Goal: Contribute content: Contribute content

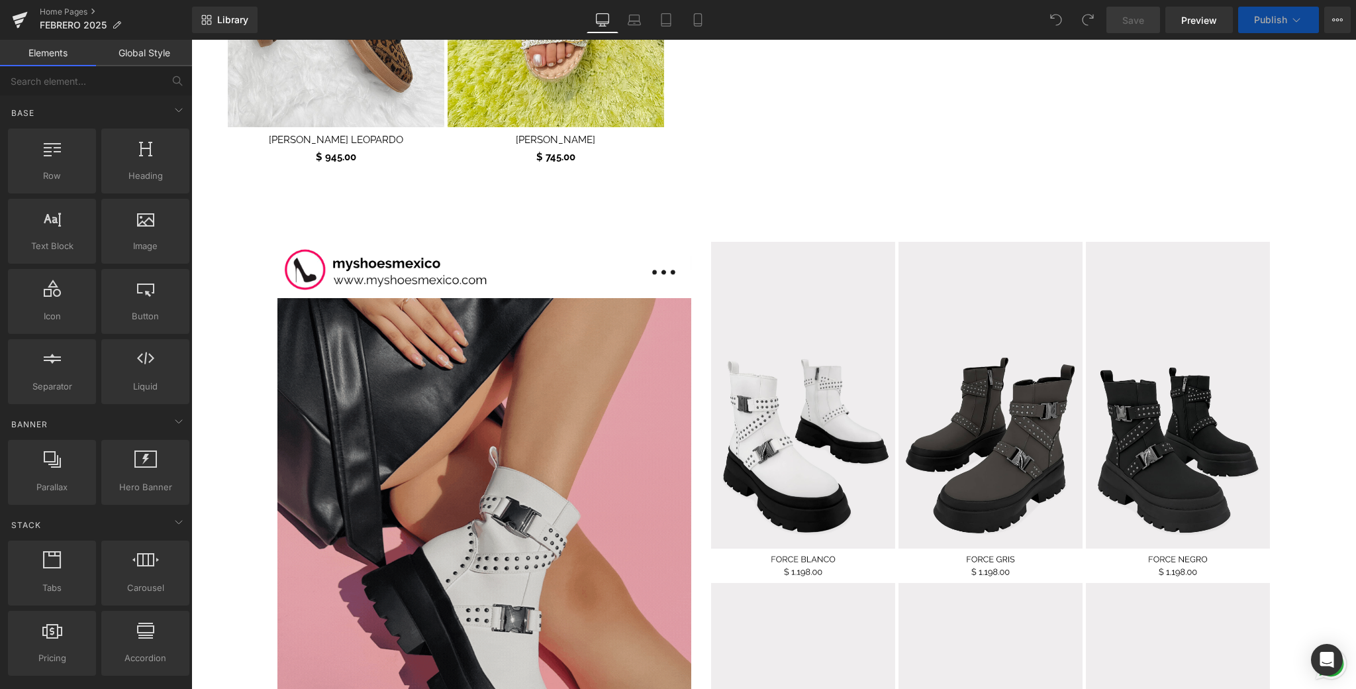
scroll to position [1460, 0]
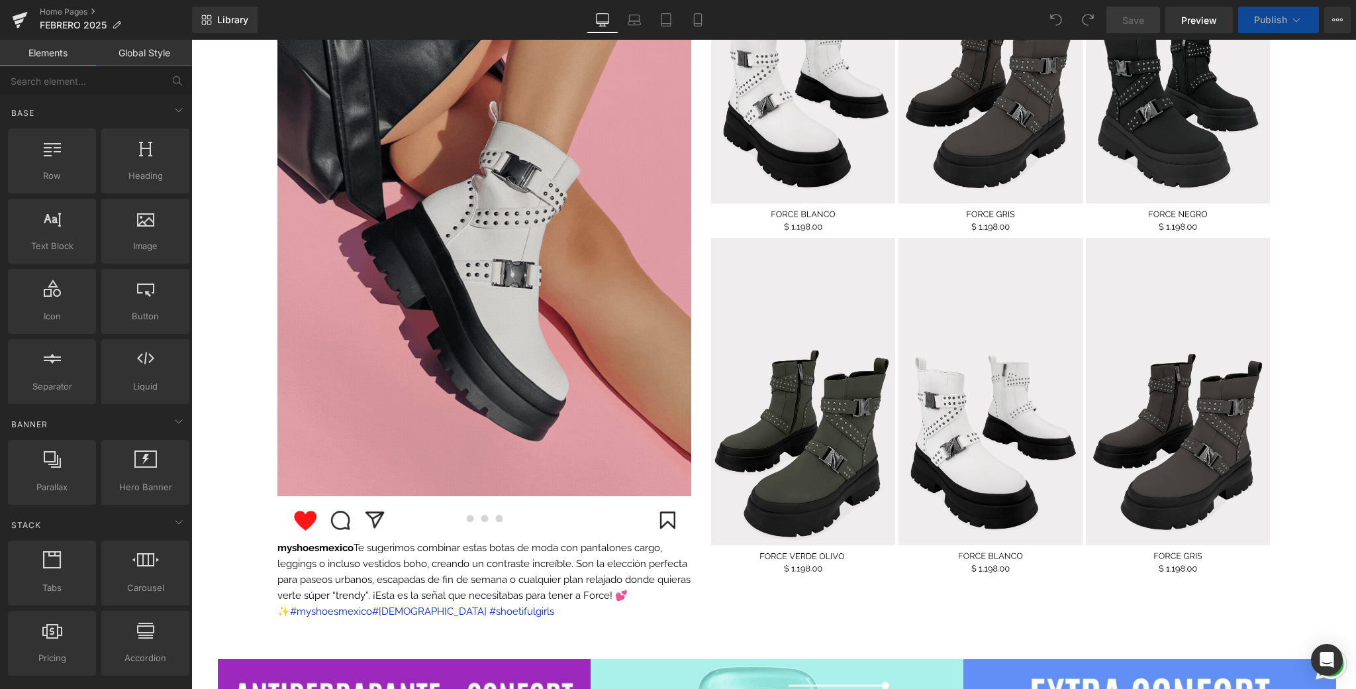
click at [556, 299] on img at bounding box center [484, 224] width 414 height 543
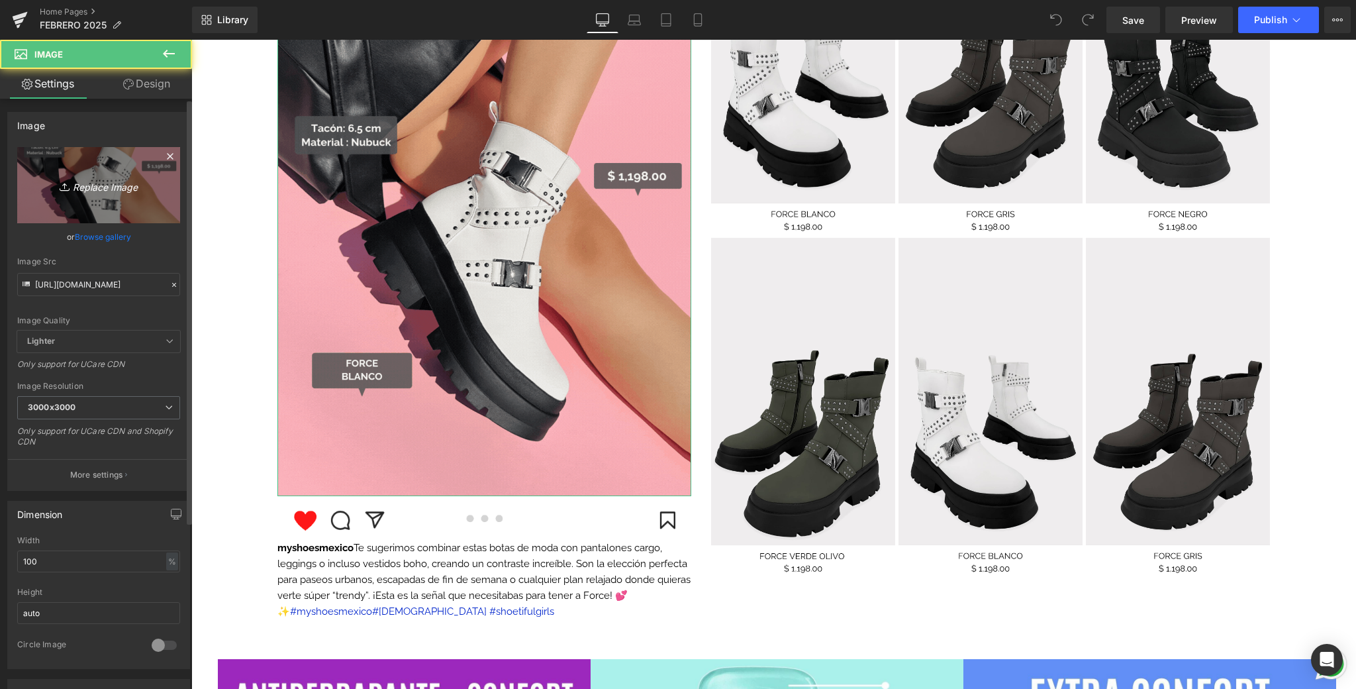
click at [117, 195] on link "Replace Image" at bounding box center [98, 185] width 163 height 76
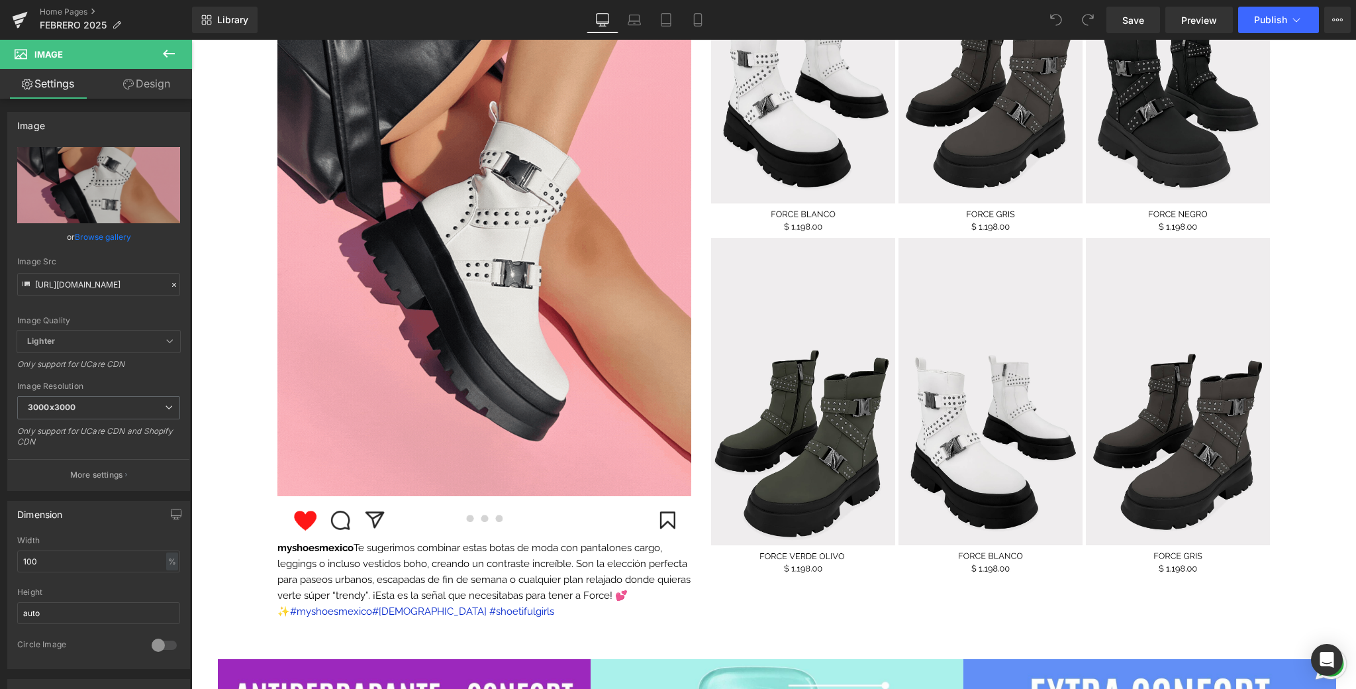
type input "C:\fakepath\📱GIF DROP IT DE LA SEMANA .gif"
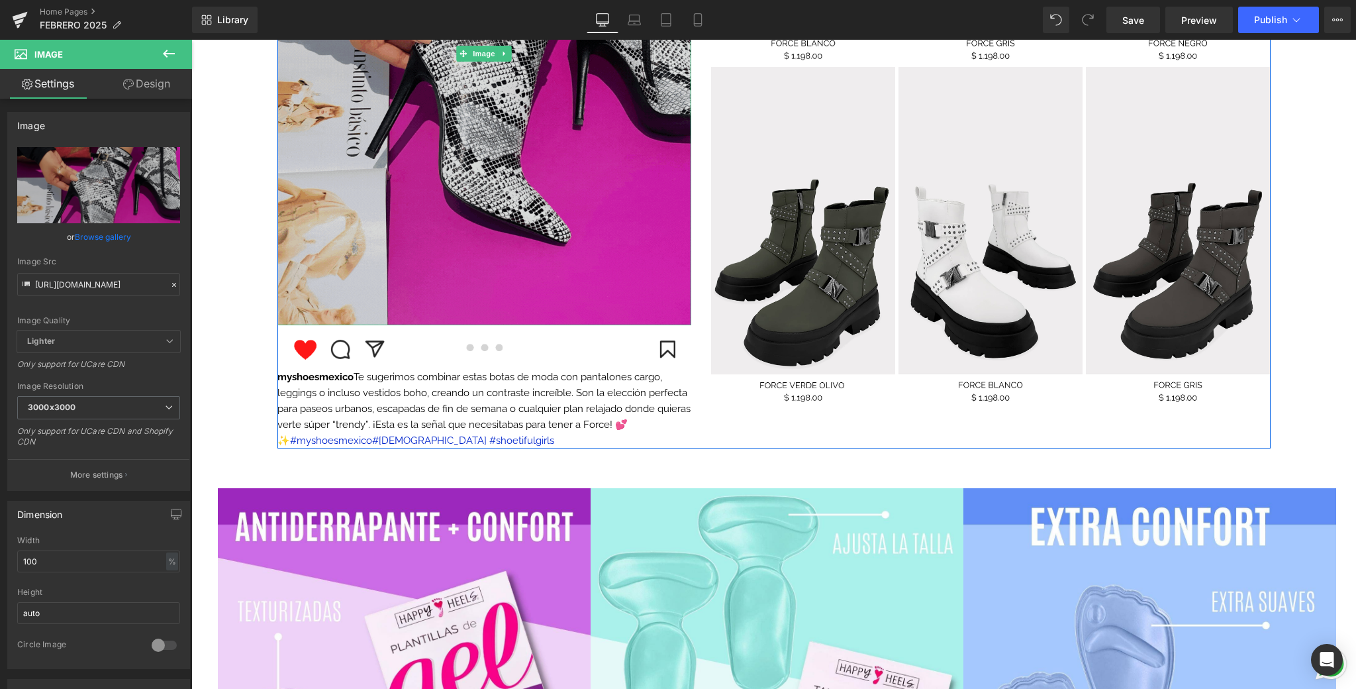
scroll to position [1641, 0]
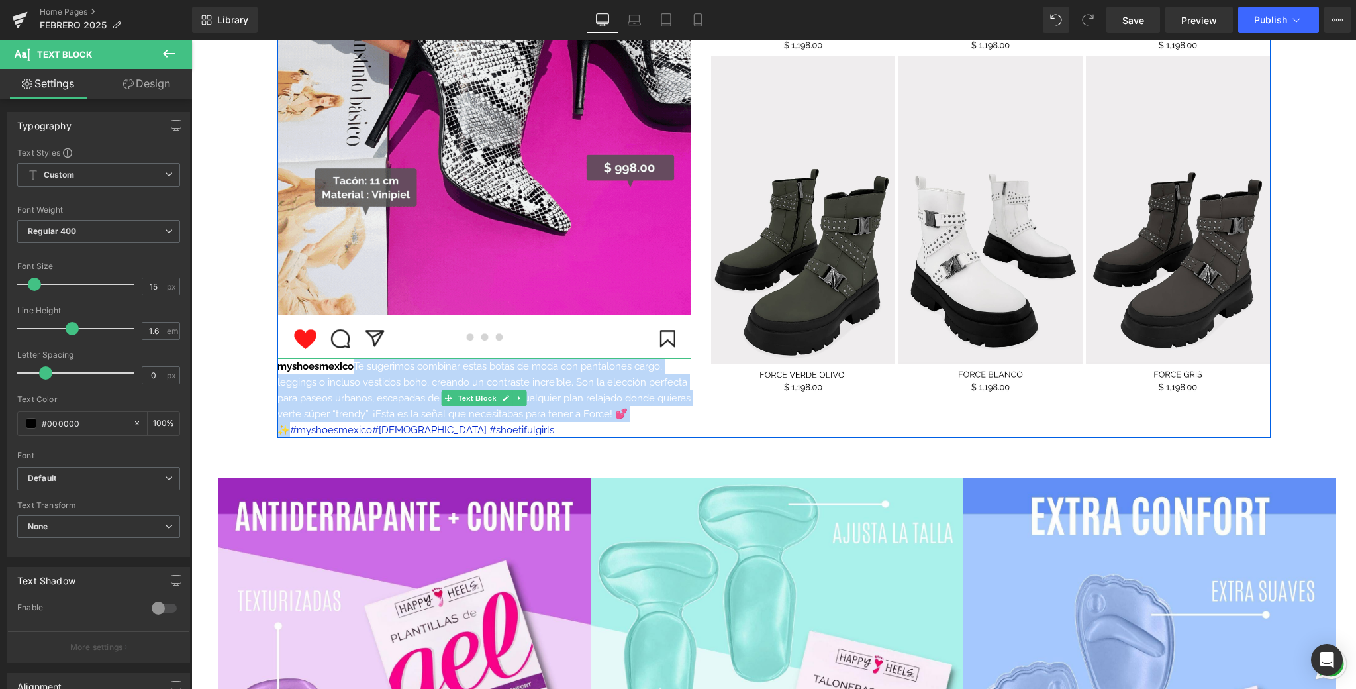
drag, startPoint x: 397, startPoint y: 369, endPoint x: 658, endPoint y: 413, distance: 264.7
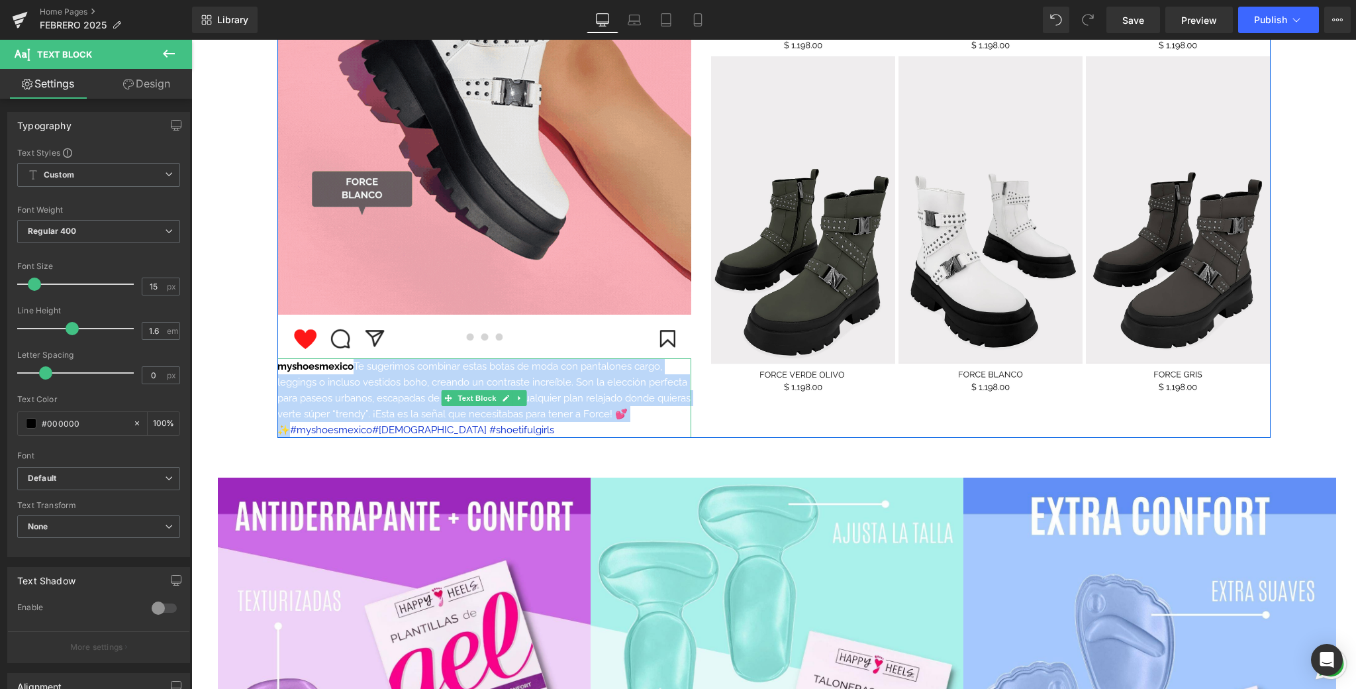
click at [658, 413] on p "myshoesmexico Te sugerimos combinar estas botas de moda con pantalones cargo, l…" at bounding box center [484, 397] width 414 height 79
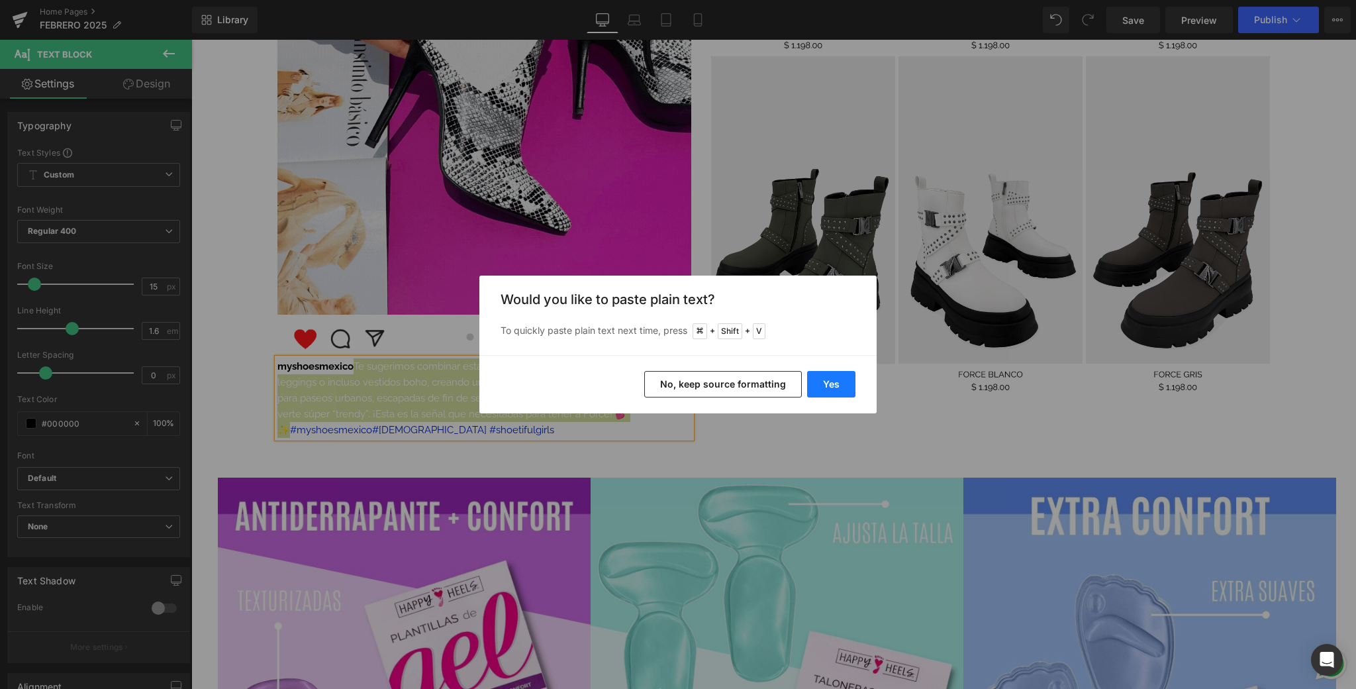
click at [829, 393] on button "Yes" at bounding box center [831, 384] width 48 height 26
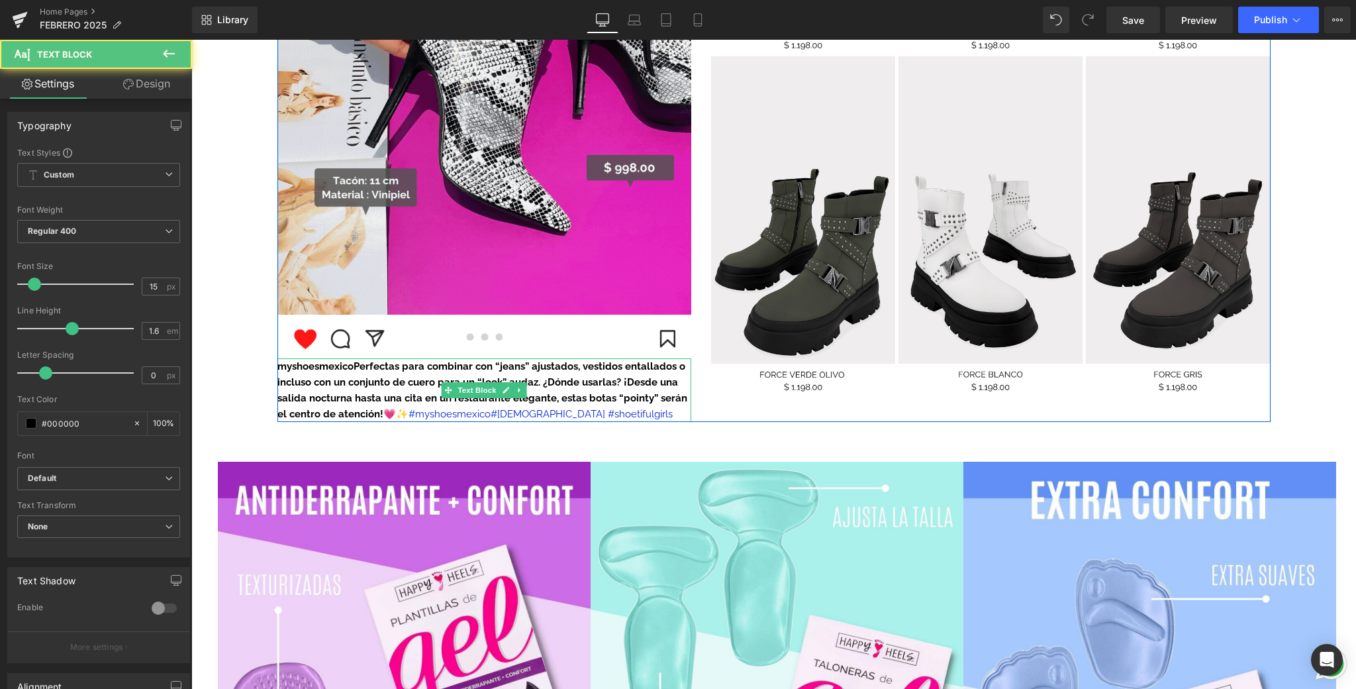
click at [355, 365] on strong "myshoesmexicoPerfectas para combinar con “jeans” ajustados, vestidos entallados…" at bounding box center [482, 390] width 410 height 60
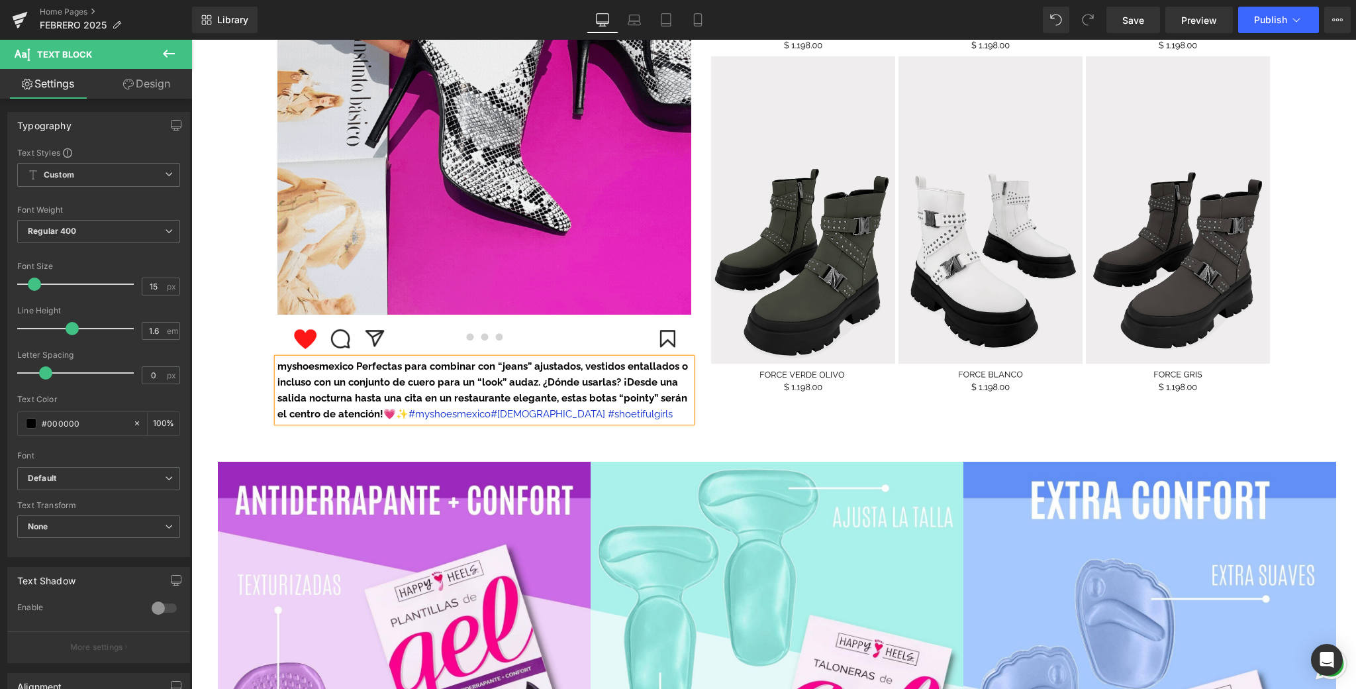
scroll to position [1643, 0]
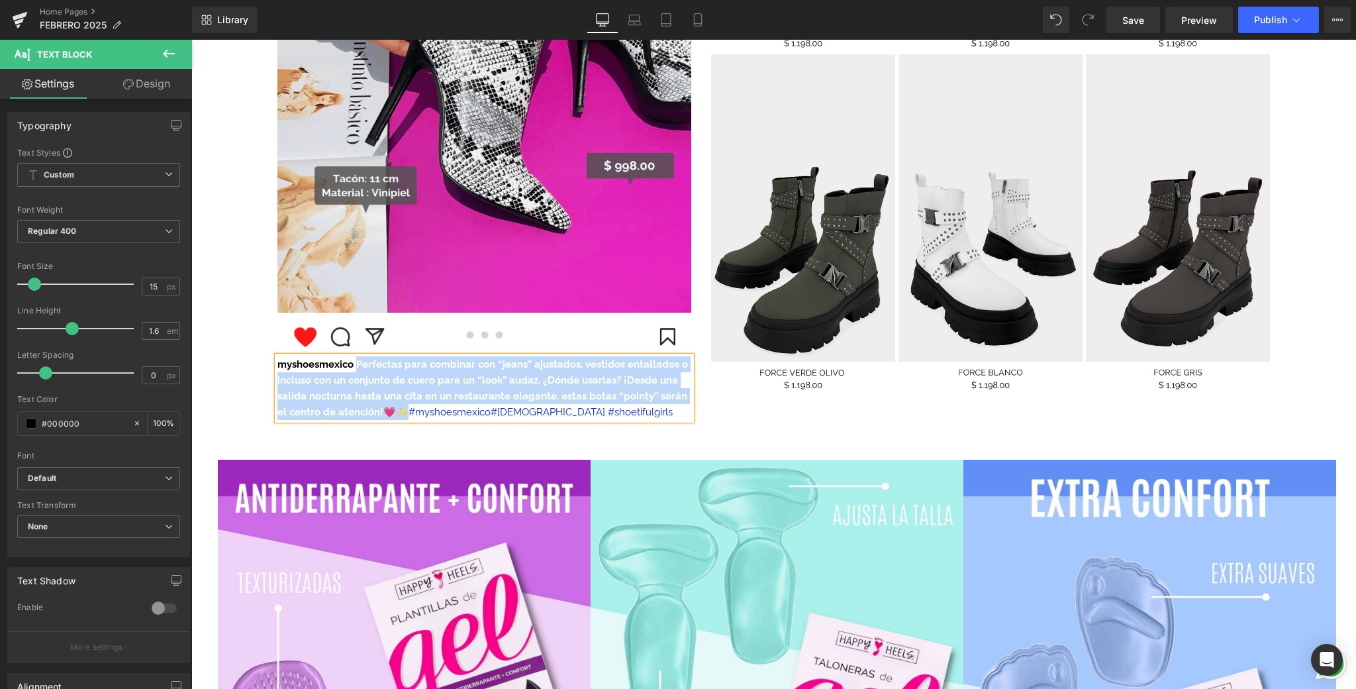
drag, startPoint x: 356, startPoint y: 366, endPoint x: 401, endPoint y: 413, distance: 65.6
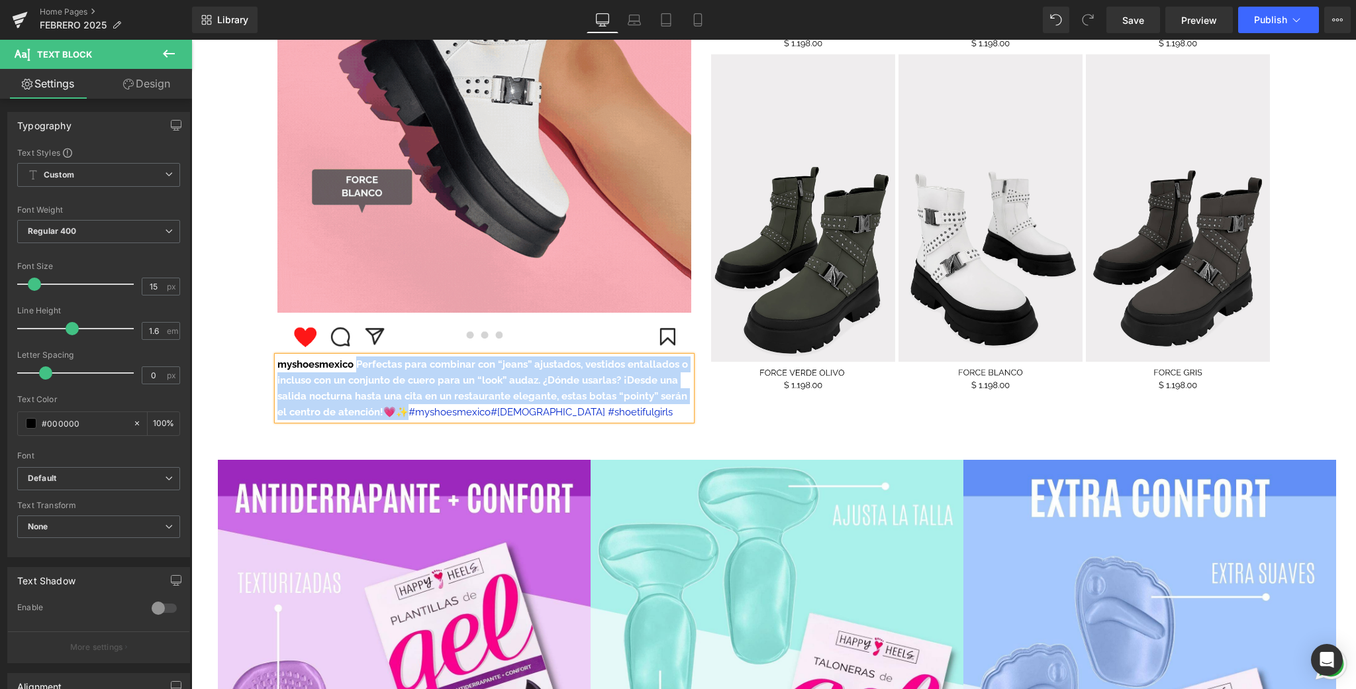
click at [401, 413] on font "myshoesmexico Perfectas para combinar con “jeans” ajustados, vestidos entallado…" at bounding box center [482, 388] width 411 height 60
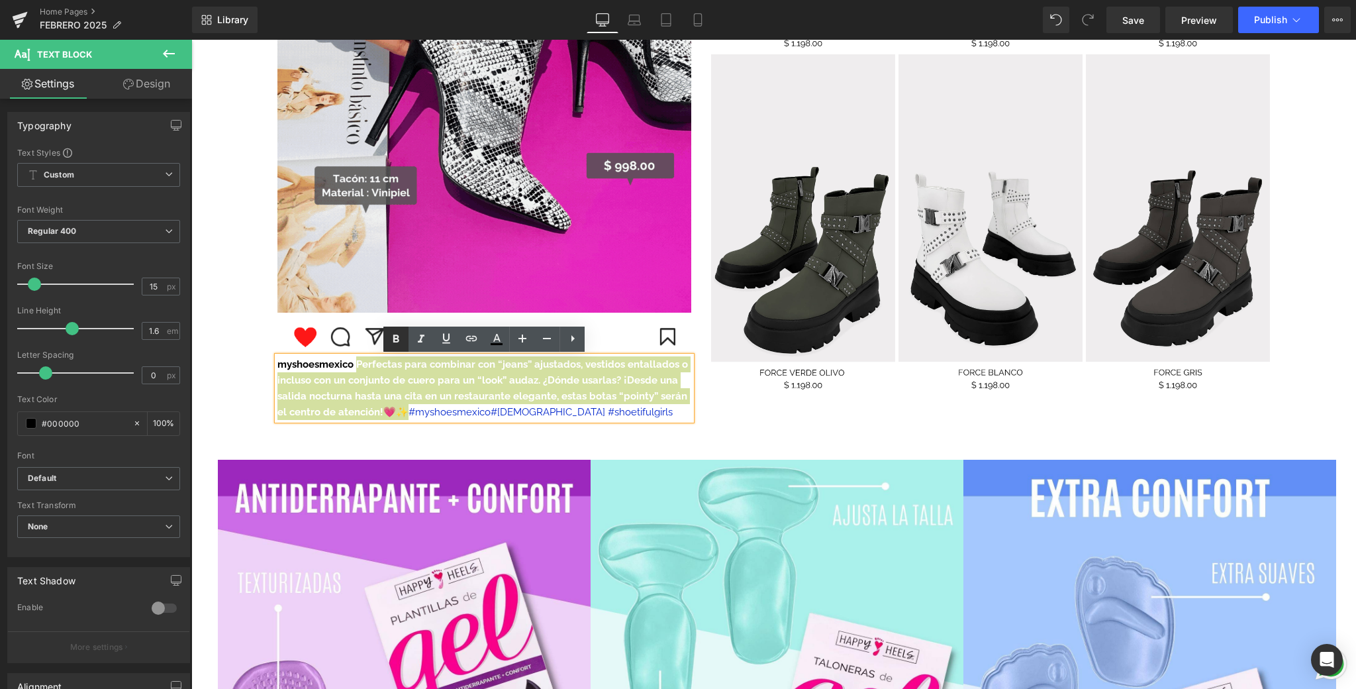
click at [398, 340] on icon at bounding box center [396, 338] width 6 height 8
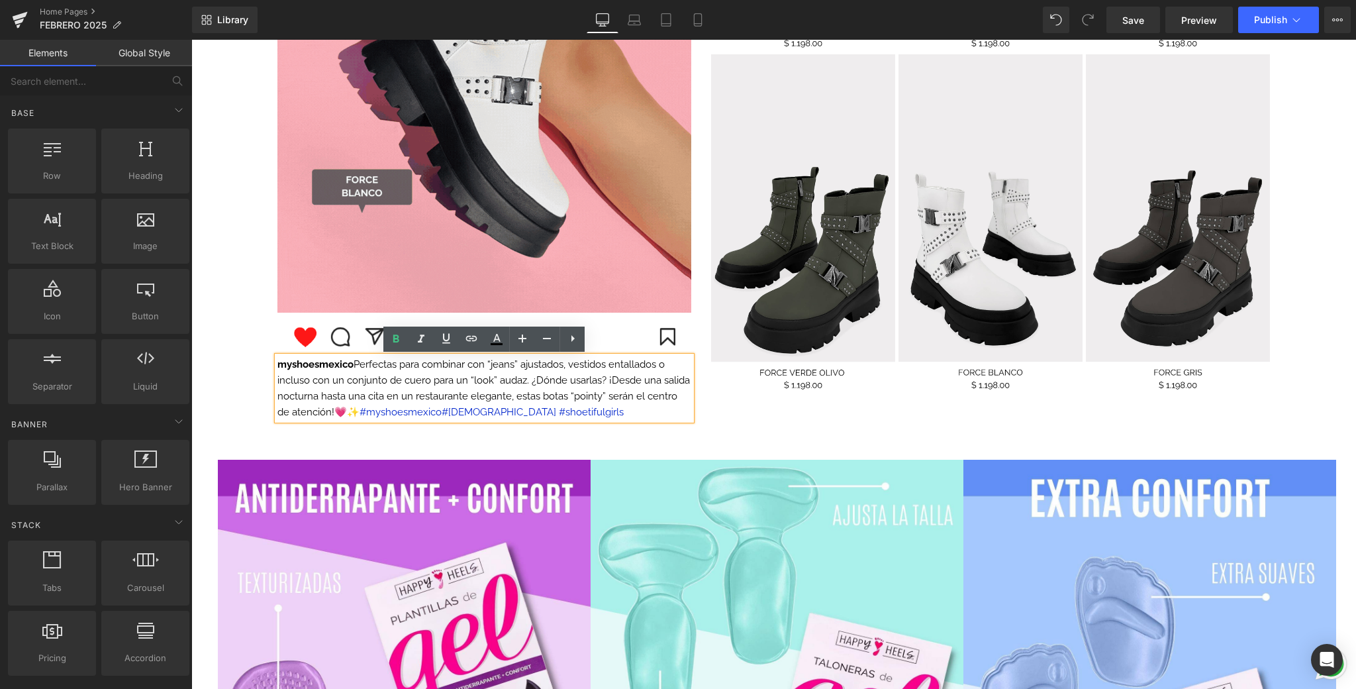
drag, startPoint x: 750, startPoint y: 434, endPoint x: 773, endPoint y: 430, distance: 22.9
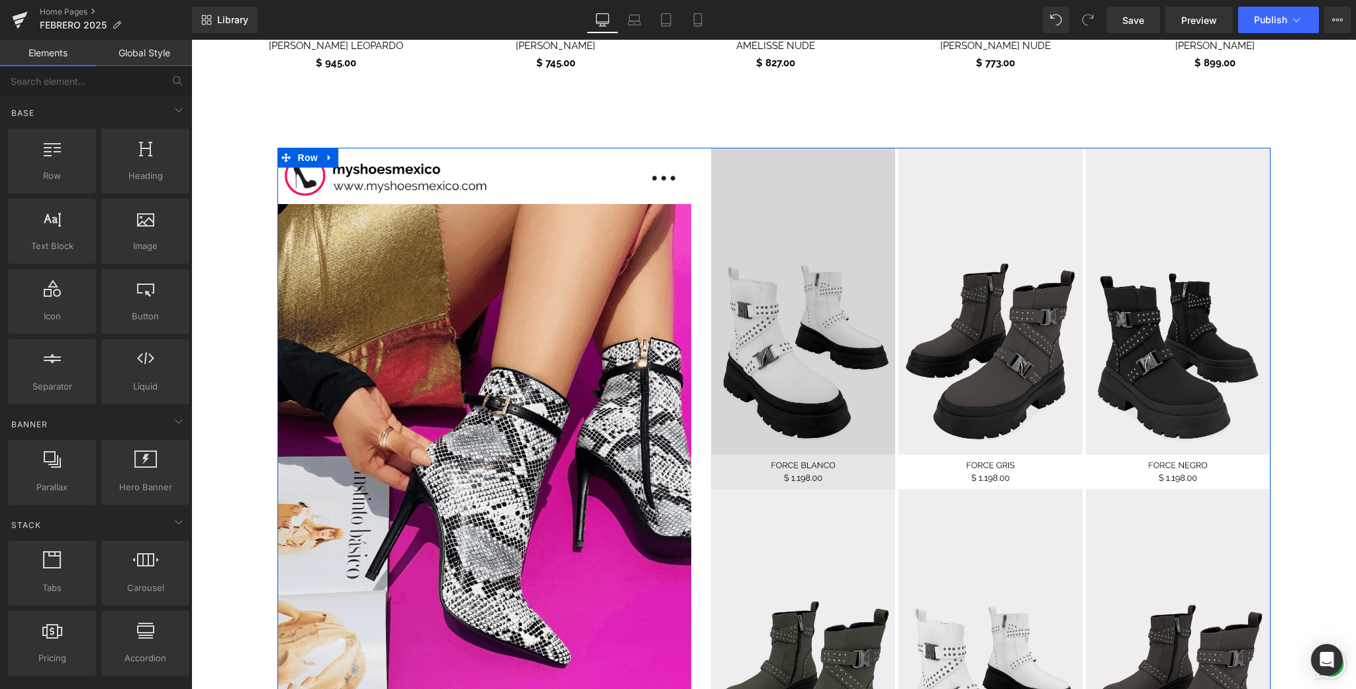
scroll to position [970, 0]
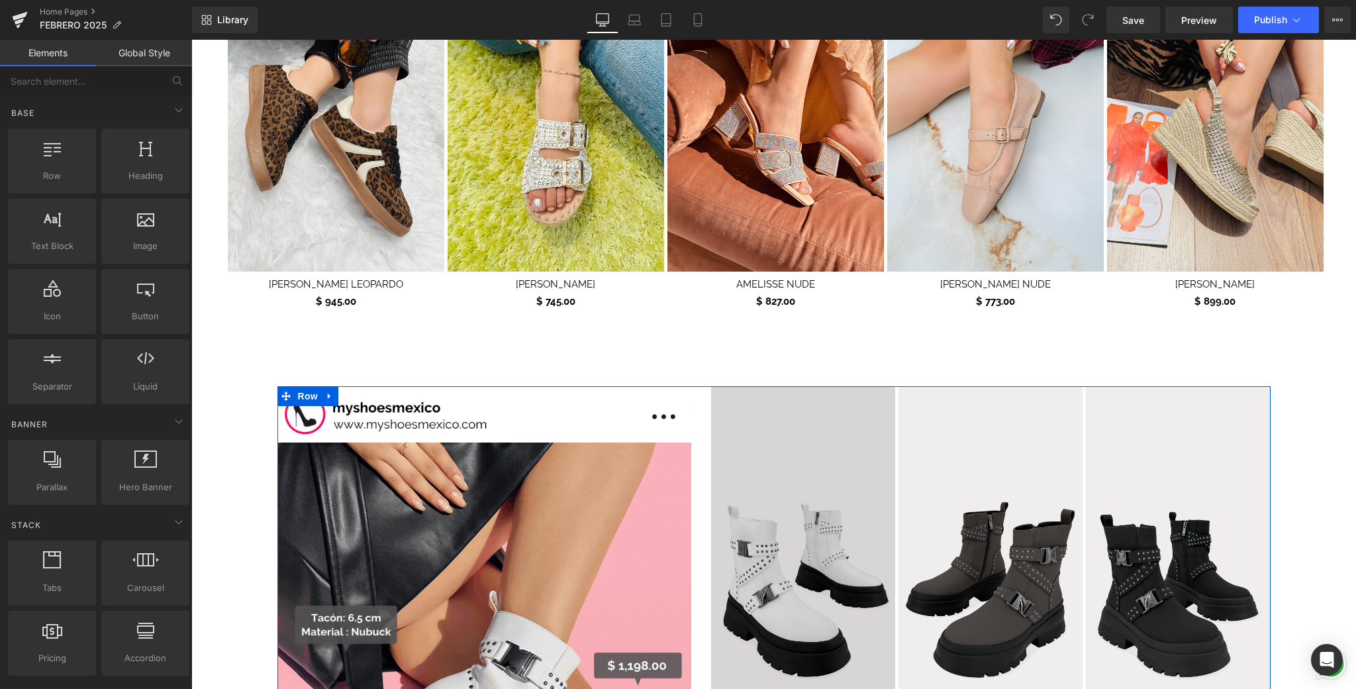
click at [801, 438] on img at bounding box center [803, 556] width 184 height 341
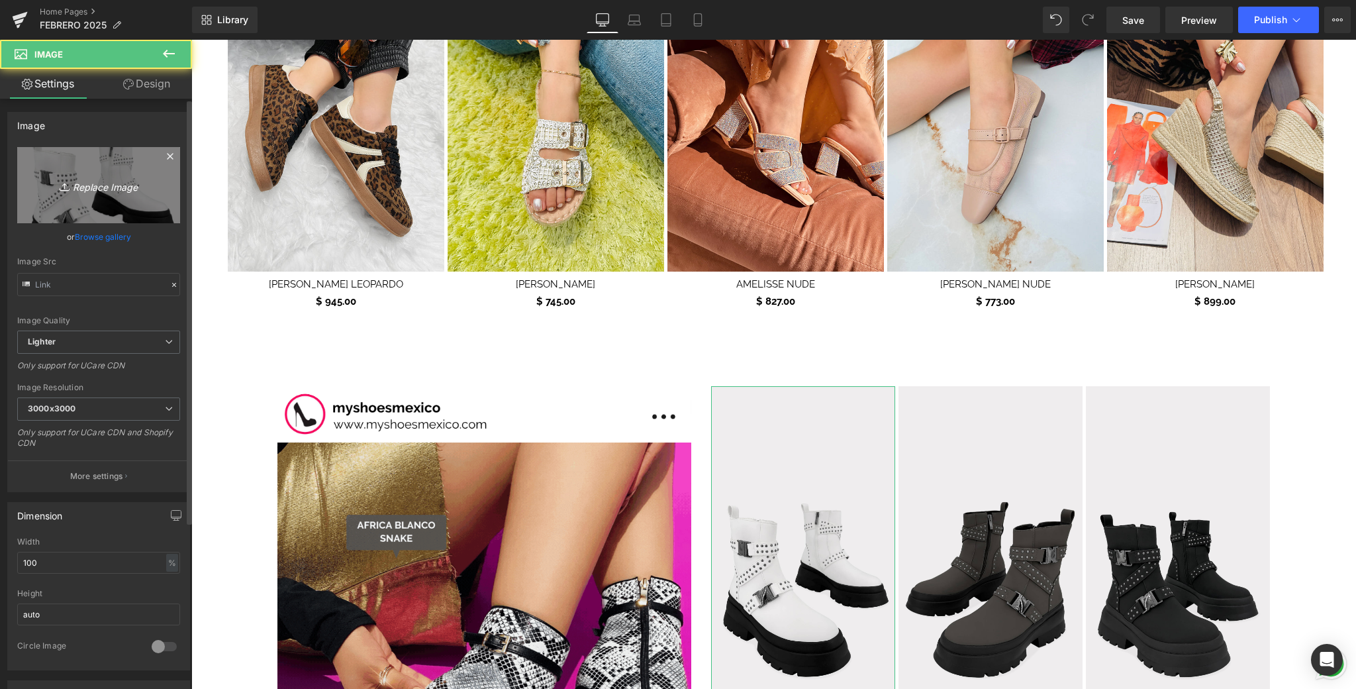
click at [114, 168] on link "Replace Image" at bounding box center [98, 185] width 163 height 76
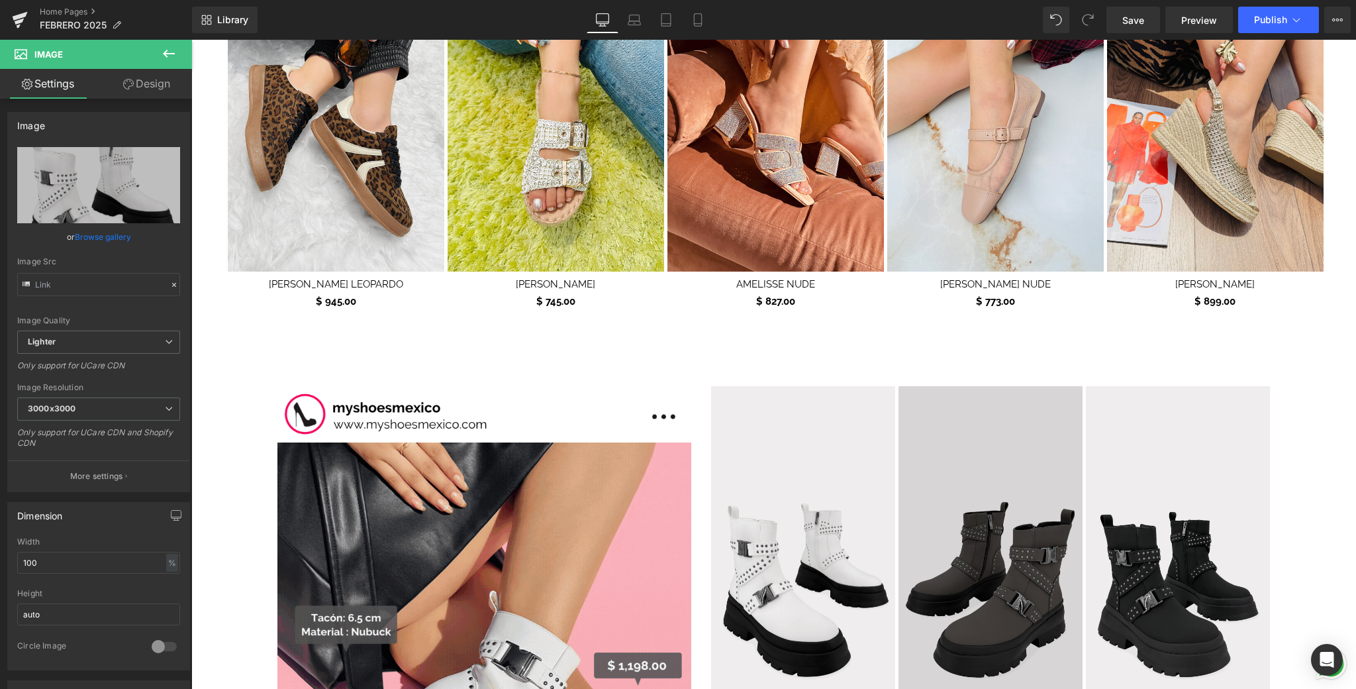
type input "C:\fakepath\6.png"
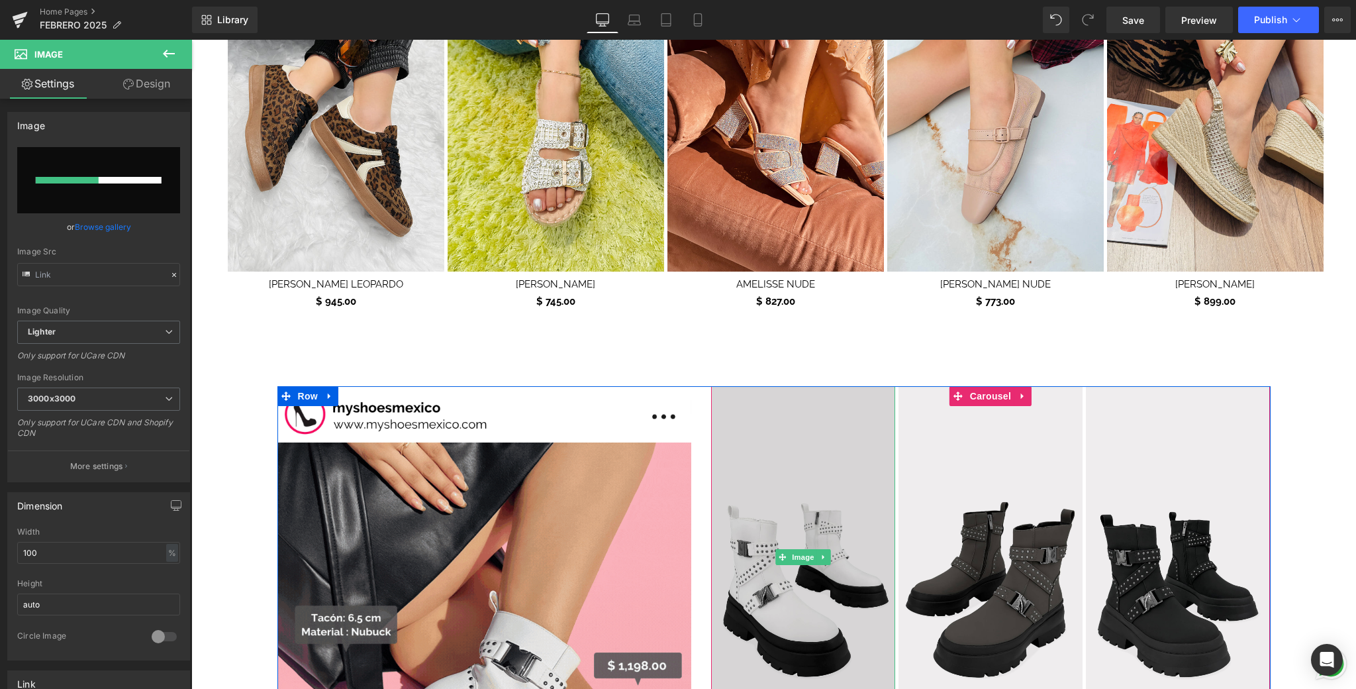
click at [829, 507] on img at bounding box center [803, 556] width 184 height 341
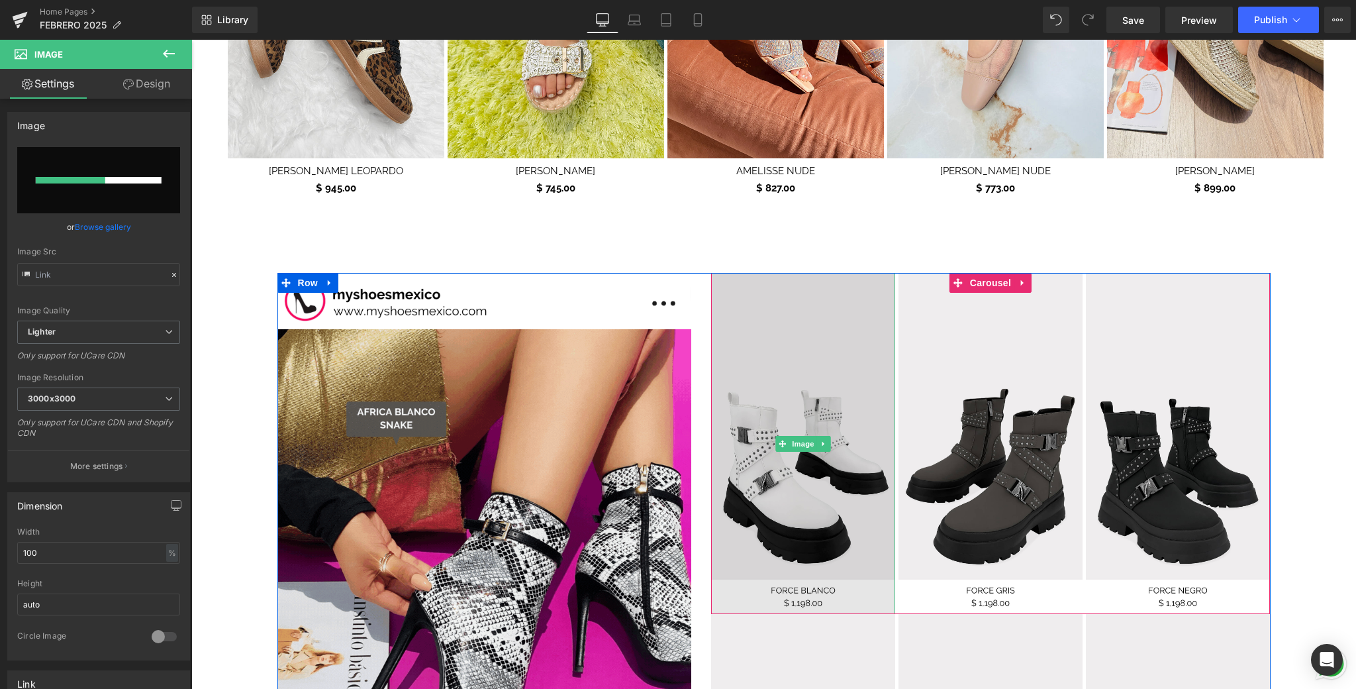
scroll to position [1159, 0]
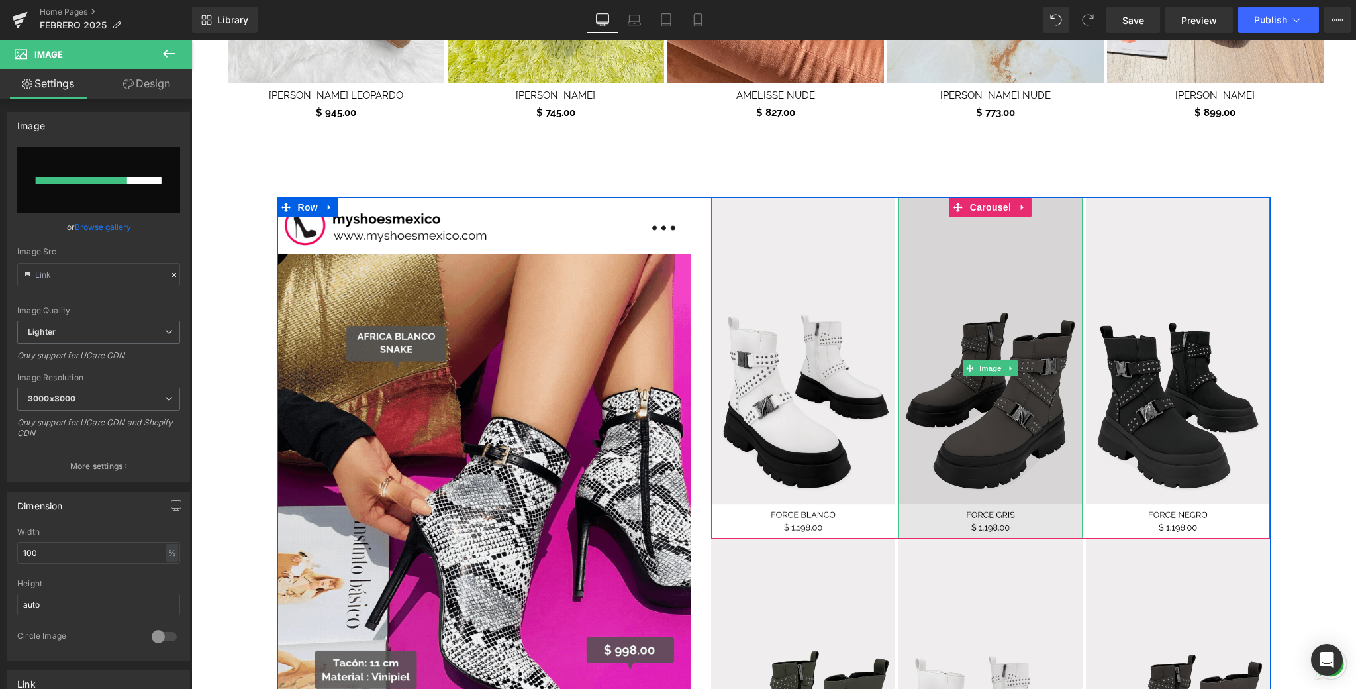
click at [966, 313] on img at bounding box center [991, 367] width 184 height 341
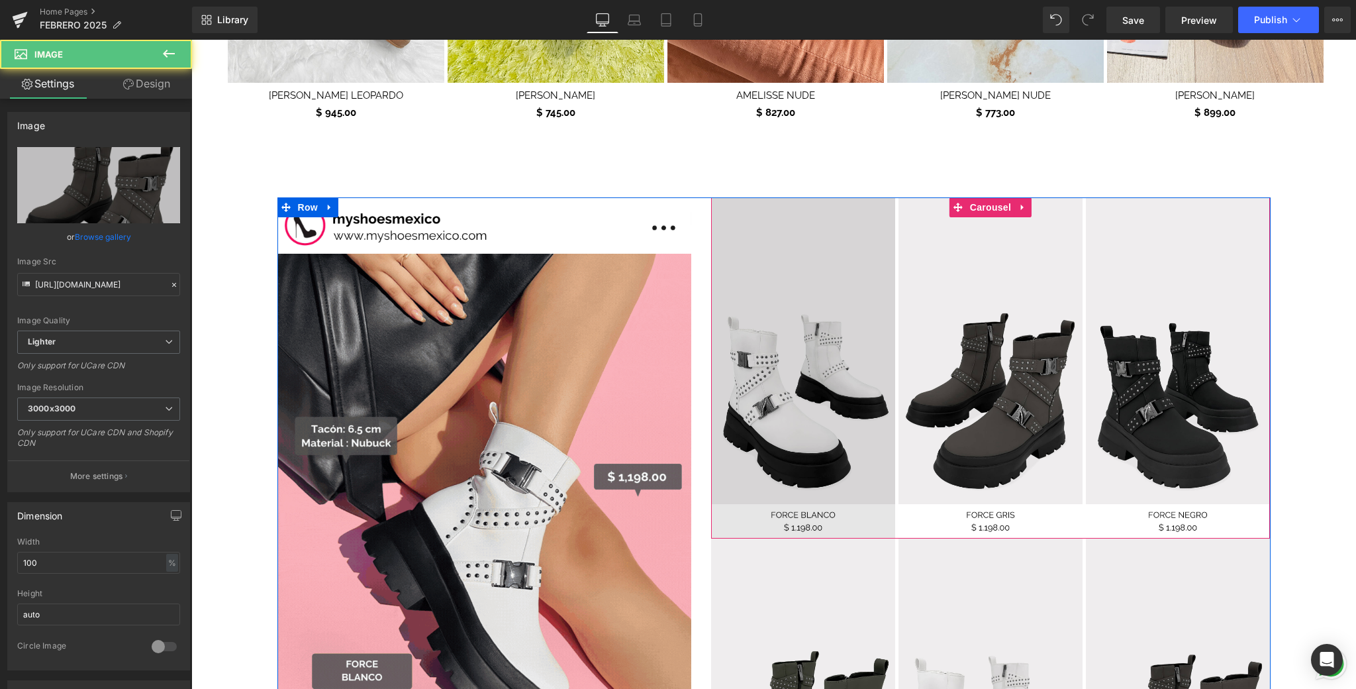
drag, startPoint x: 842, startPoint y: 309, endPoint x: 706, endPoint y: 281, distance: 139.2
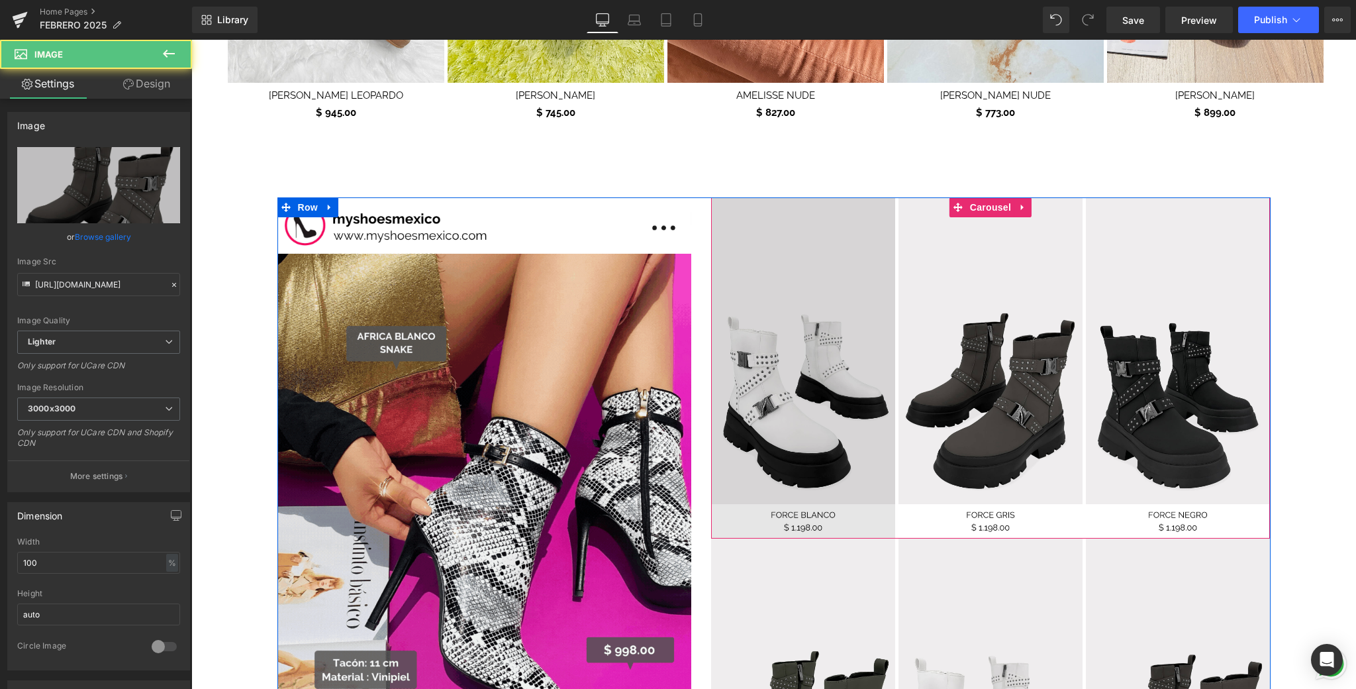
click at [842, 309] on img at bounding box center [803, 367] width 184 height 341
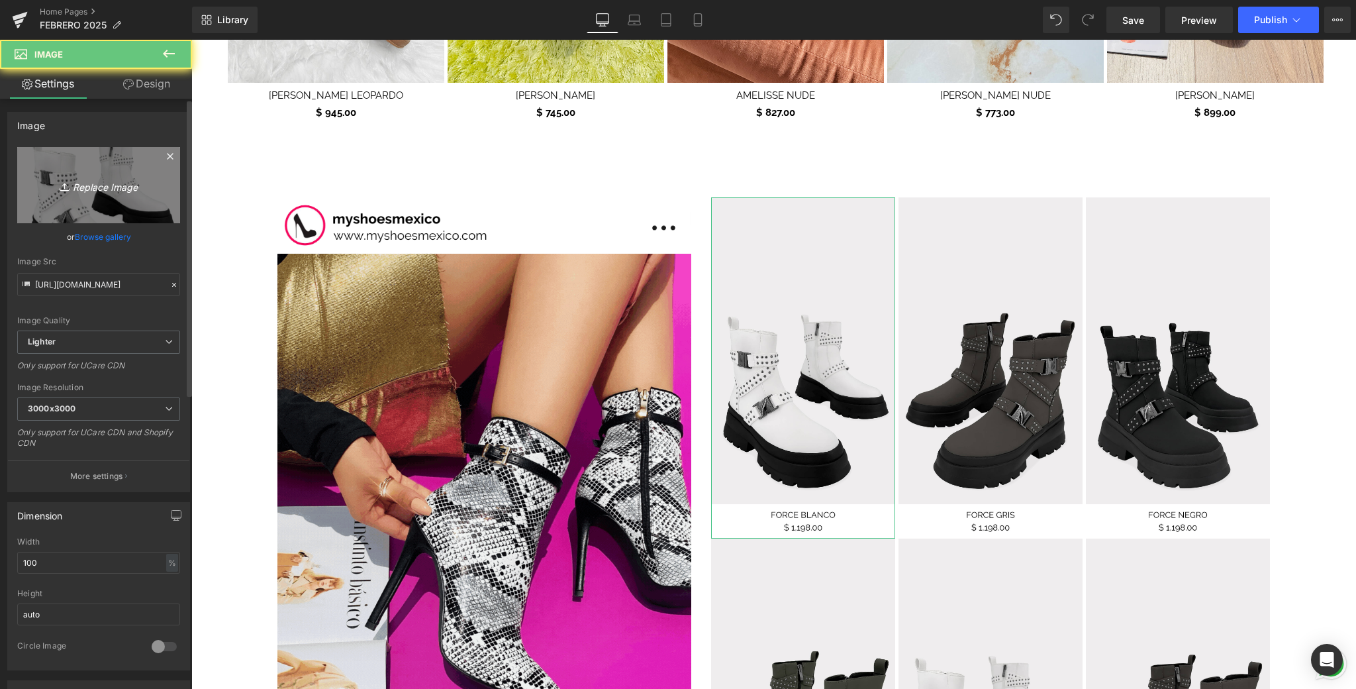
click at [147, 202] on link "Replace Image" at bounding box center [98, 185] width 163 height 76
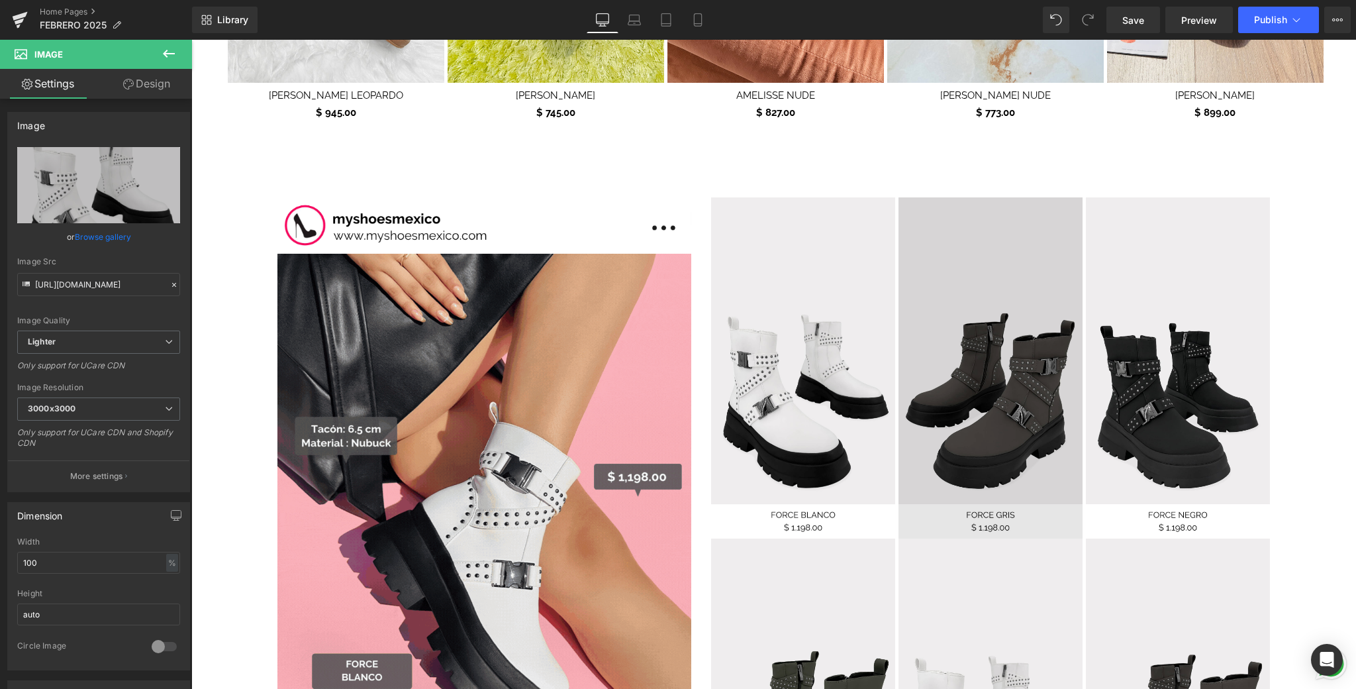
type input "C:\fakepath\6.png"
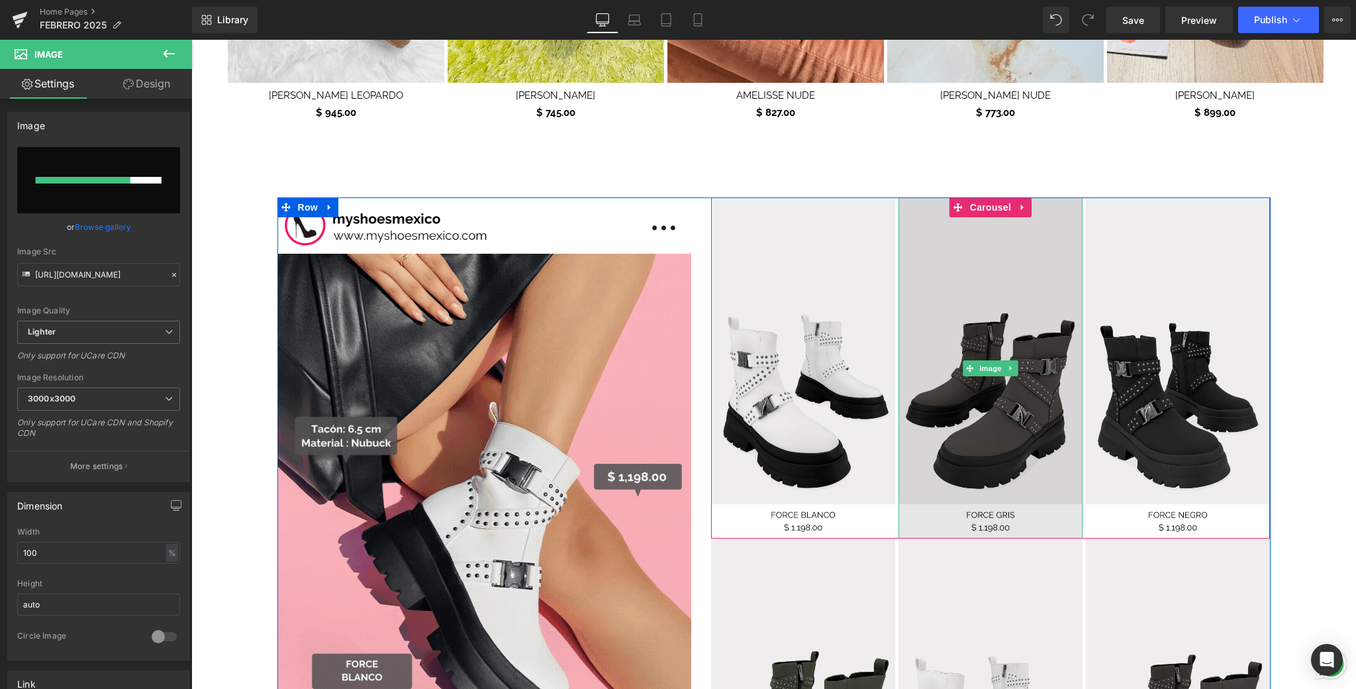
click at [990, 340] on img at bounding box center [991, 367] width 184 height 341
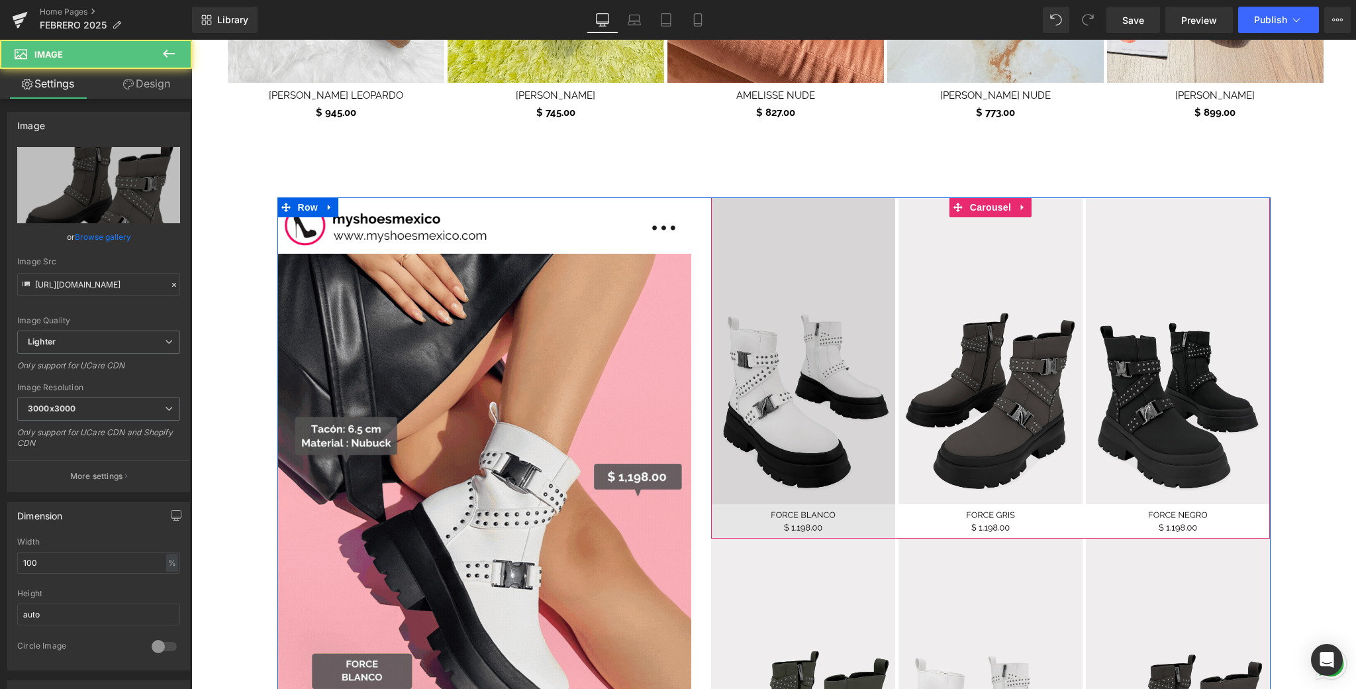
click at [856, 337] on img at bounding box center [803, 367] width 184 height 341
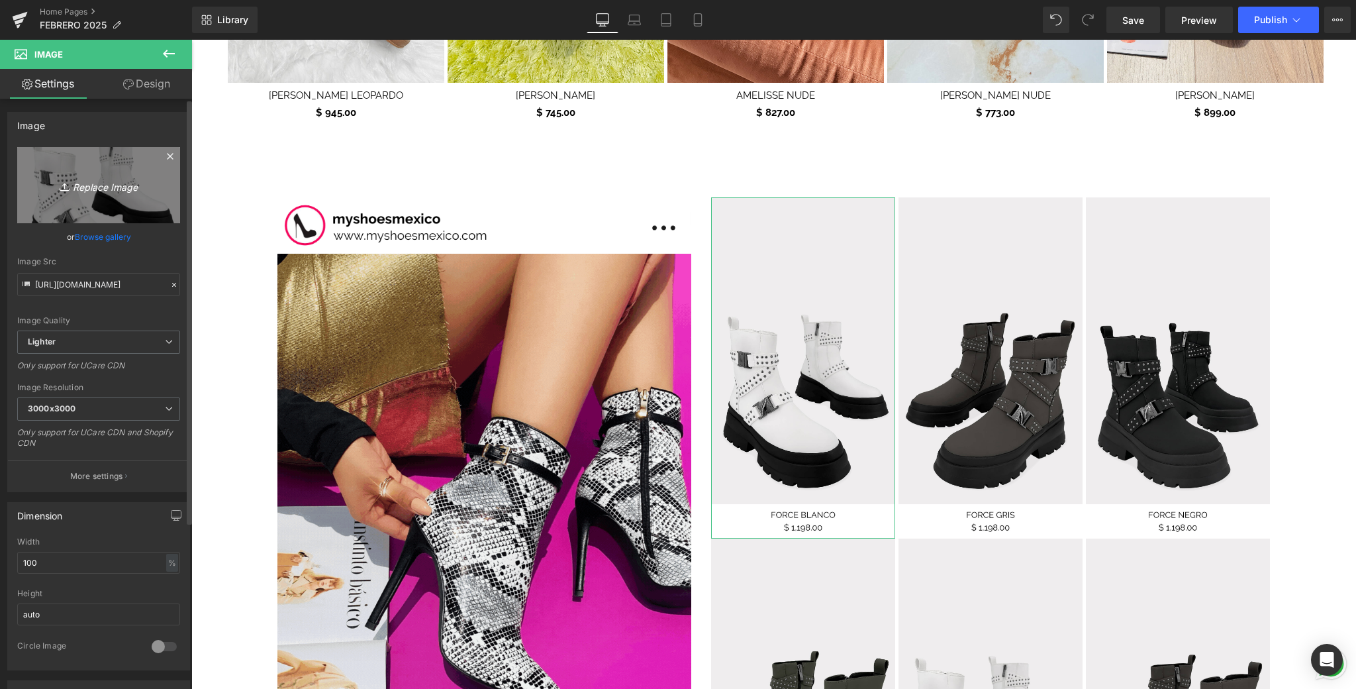
click at [152, 190] on link "Replace Image" at bounding box center [98, 185] width 163 height 76
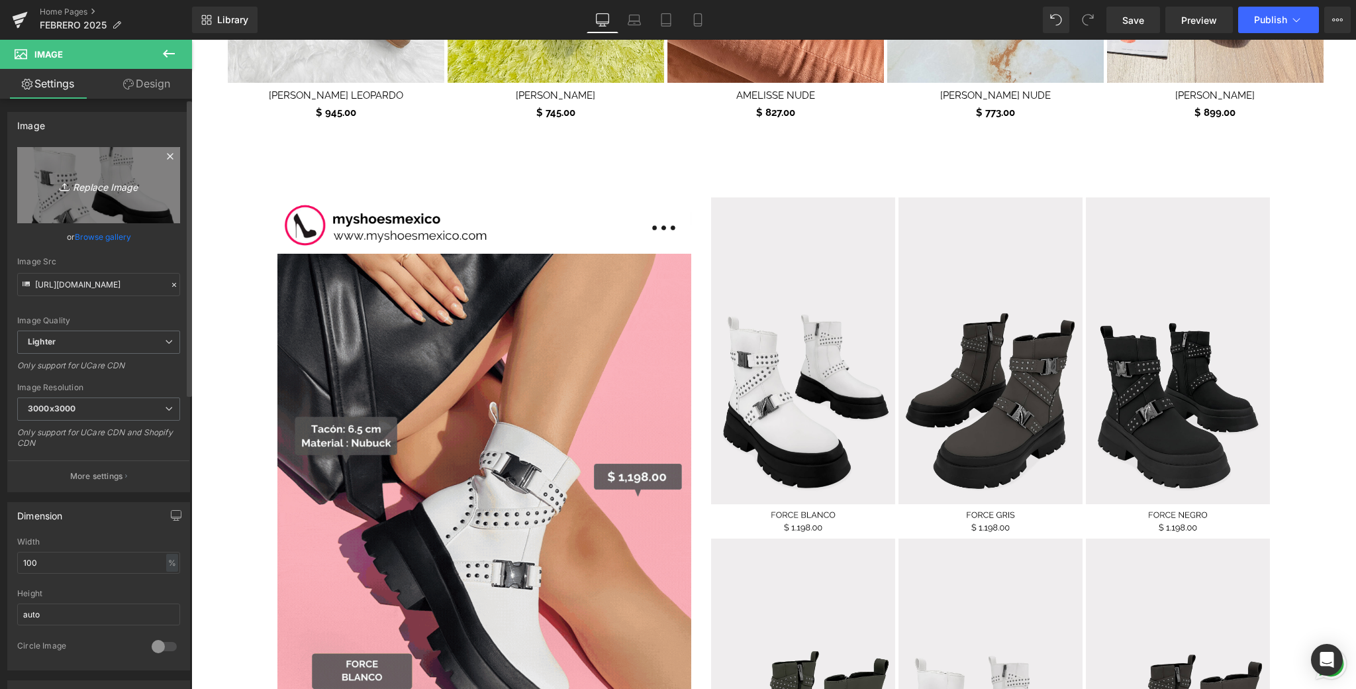
type input "C:\fakepath\6.png"
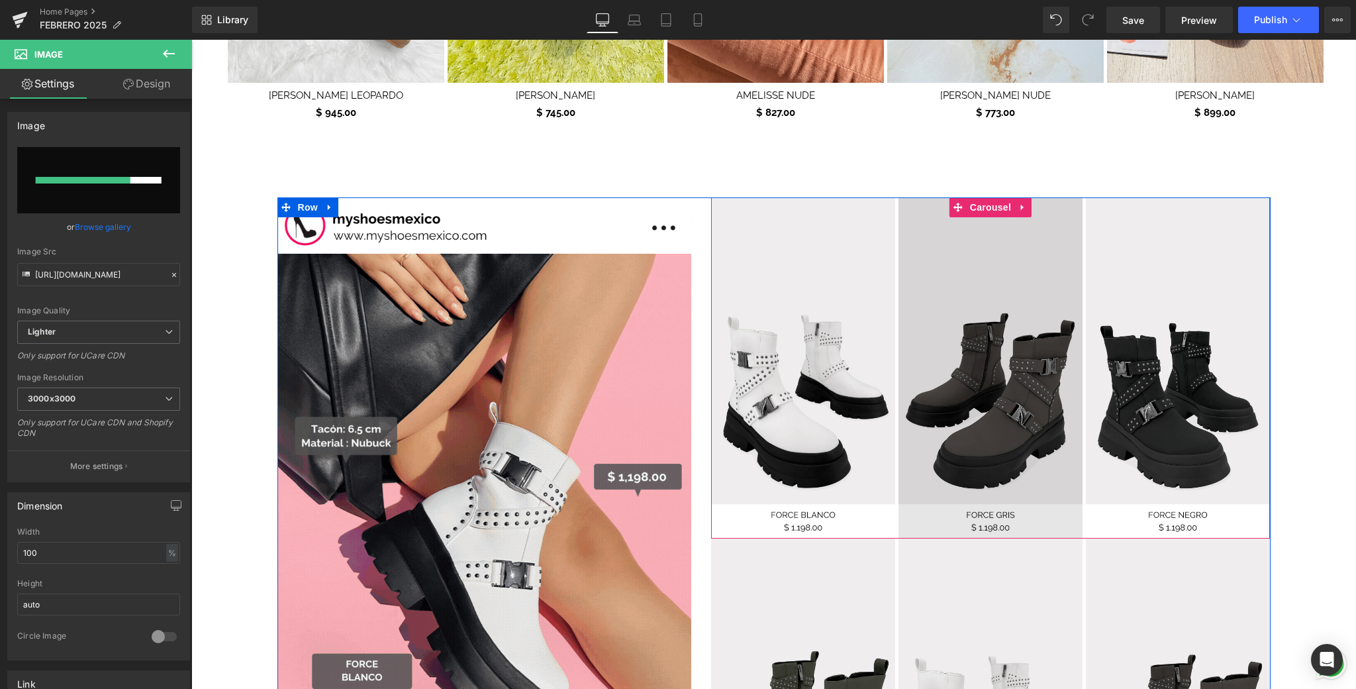
click at [977, 307] on img at bounding box center [991, 367] width 184 height 341
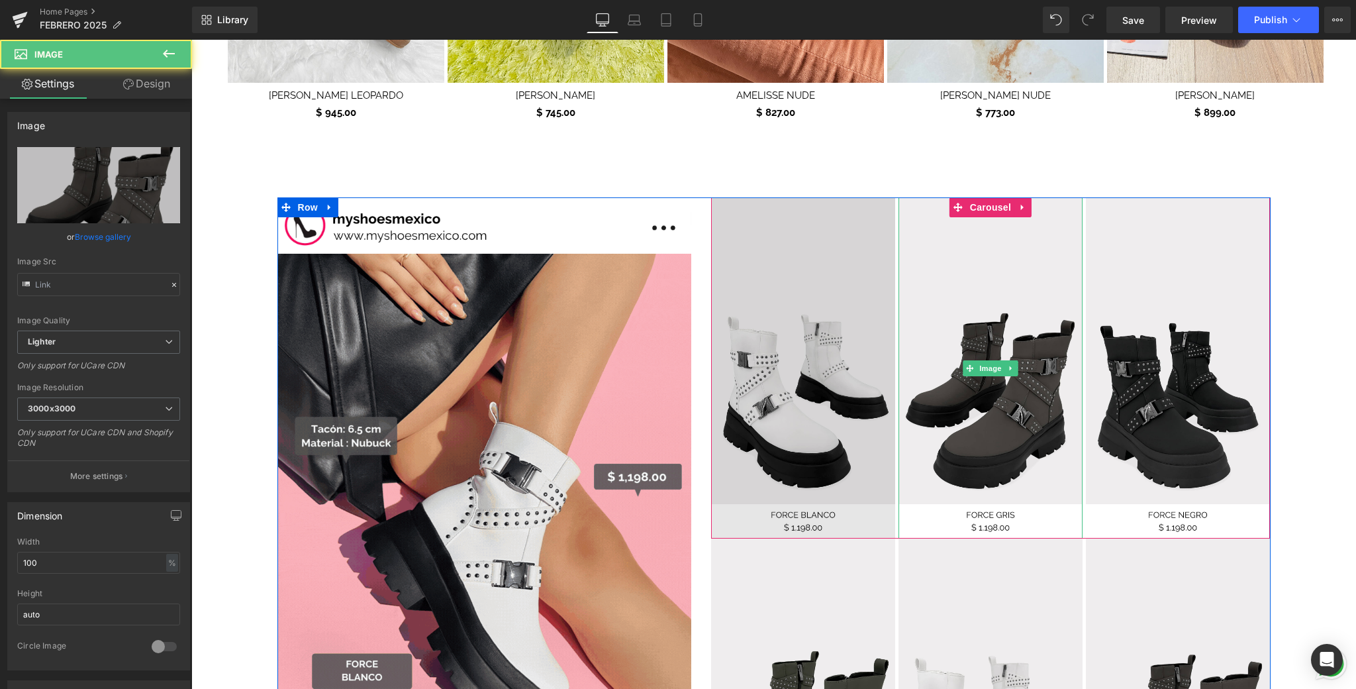
click at [815, 292] on img at bounding box center [803, 367] width 184 height 341
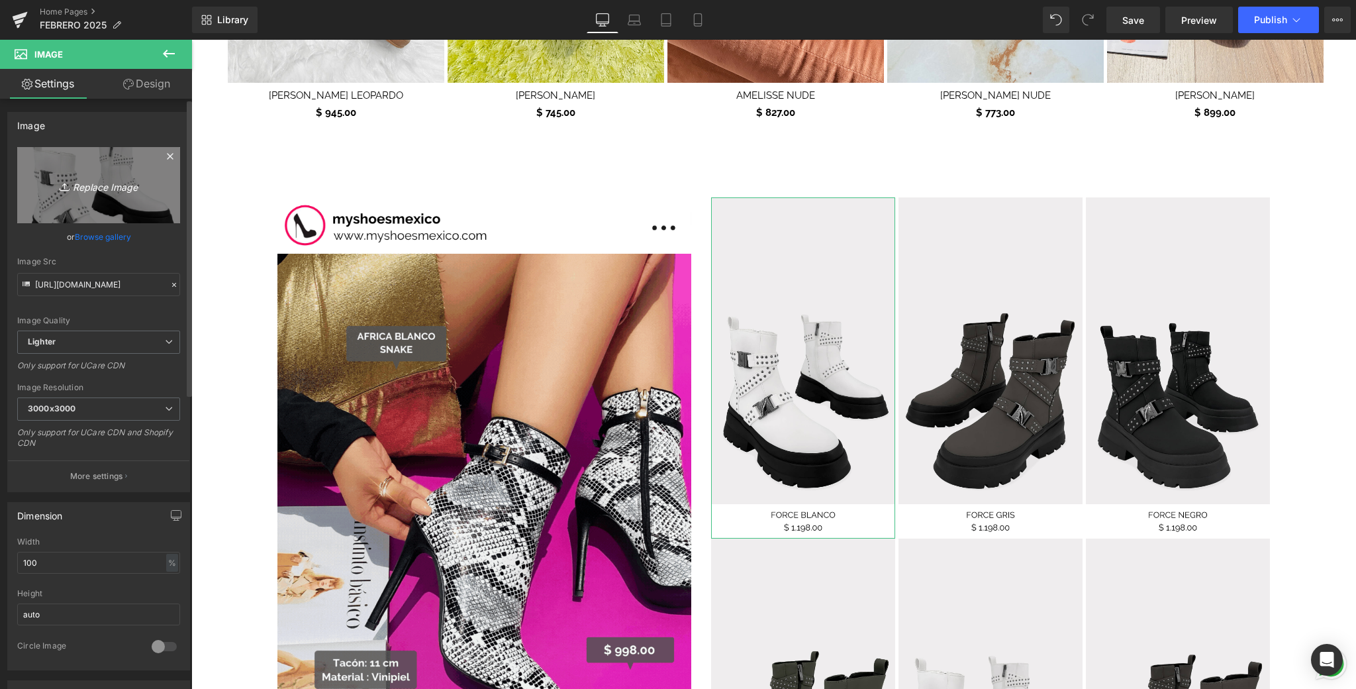
click at [130, 199] on link "Replace Image" at bounding box center [98, 185] width 163 height 76
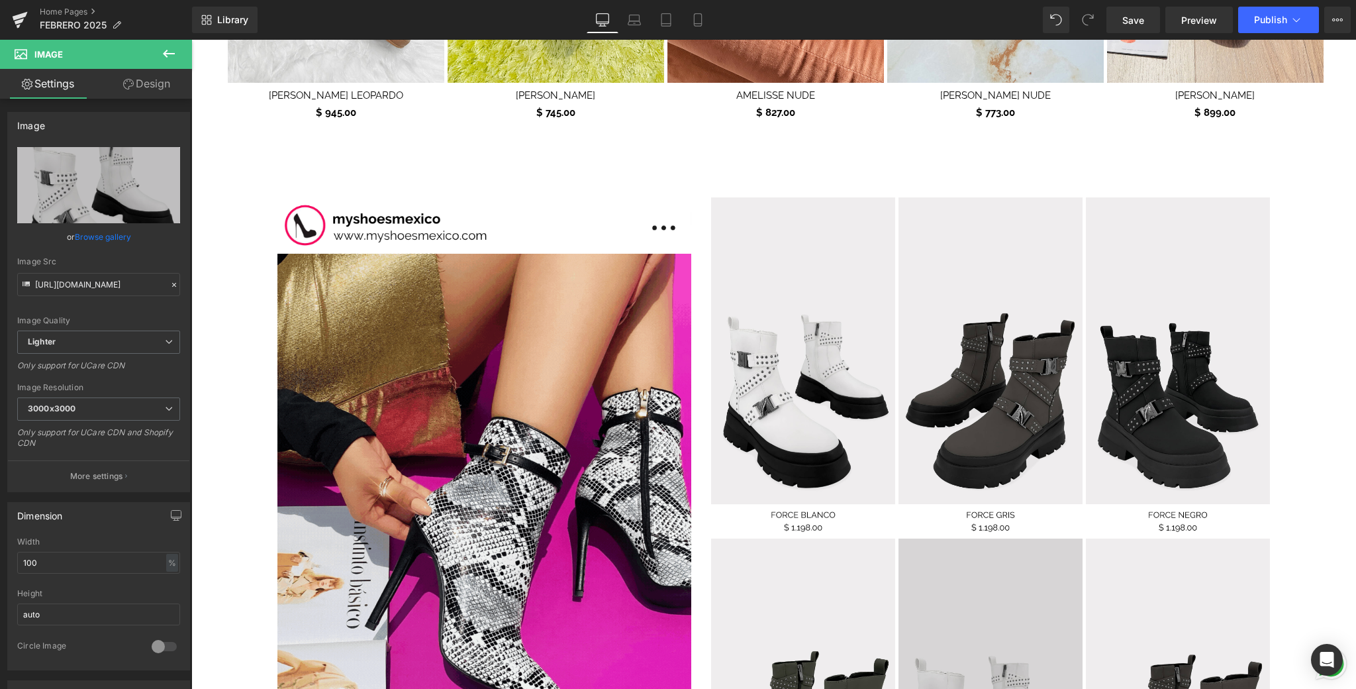
type input "C:\fakepath\6.png"
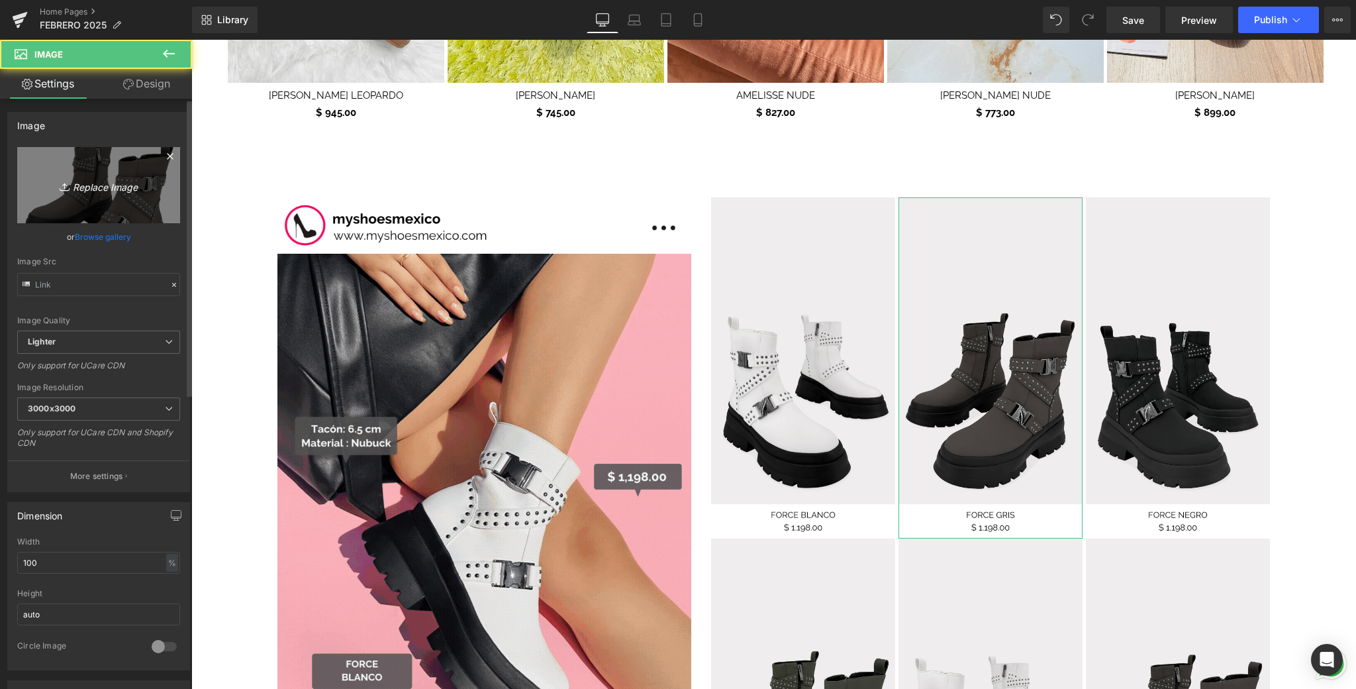
click at [129, 164] on link "Replace Image" at bounding box center [98, 185] width 163 height 76
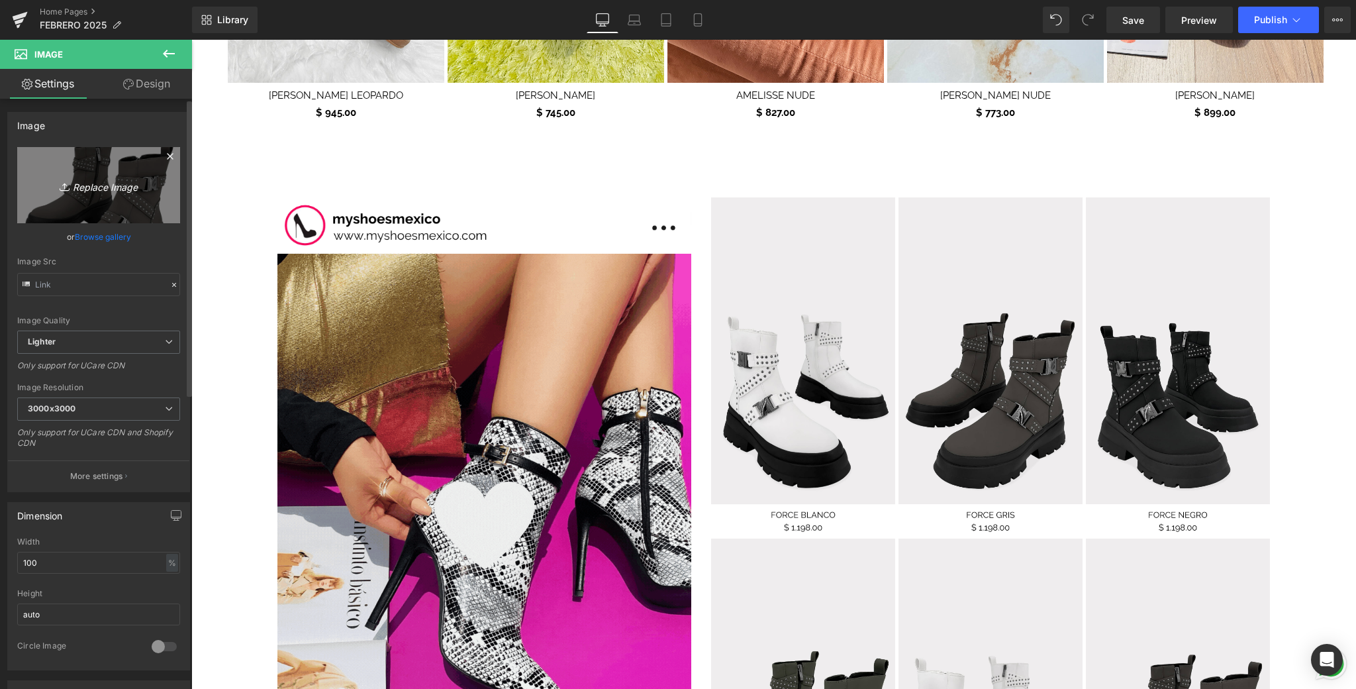
type input "C:\fakepath\7.png"
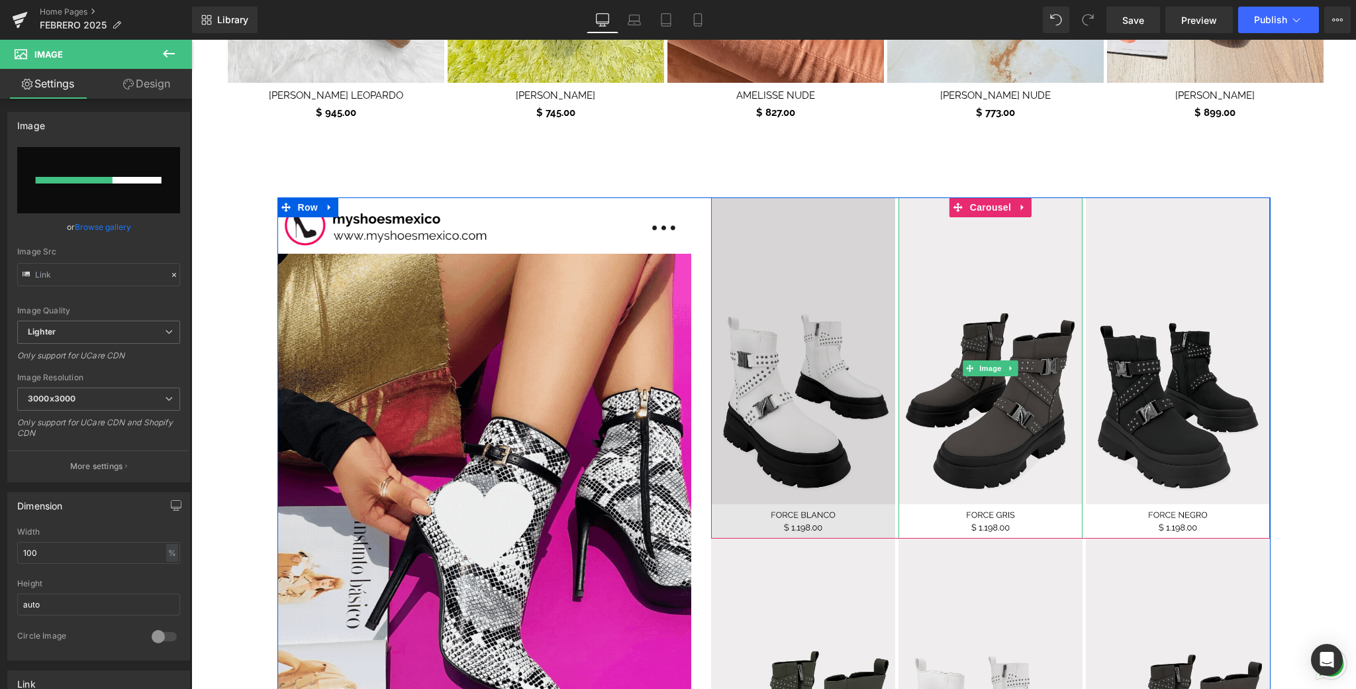
click at [841, 316] on img at bounding box center [803, 367] width 184 height 341
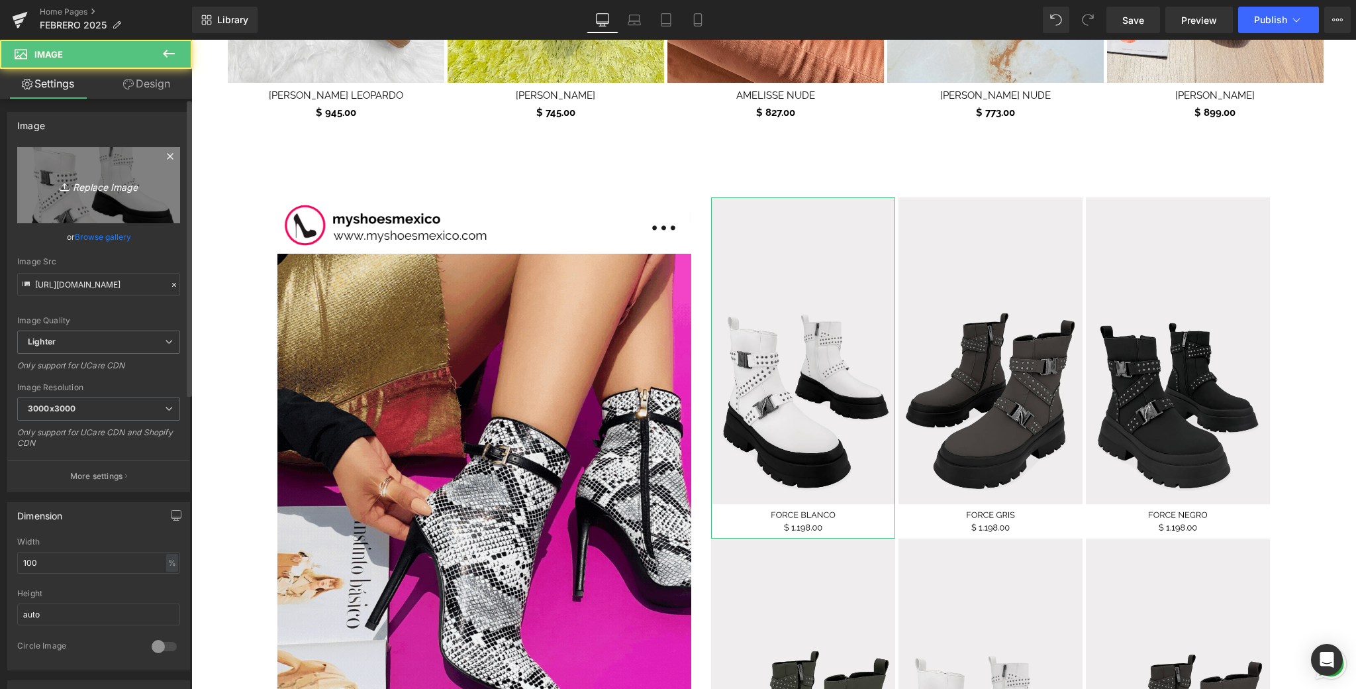
click at [143, 169] on link "Replace Image" at bounding box center [98, 185] width 163 height 76
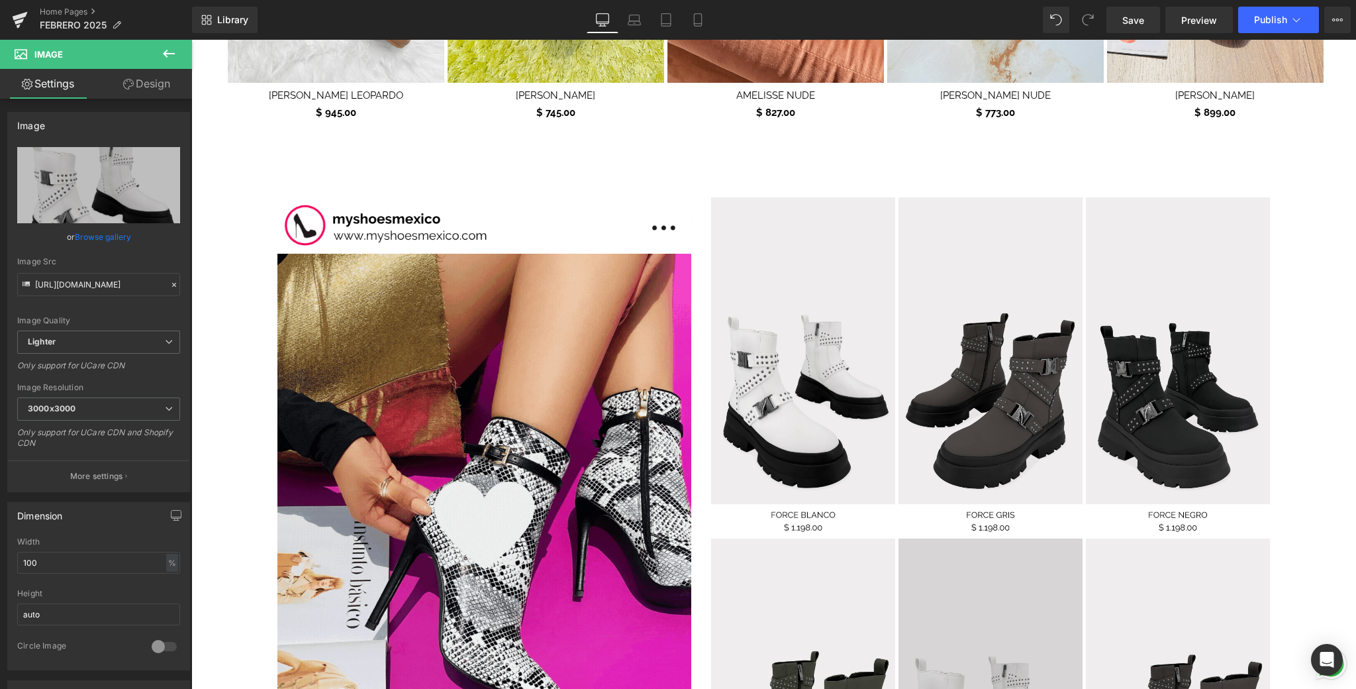
type input "C:\fakepath\6.png"
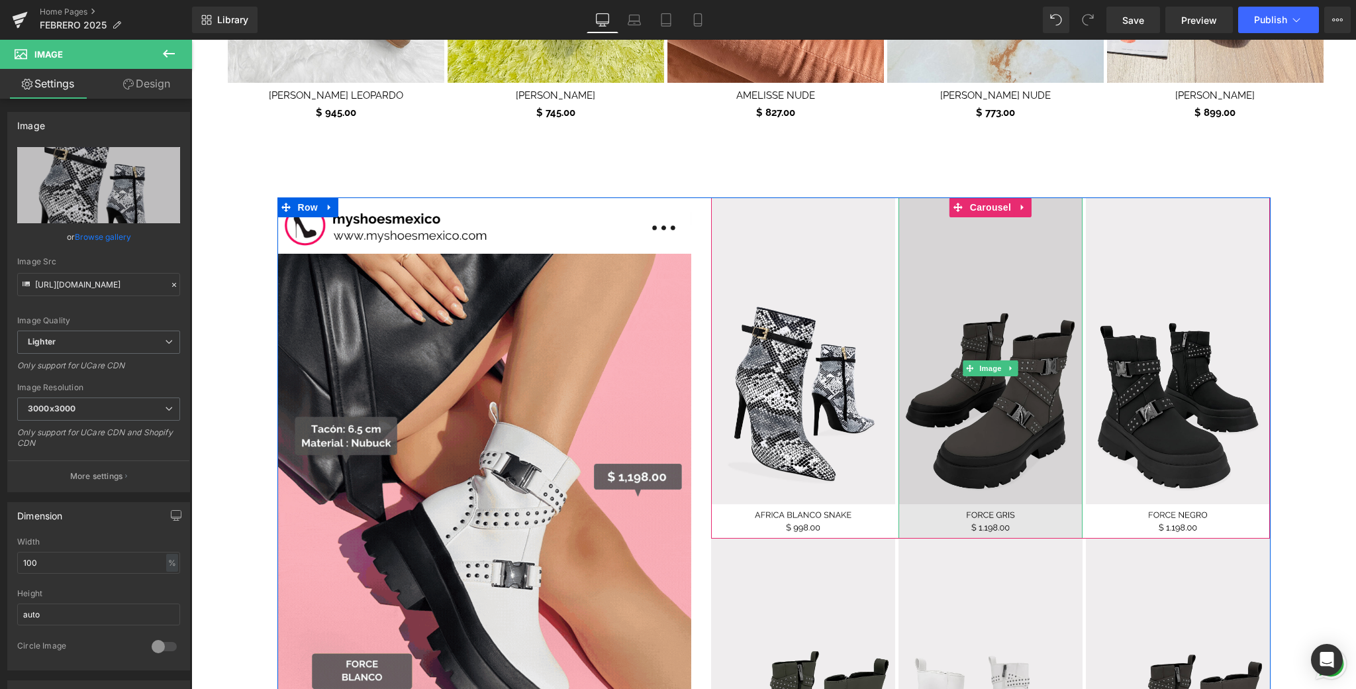
click at [942, 319] on img at bounding box center [991, 367] width 184 height 341
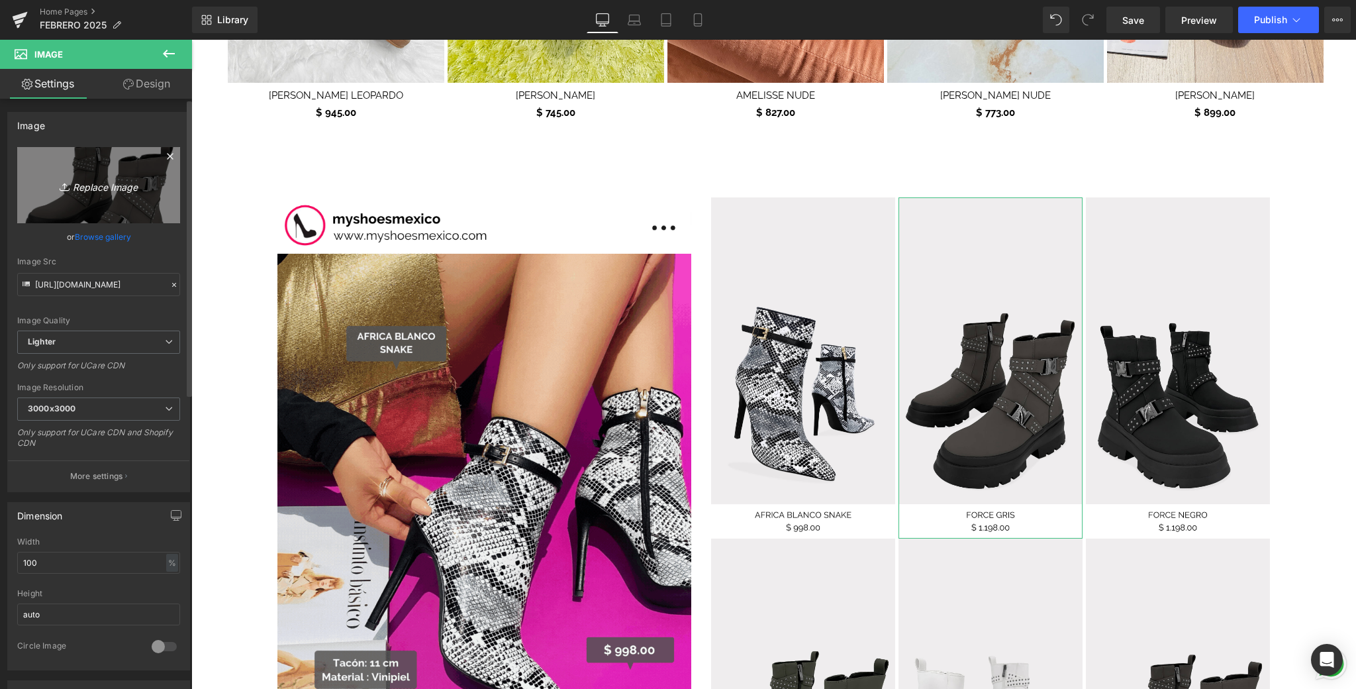
click at [81, 177] on icon "Replace Image" at bounding box center [99, 185] width 106 height 17
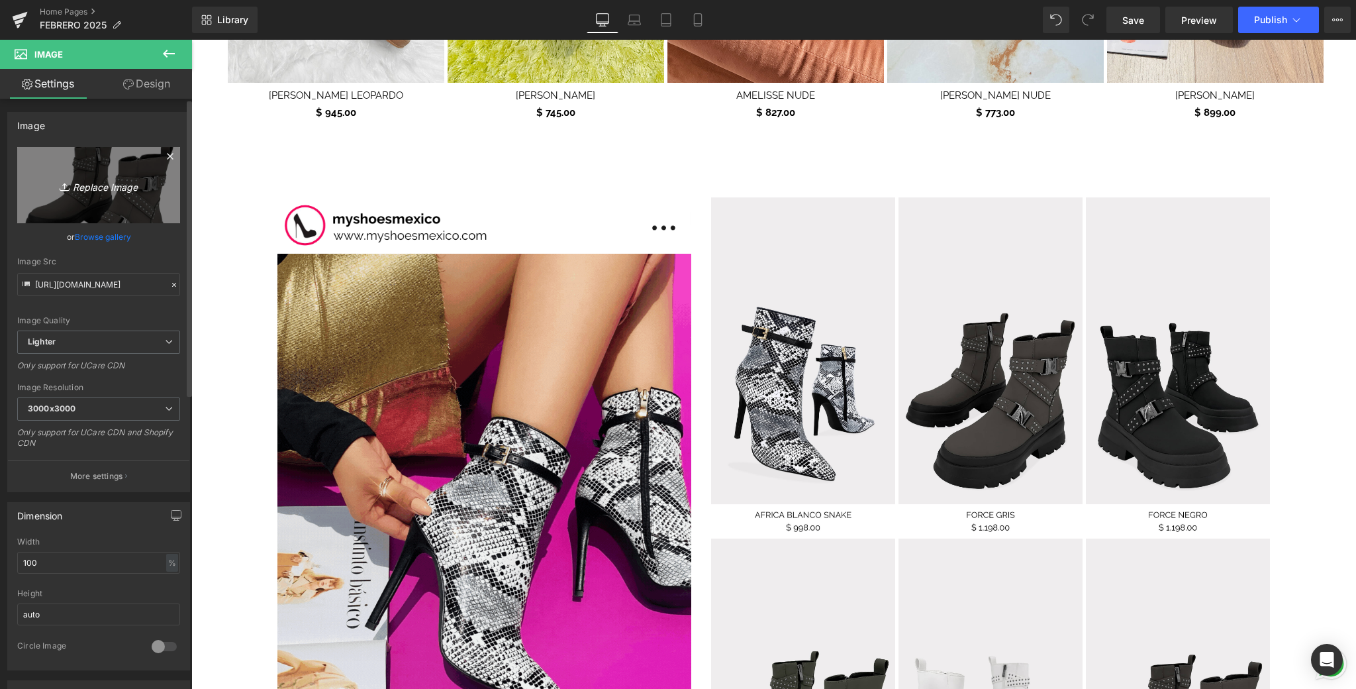
type input "C:\fakepath\7.png"
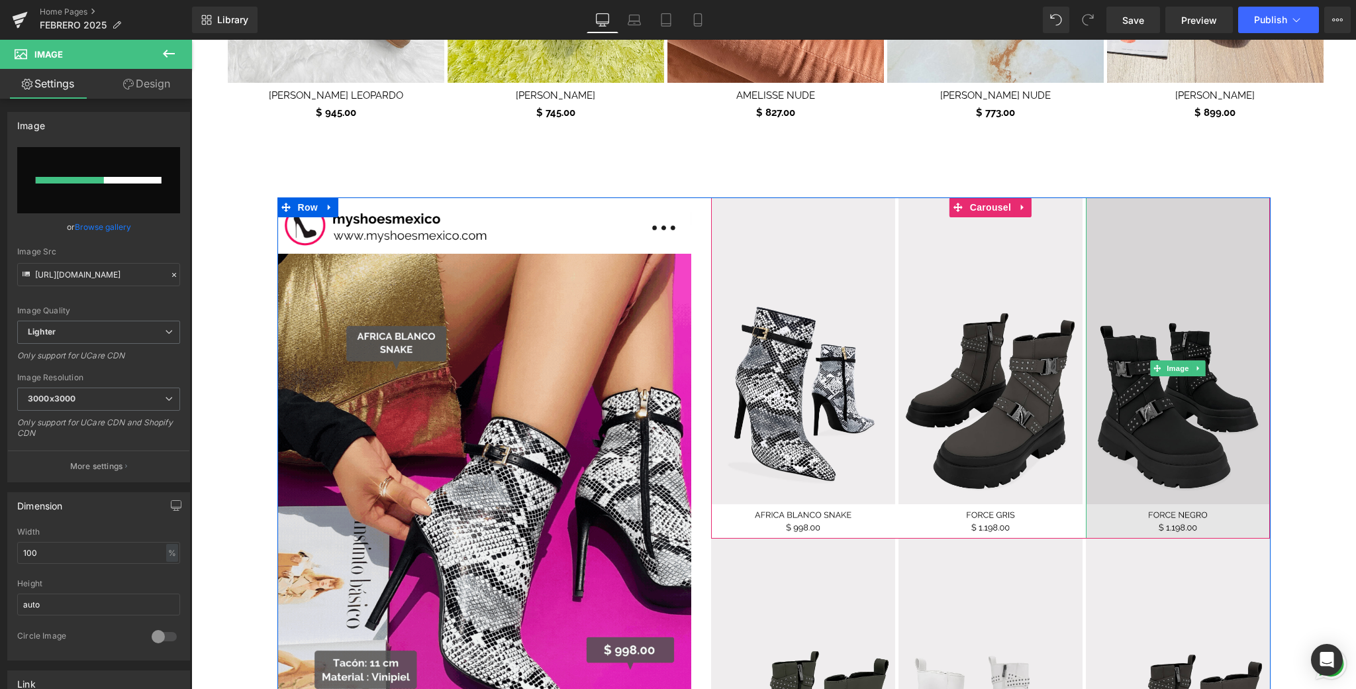
click at [1221, 320] on img at bounding box center [1178, 367] width 184 height 341
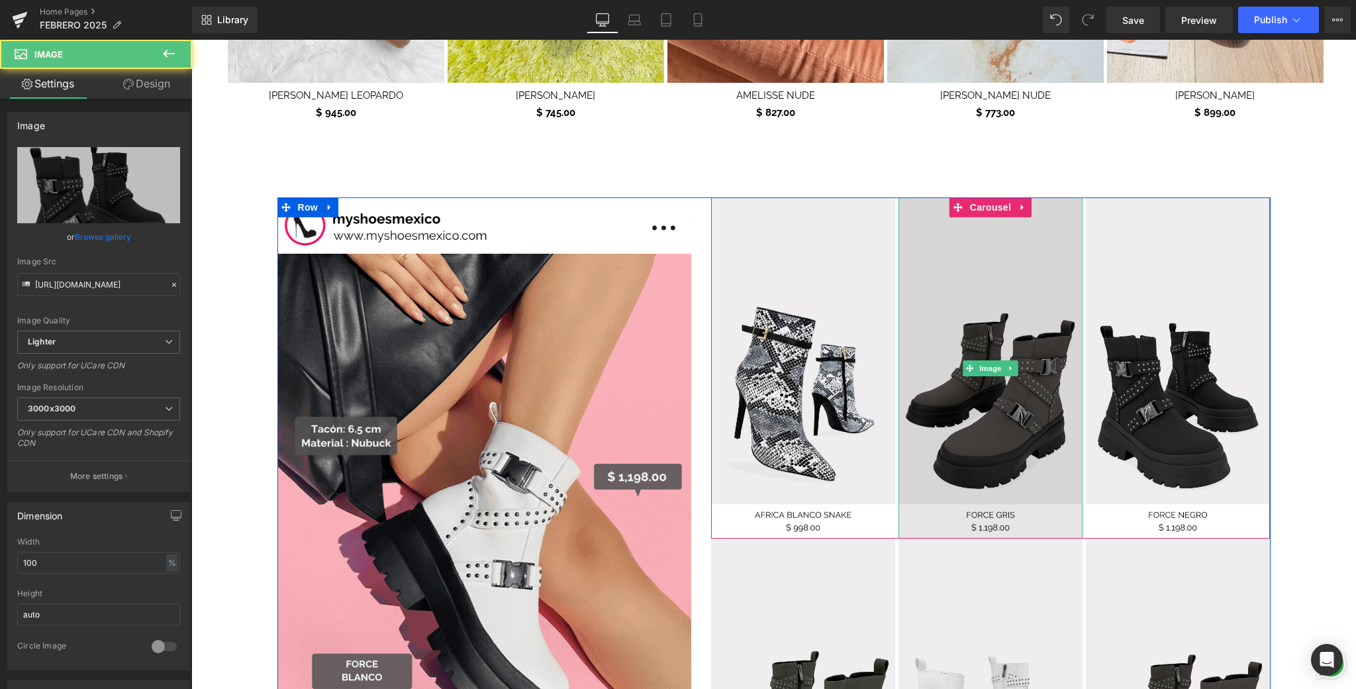
click at [1066, 267] on img at bounding box center [991, 367] width 184 height 341
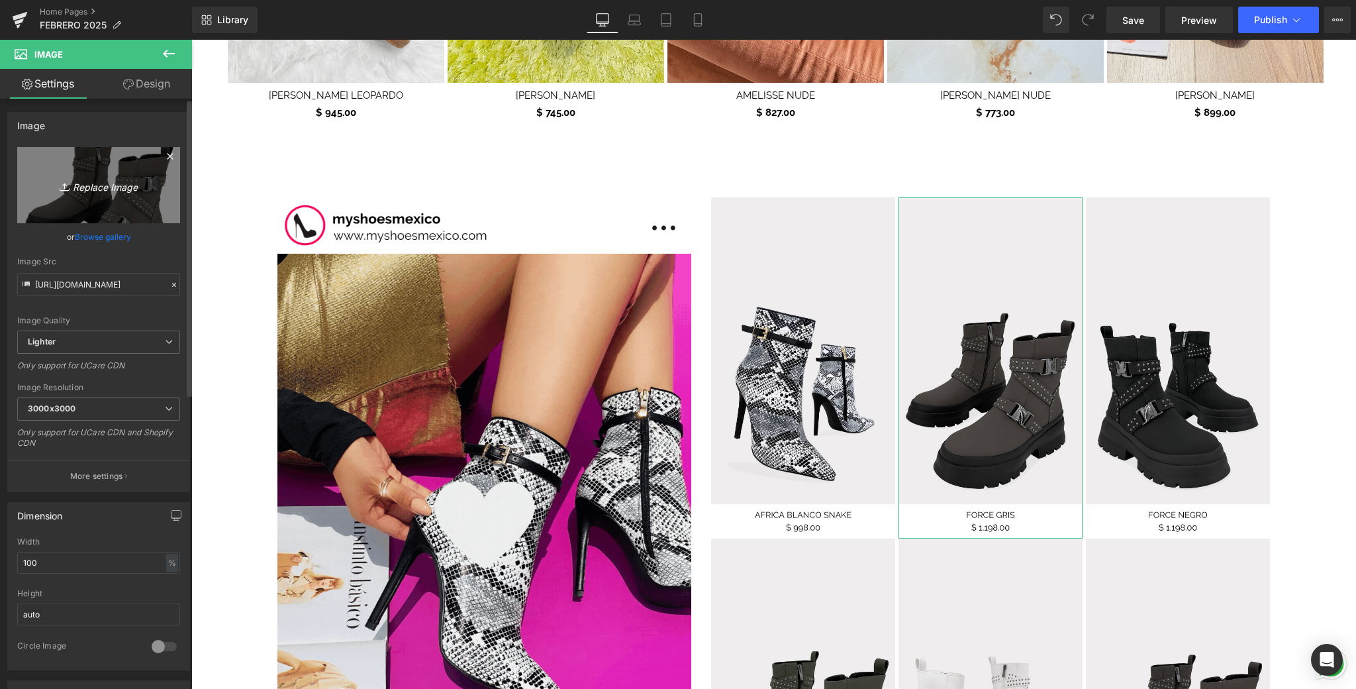
click at [162, 187] on link "Replace Image" at bounding box center [98, 185] width 163 height 76
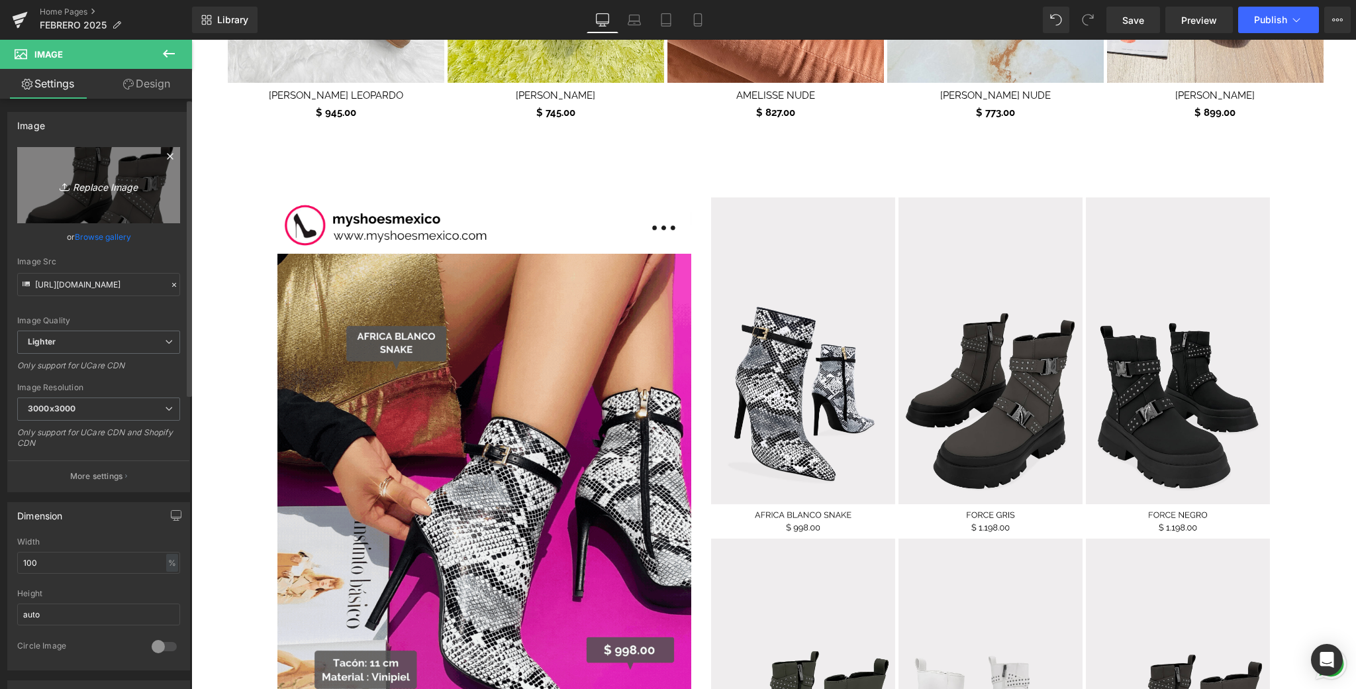
type input "C:\fakepath\7.png"
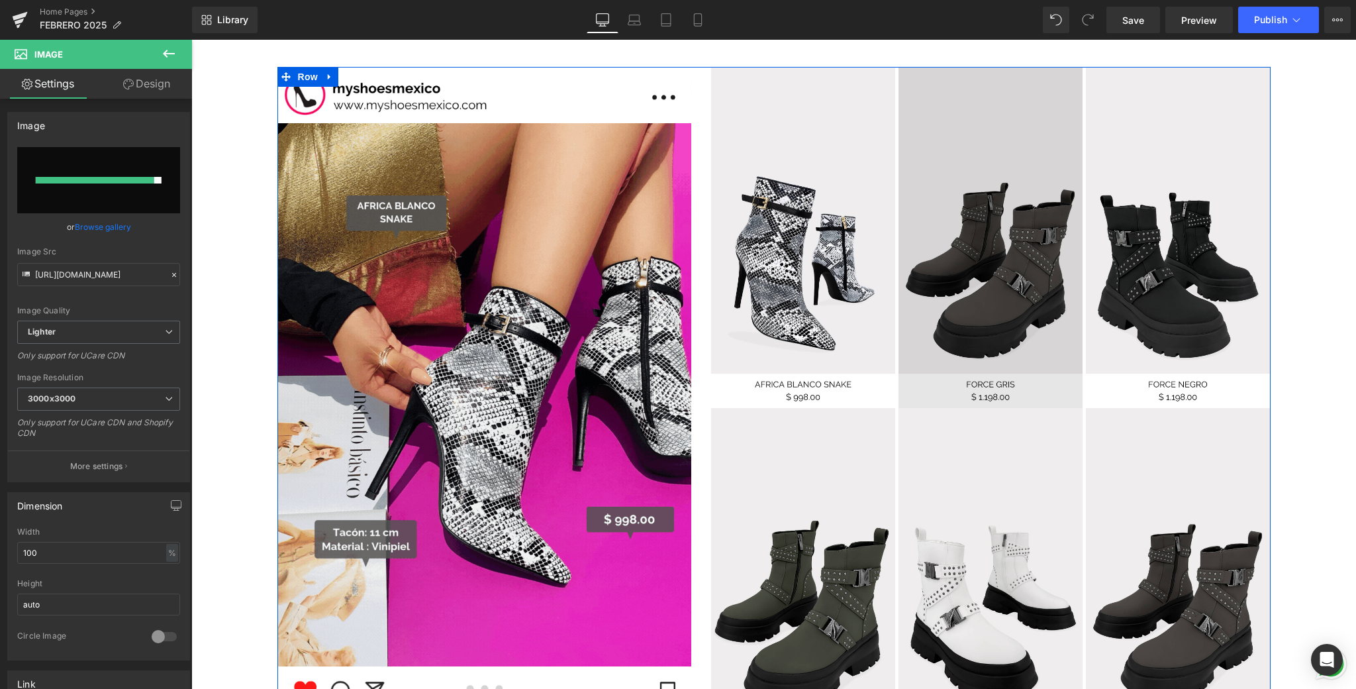
scroll to position [1293, 0]
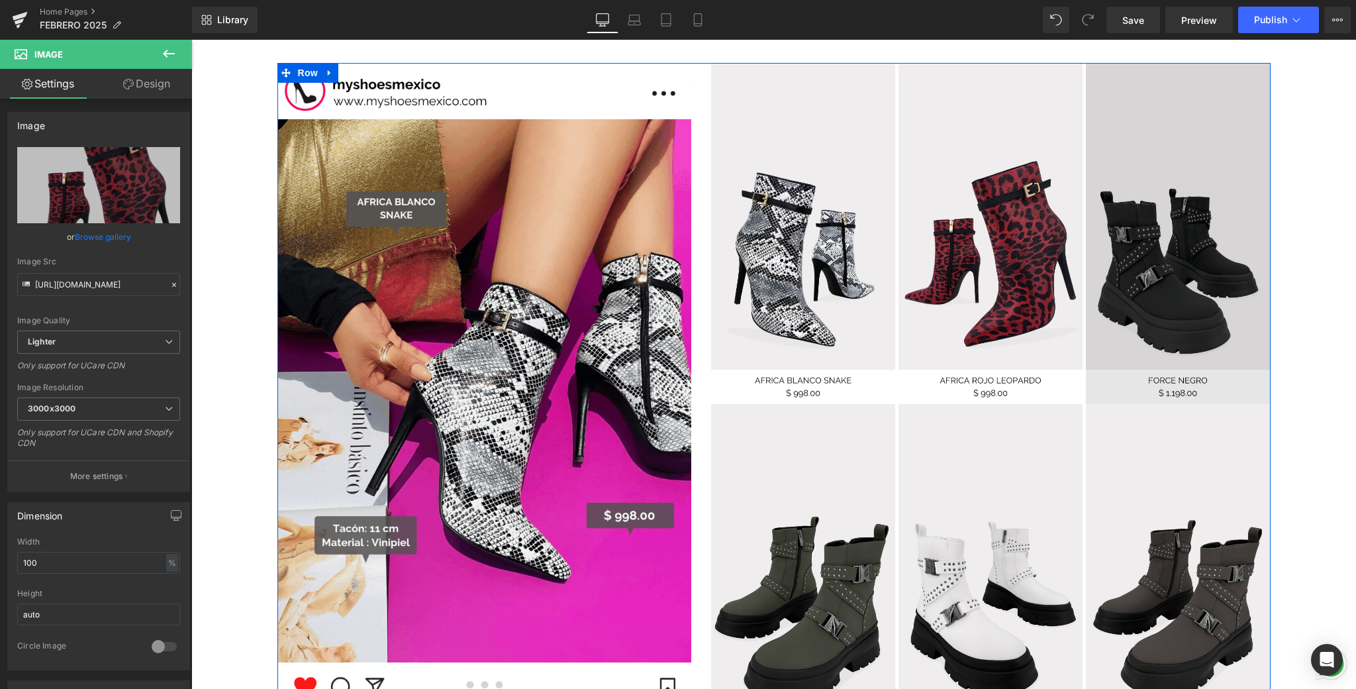
click at [1176, 196] on img at bounding box center [1178, 233] width 184 height 341
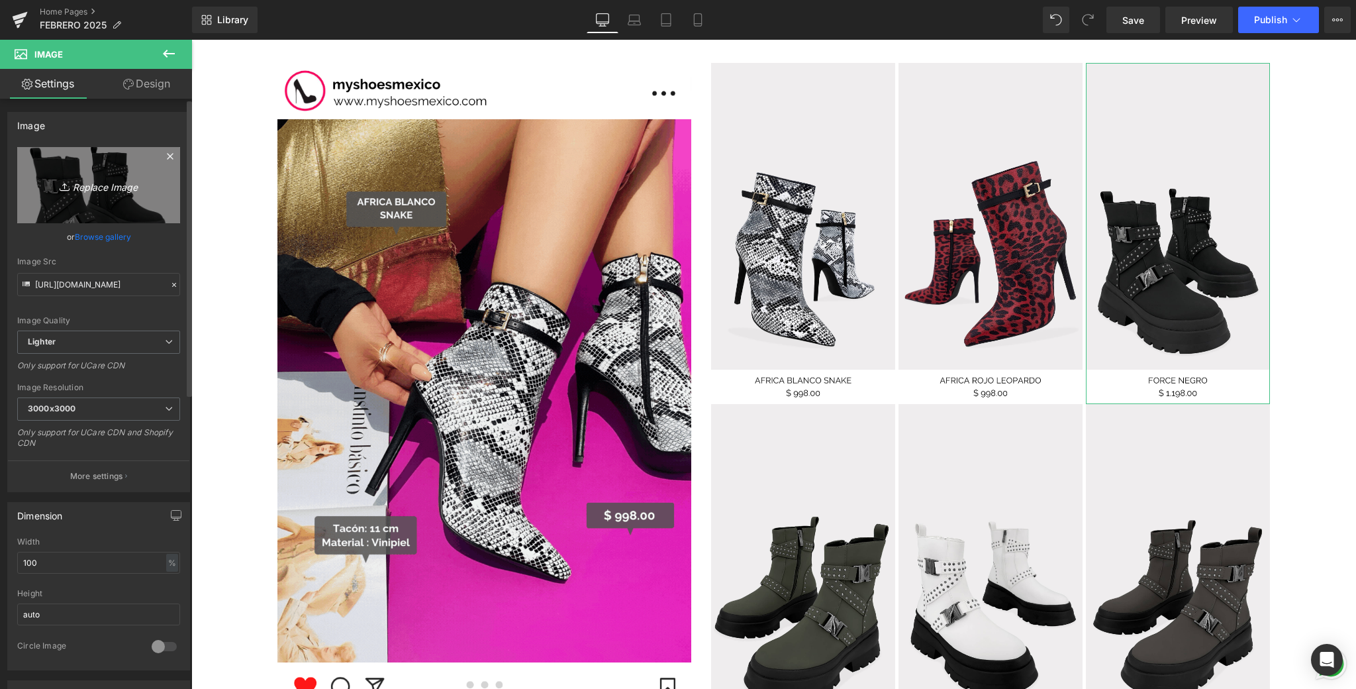
click at [41, 187] on link "Replace Image" at bounding box center [98, 185] width 163 height 76
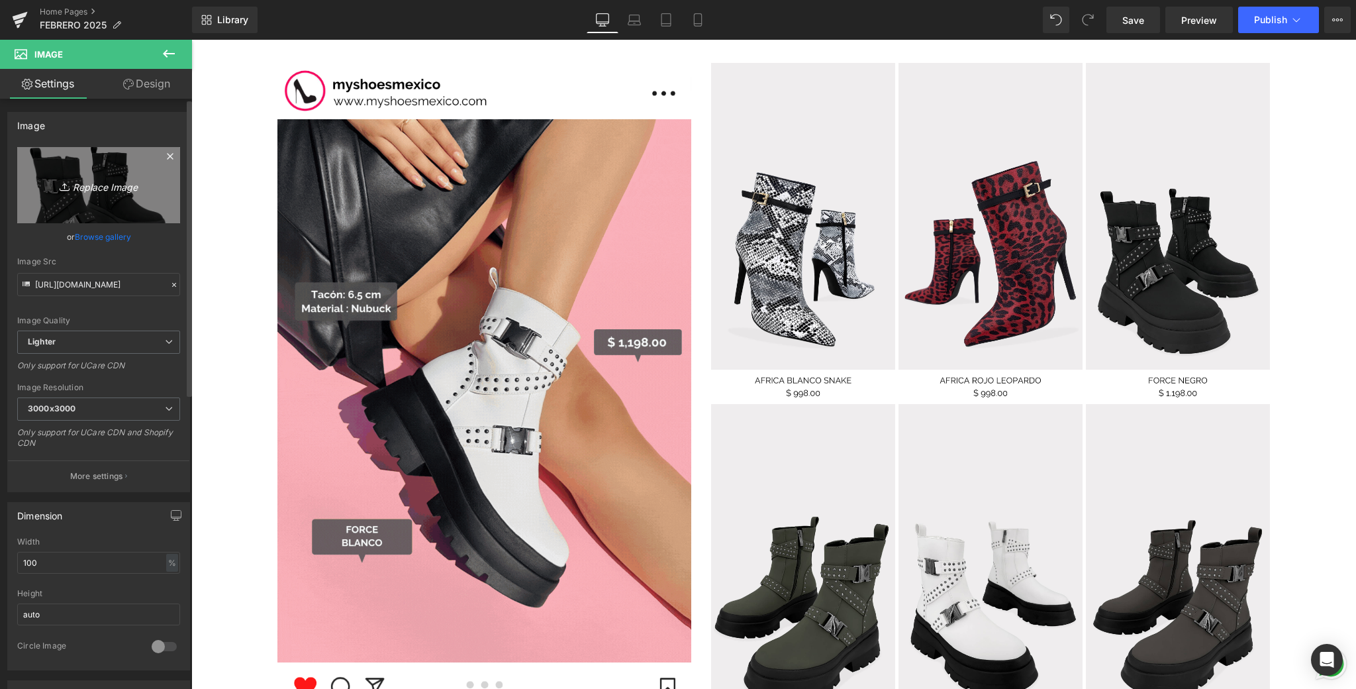
type input "C:\fakepath\8.png"
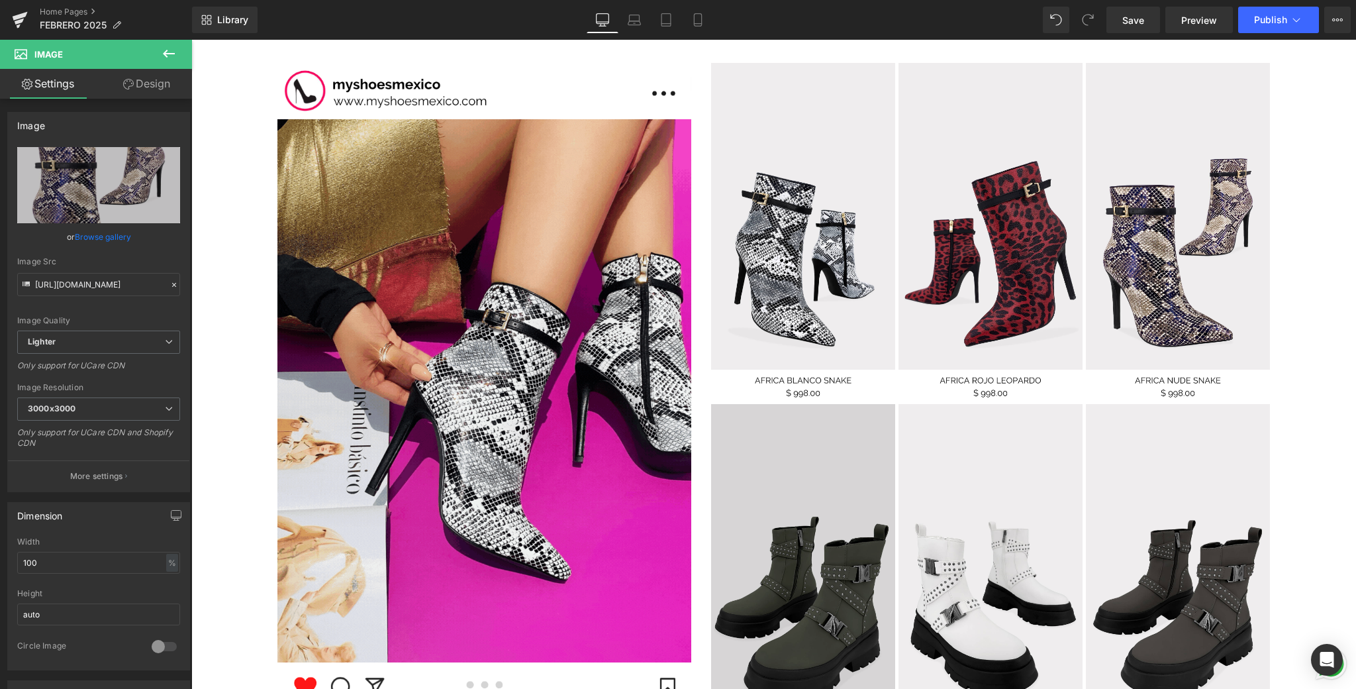
click at [854, 512] on img at bounding box center [803, 574] width 184 height 341
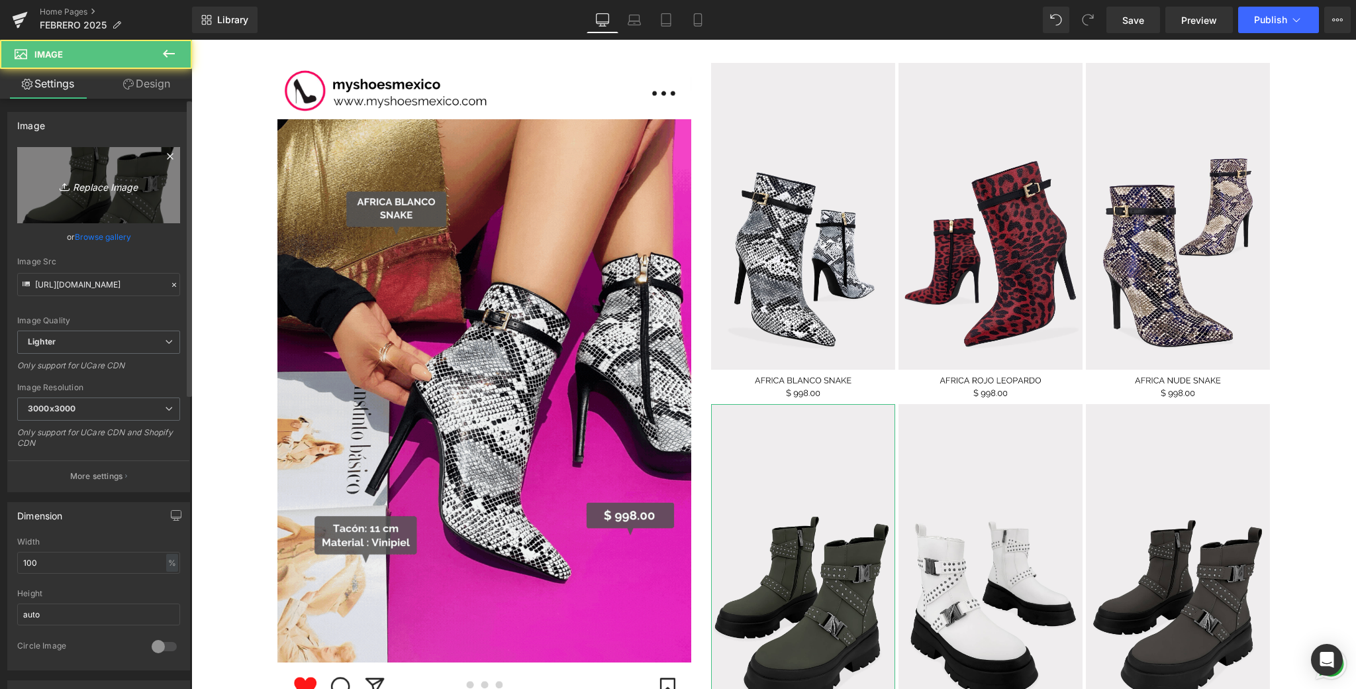
click at [99, 209] on link "Replace Image" at bounding box center [98, 185] width 163 height 76
type input "C:\fakepath\9.png"
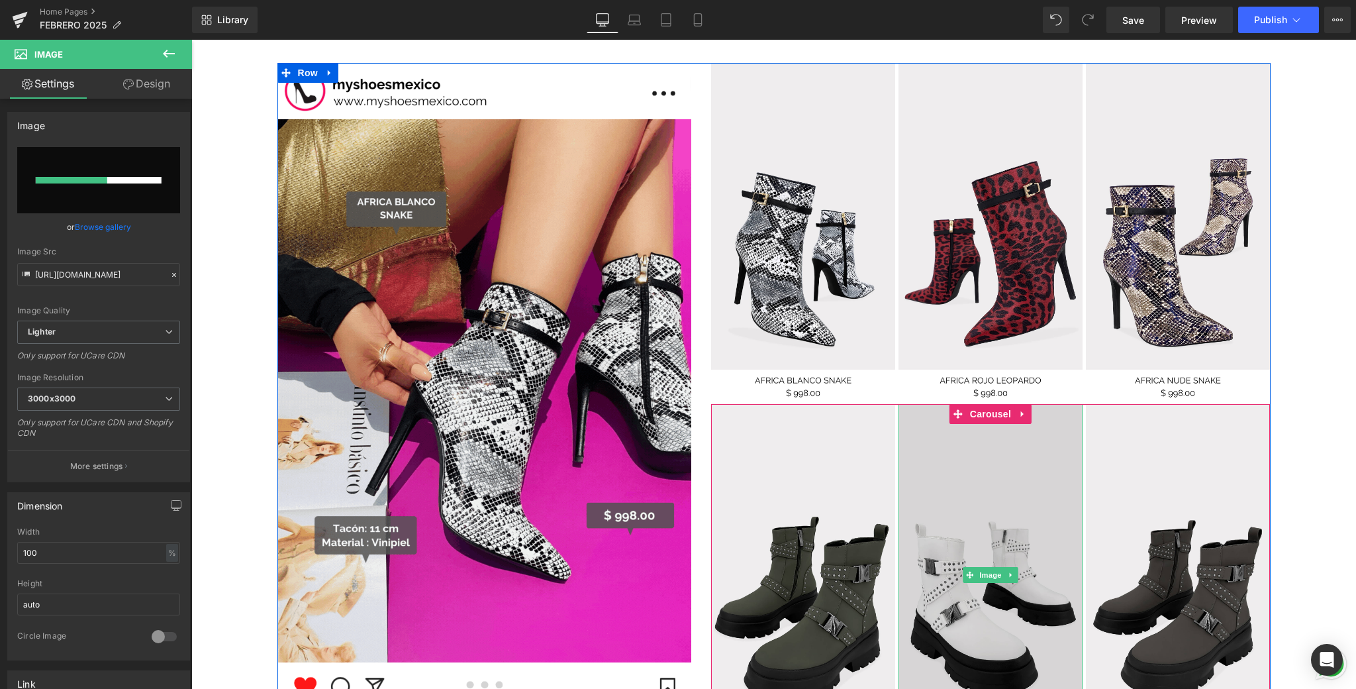
click at [1021, 508] on img at bounding box center [991, 574] width 184 height 341
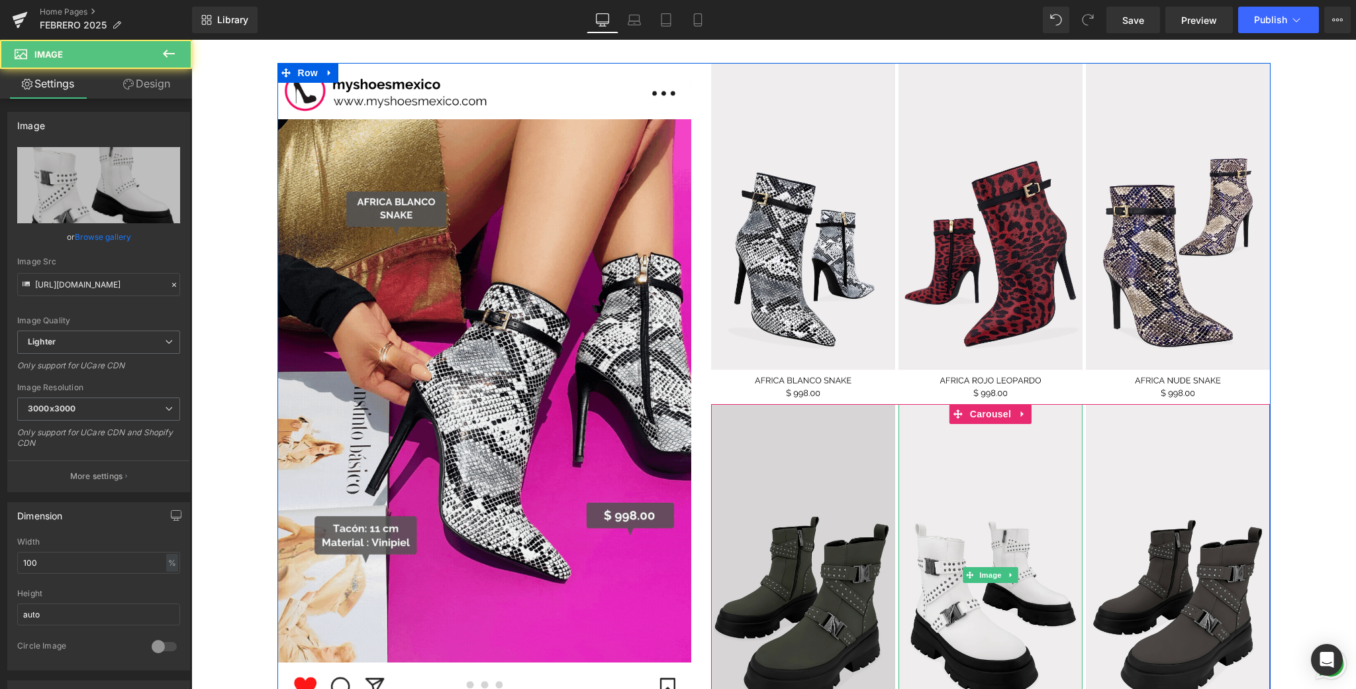
click at [776, 448] on img at bounding box center [803, 574] width 184 height 341
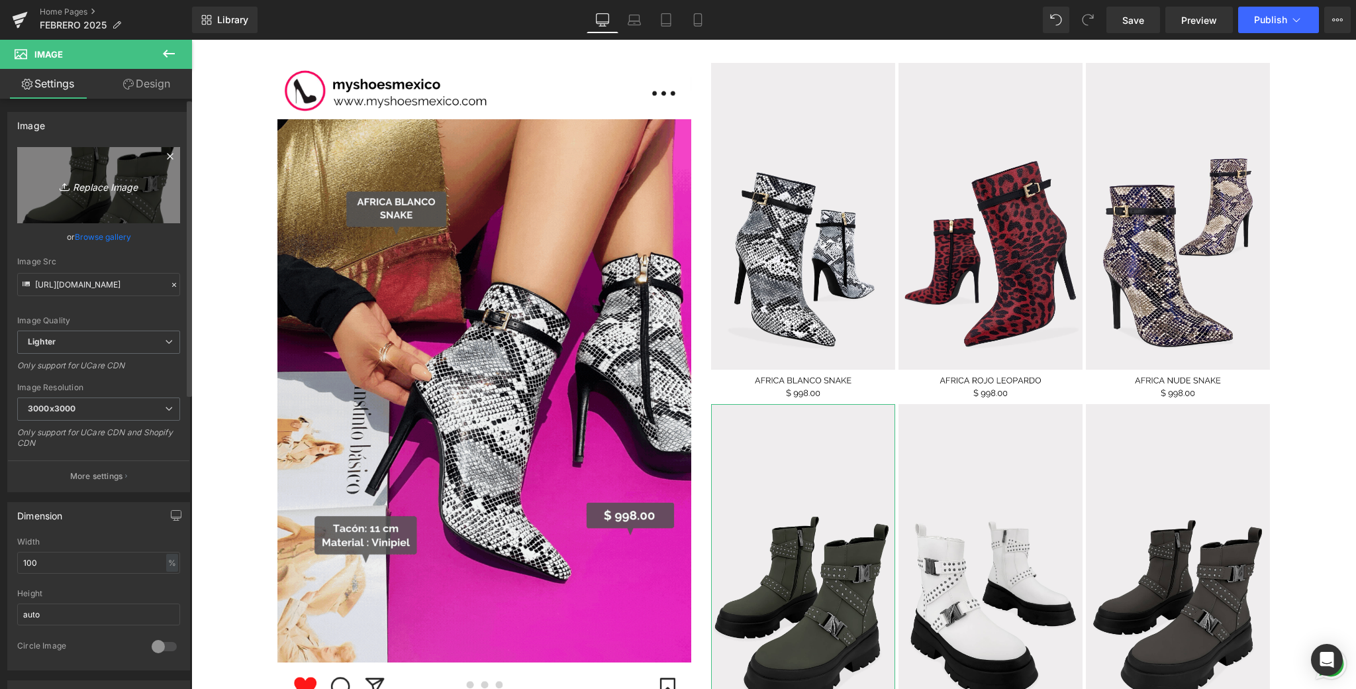
click at [61, 177] on icon "Replace Image" at bounding box center [99, 185] width 106 height 17
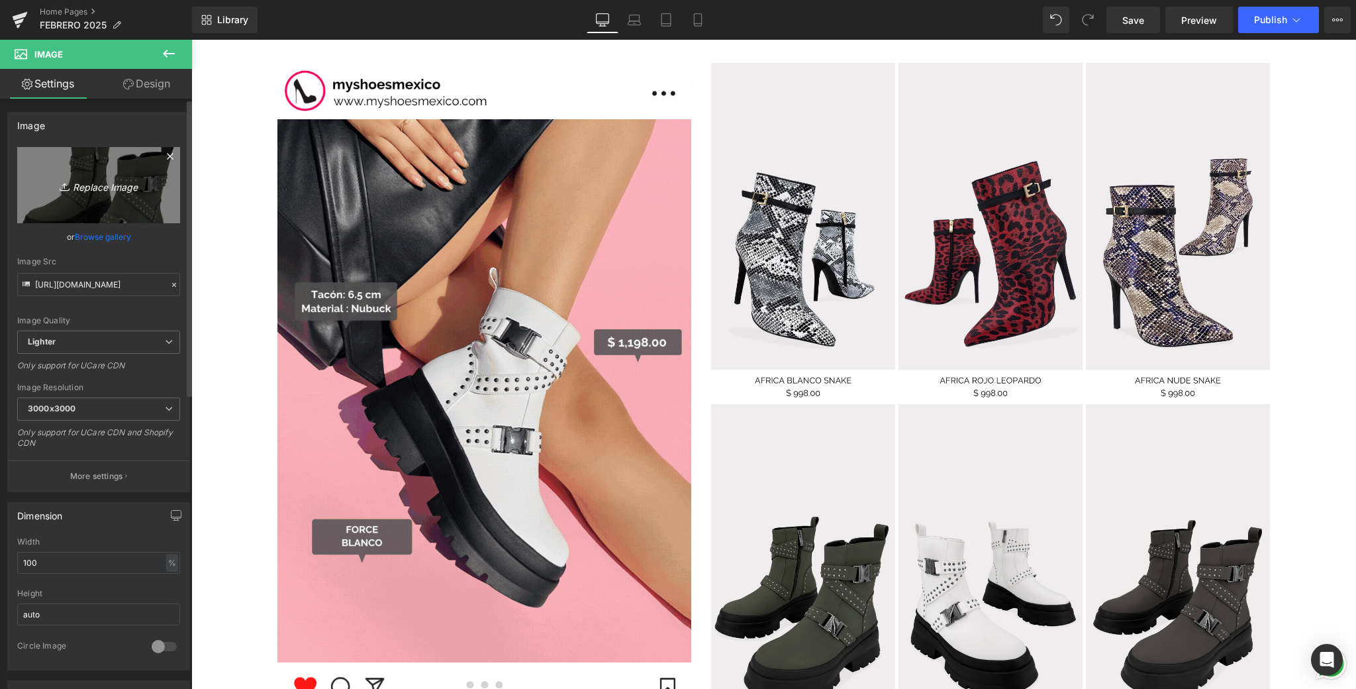
type input "C:\fakepath\9.png"
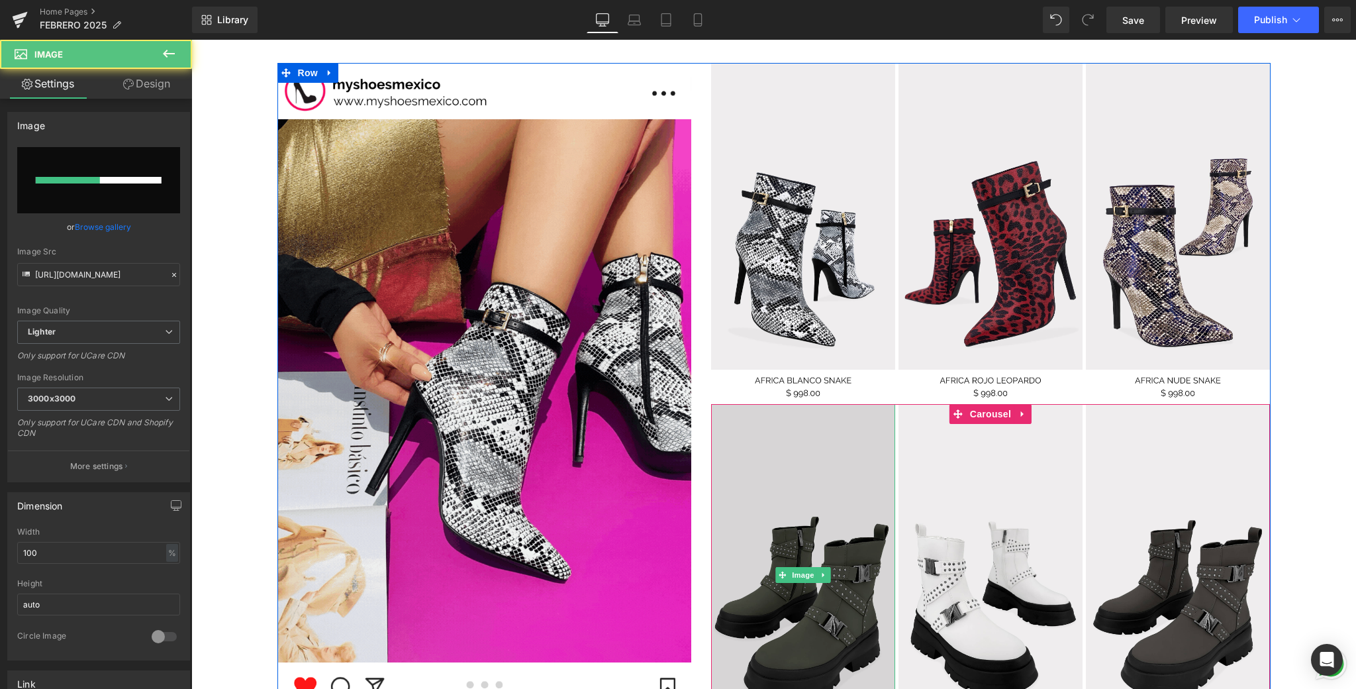
click at [808, 497] on img at bounding box center [803, 574] width 184 height 341
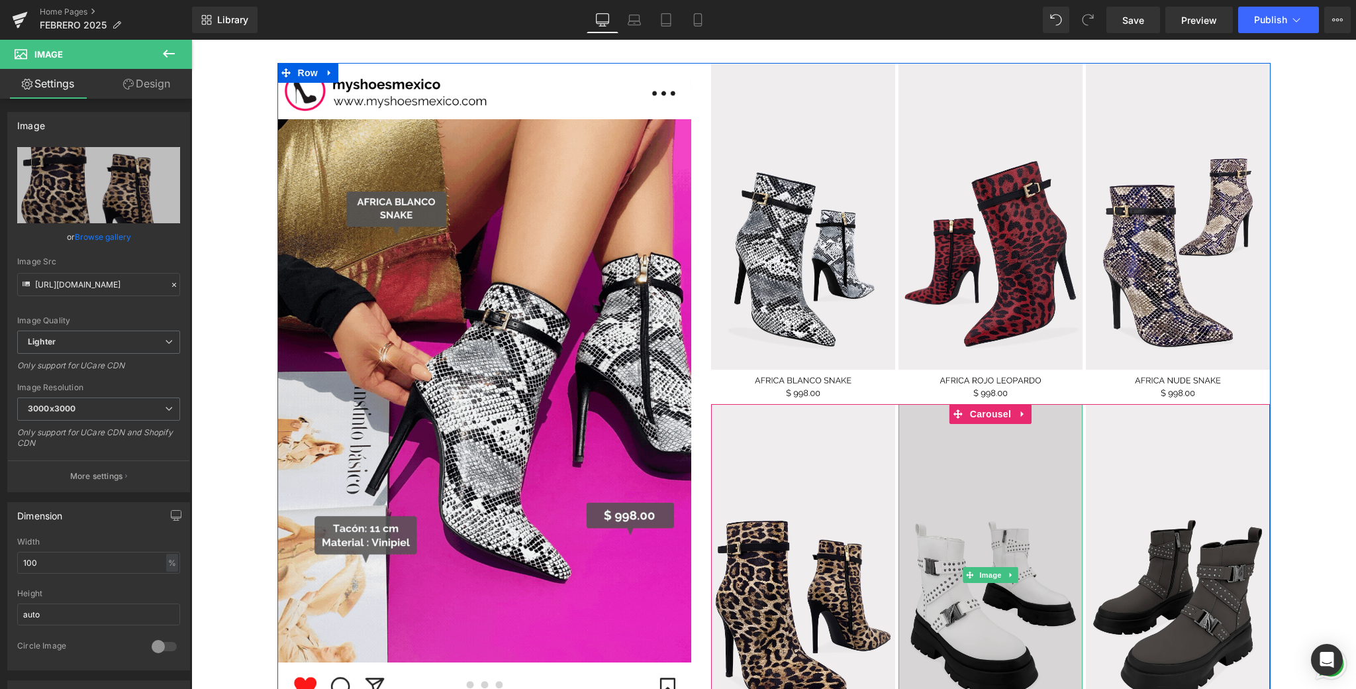
click at [992, 509] on img at bounding box center [991, 574] width 184 height 341
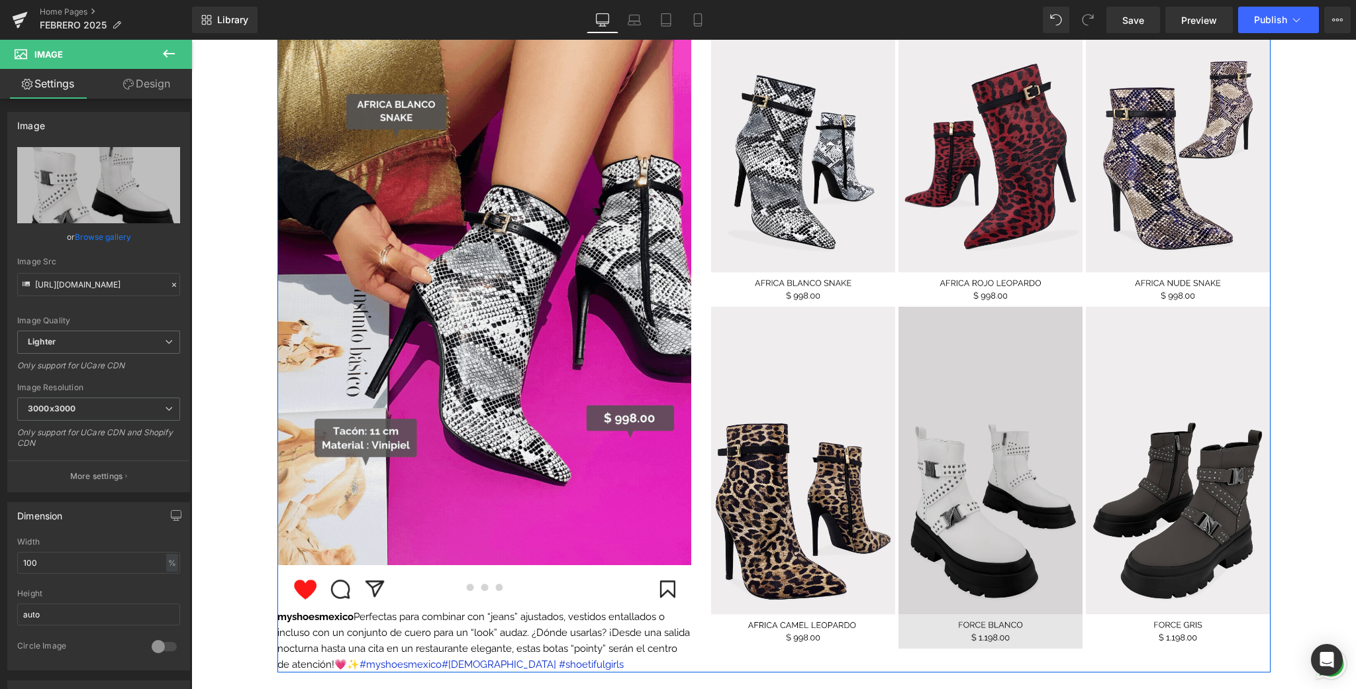
scroll to position [1388, 0]
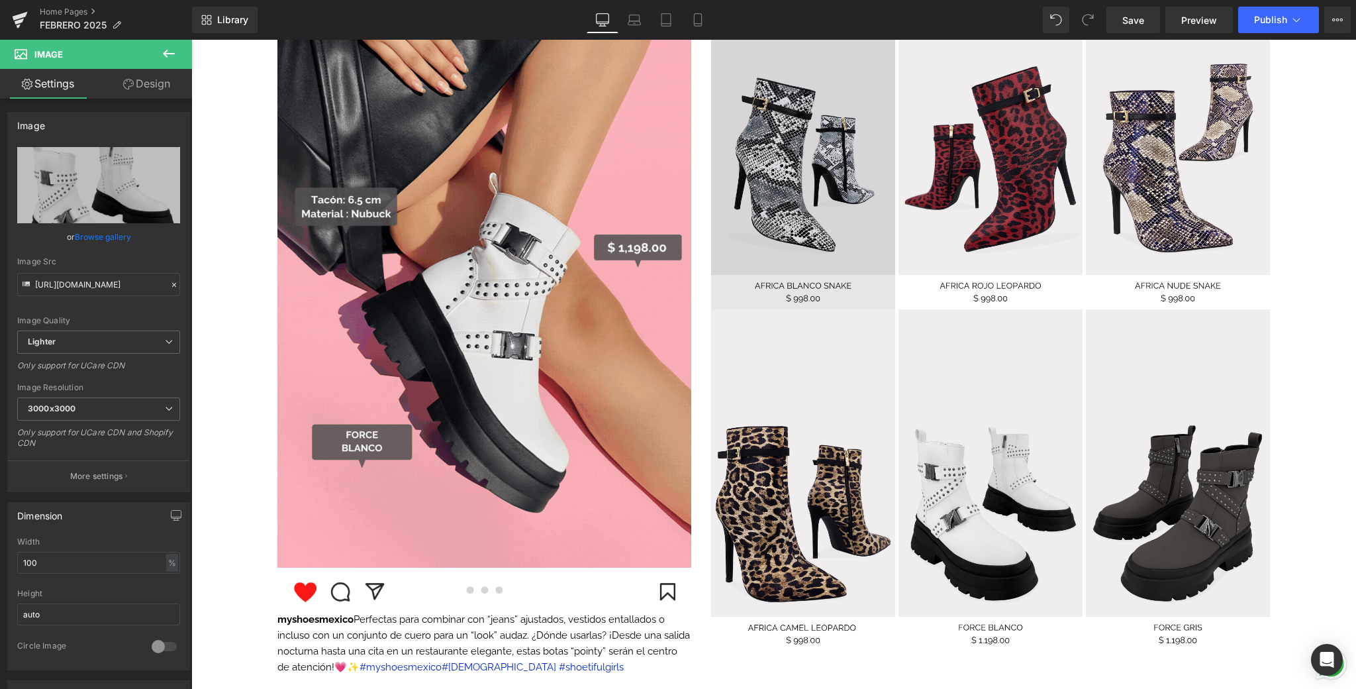
click at [760, 130] on img at bounding box center [803, 138] width 184 height 341
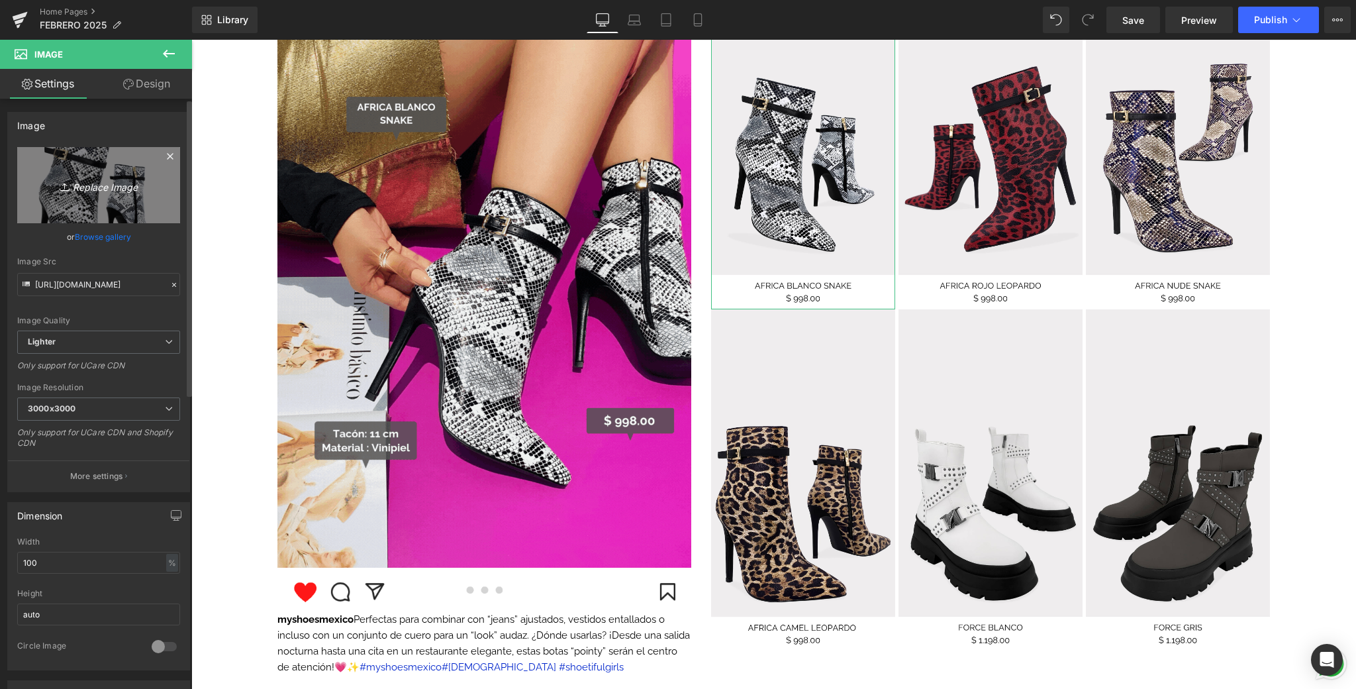
click at [154, 176] on link "Replace Image" at bounding box center [98, 185] width 163 height 76
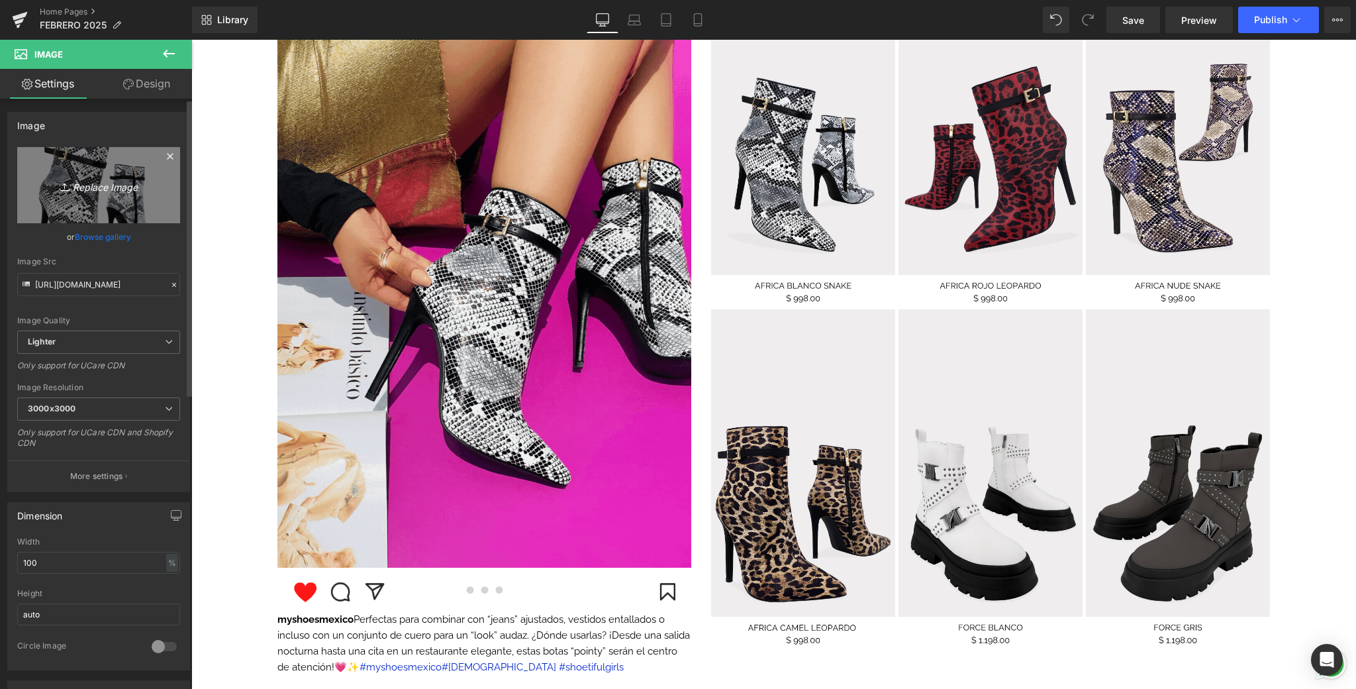
type input "C:\fakepath\DROP DESKTOP .png"
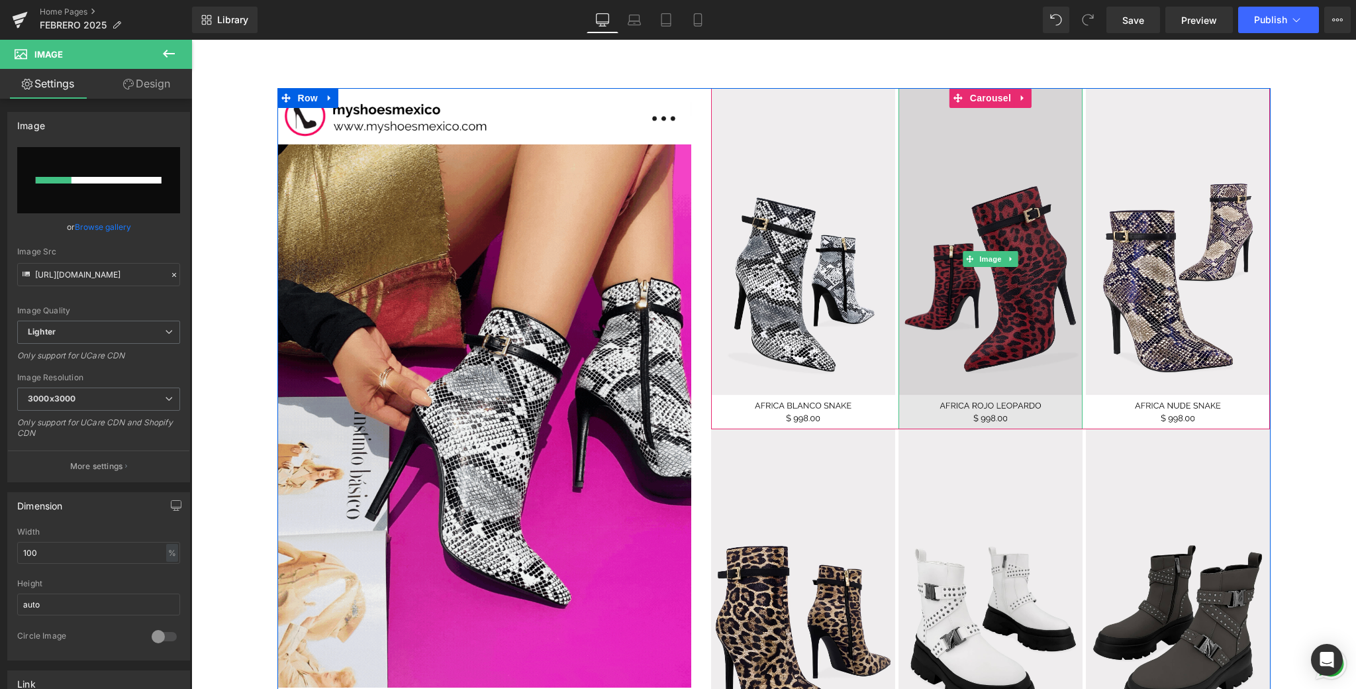
scroll to position [1216, 0]
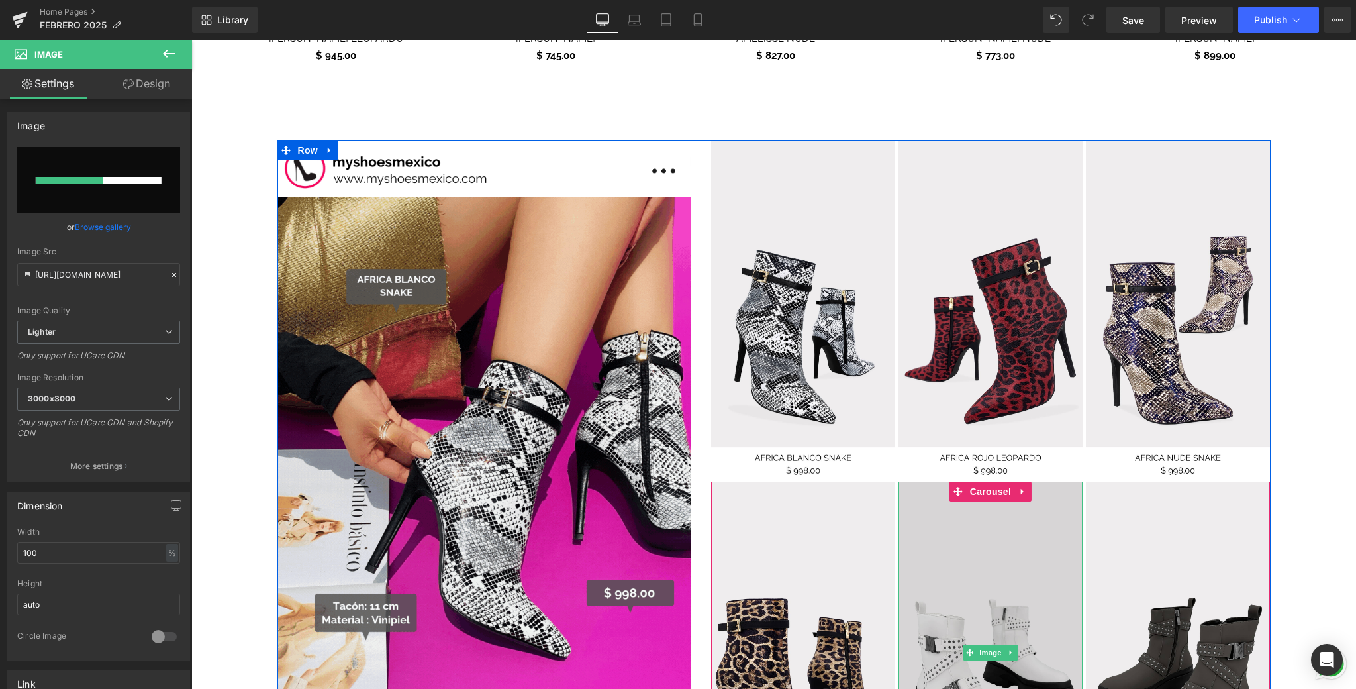
click at [952, 592] on img at bounding box center [991, 651] width 184 height 341
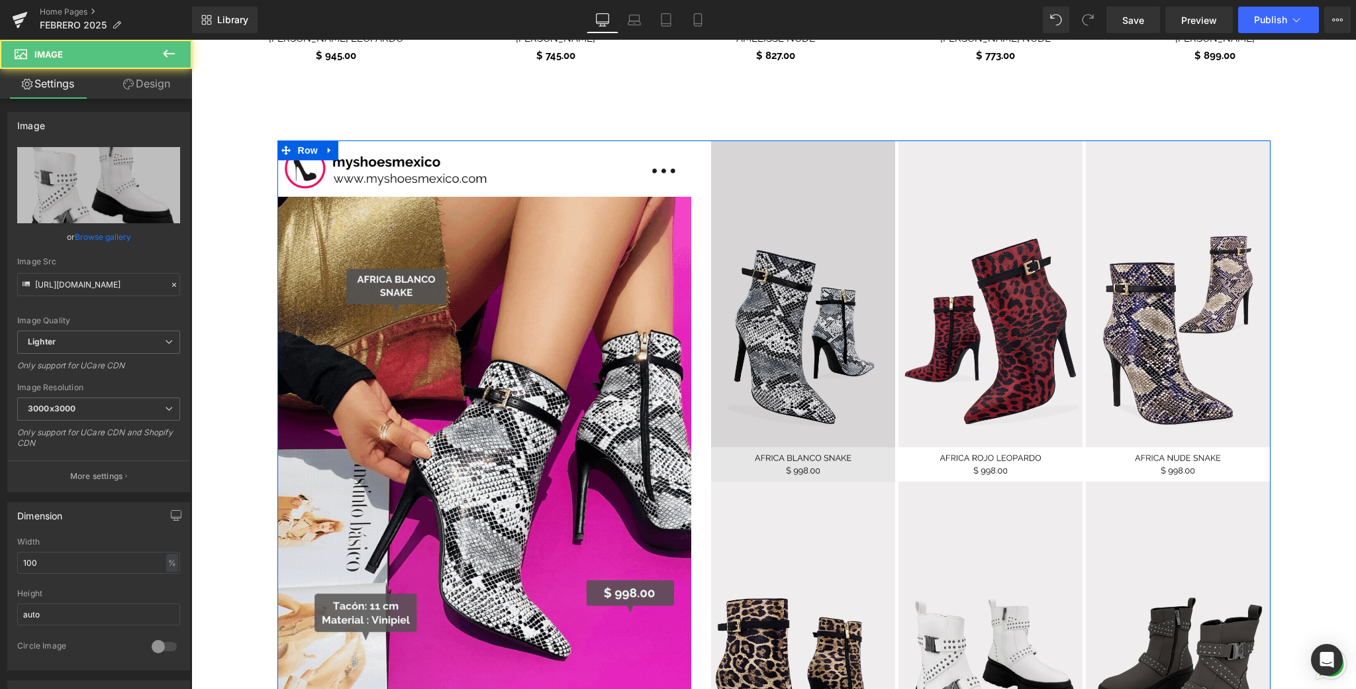
click at [846, 389] on img at bounding box center [803, 310] width 184 height 341
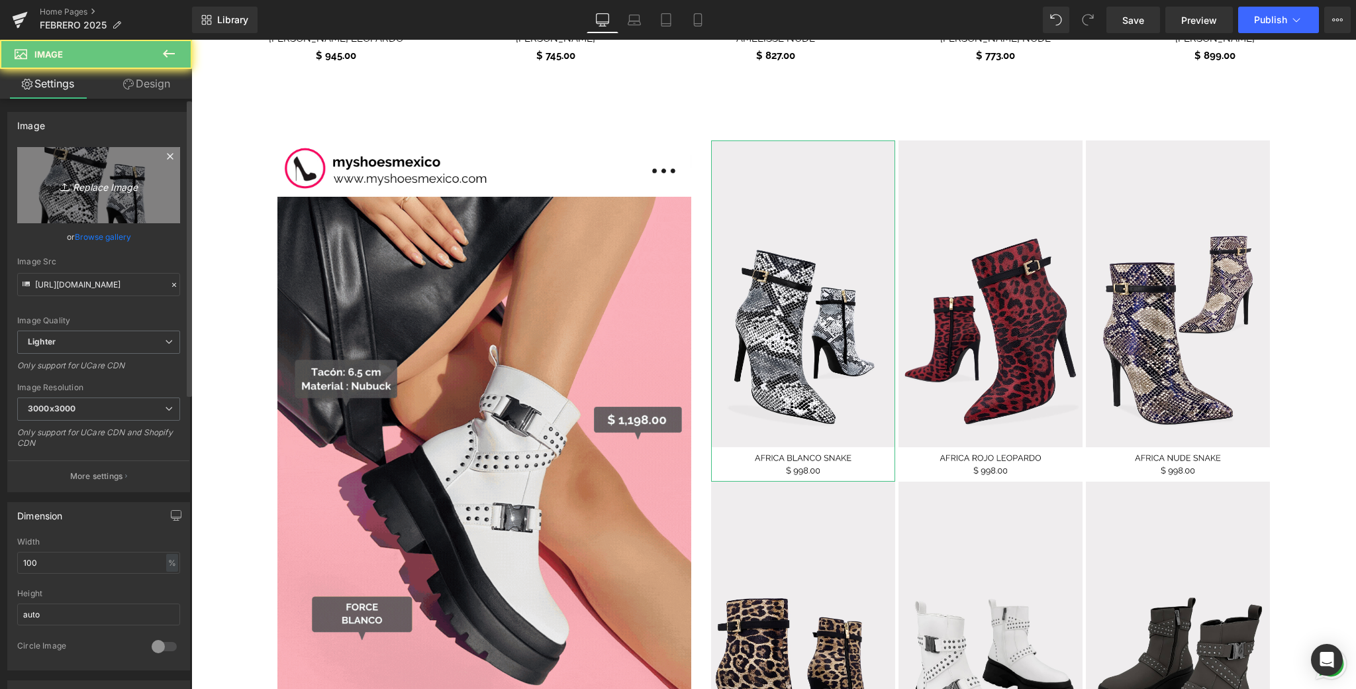
click at [138, 207] on link "Replace Image" at bounding box center [98, 185] width 163 height 76
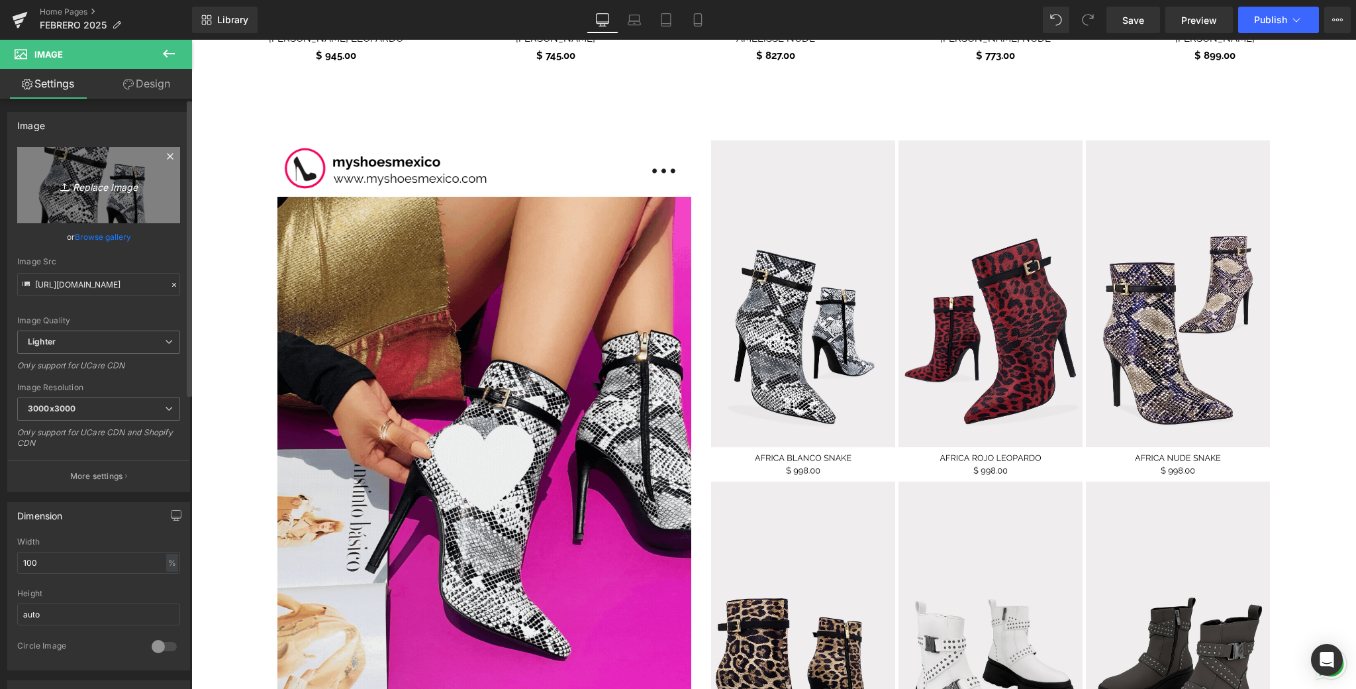
type input "C:\fakepath\DROP DESKTOP .png"
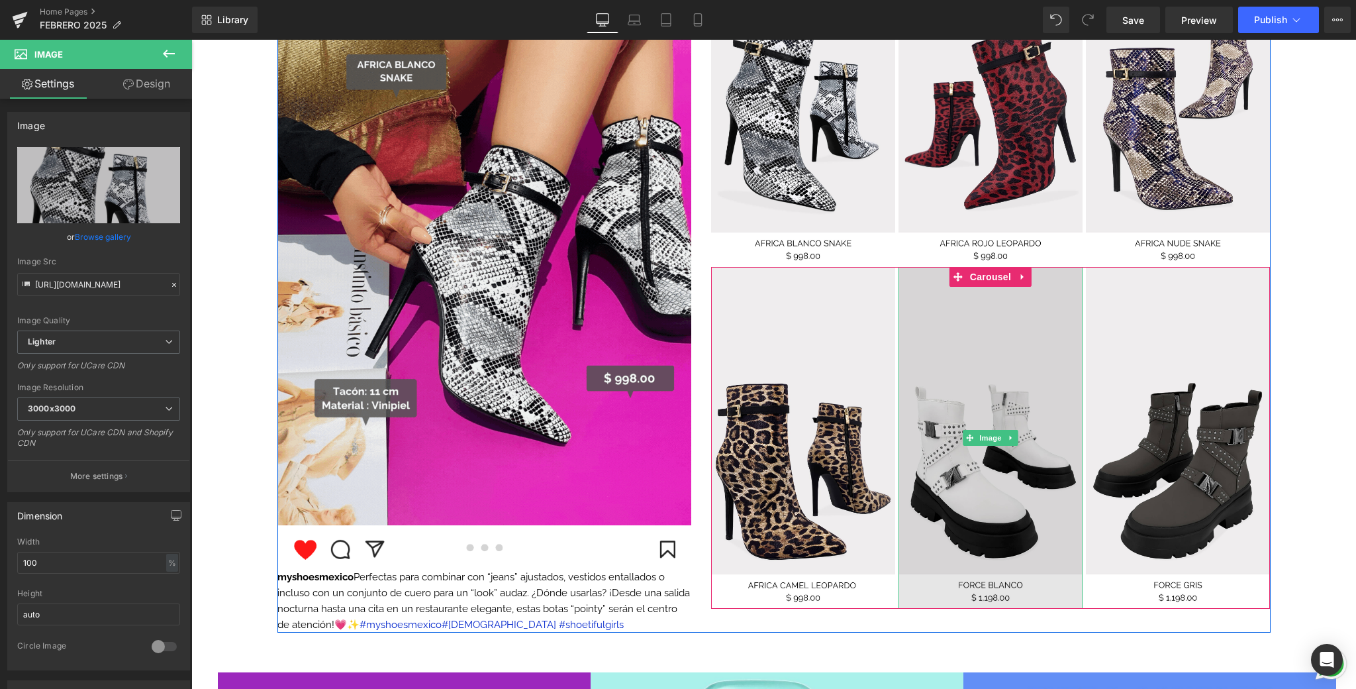
scroll to position [1481, 0]
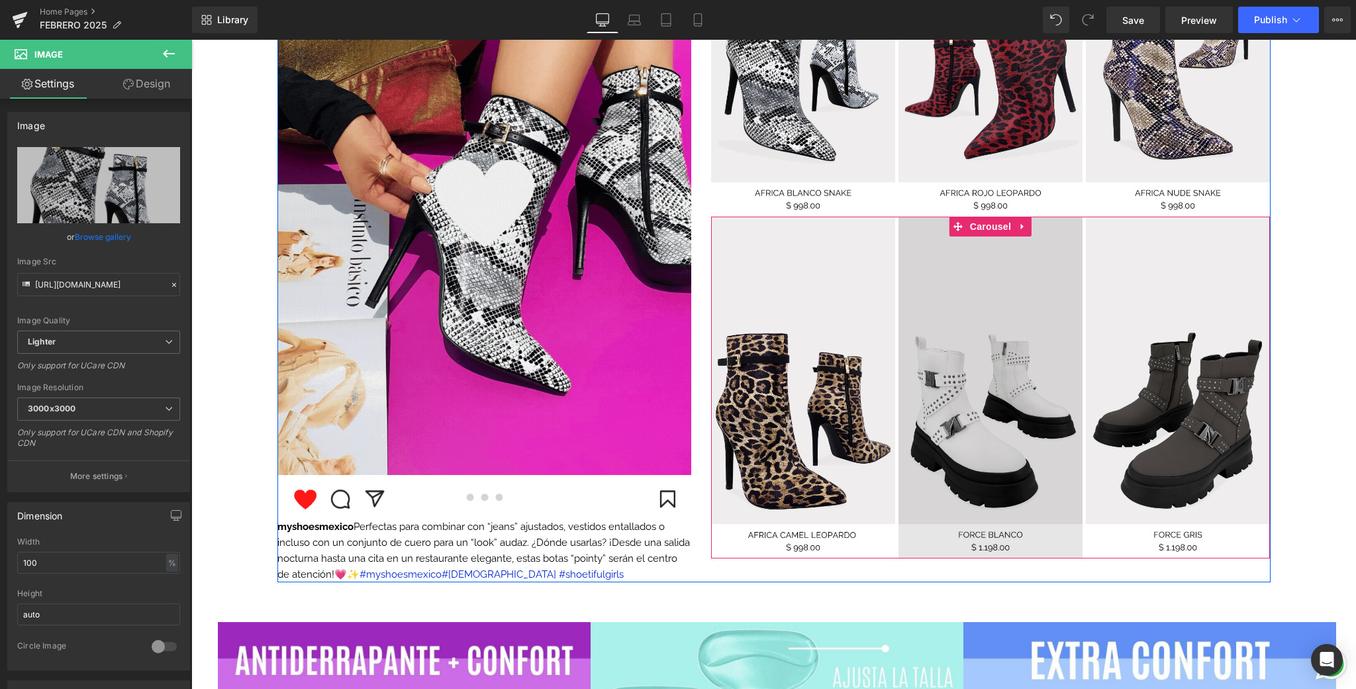
click at [1018, 353] on img at bounding box center [991, 387] width 184 height 341
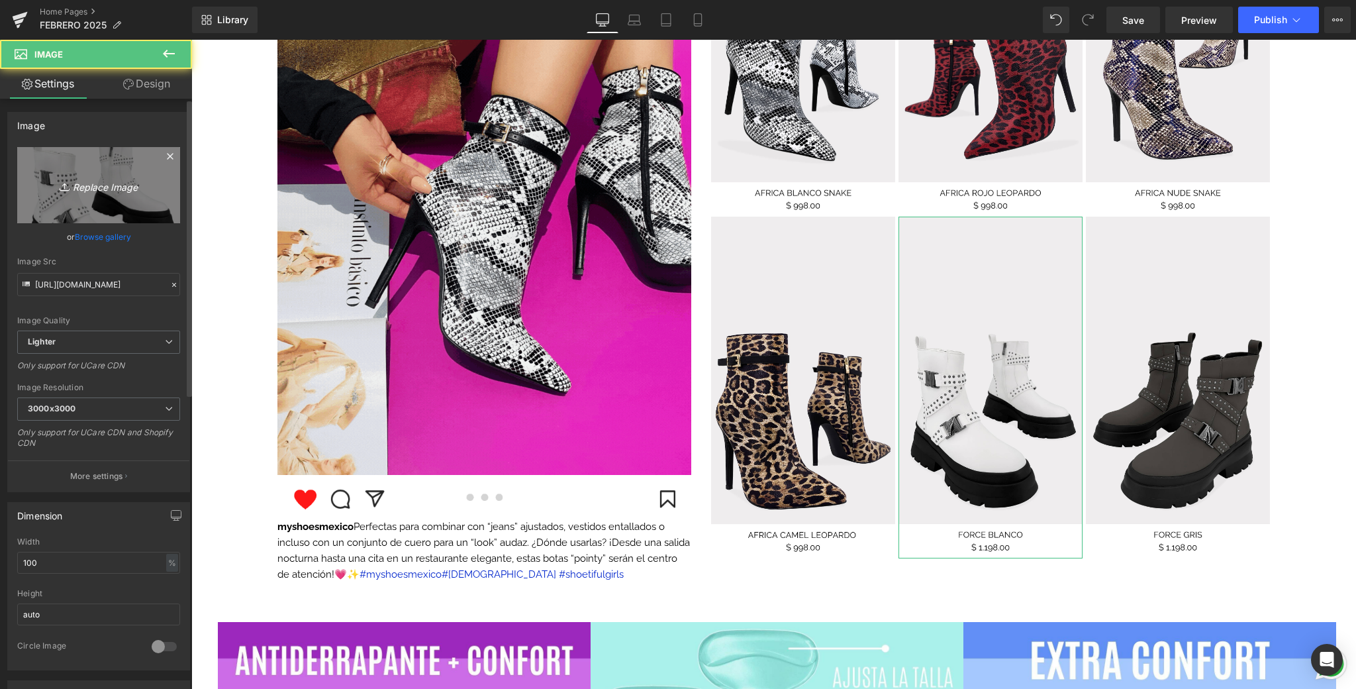
click at [119, 167] on link "Replace Image" at bounding box center [98, 185] width 163 height 76
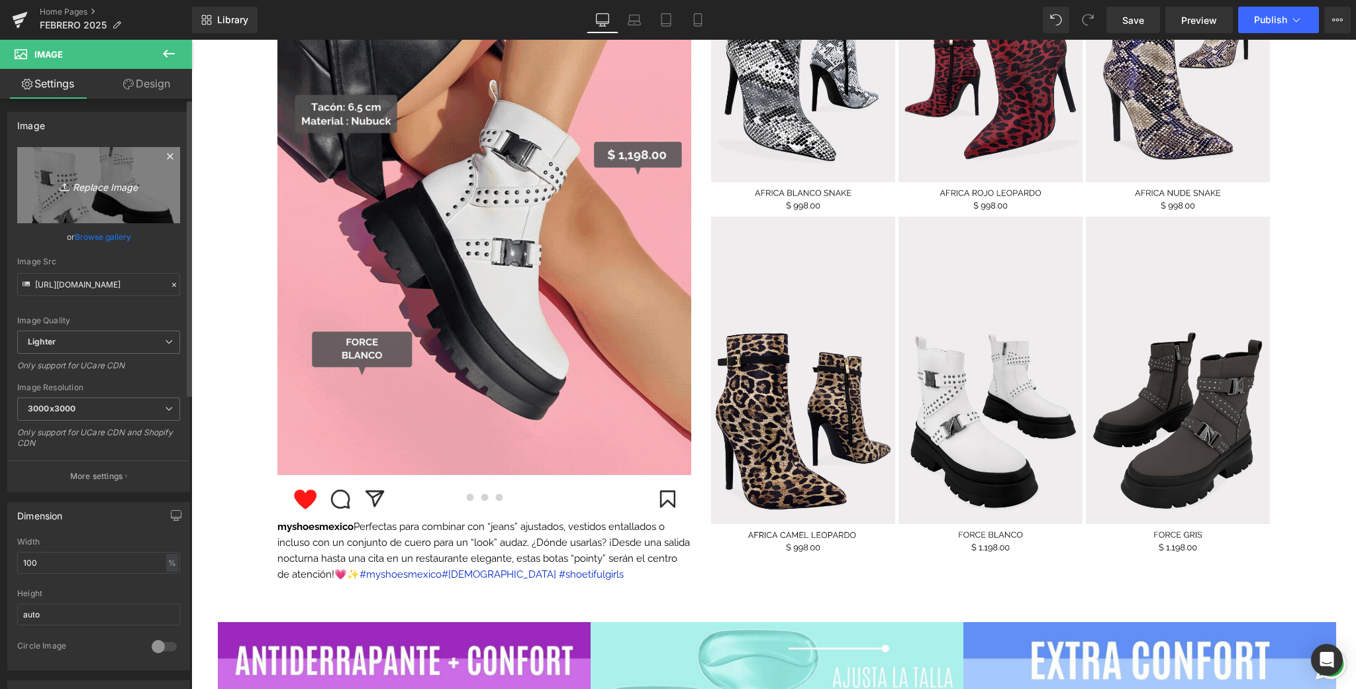
type input "C:\fakepath\DROP DESKTOP .png"
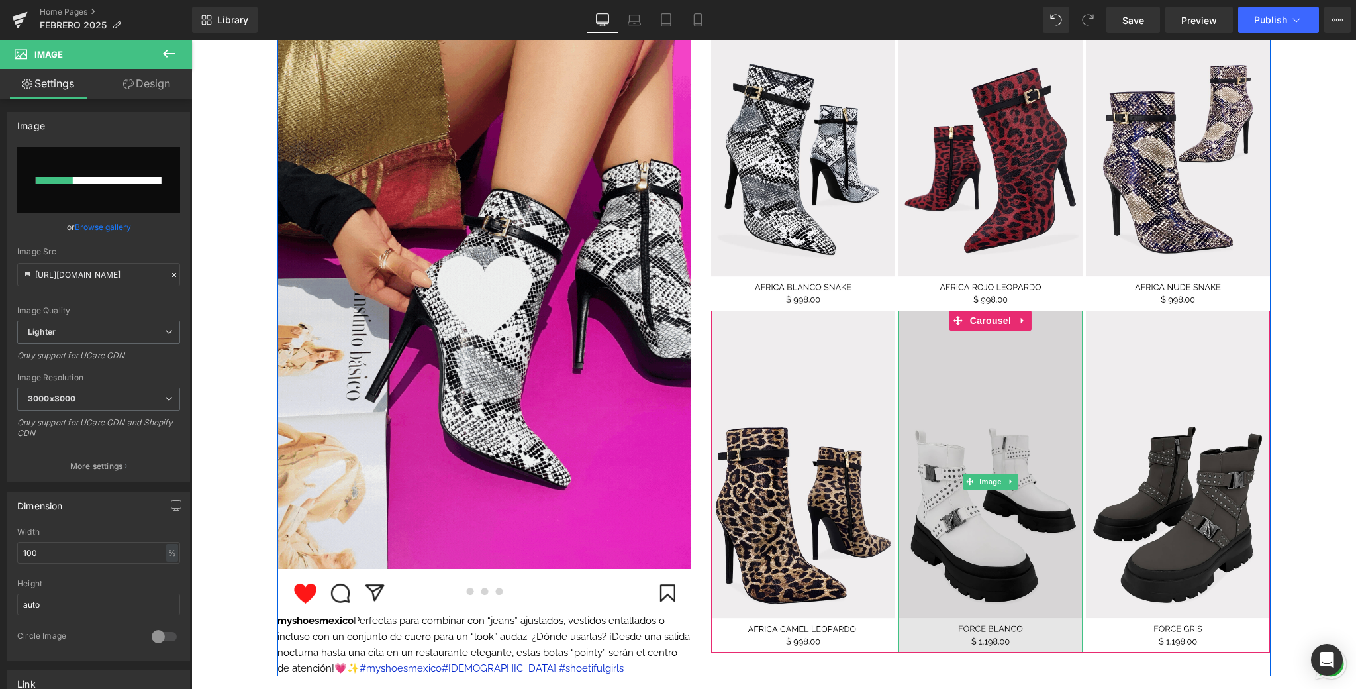
scroll to position [1283, 0]
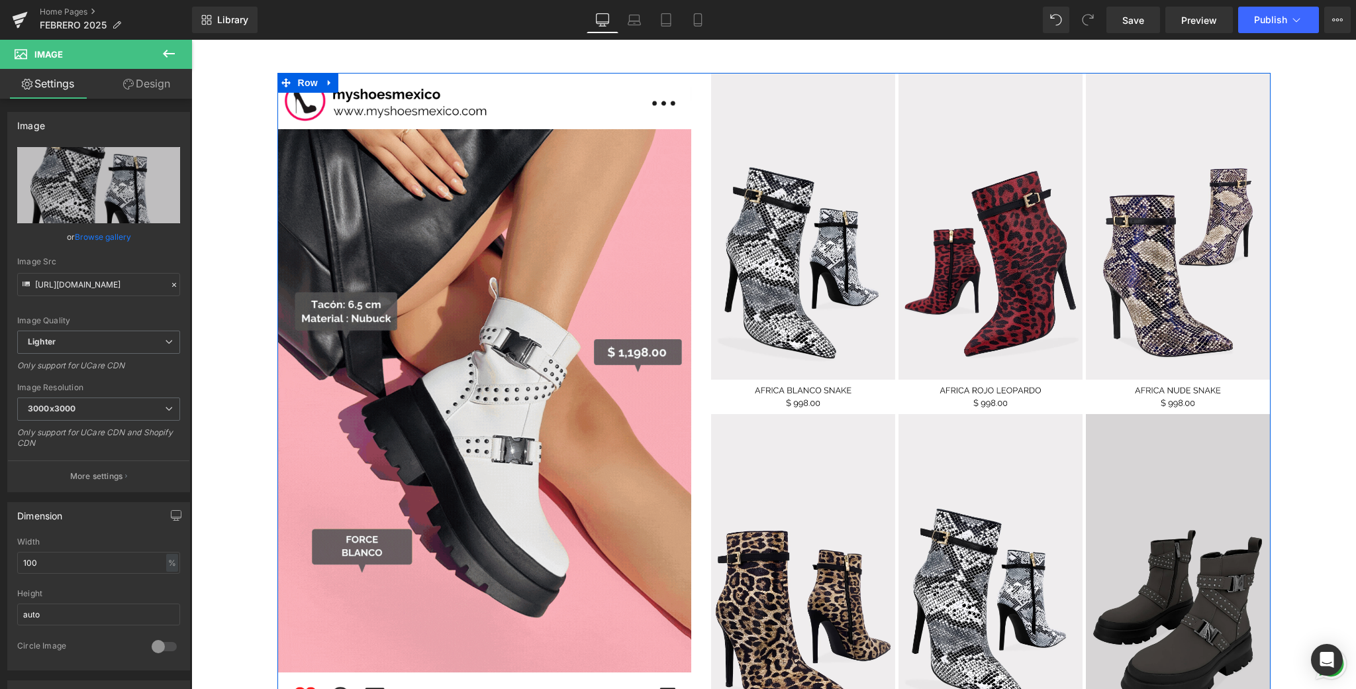
click at [1127, 510] on img at bounding box center [1178, 584] width 184 height 341
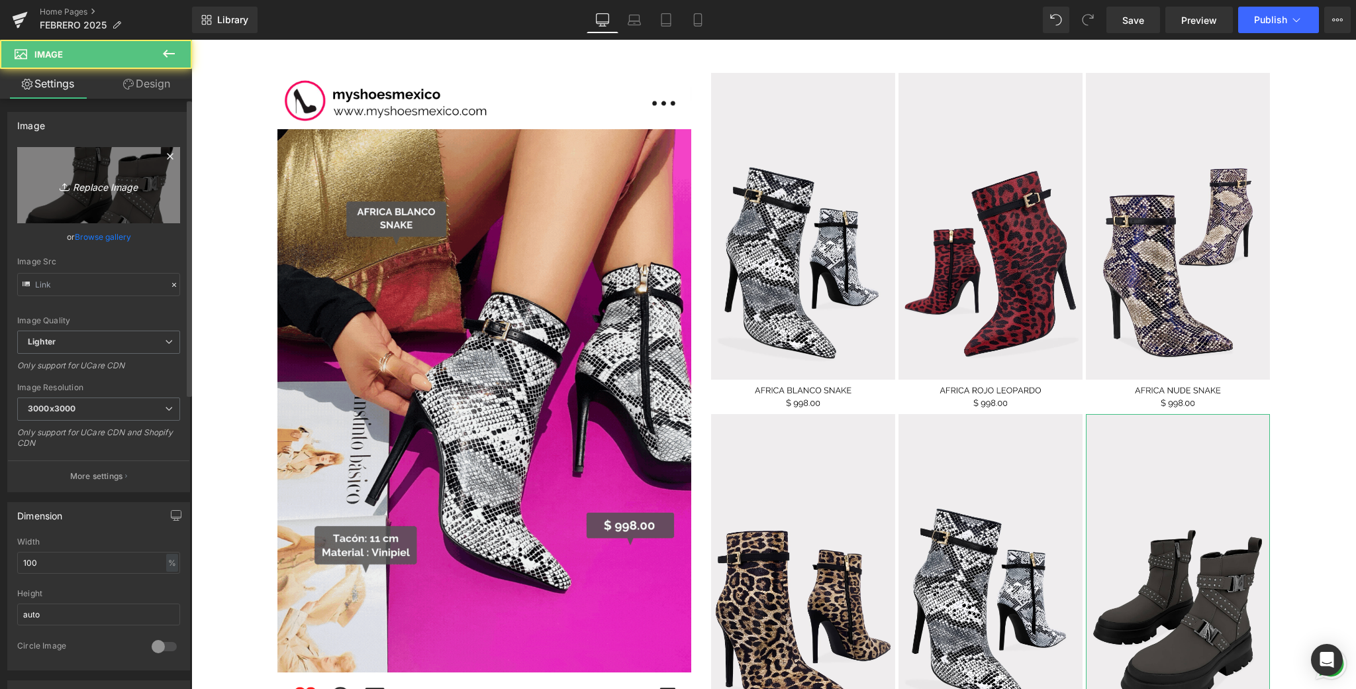
click at [135, 197] on link "Replace Image" at bounding box center [98, 185] width 163 height 76
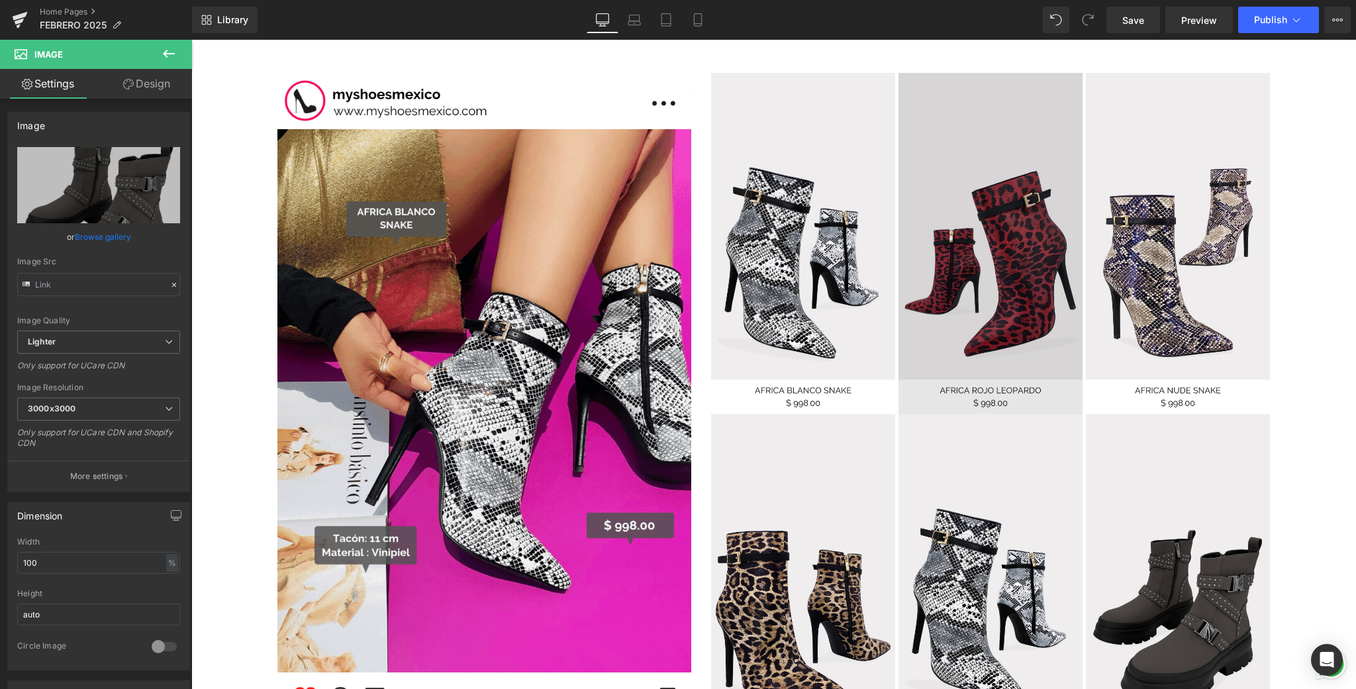
type input "C:\fakepath\7.png"
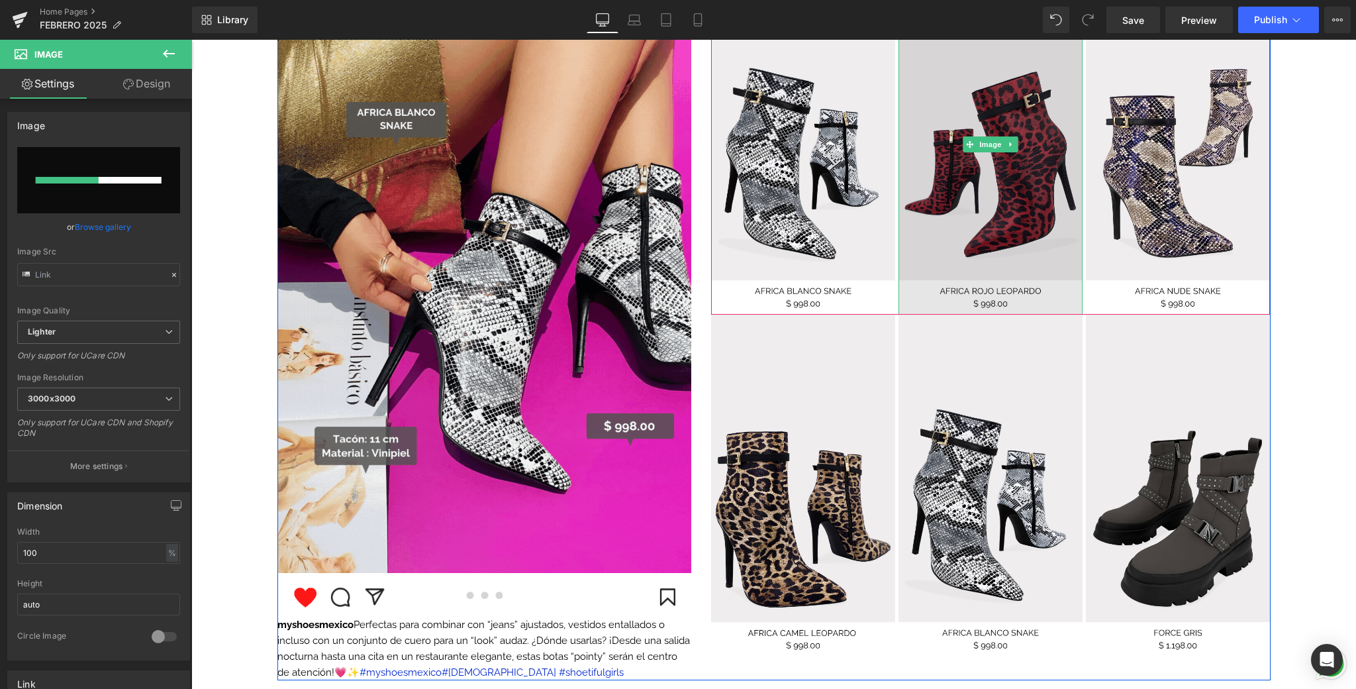
scroll to position [1384, 0]
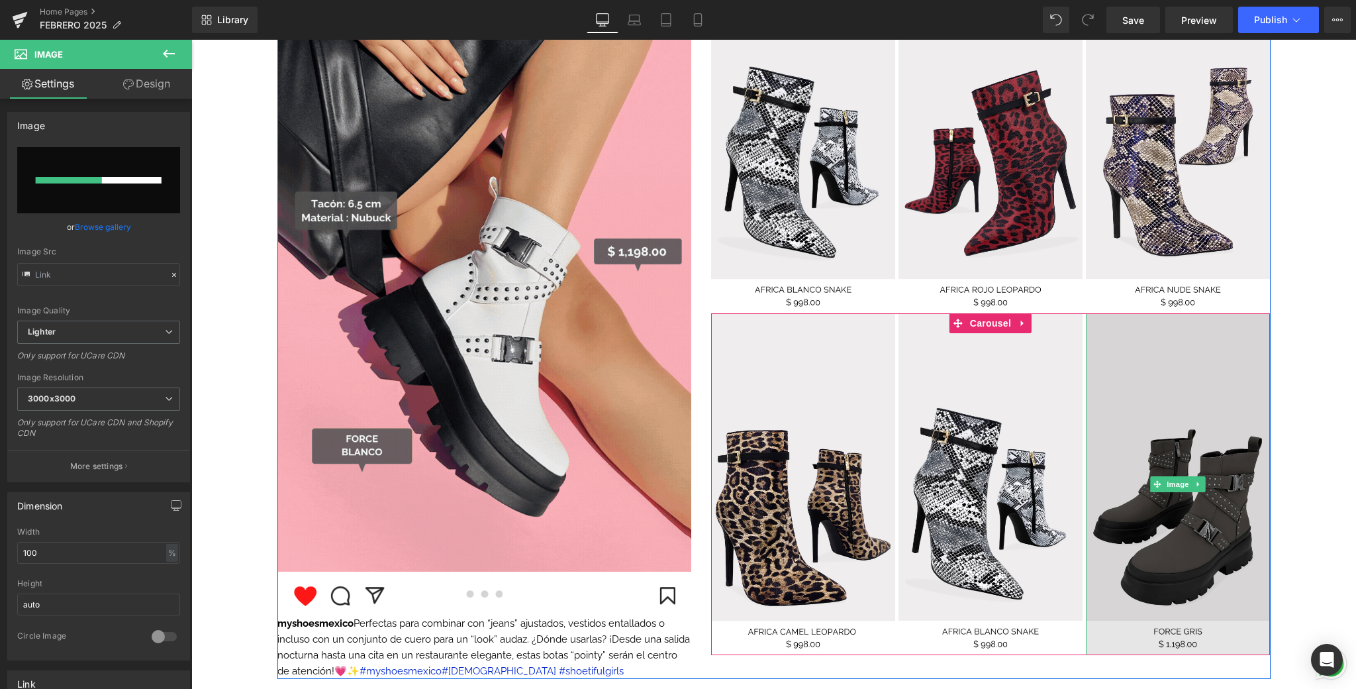
click at [1214, 410] on img at bounding box center [1178, 483] width 184 height 341
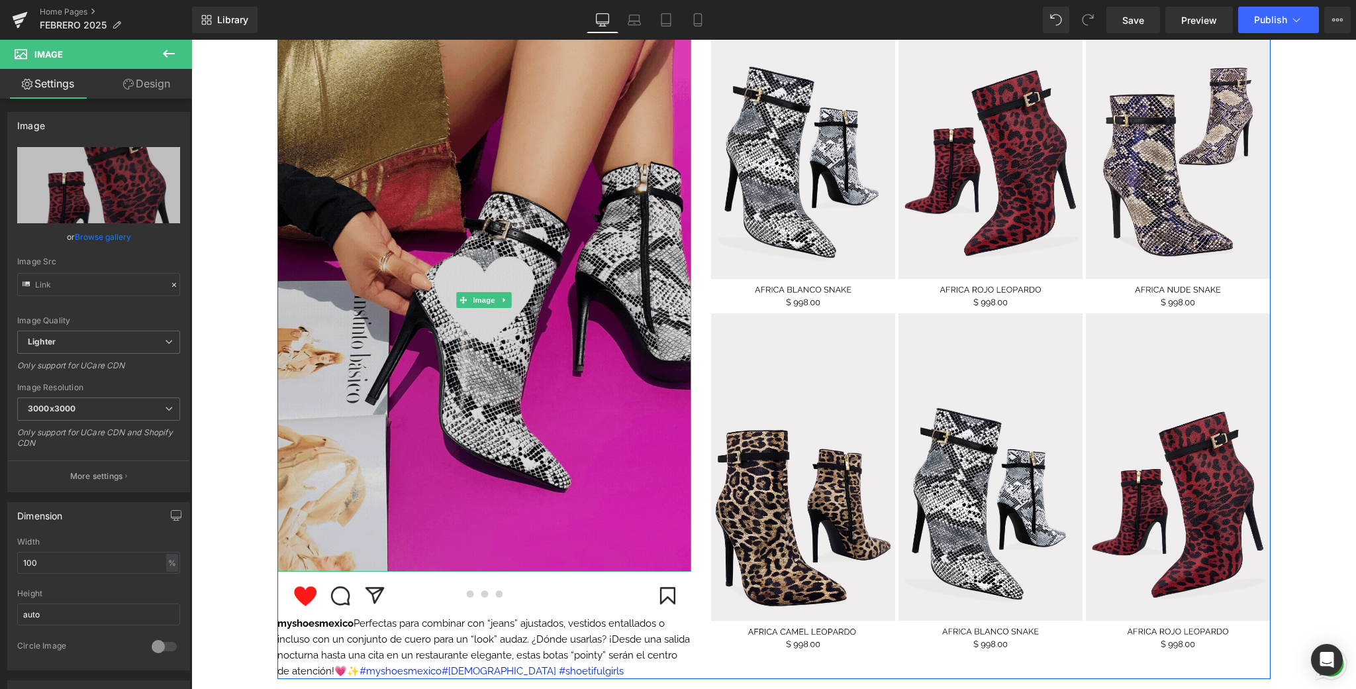
click at [652, 264] on img at bounding box center [484, 299] width 414 height 543
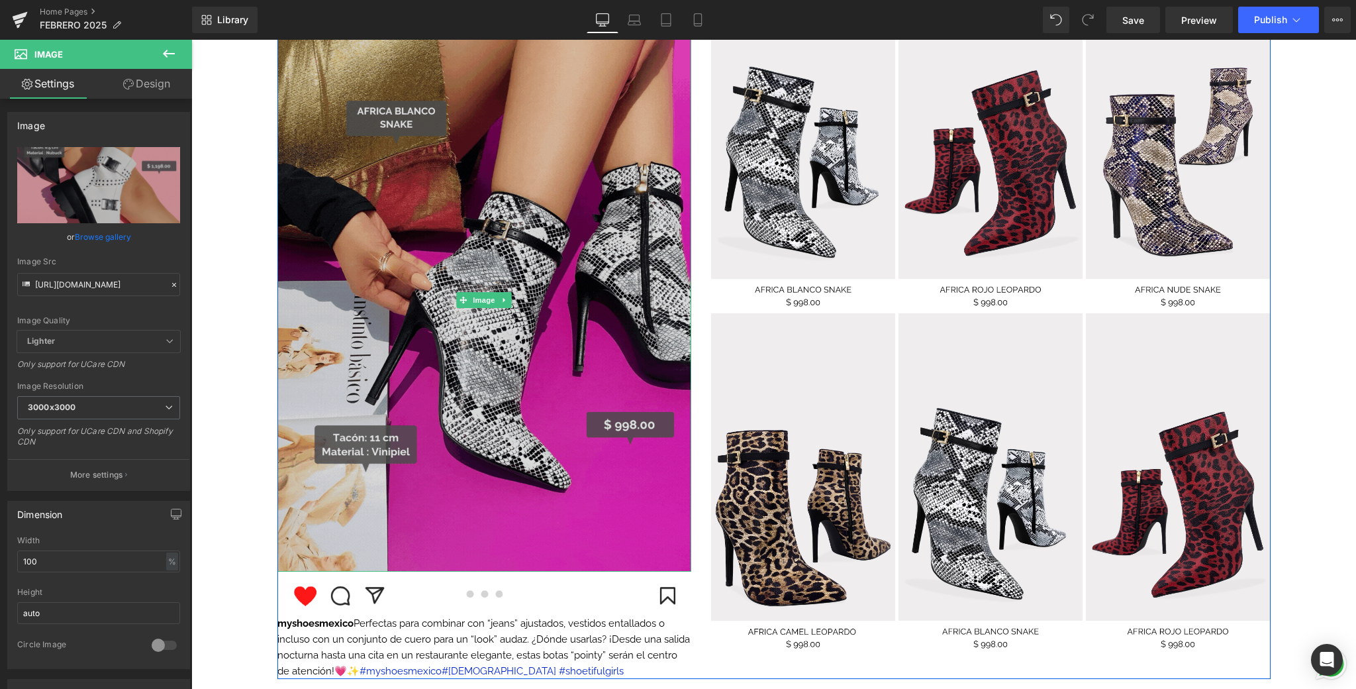
click at [580, 195] on img at bounding box center [484, 299] width 414 height 543
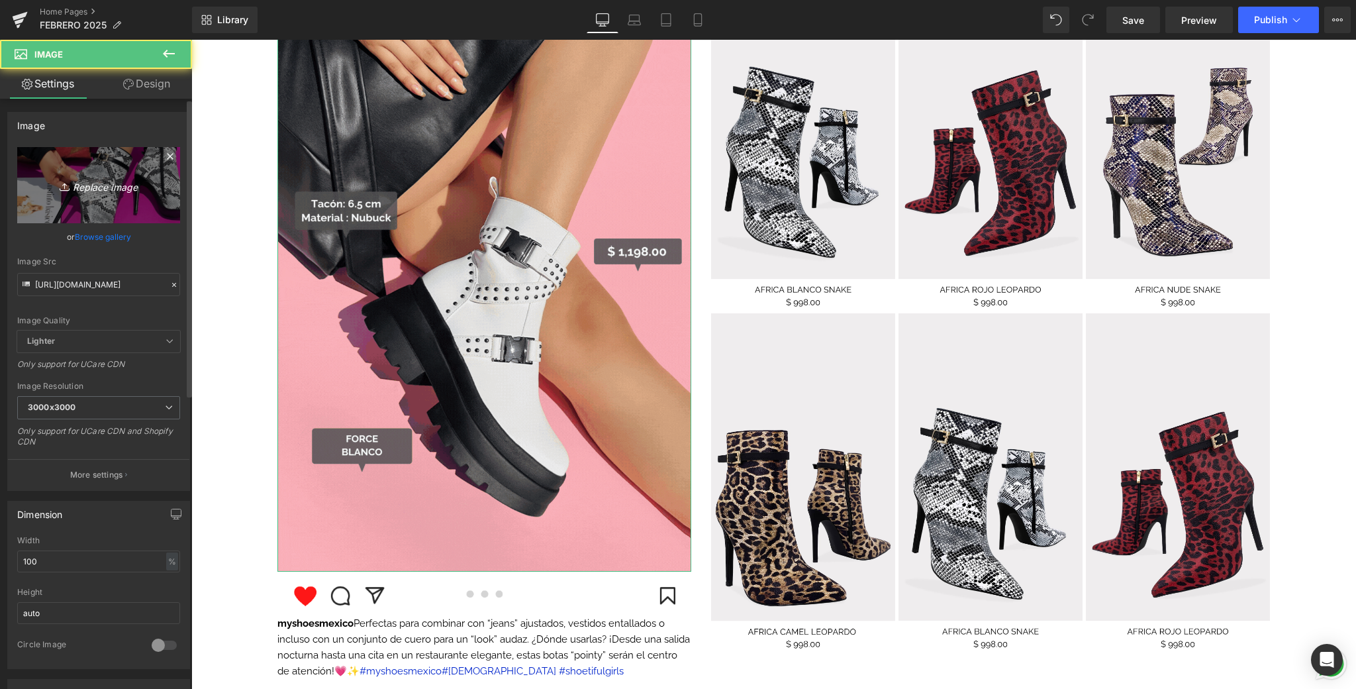
click at [92, 175] on link "Replace Image" at bounding box center [98, 185] width 163 height 76
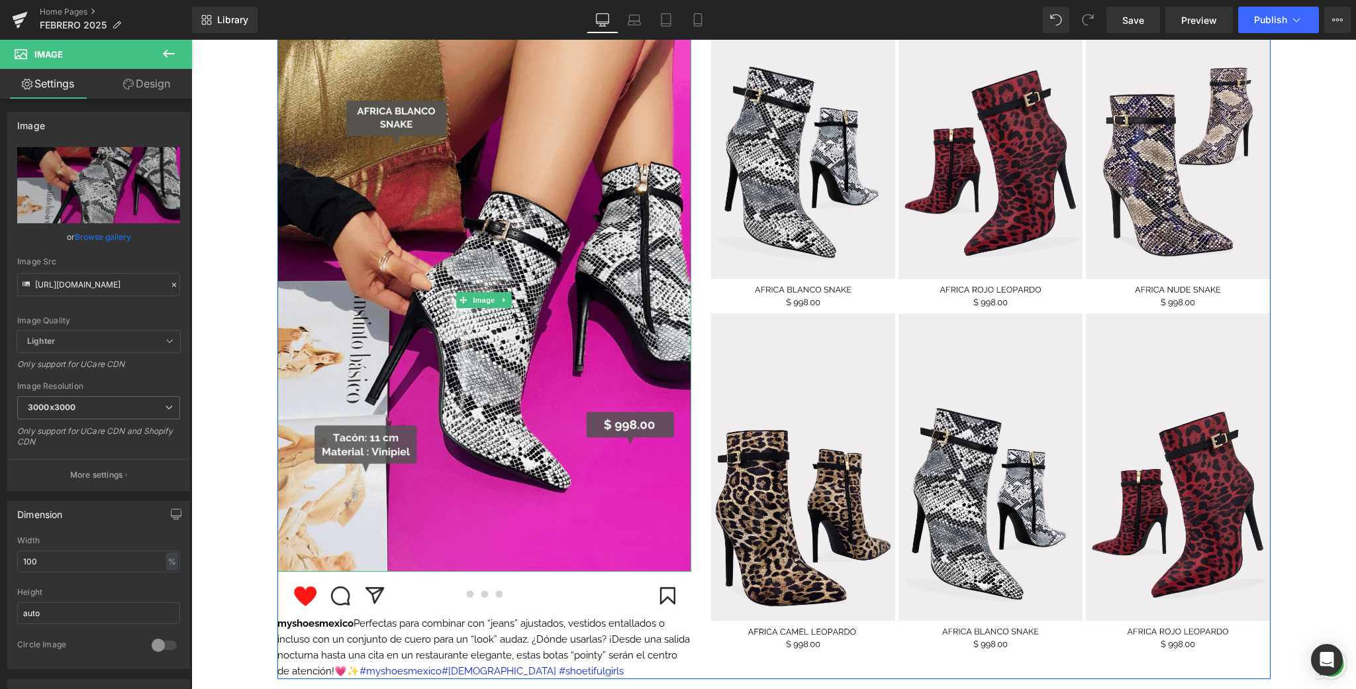
click at [499, 301] on link at bounding box center [505, 300] width 14 height 16
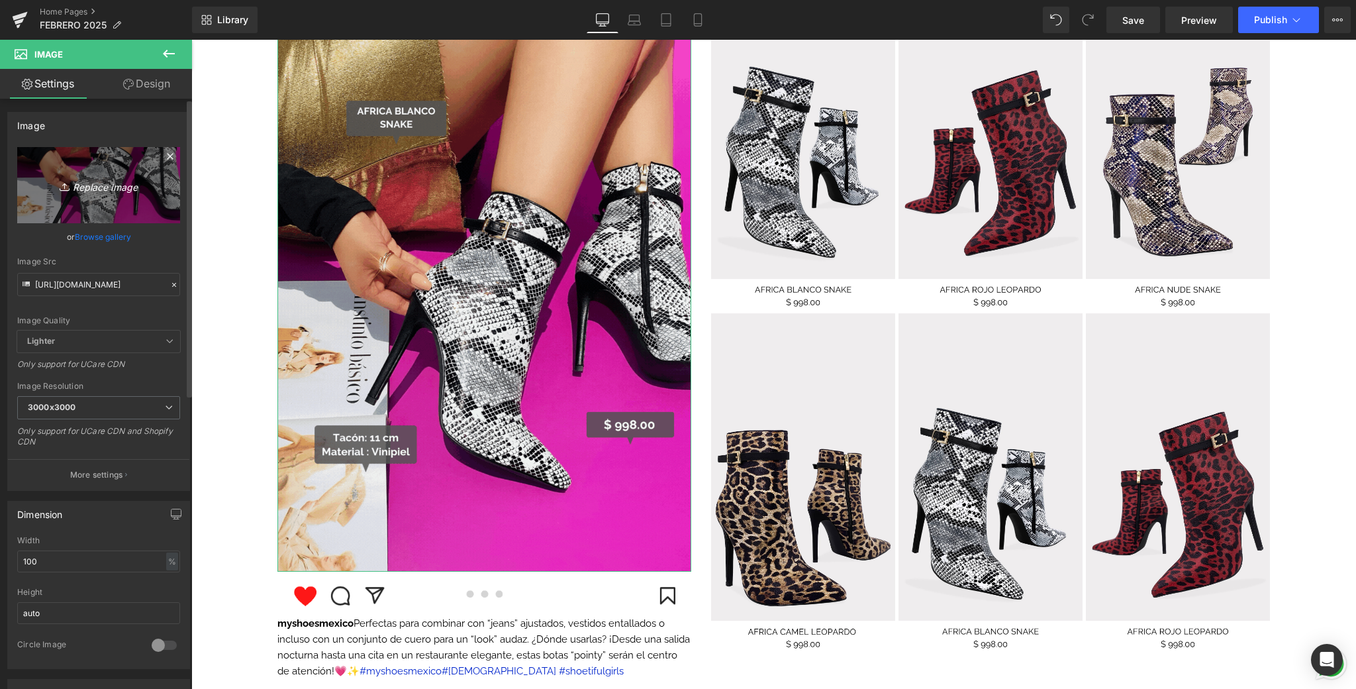
click at [149, 179] on link "Replace Image" at bounding box center [98, 185] width 163 height 76
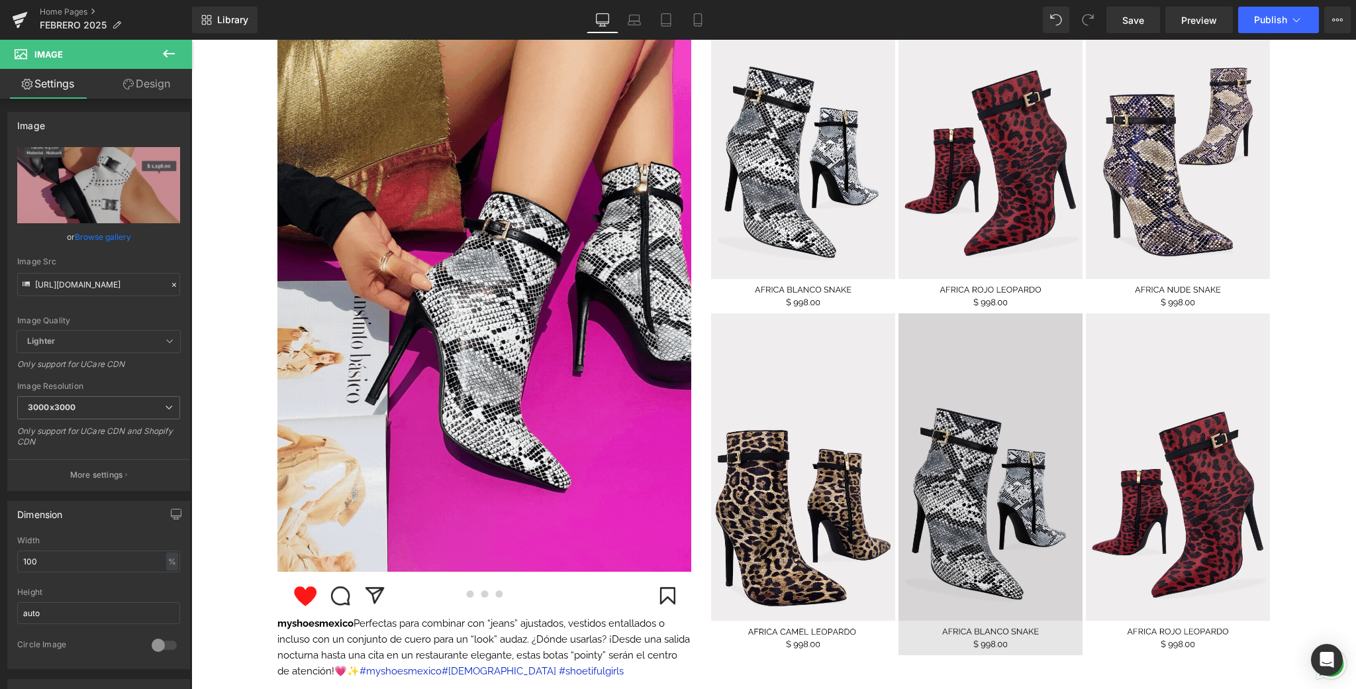
type input "C:\fakepath\📱GIF DROP IT DE LA SEMANA .gif"
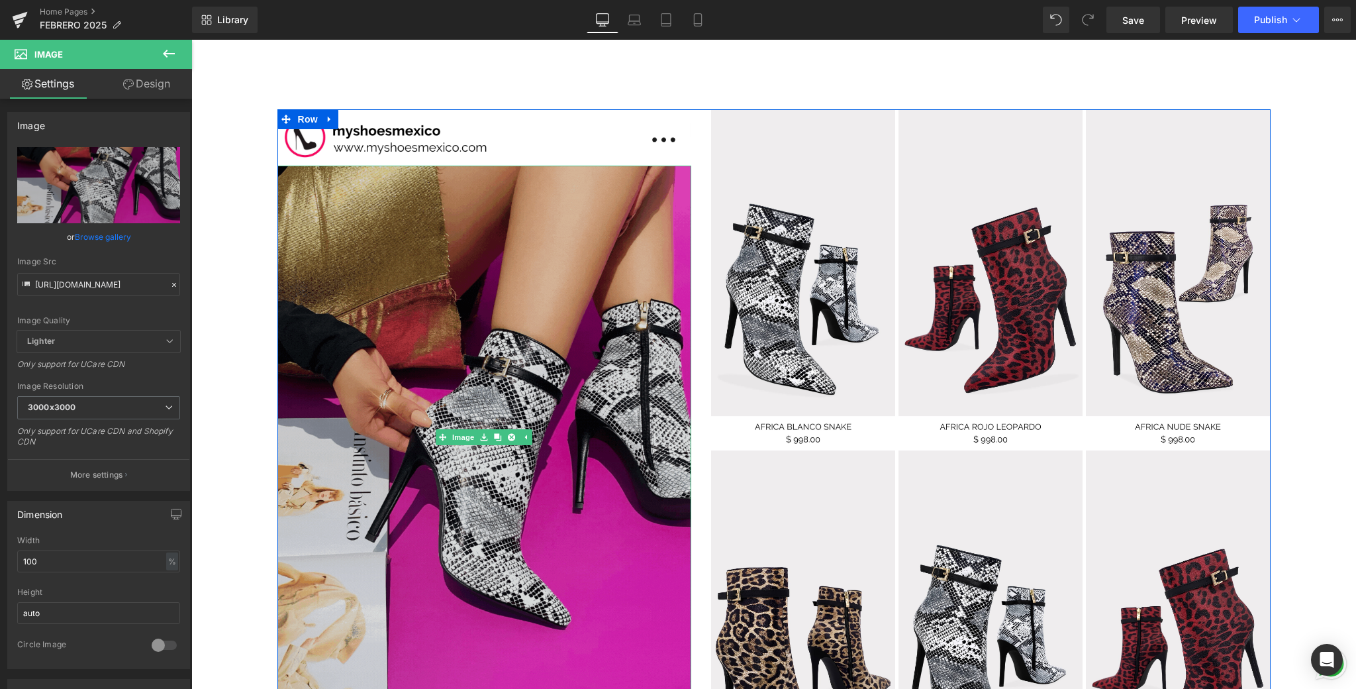
scroll to position [1228, 0]
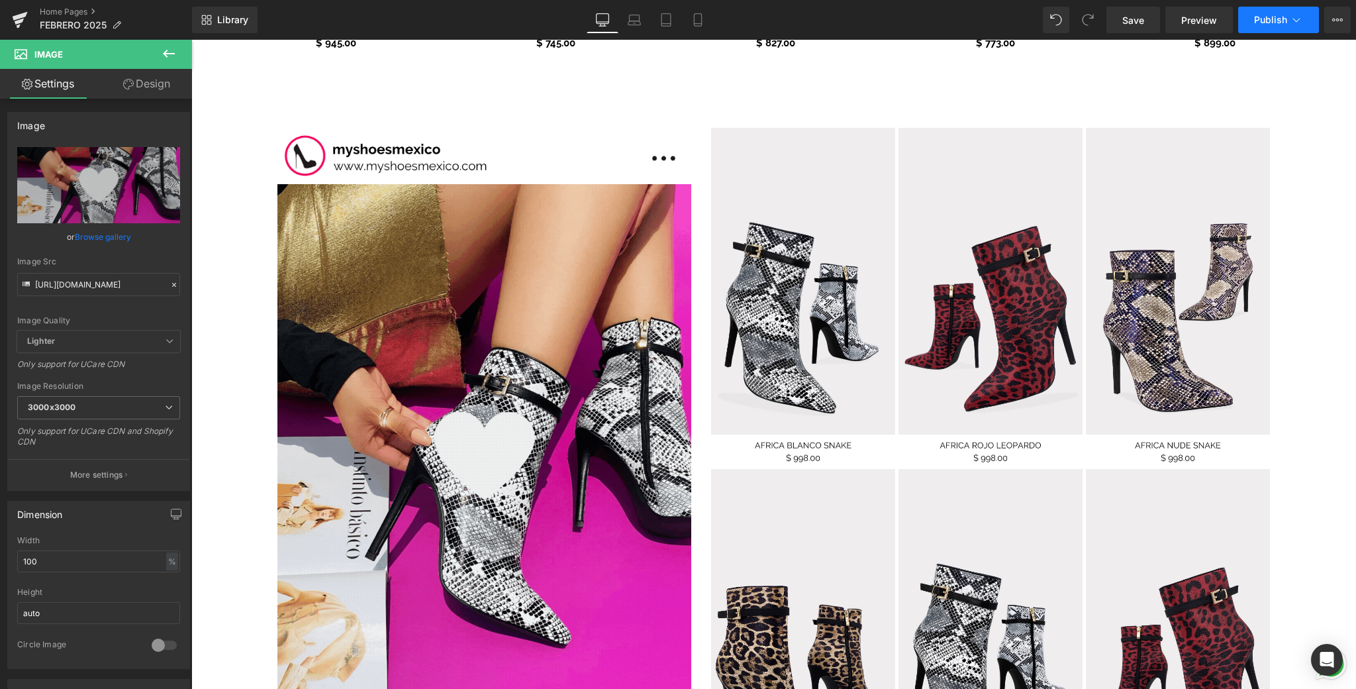
click at [1252, 21] on span "Publish" at bounding box center [1270, 20] width 33 height 11
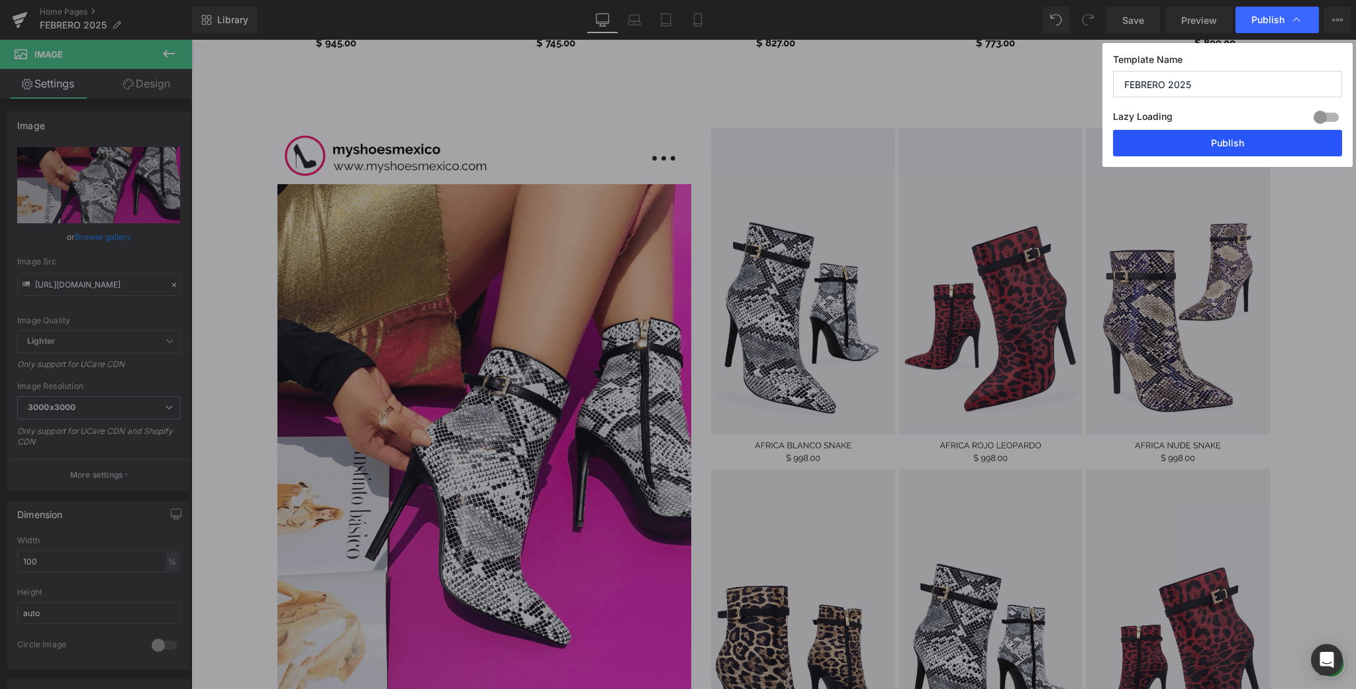
click at [1179, 139] on button "Publish" at bounding box center [1227, 143] width 229 height 26
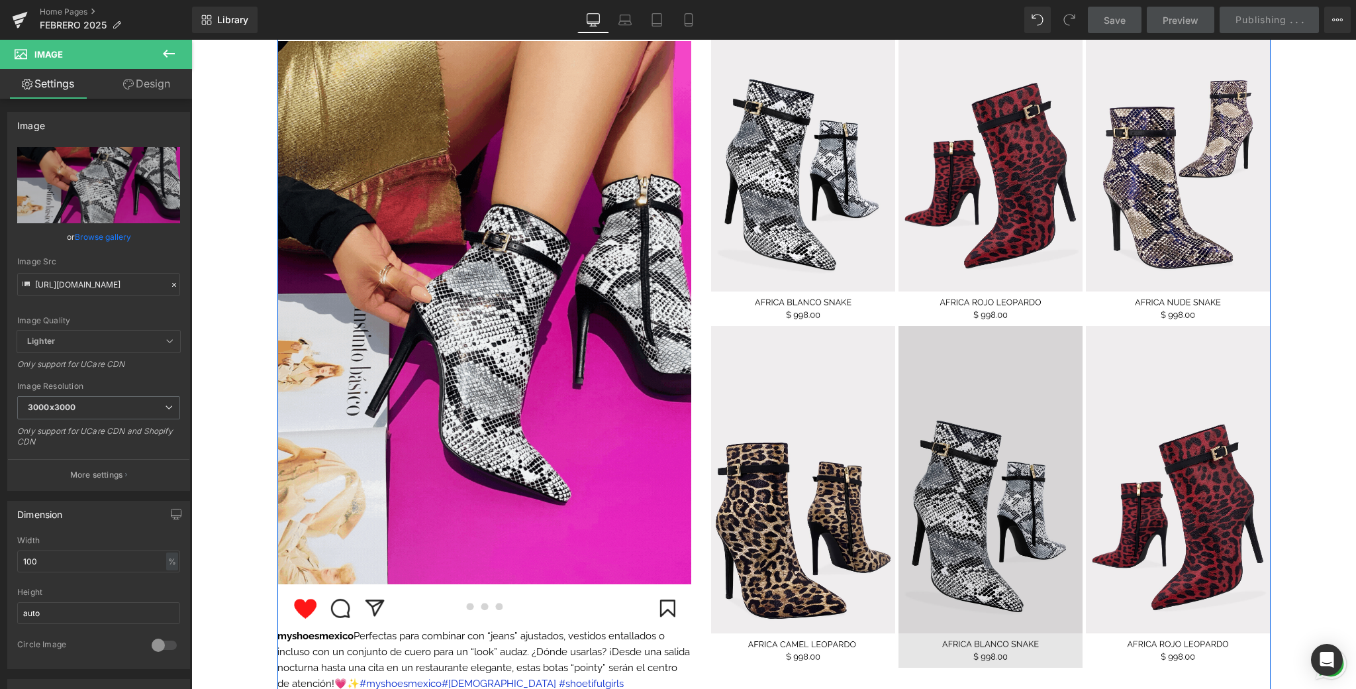
scroll to position [1355, 0]
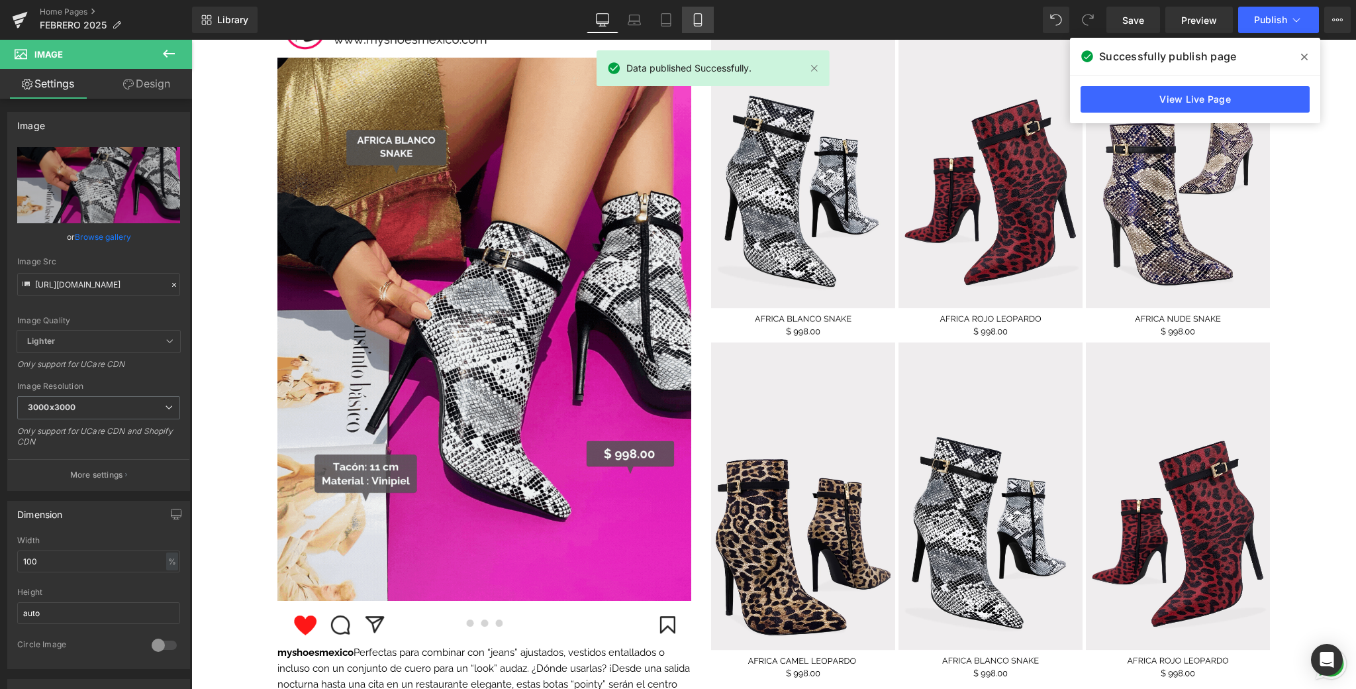
click at [699, 23] on icon at bounding box center [697, 19] width 13 height 13
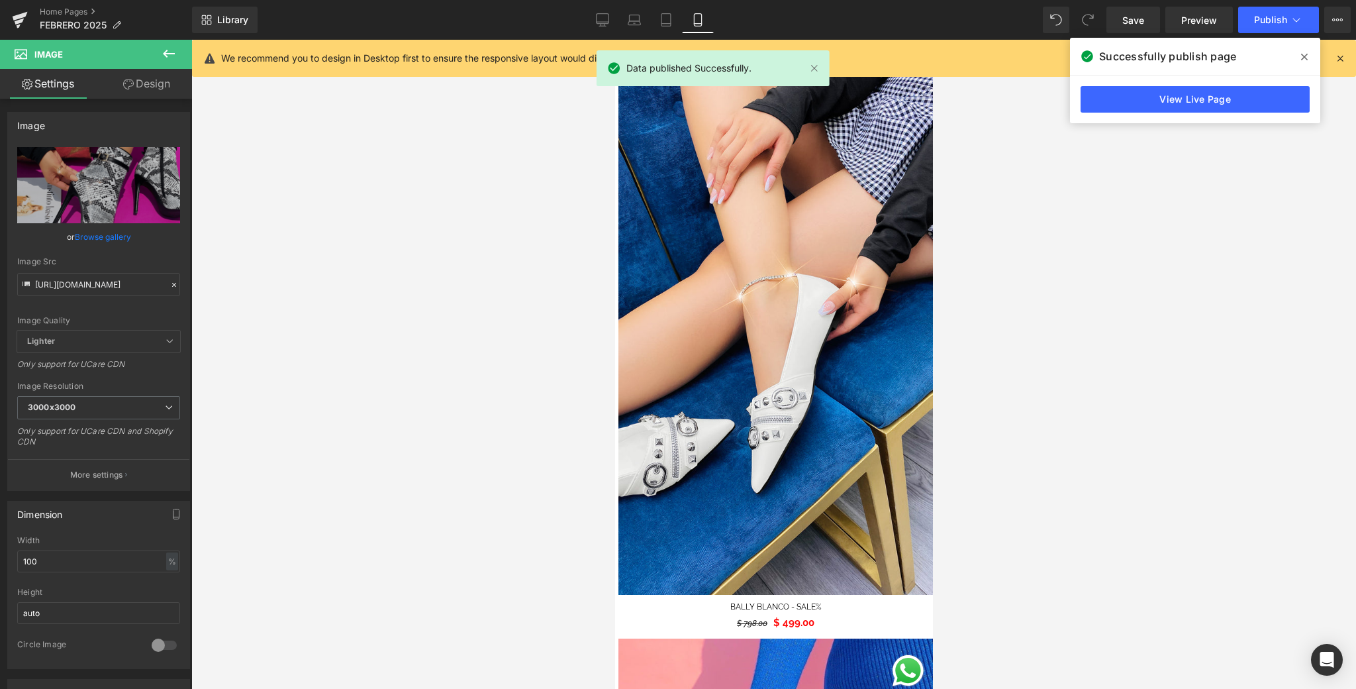
scroll to position [0, 0]
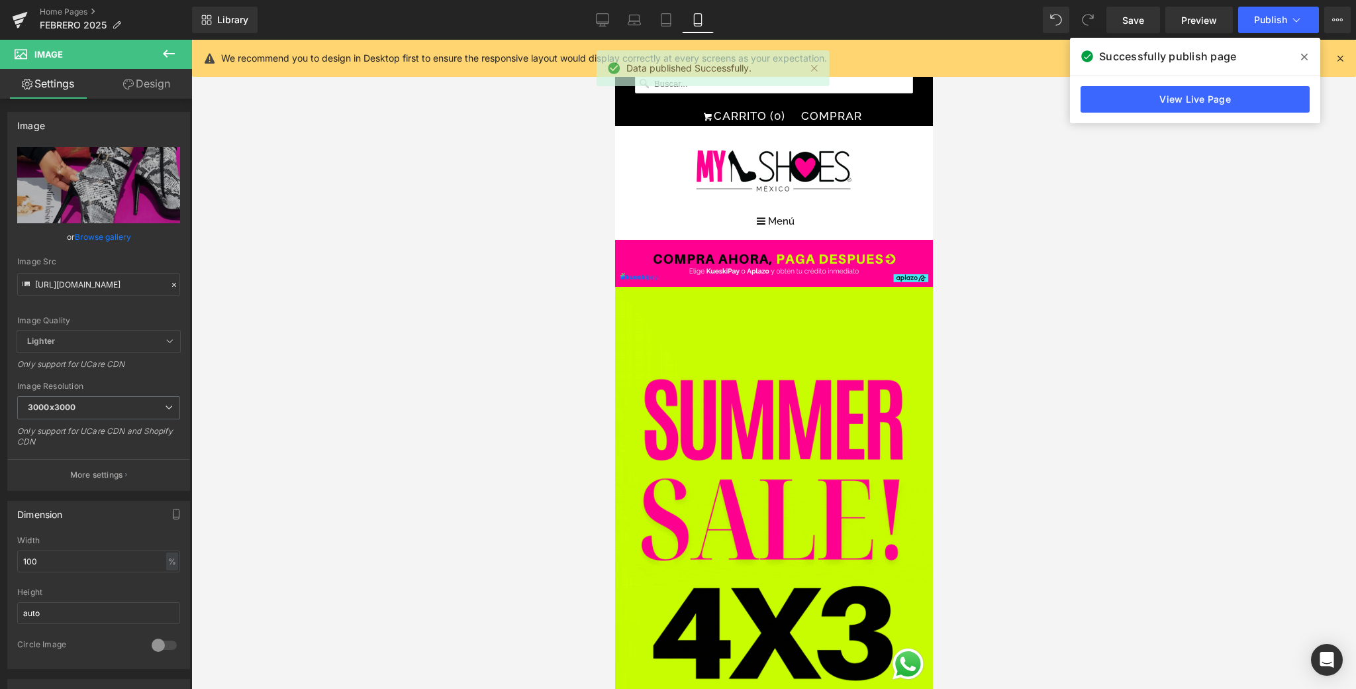
click at [1252, 60] on icon at bounding box center [1340, 58] width 12 height 12
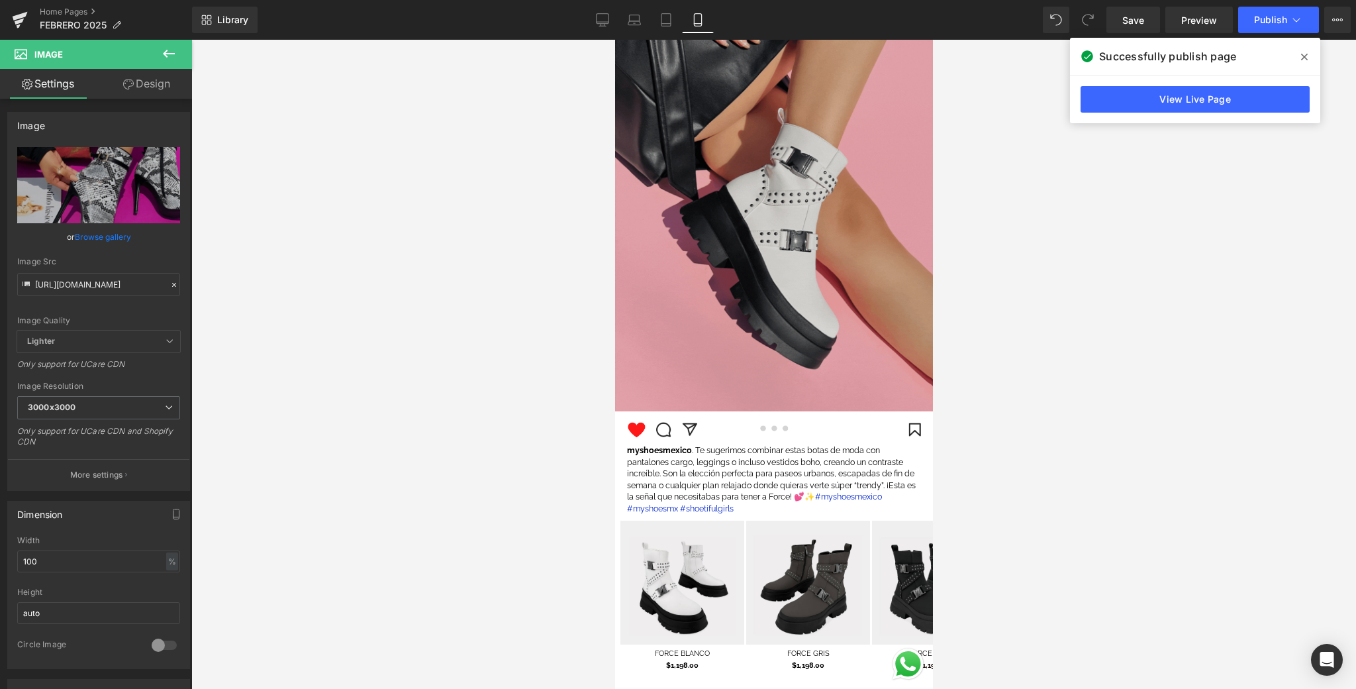
scroll to position [1913, 0]
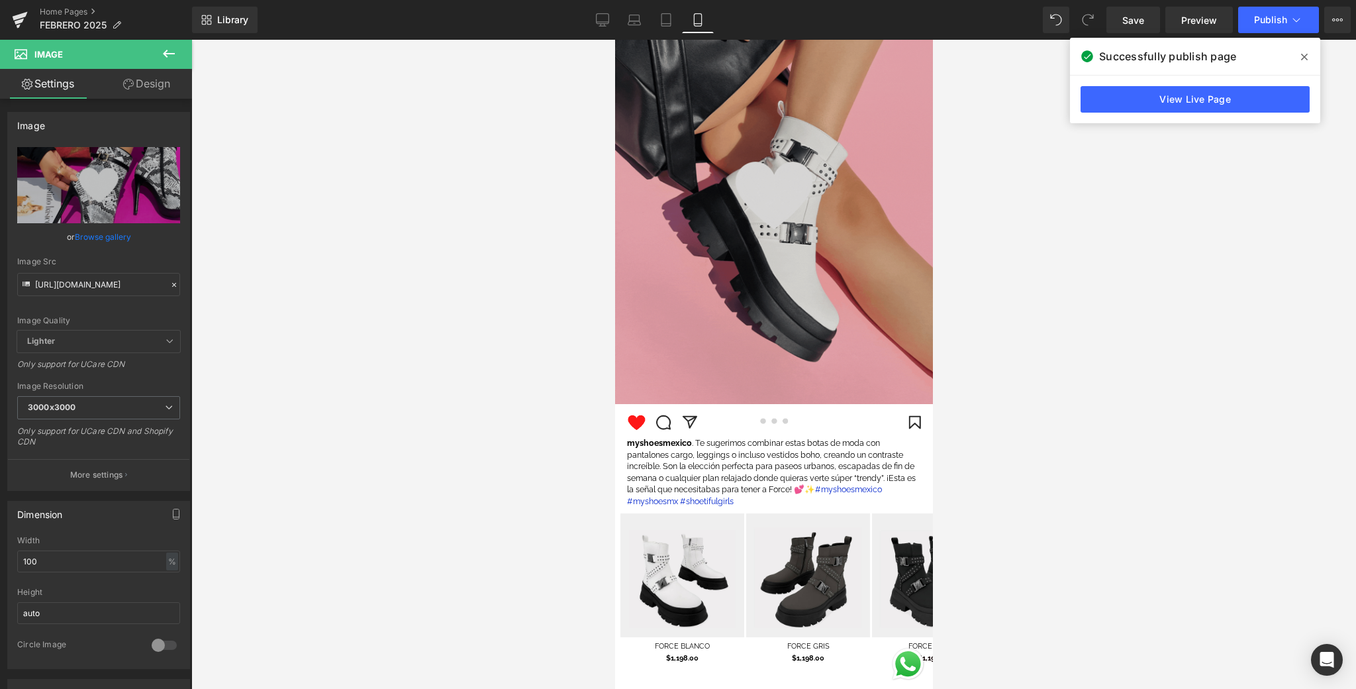
click at [898, 338] on img at bounding box center [774, 195] width 318 height 417
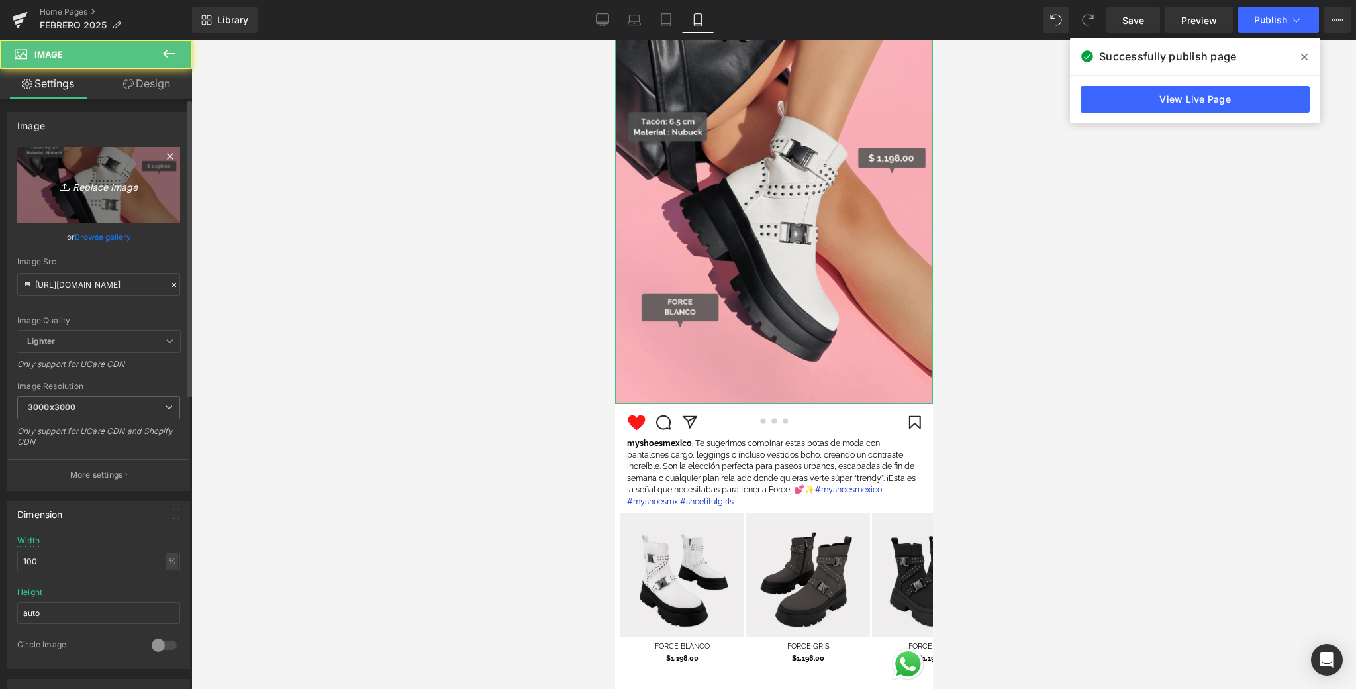
click at [88, 186] on icon "Replace Image" at bounding box center [99, 185] width 106 height 17
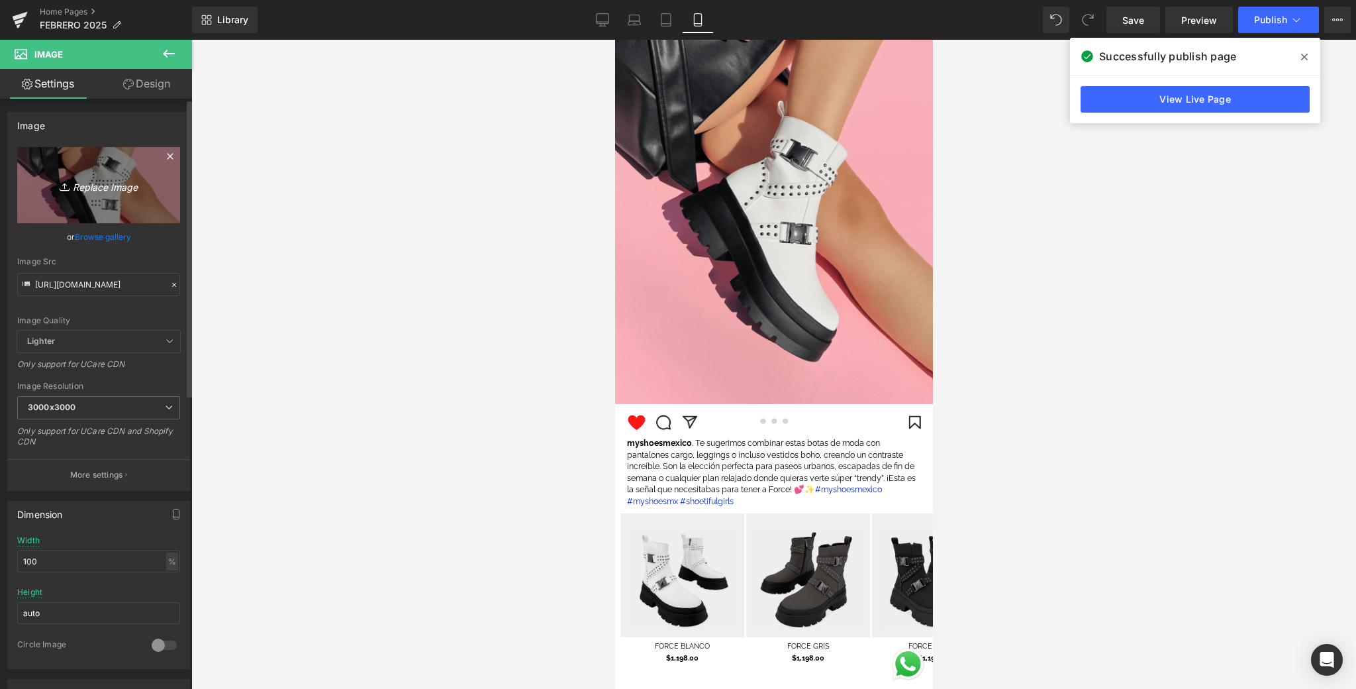
type input "C:\fakepath\📱GIF DROP IT DE LA SEMANA .gif"
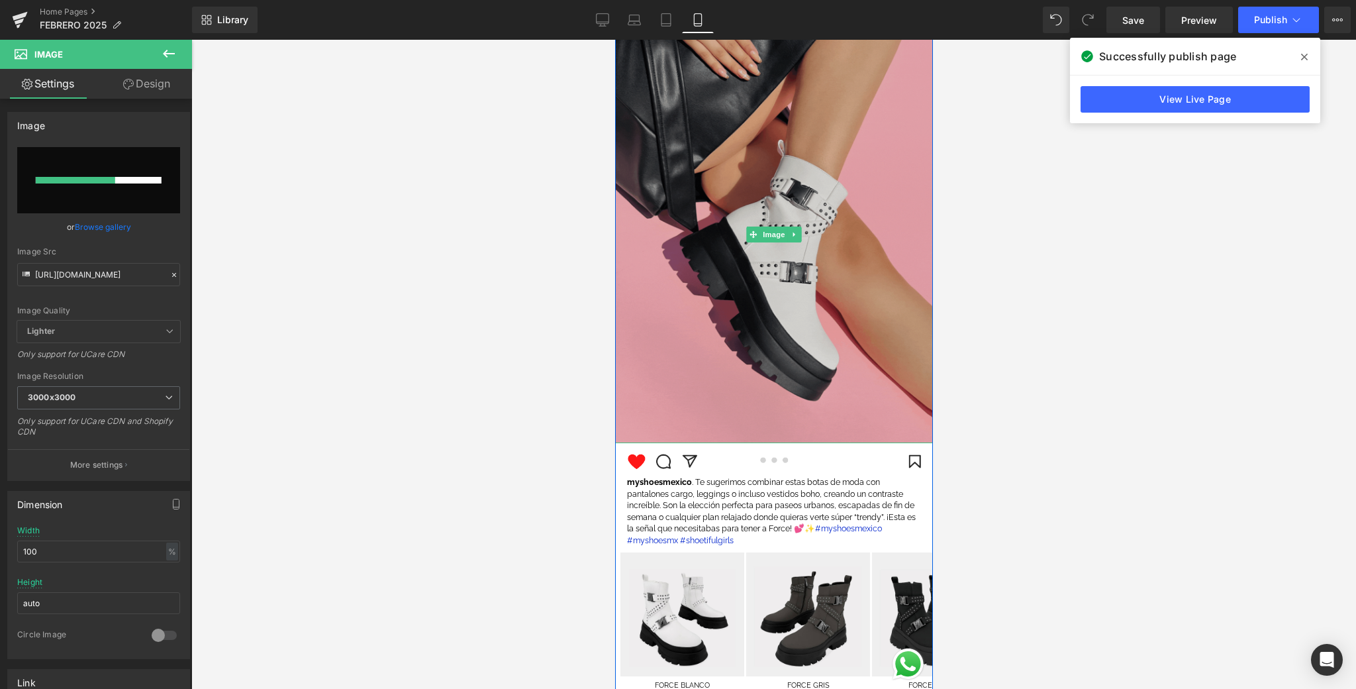
scroll to position [2046, 0]
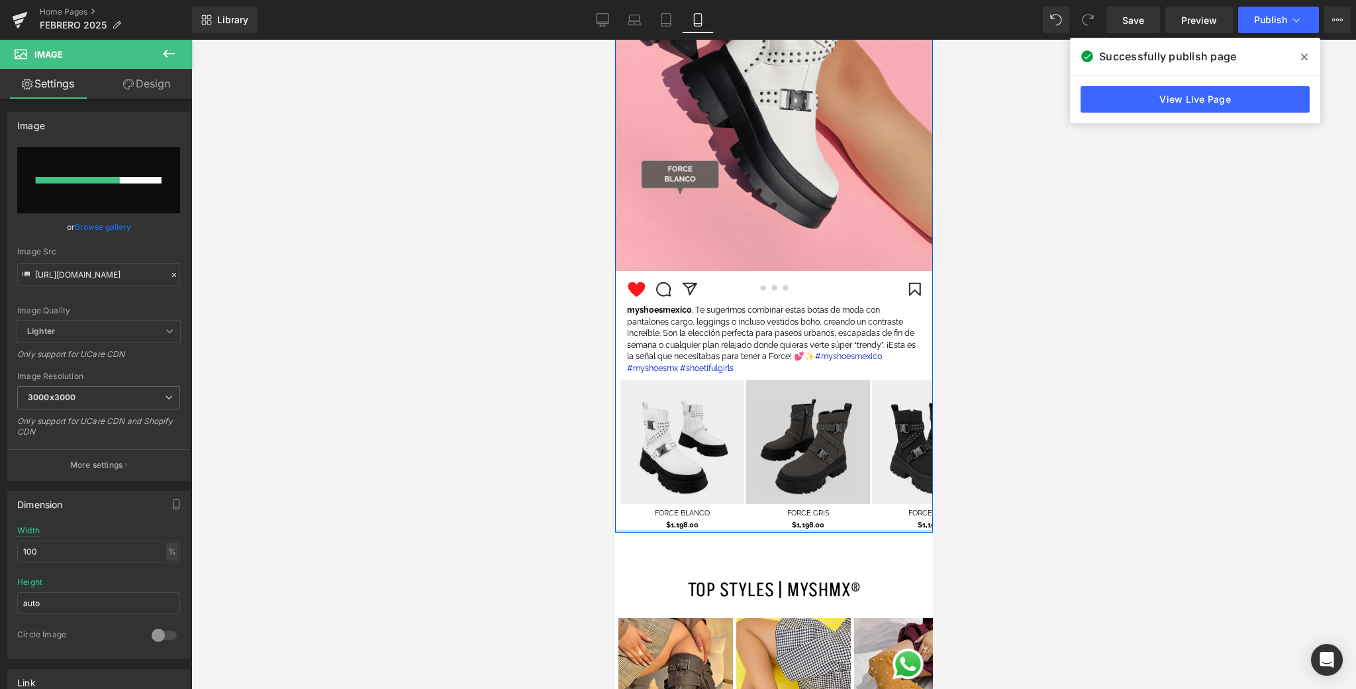
click at [810, 413] on img at bounding box center [808, 442] width 124 height 124
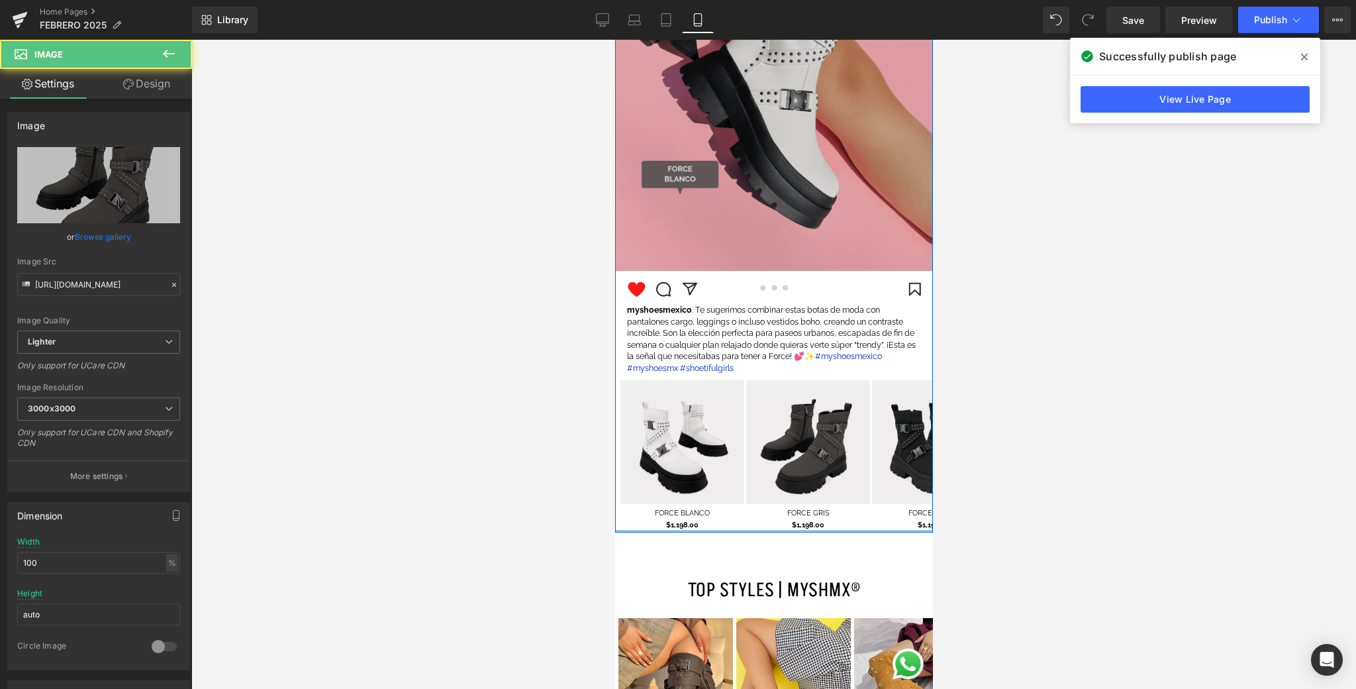
click at [815, 119] on img at bounding box center [774, 62] width 318 height 417
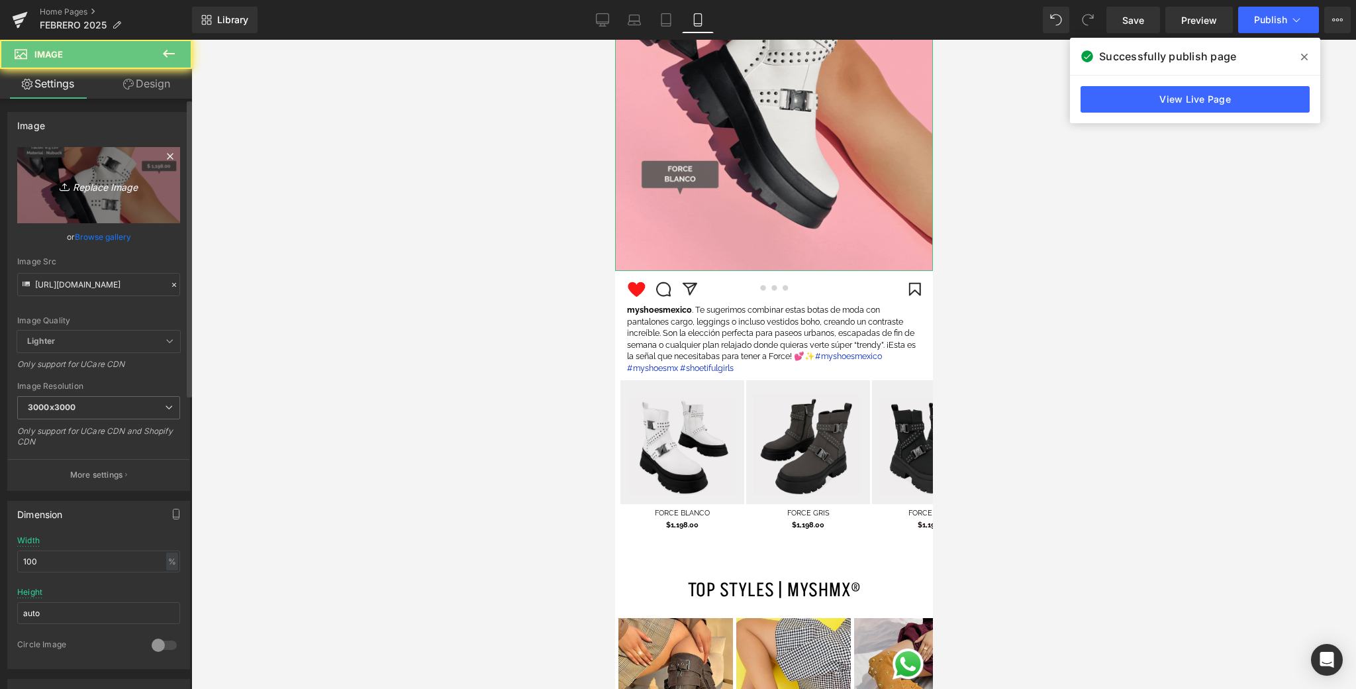
click at [181, 170] on div "Image [URL][DOMAIN_NAME] Replace Image Upload image or Browse gallery Image Src…" at bounding box center [96, 397] width 192 height 596
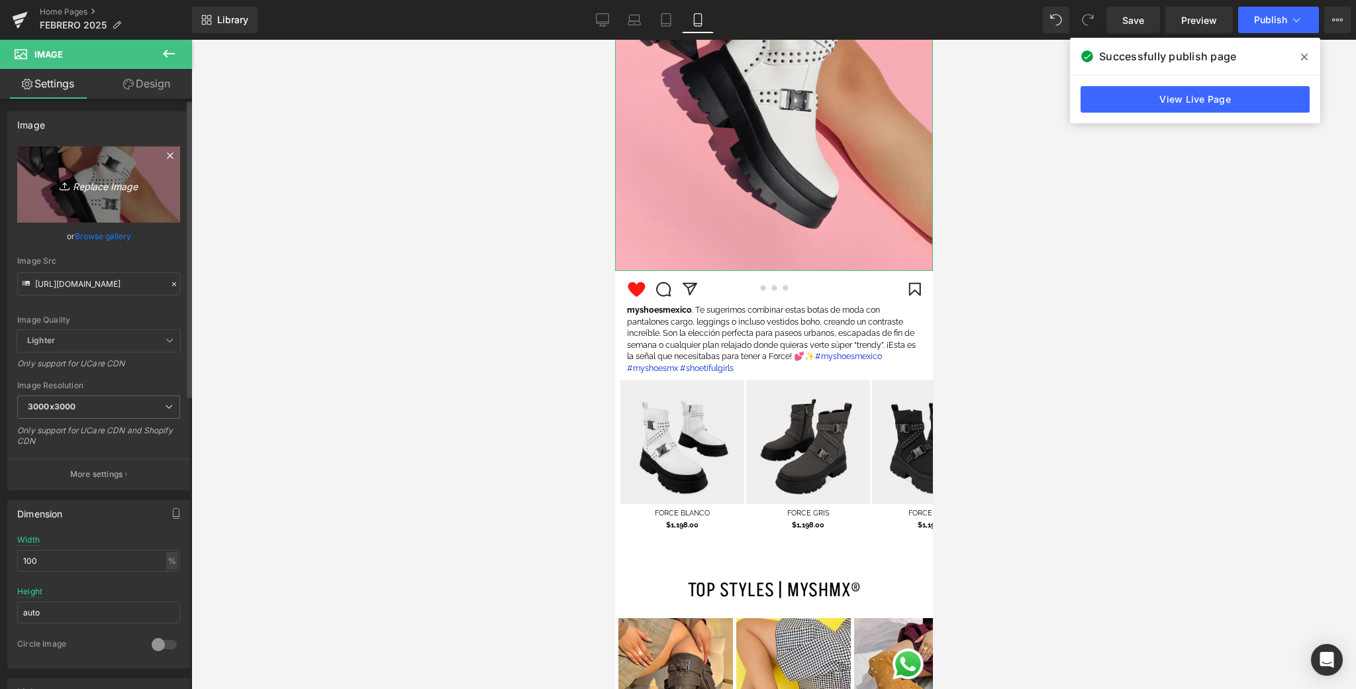
click at [157, 172] on link "Replace Image" at bounding box center [98, 184] width 163 height 76
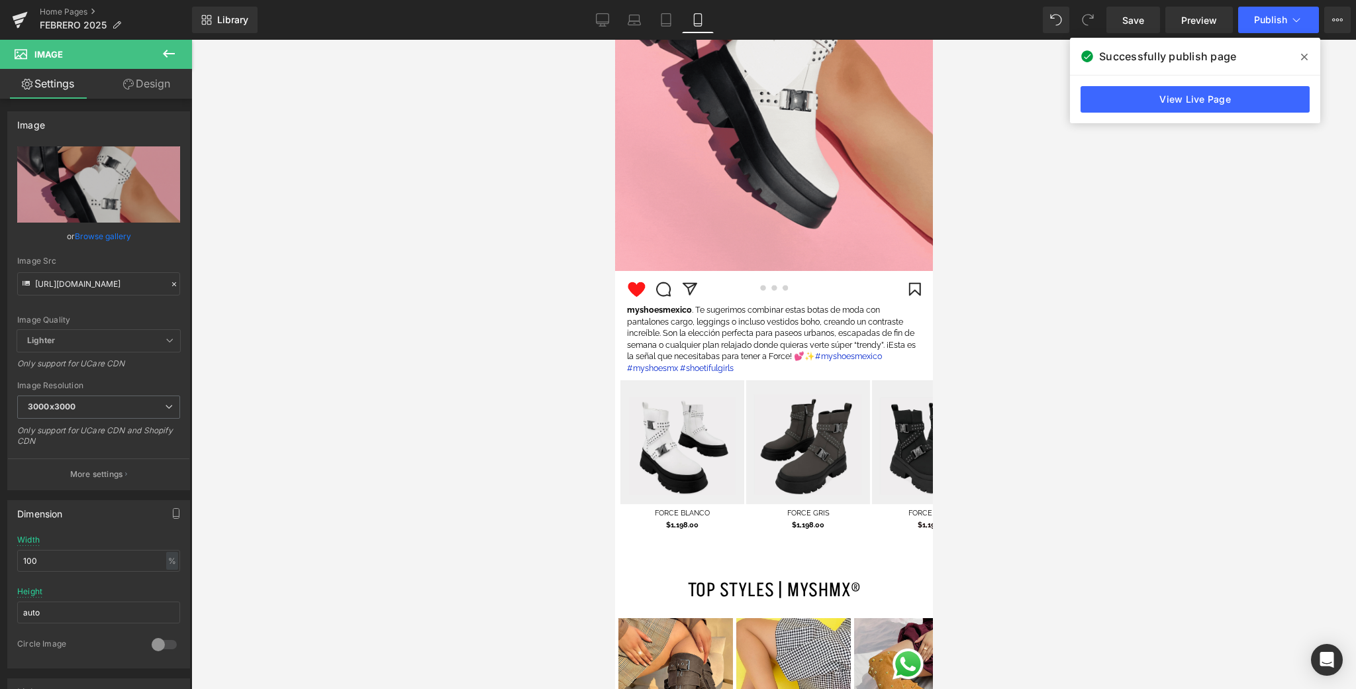
type input "C:\fakepath\📱GIF DROP IT DE LA SEMANA .gif"
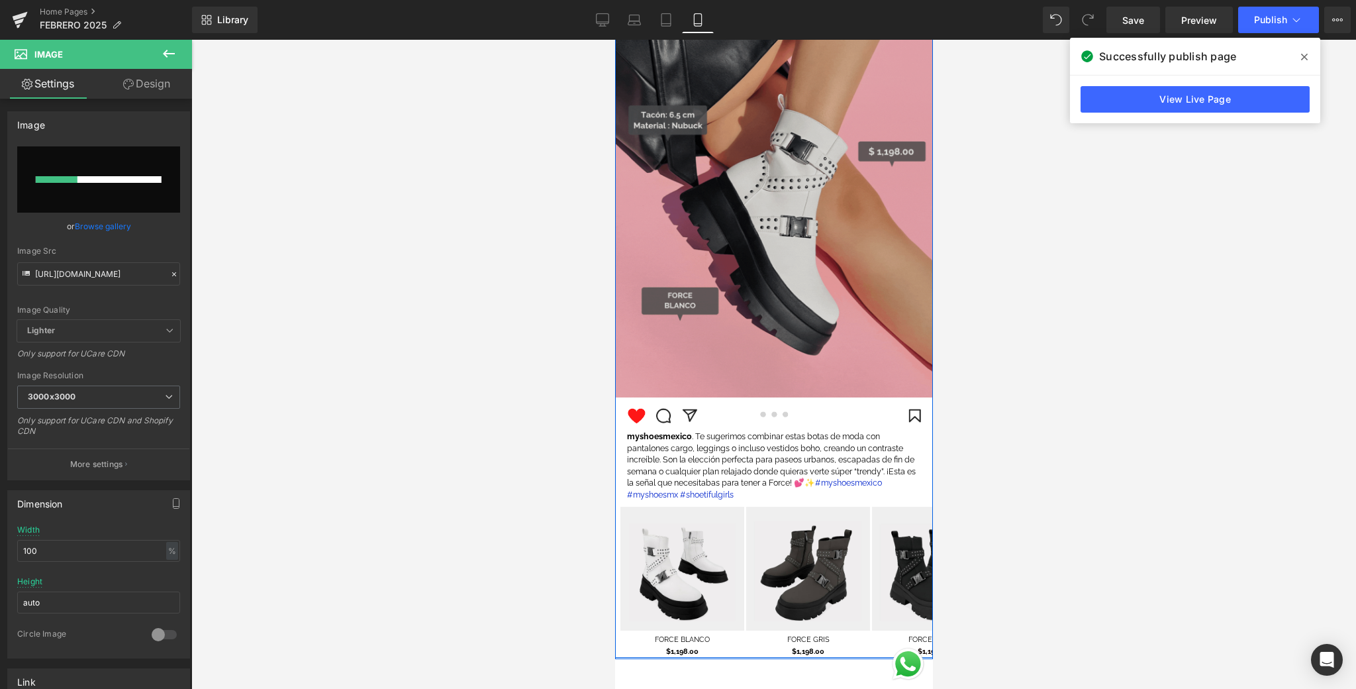
scroll to position [1805, 0]
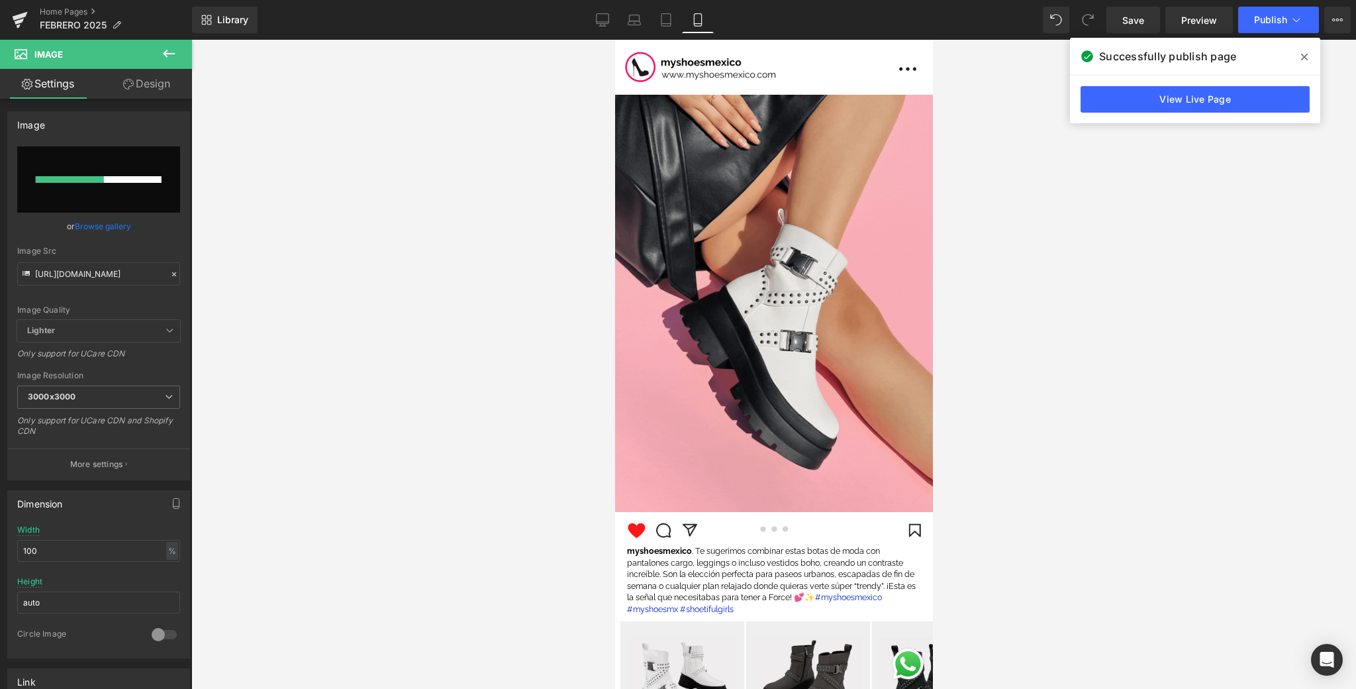
click at [1252, 58] on span at bounding box center [1304, 56] width 21 height 21
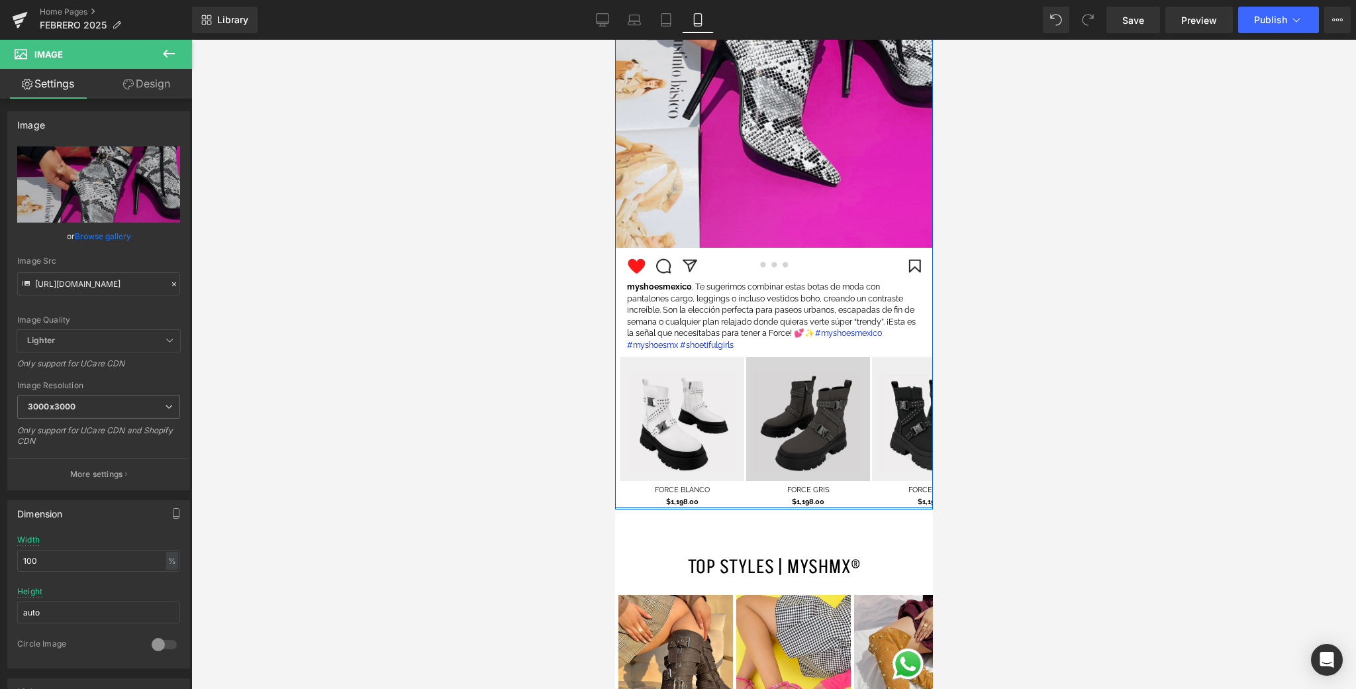
scroll to position [2092, 0]
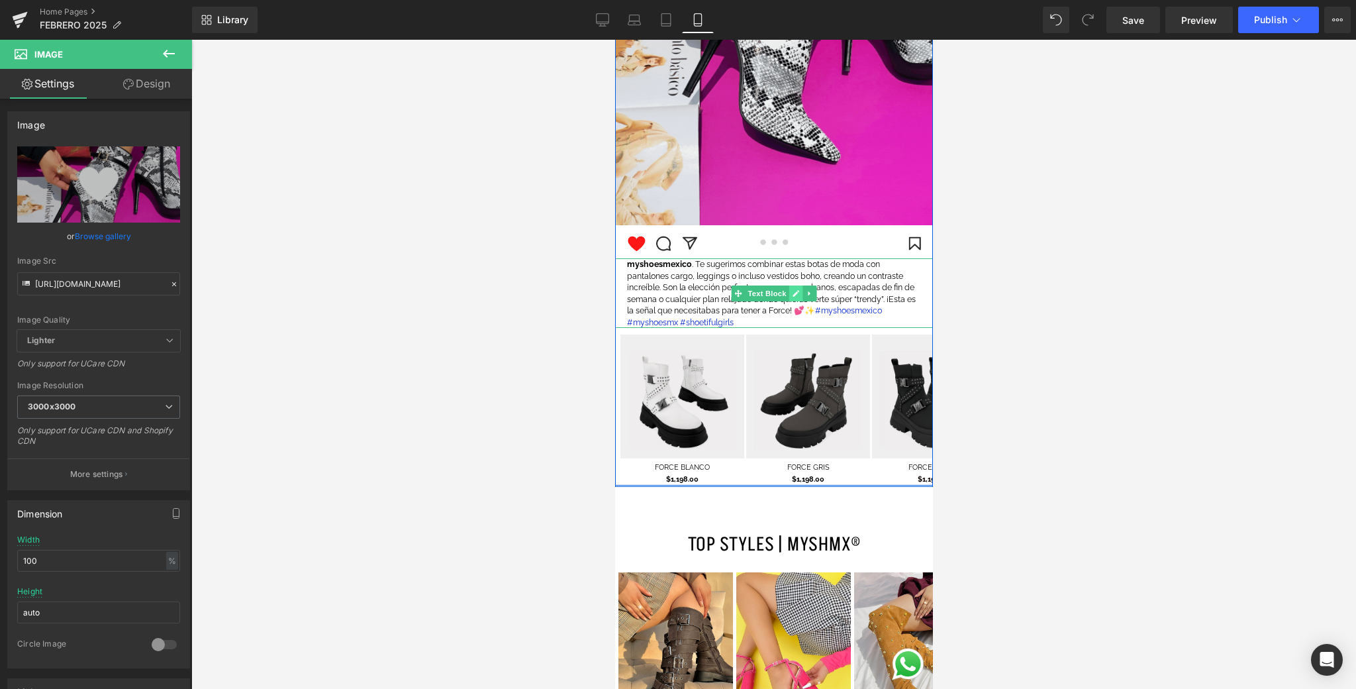
click at [798, 291] on icon at bounding box center [795, 293] width 7 height 7
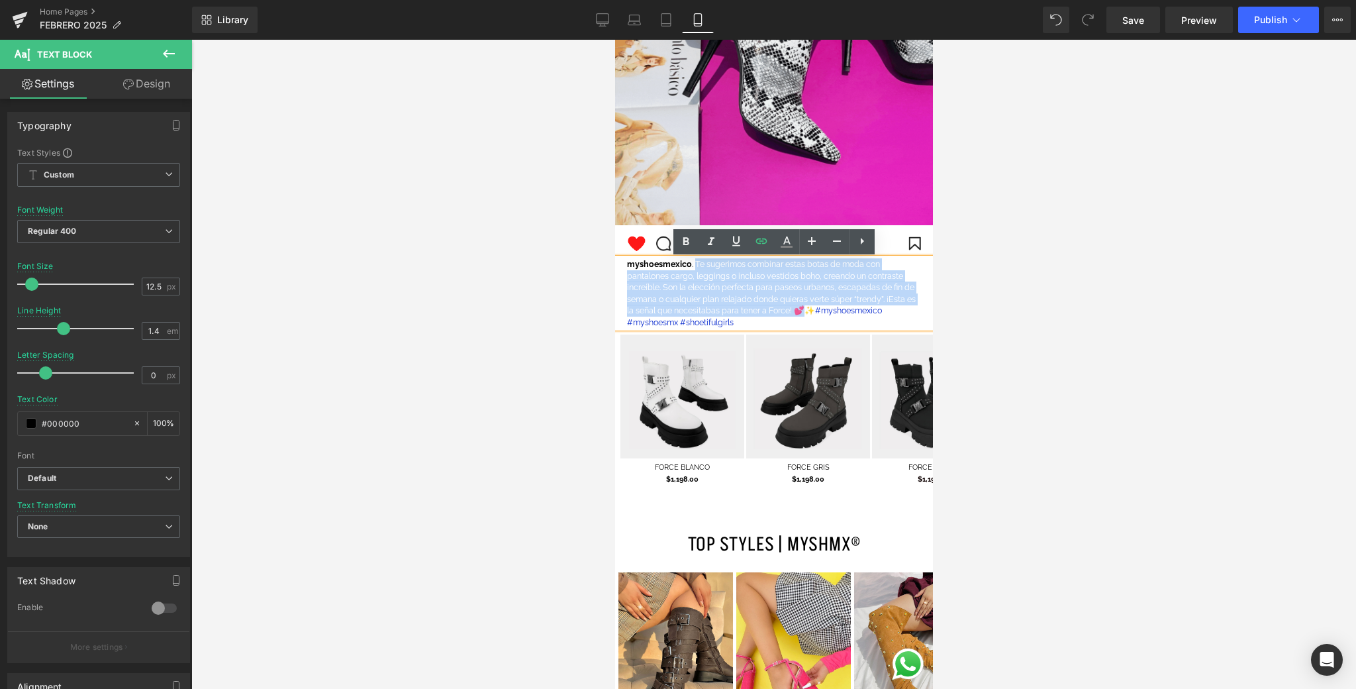
drag, startPoint x: 709, startPoint y: 313, endPoint x: 695, endPoint y: 265, distance: 50.3
click at [695, 265] on font "myshoesmexico . Te sugerimos combinar estas botas de moda con pantalones cargo,…" at bounding box center [770, 287] width 289 height 56
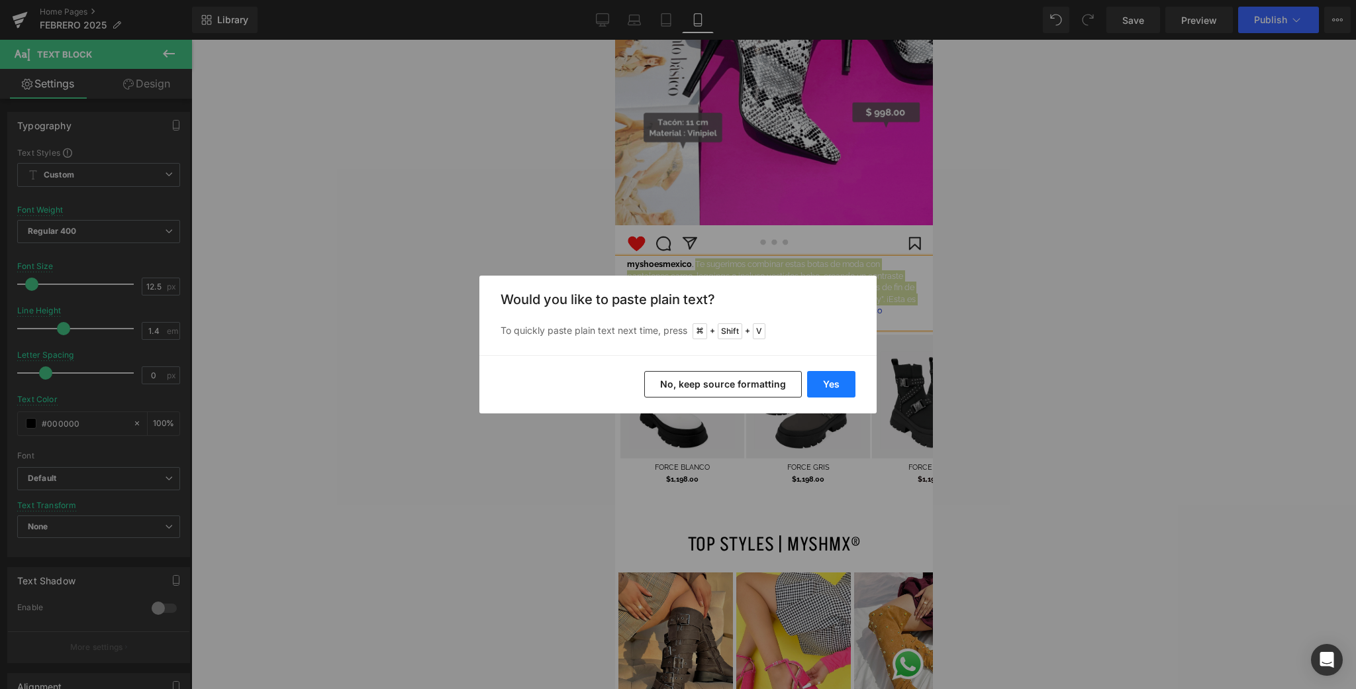
click at [846, 386] on button "Yes" at bounding box center [831, 384] width 48 height 26
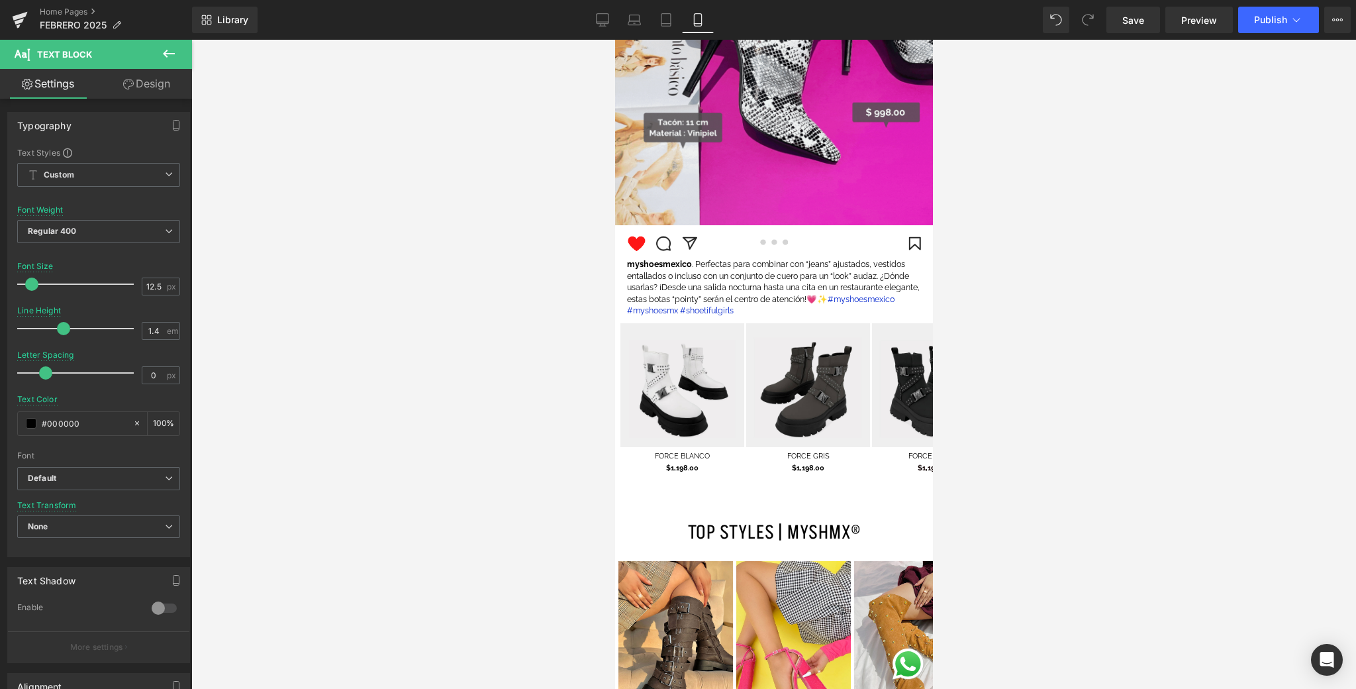
click at [1025, 304] on div at bounding box center [773, 364] width 1165 height 649
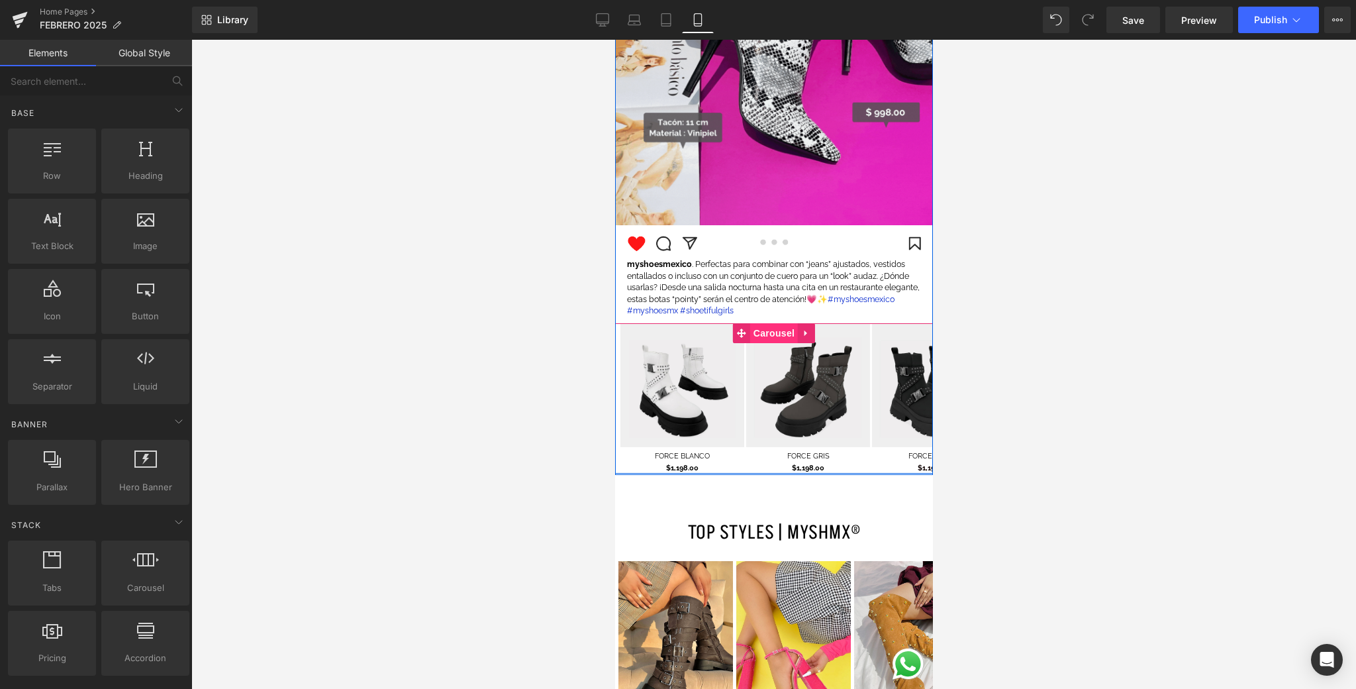
click at [788, 333] on span "Carousel" at bounding box center [774, 333] width 48 height 20
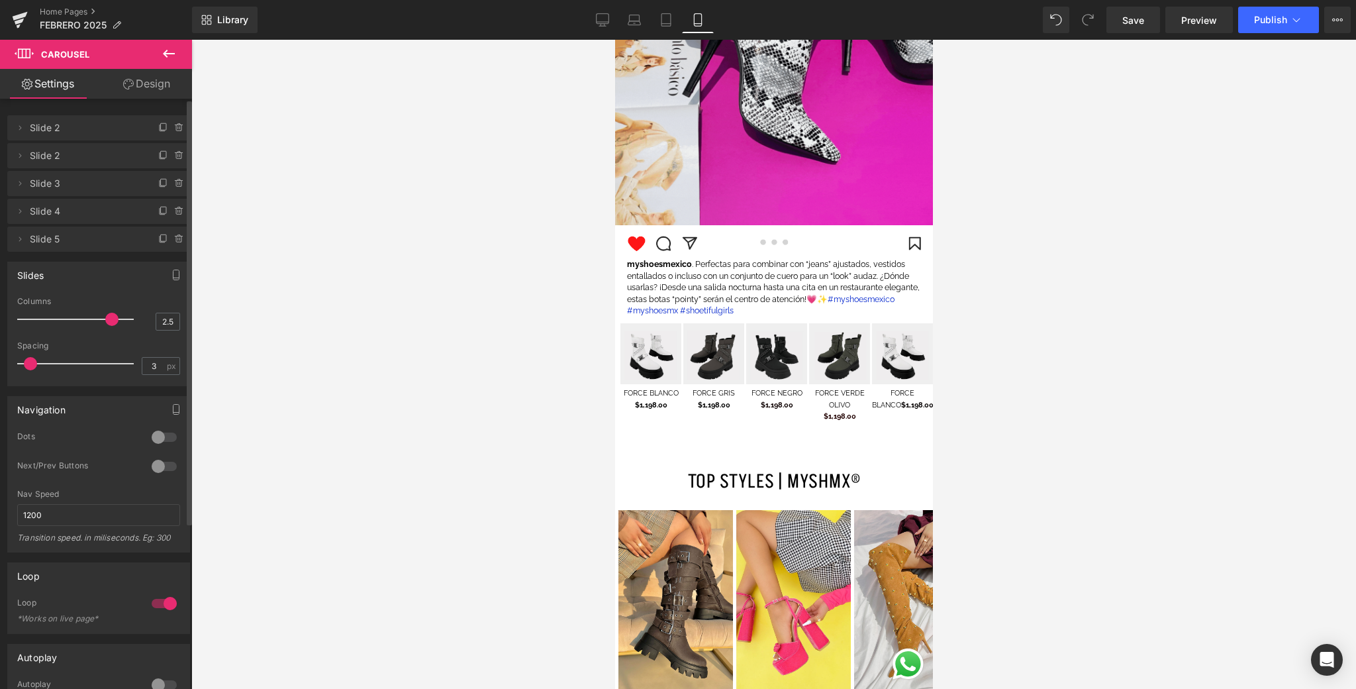
drag, startPoint x: 66, startPoint y: 320, endPoint x: 113, endPoint y: 327, distance: 48.2
click at [113, 327] on div at bounding box center [79, 319] width 110 height 26
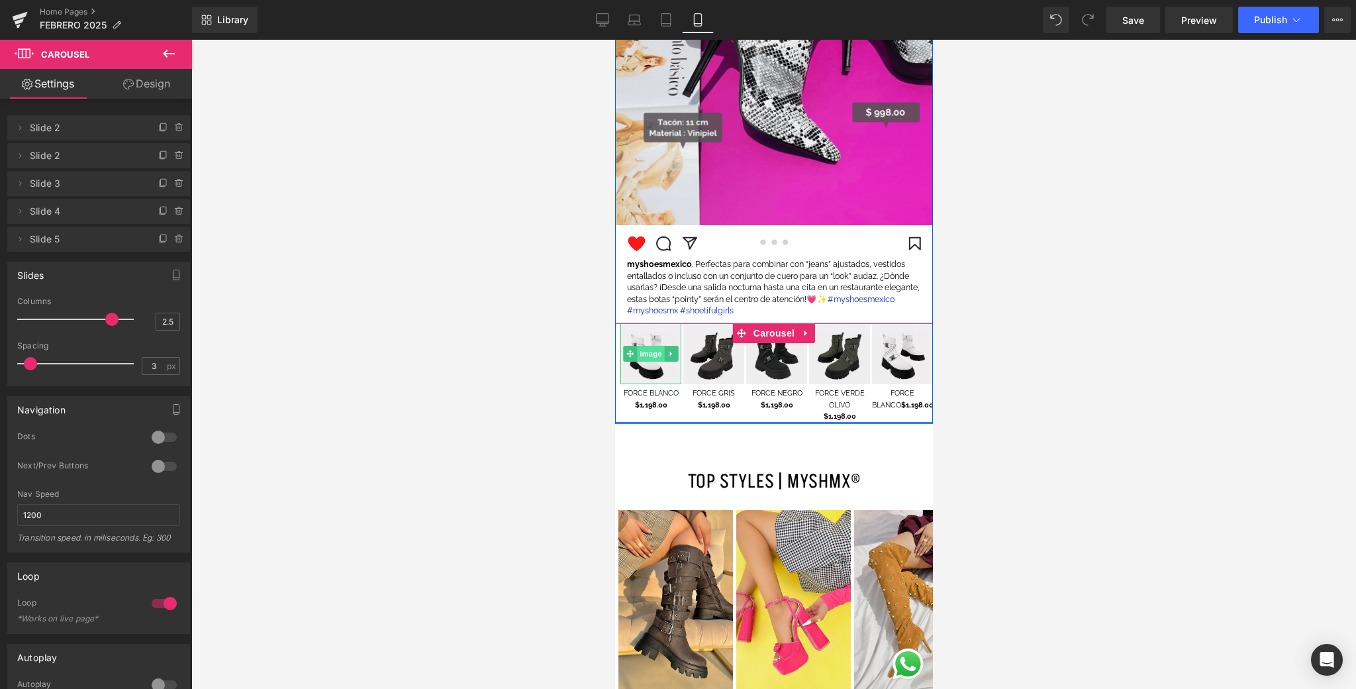
click at [658, 359] on span "Image" at bounding box center [650, 354] width 28 height 16
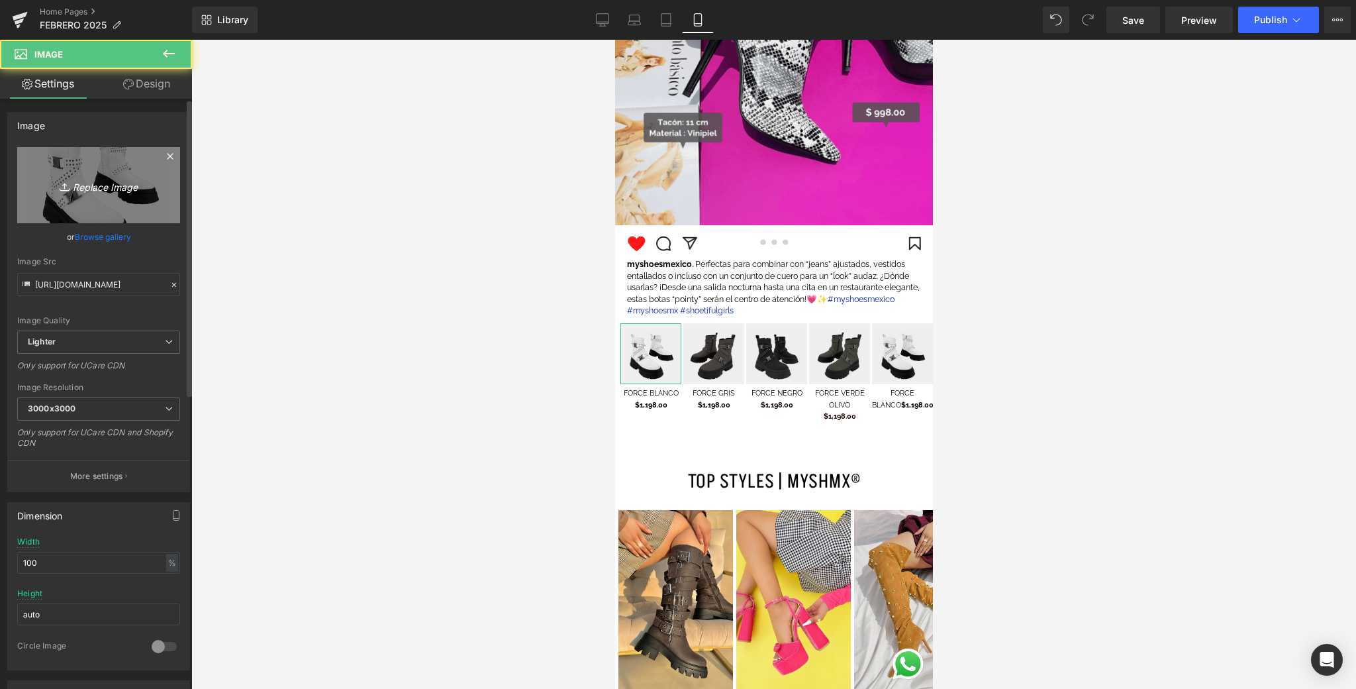
click at [126, 203] on link "Replace Image" at bounding box center [98, 185] width 163 height 76
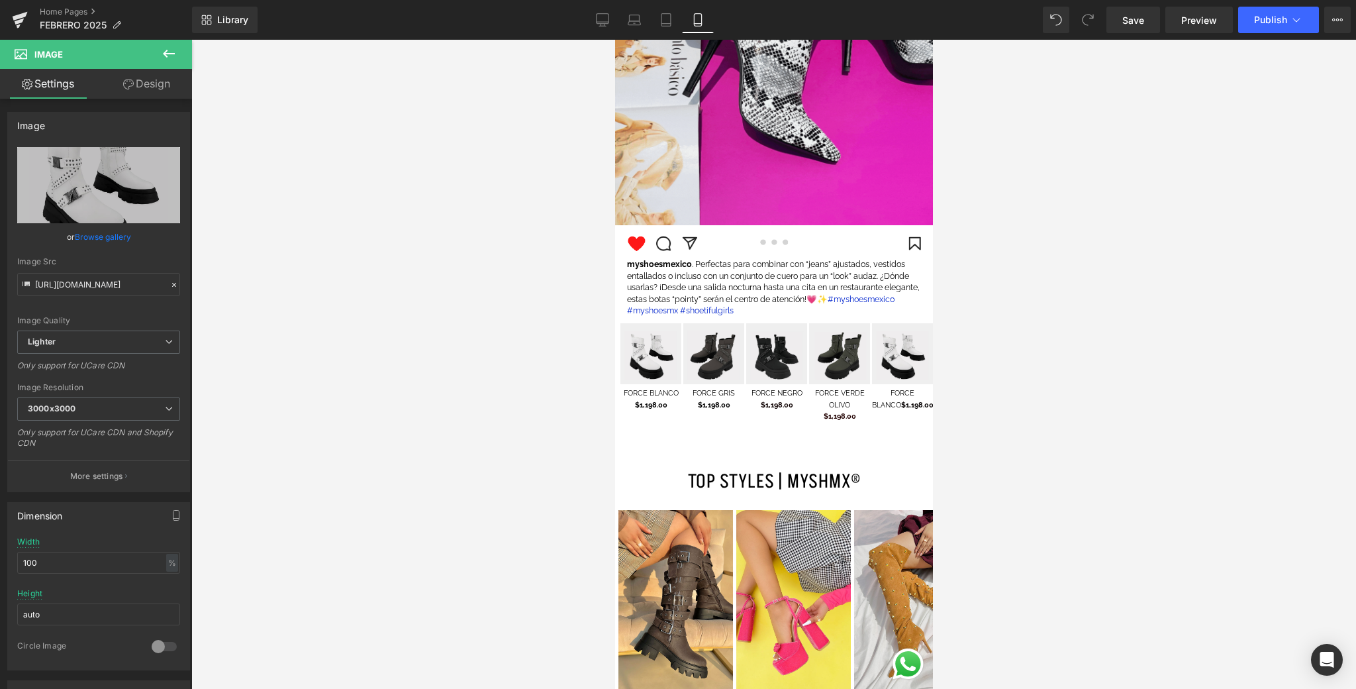
type input "C:\fakepath\1.png"
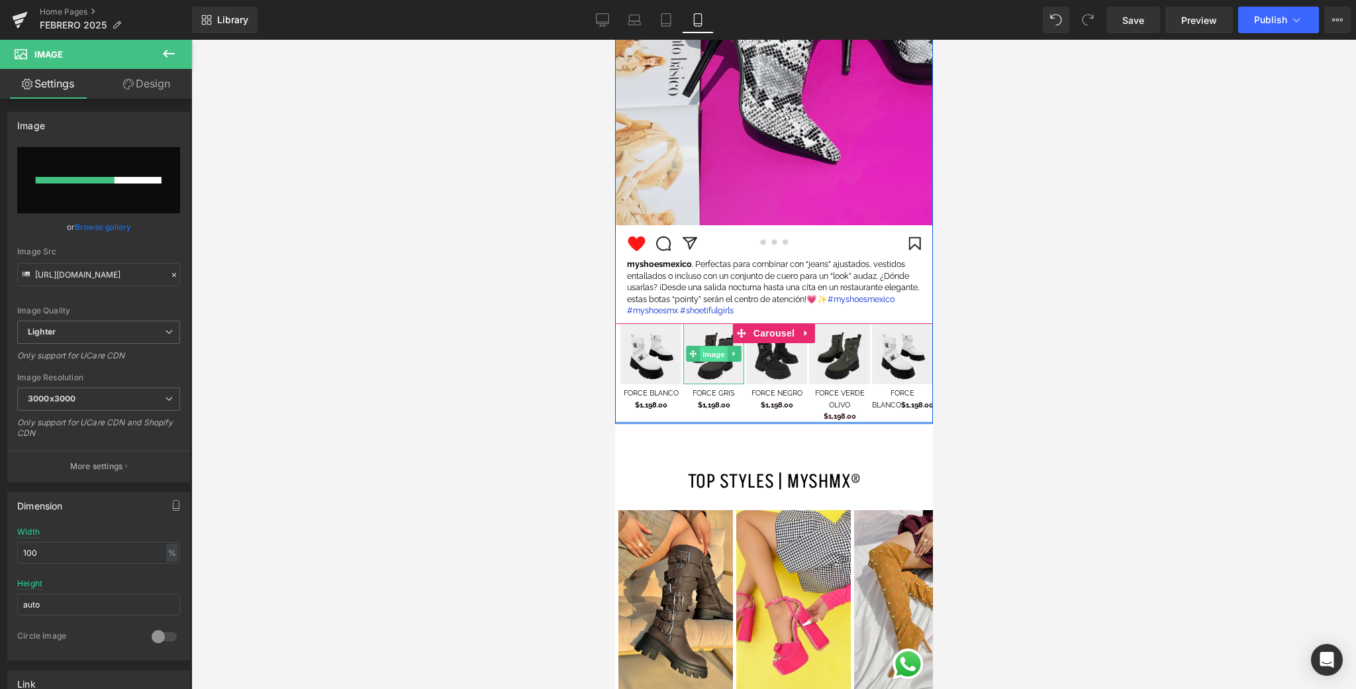
click at [707, 357] on span "Image" at bounding box center [713, 354] width 28 height 16
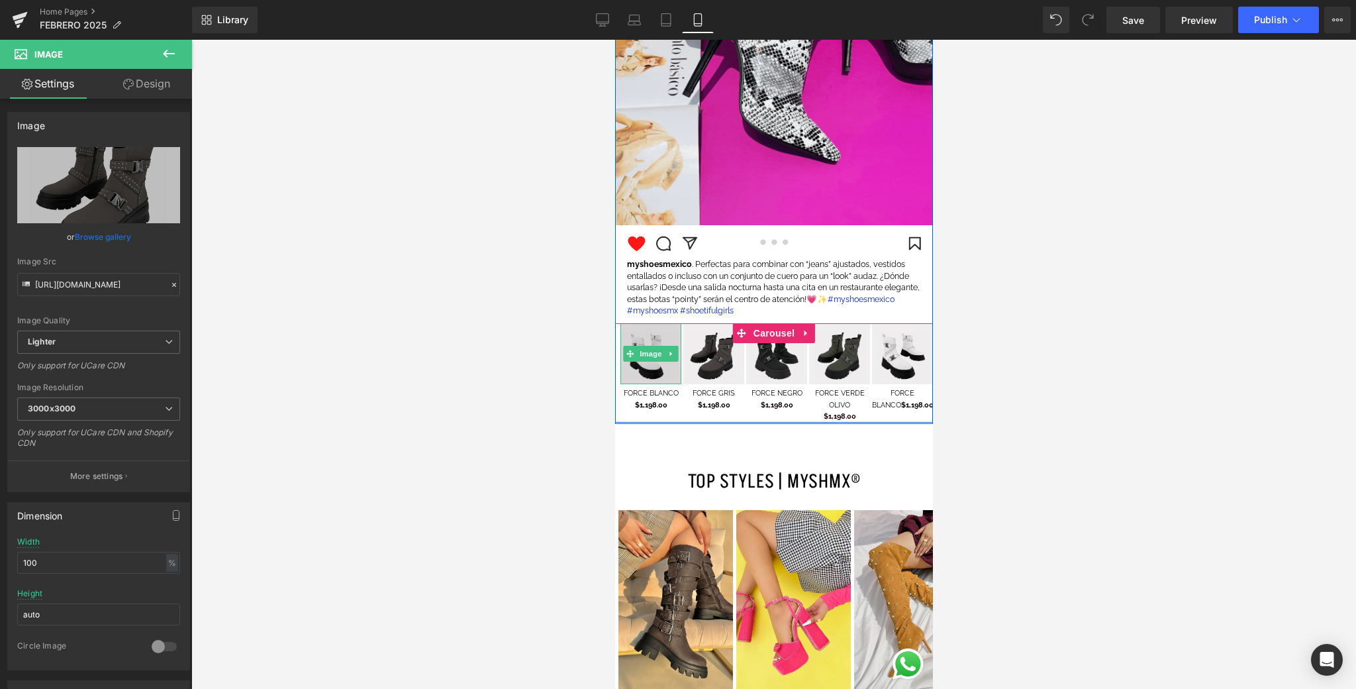
click at [641, 344] on img at bounding box center [650, 353] width 61 height 61
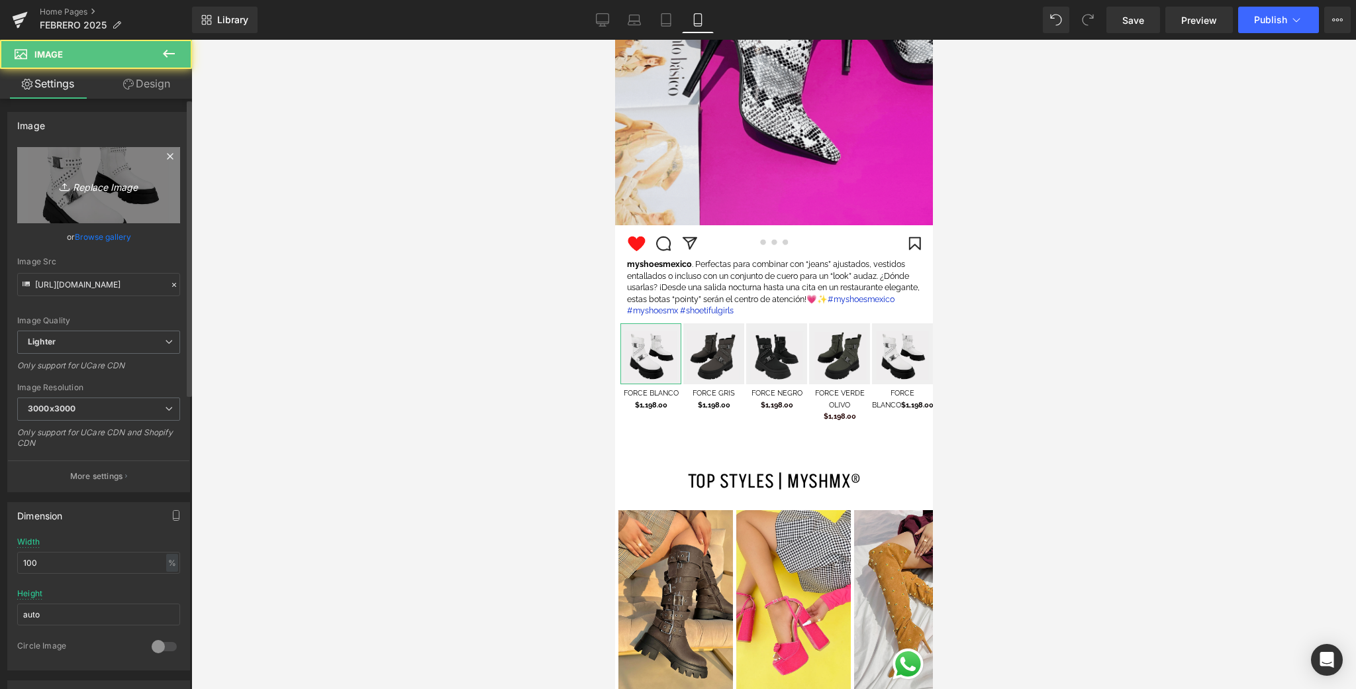
click at [130, 177] on icon "Replace Image" at bounding box center [99, 185] width 106 height 17
type input "C:\fakepath\1.png"
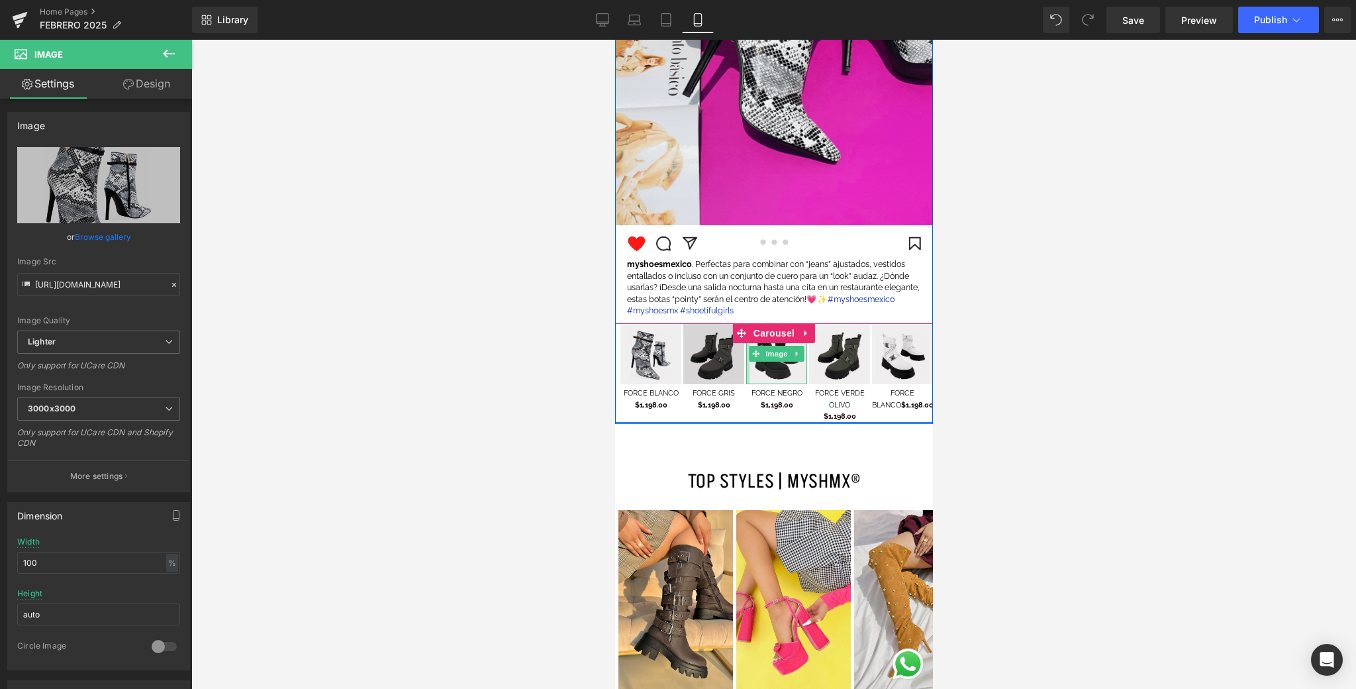
click at [698, 363] on img at bounding box center [713, 353] width 61 height 61
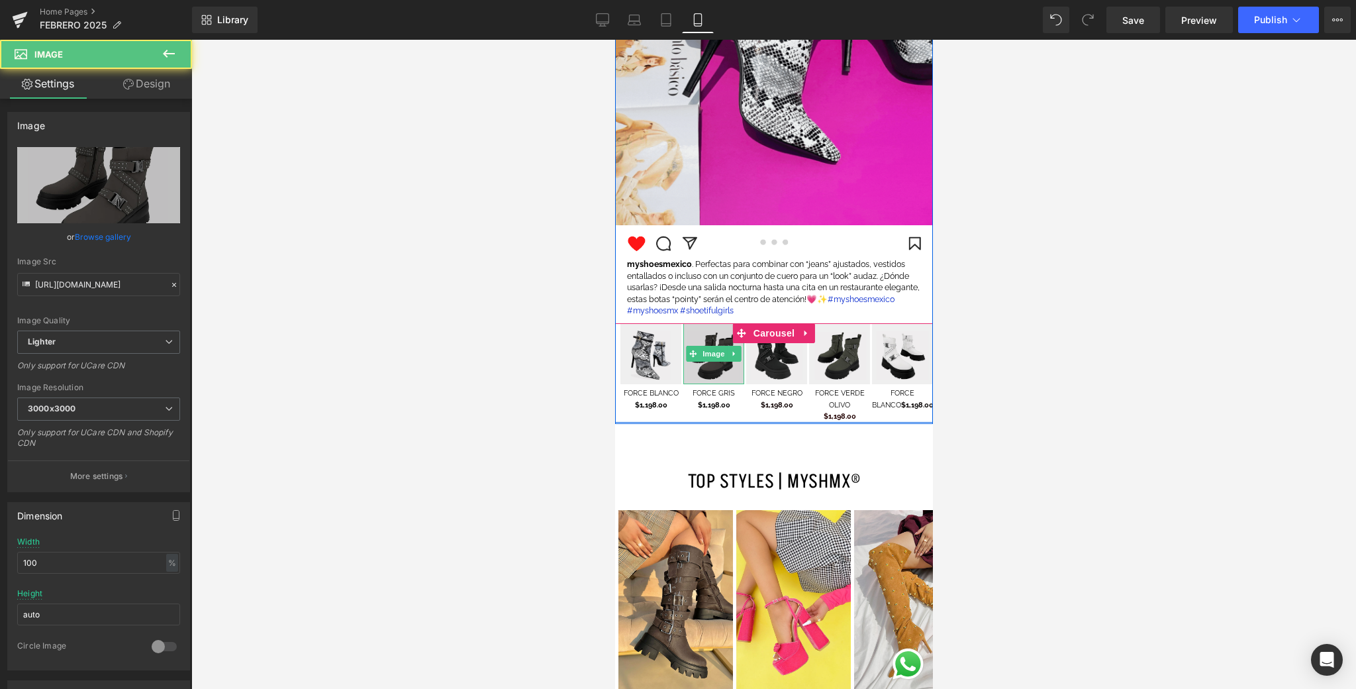
scroll to position [2093, 0]
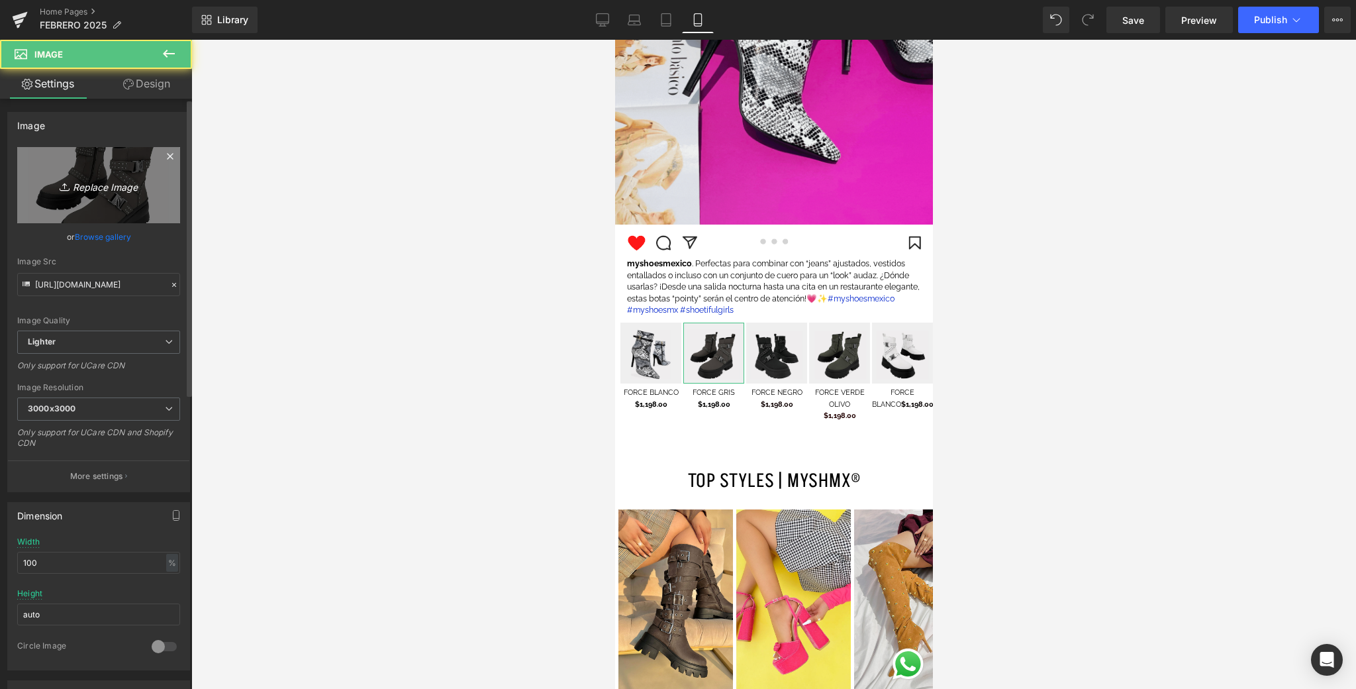
click at [69, 163] on link "Replace Image" at bounding box center [98, 185] width 163 height 76
type input "C:\fakepath\2.png"
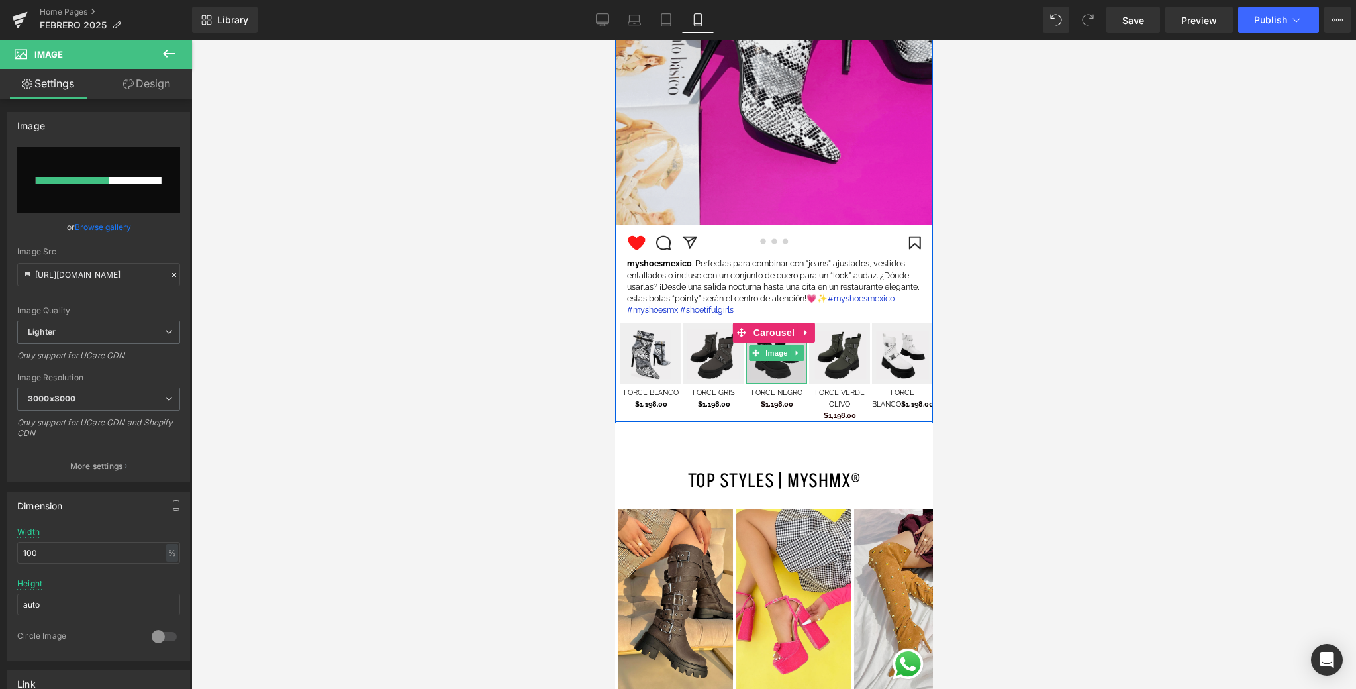
click at [789, 377] on img at bounding box center [776, 353] width 61 height 61
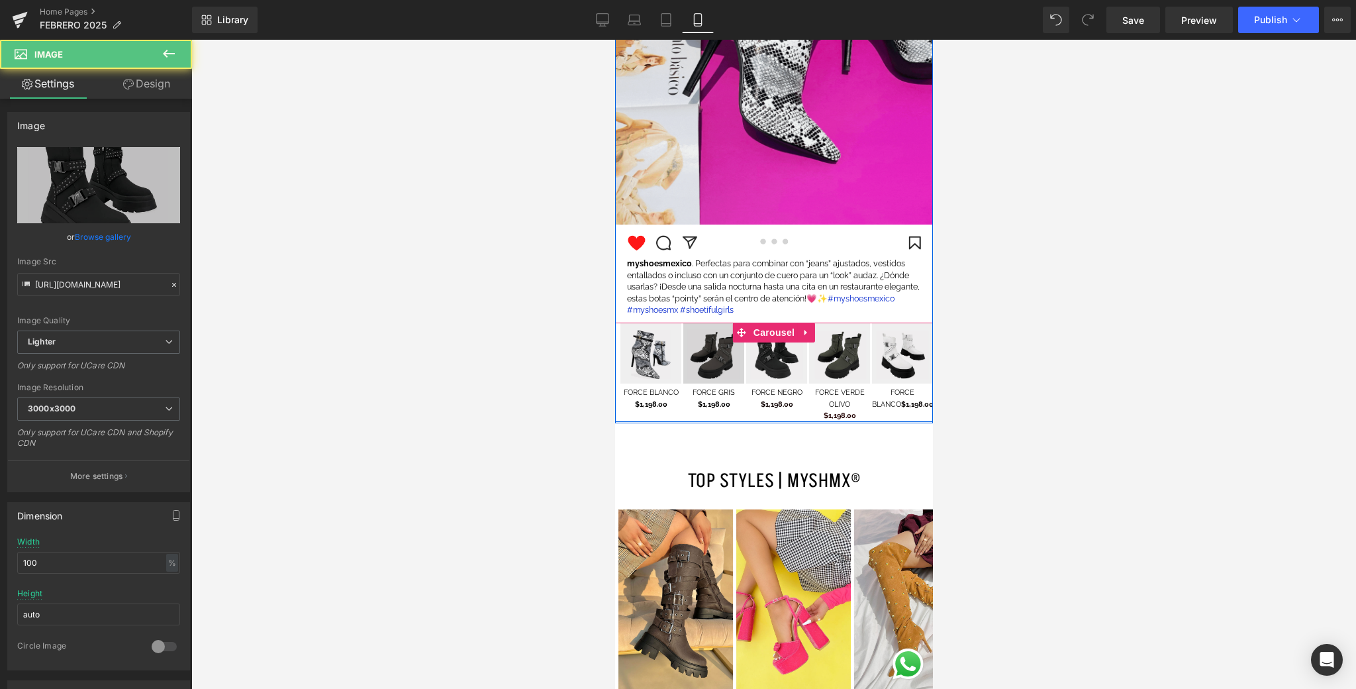
click at [714, 362] on img at bounding box center [713, 353] width 61 height 61
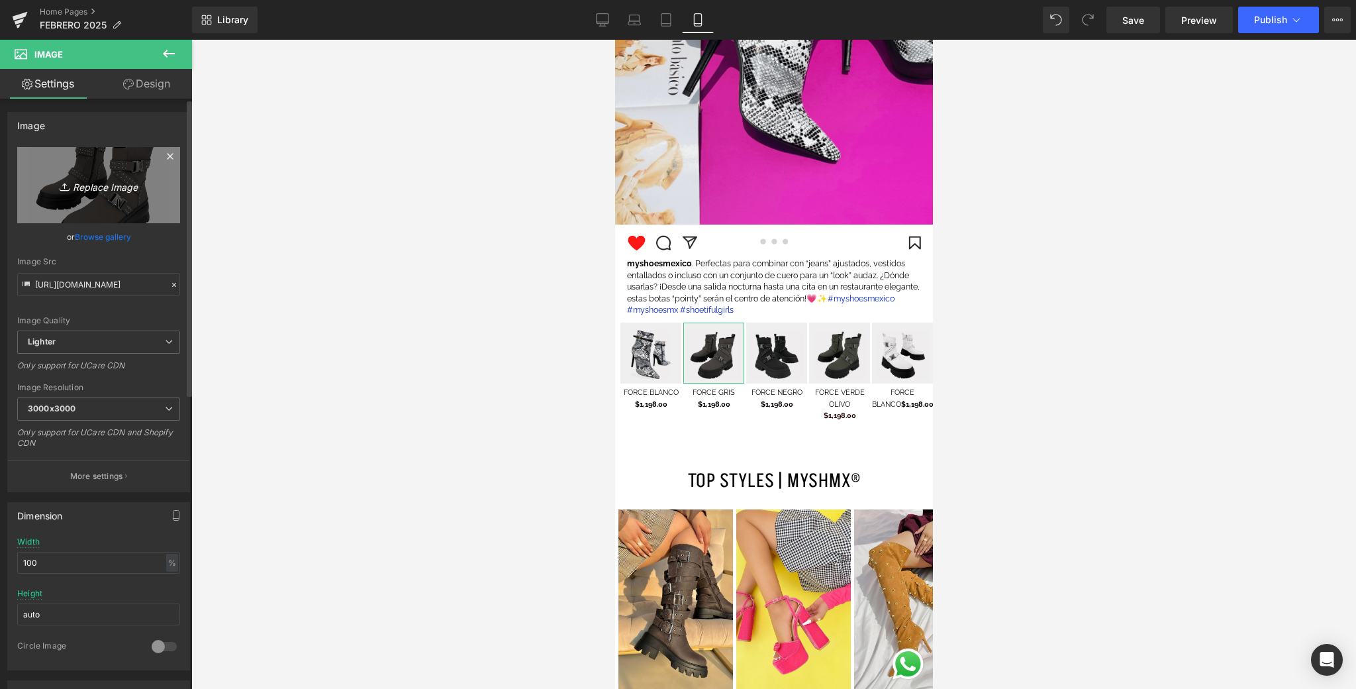
click at [154, 189] on link "Replace Image" at bounding box center [98, 185] width 163 height 76
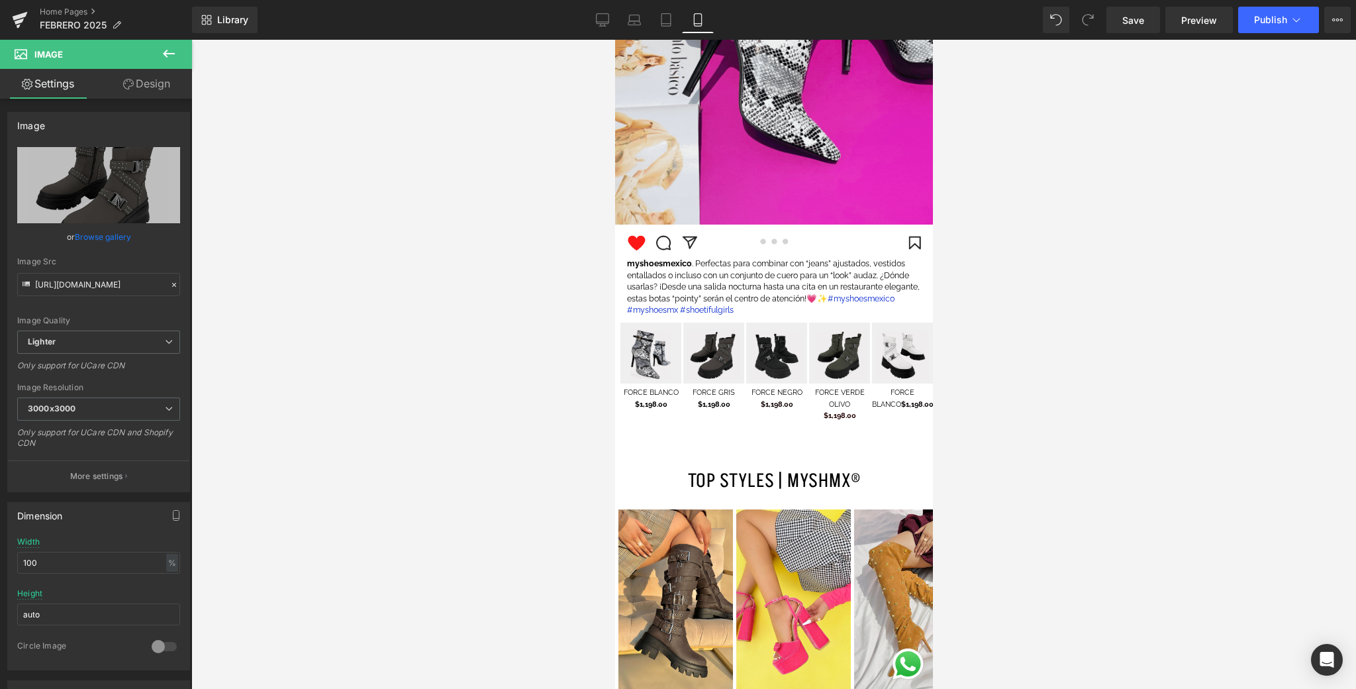
type input "C:\fakepath\2.png"
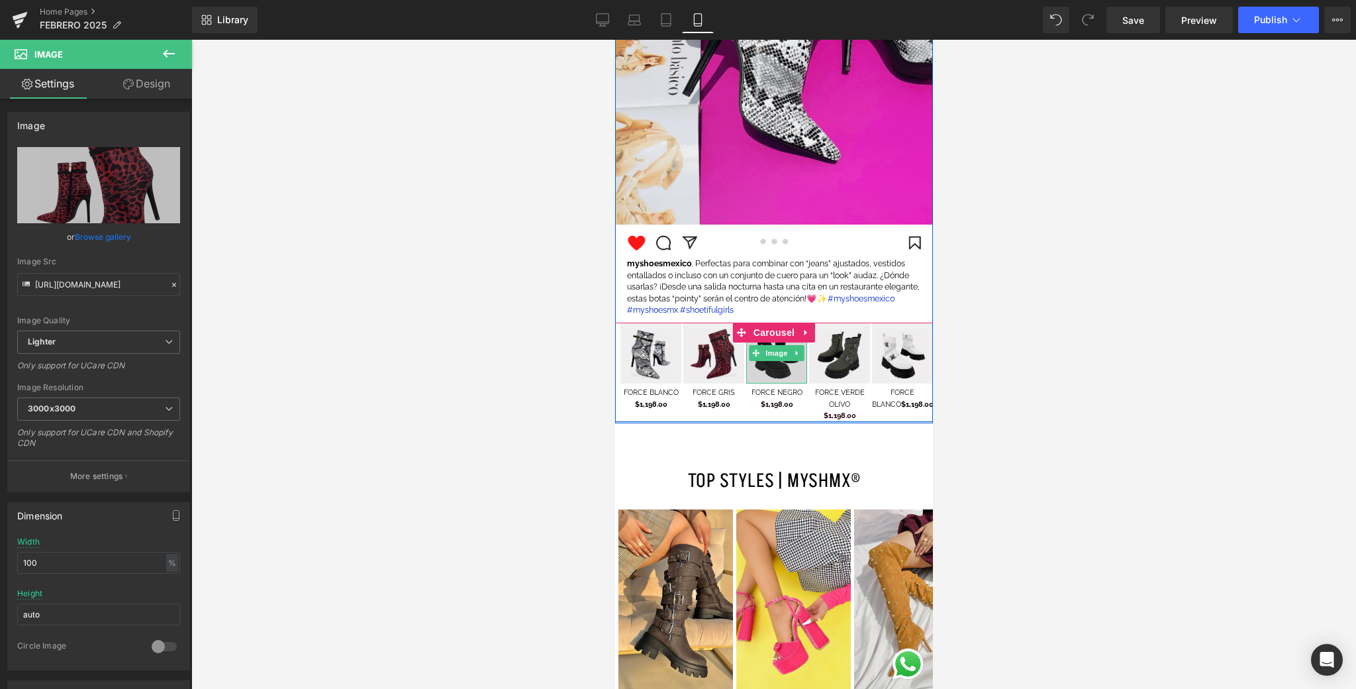
click at [773, 370] on img at bounding box center [776, 353] width 61 height 61
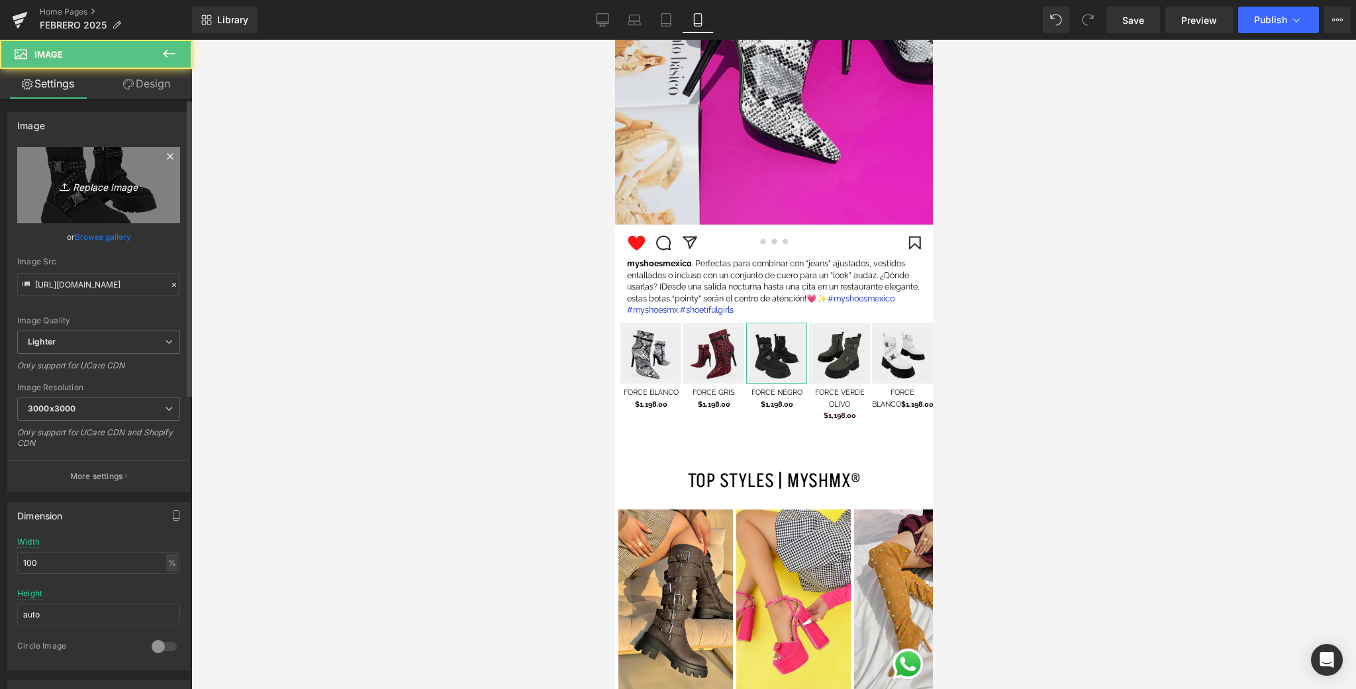
click at [130, 172] on link "Replace Image" at bounding box center [98, 185] width 163 height 76
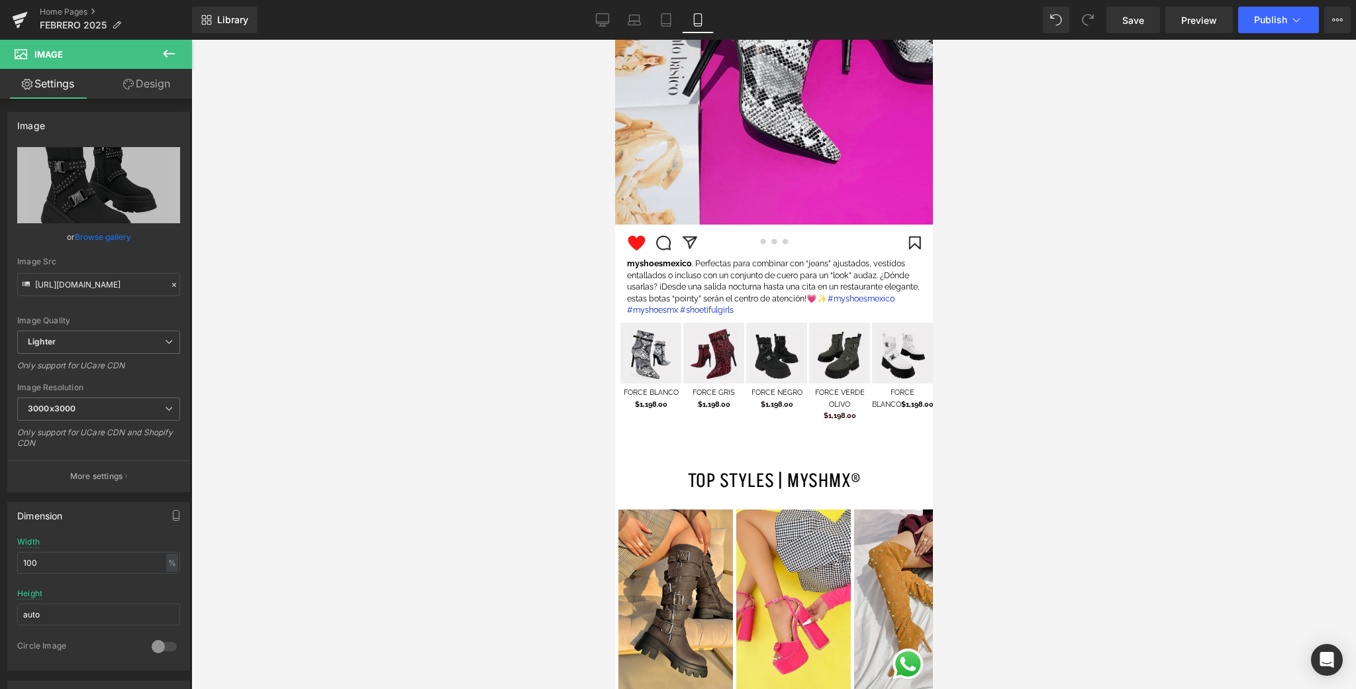
type input "C:\fakepath\3.png"
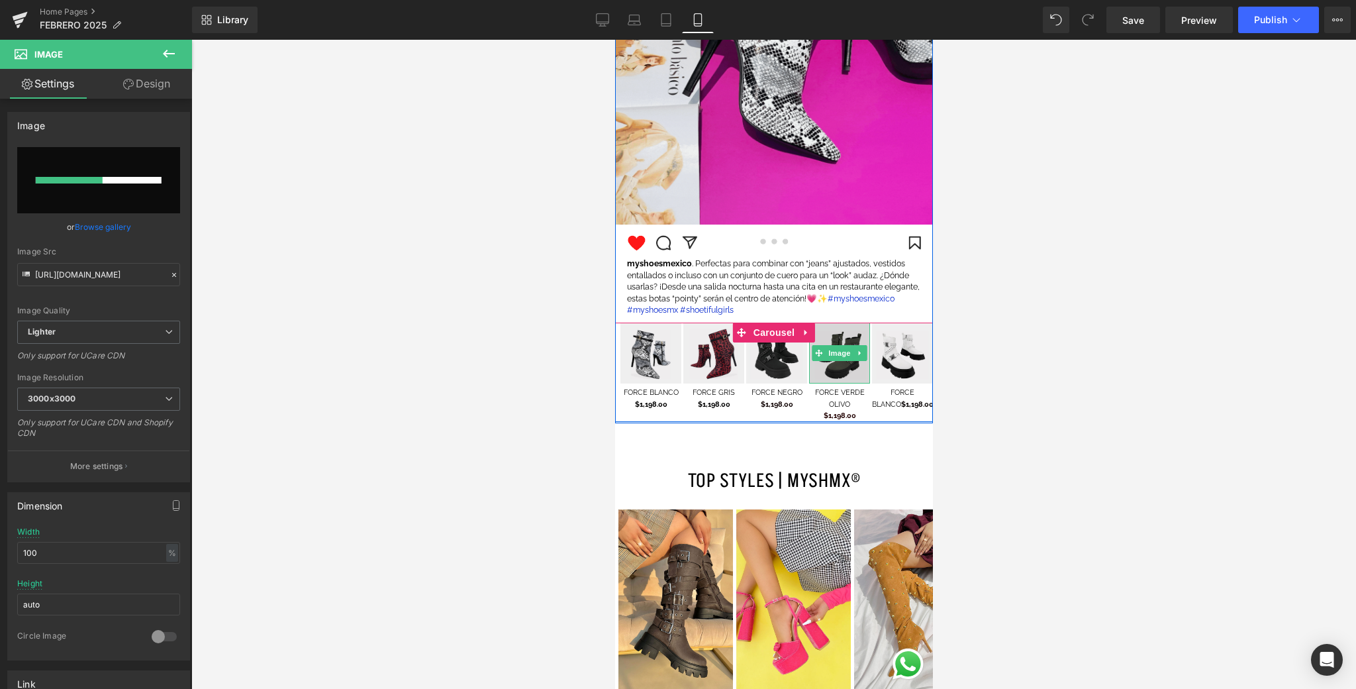
click at [842, 366] on img at bounding box center [839, 353] width 61 height 61
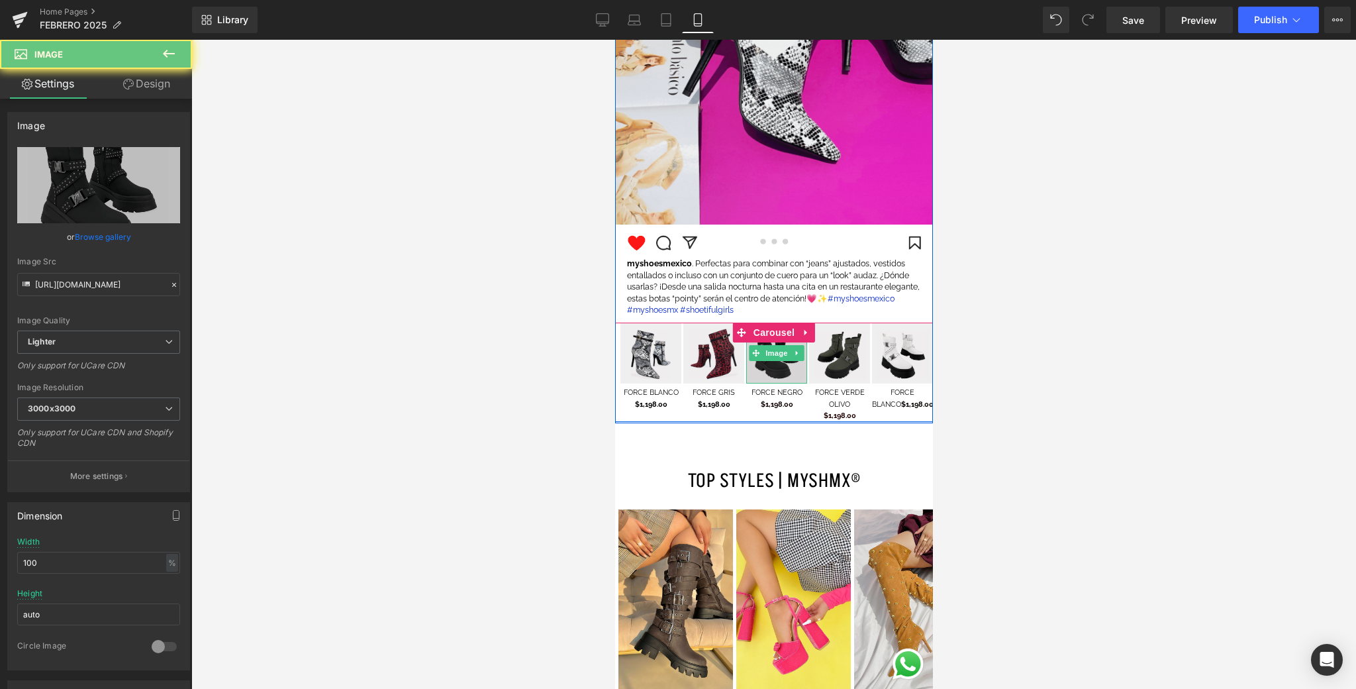
click at [783, 364] on img at bounding box center [776, 353] width 61 height 61
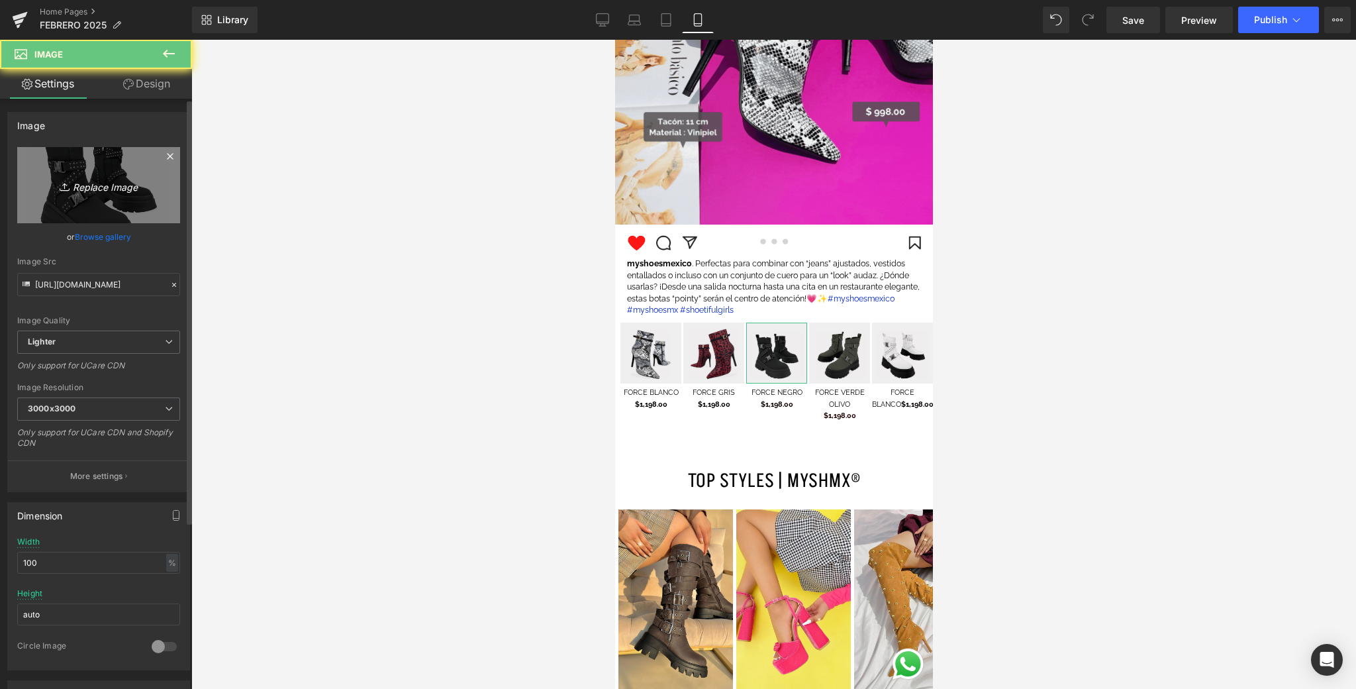
click at [93, 196] on link "Replace Image" at bounding box center [98, 185] width 163 height 76
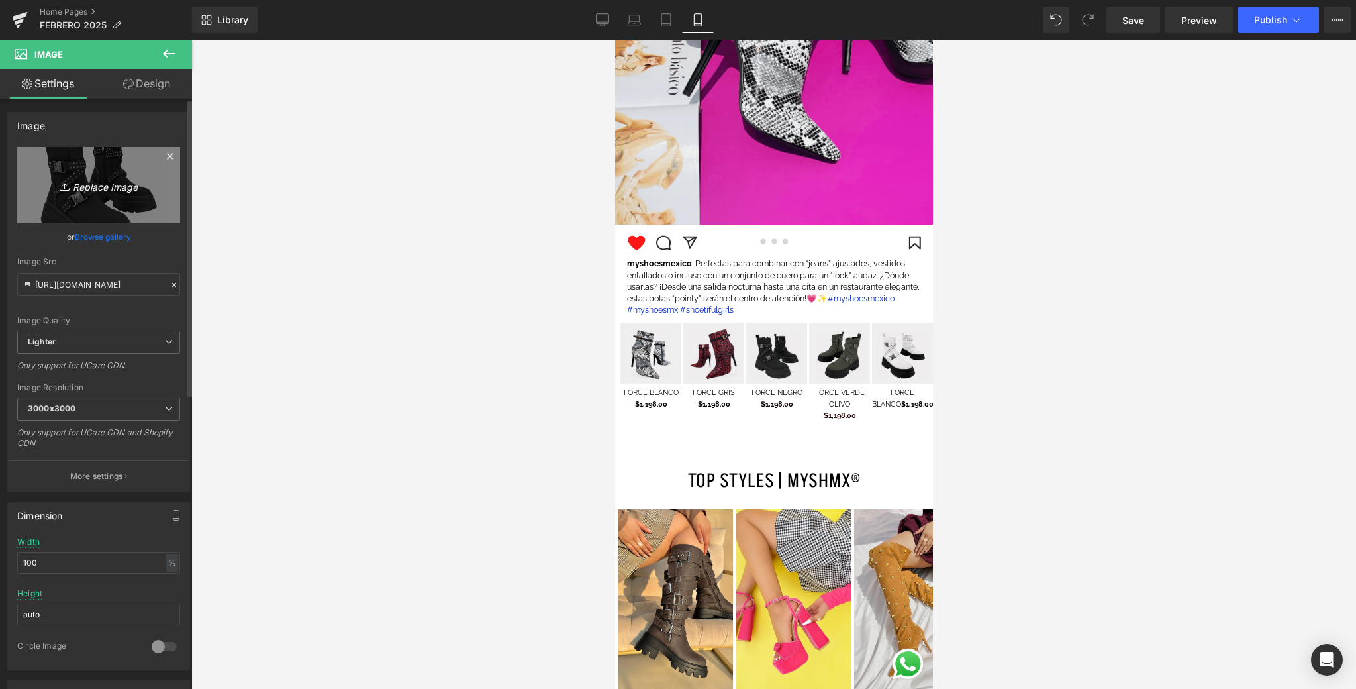
type input "C:\fakepath\3.png"
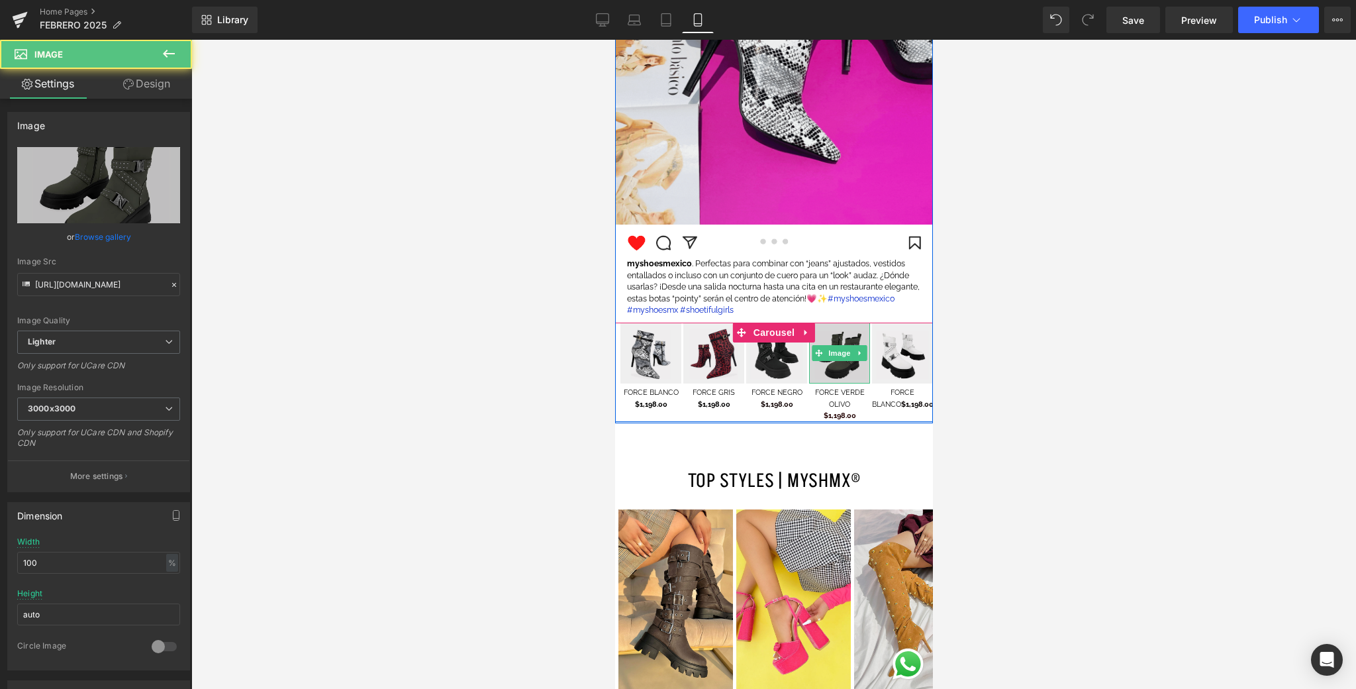
click at [849, 380] on img at bounding box center [839, 353] width 61 height 61
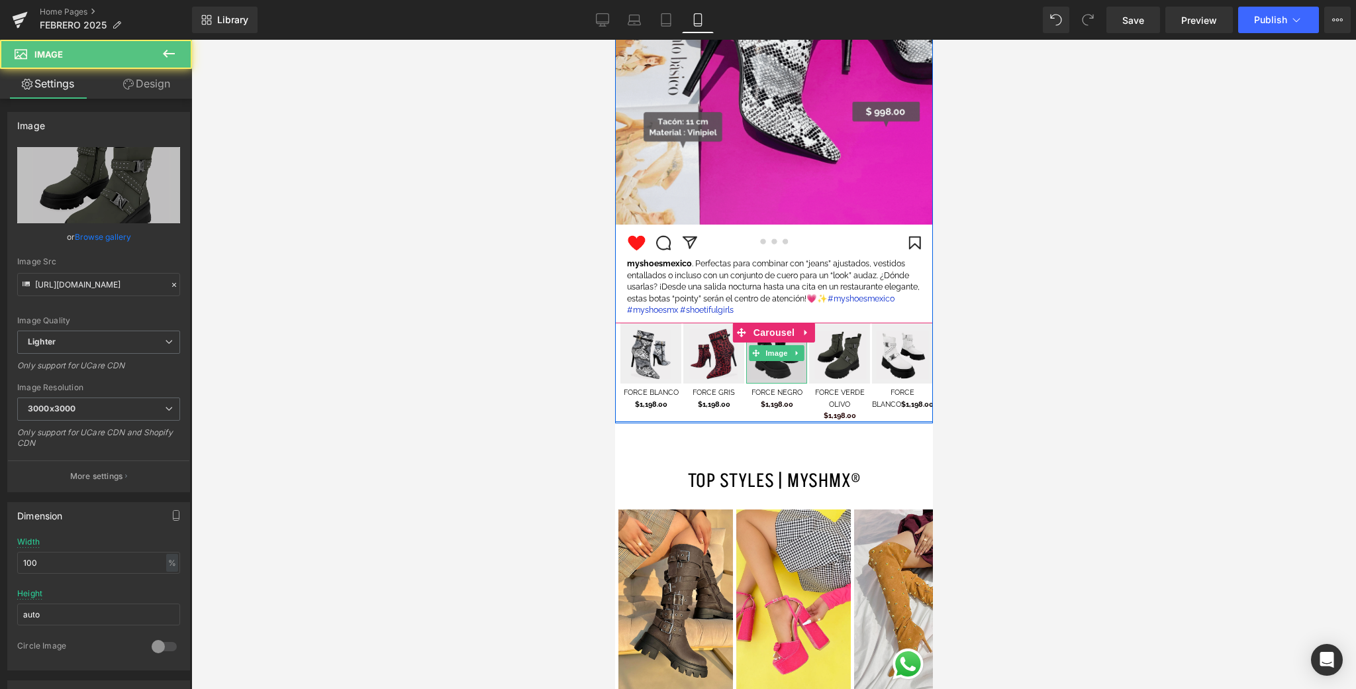
click at [789, 366] on img at bounding box center [776, 353] width 61 height 61
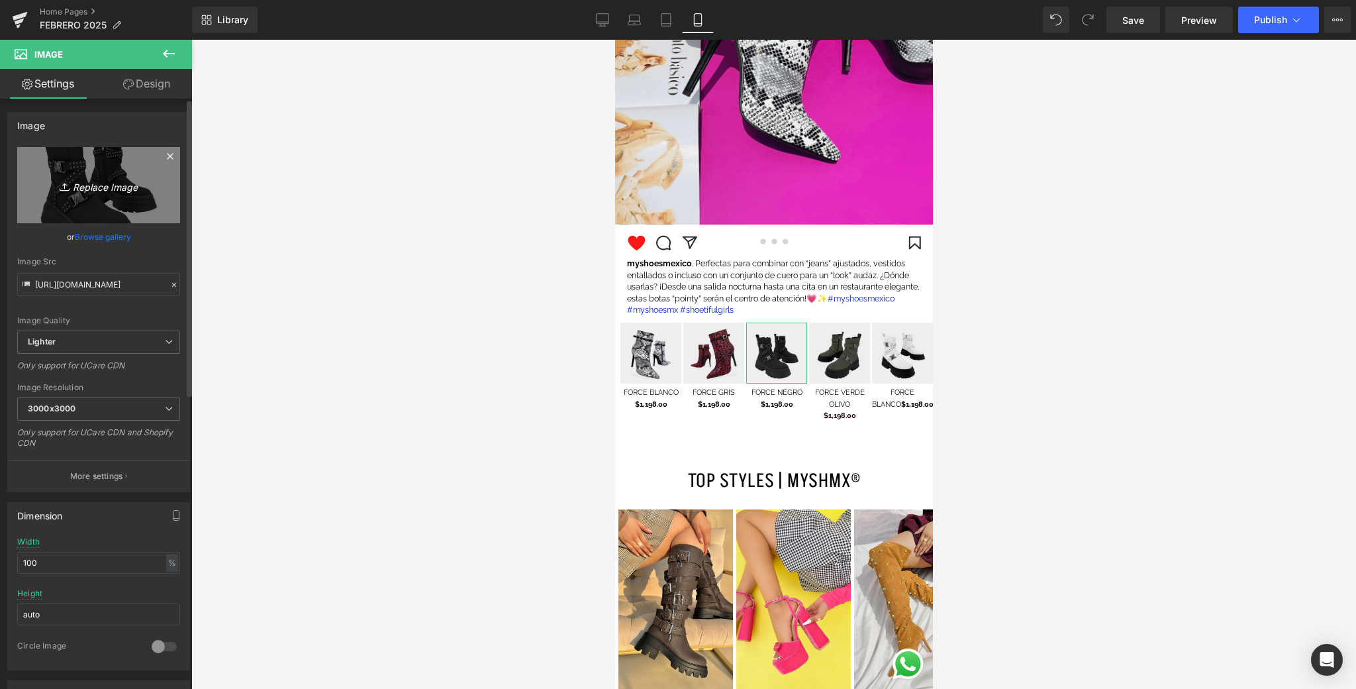
click at [131, 203] on link "Replace Image" at bounding box center [98, 185] width 163 height 76
type input "C:\fakepath\3.png"
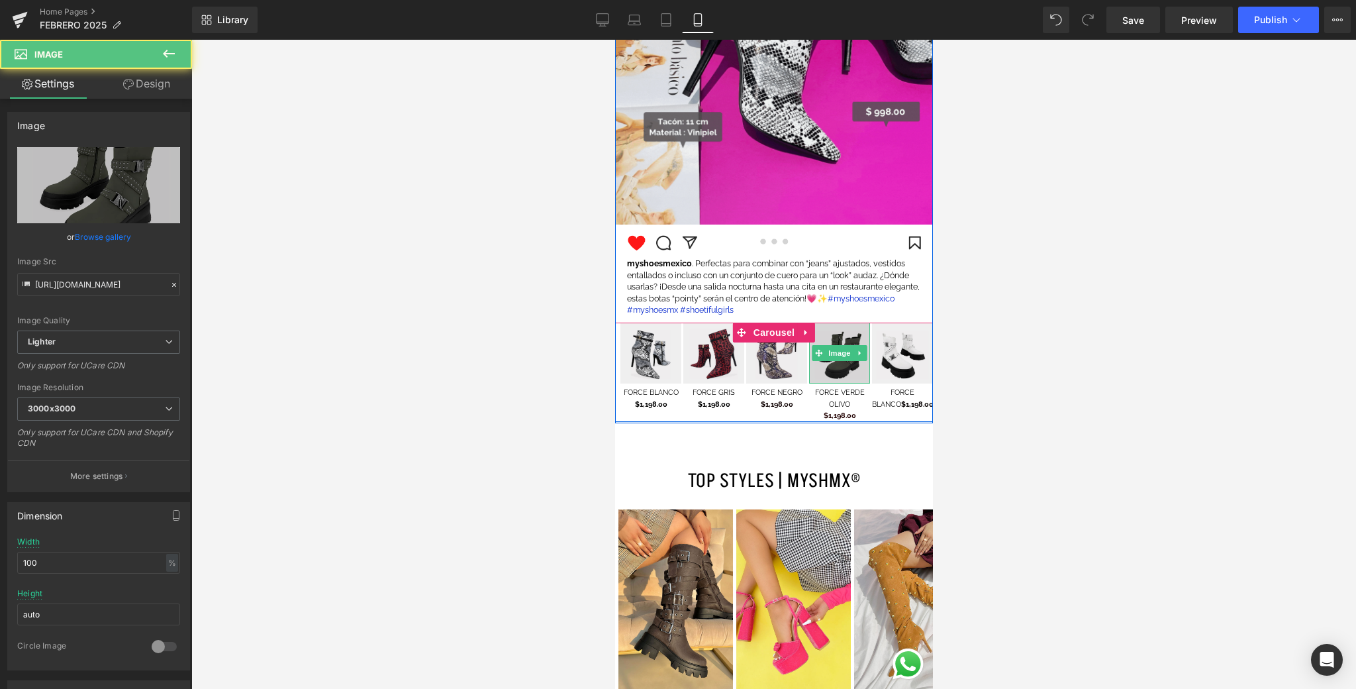
click at [854, 379] on img at bounding box center [839, 353] width 61 height 61
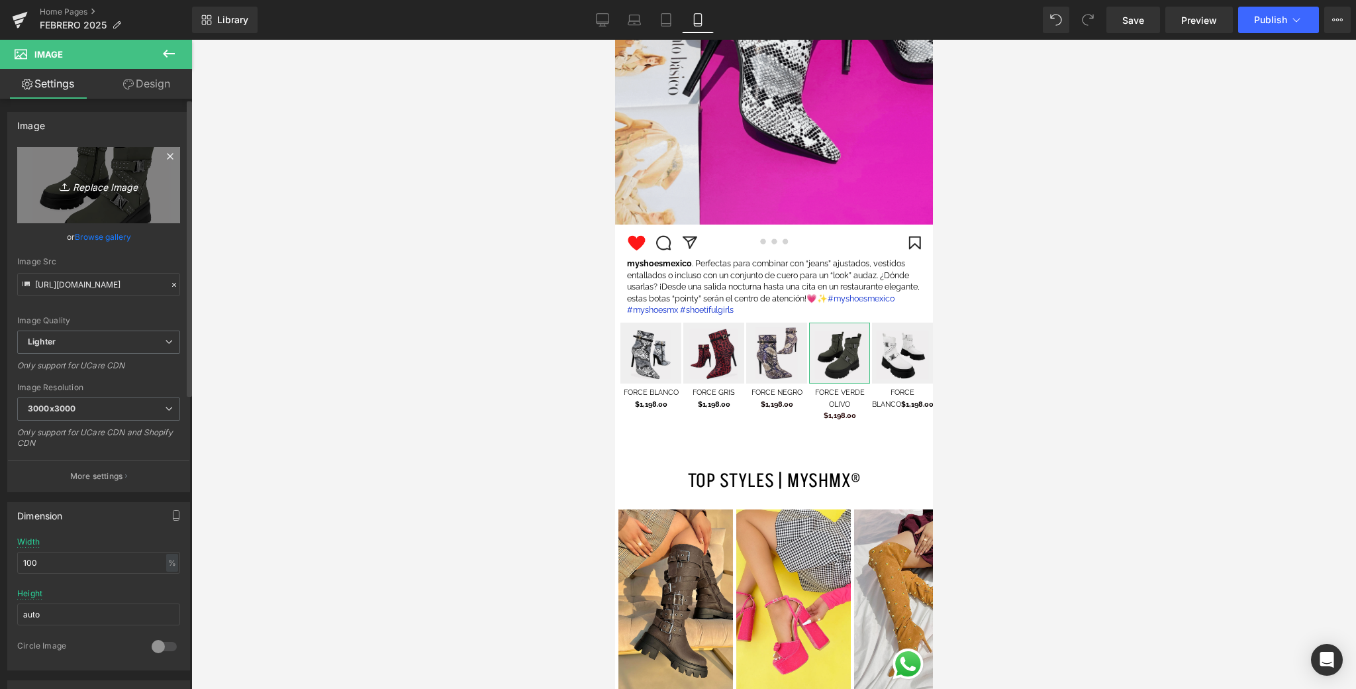
click at [151, 195] on link "Replace Image" at bounding box center [98, 185] width 163 height 76
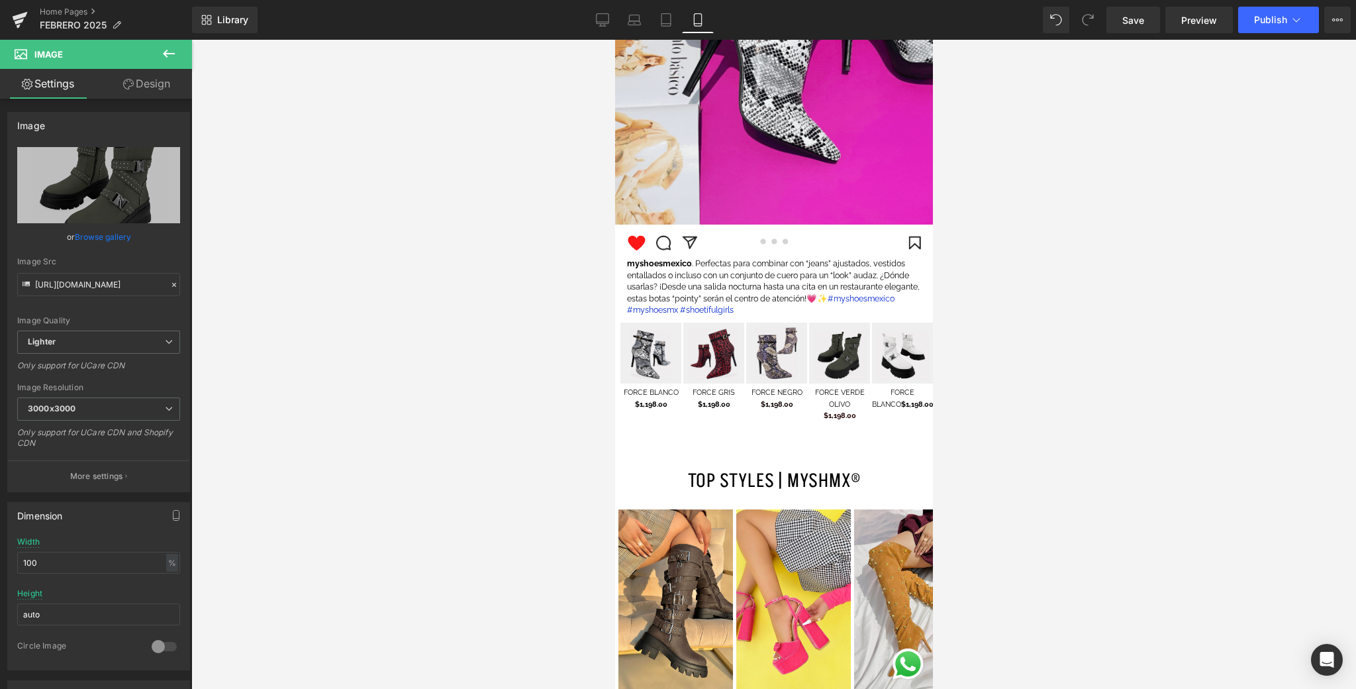
type input "C:\fakepath\4.png"
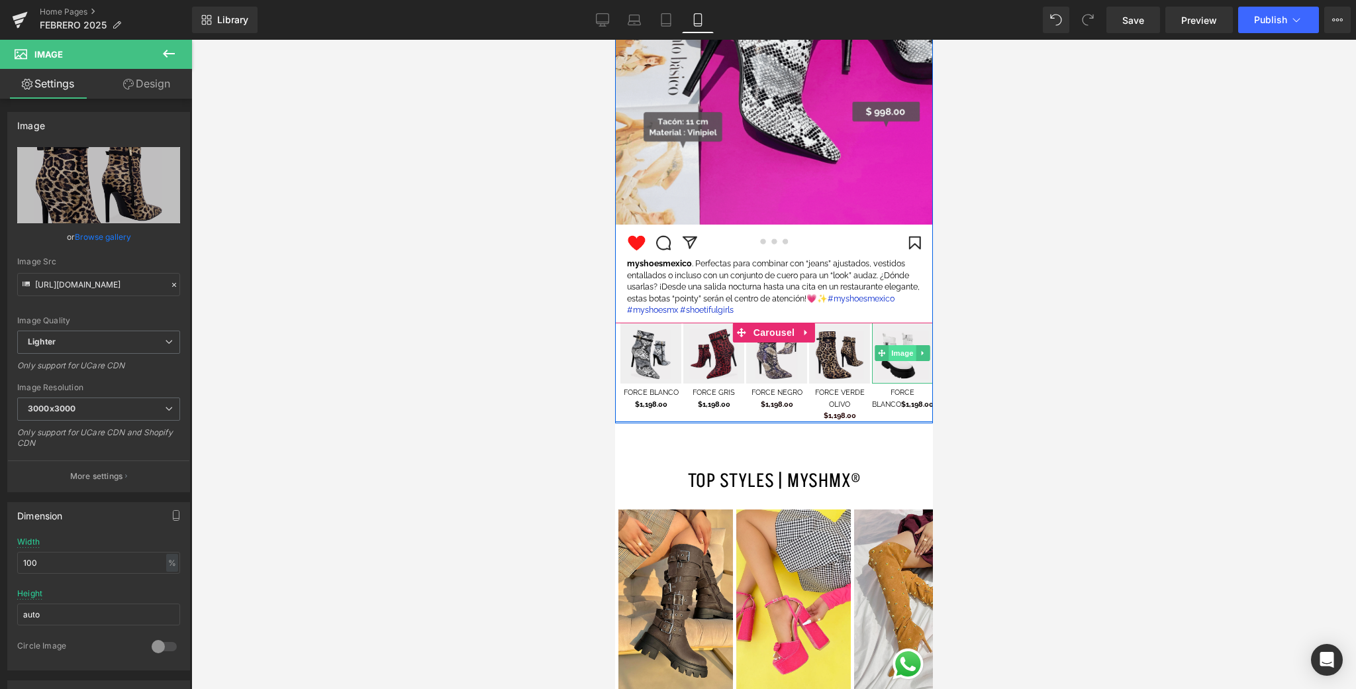
click at [891, 352] on span "Image" at bounding box center [902, 353] width 28 height 16
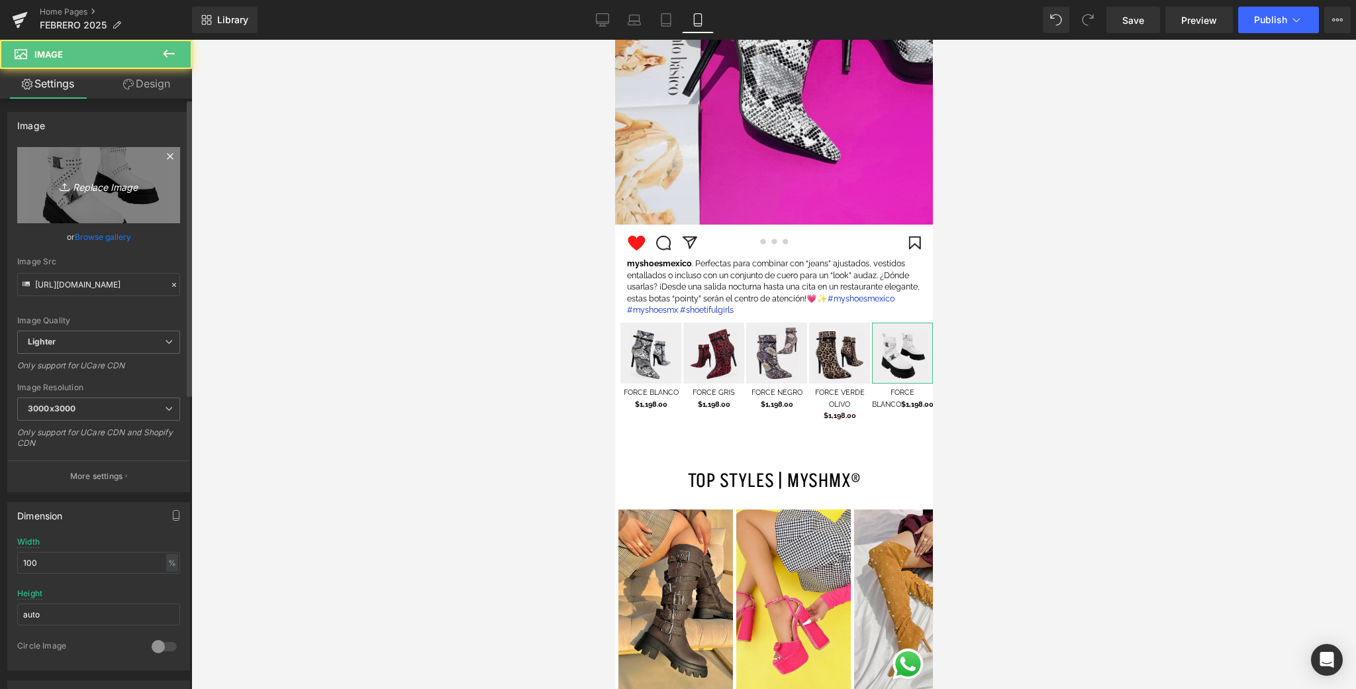
click at [116, 185] on icon "Replace Image" at bounding box center [99, 185] width 106 height 17
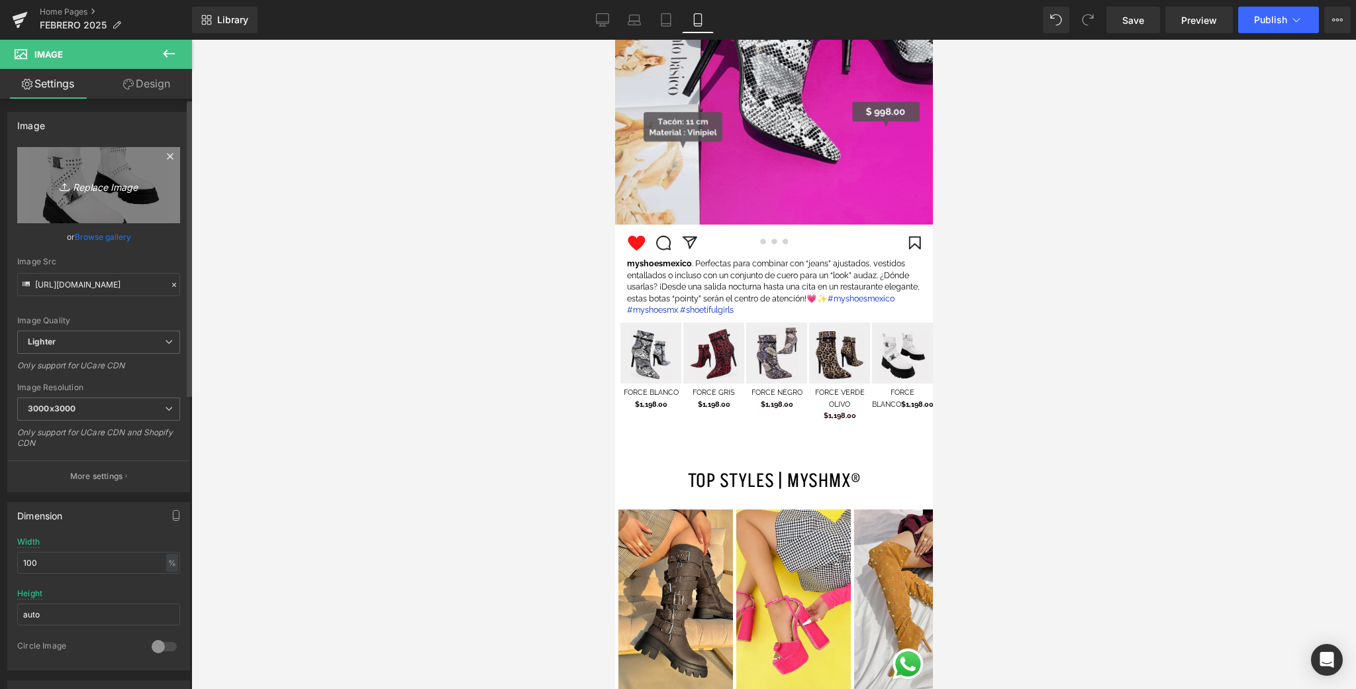
type input "C:\fakepath\1.png"
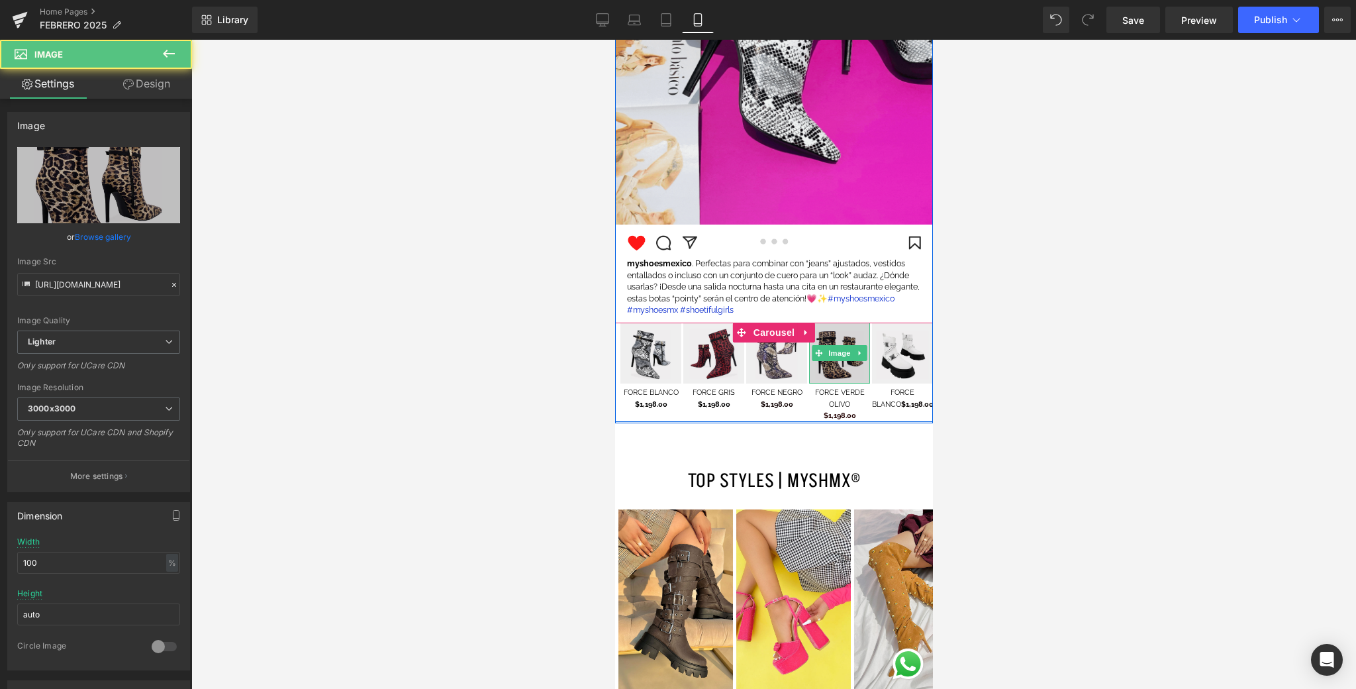
click at [848, 372] on img at bounding box center [839, 353] width 61 height 61
click at [885, 372] on img at bounding box center [902, 353] width 61 height 61
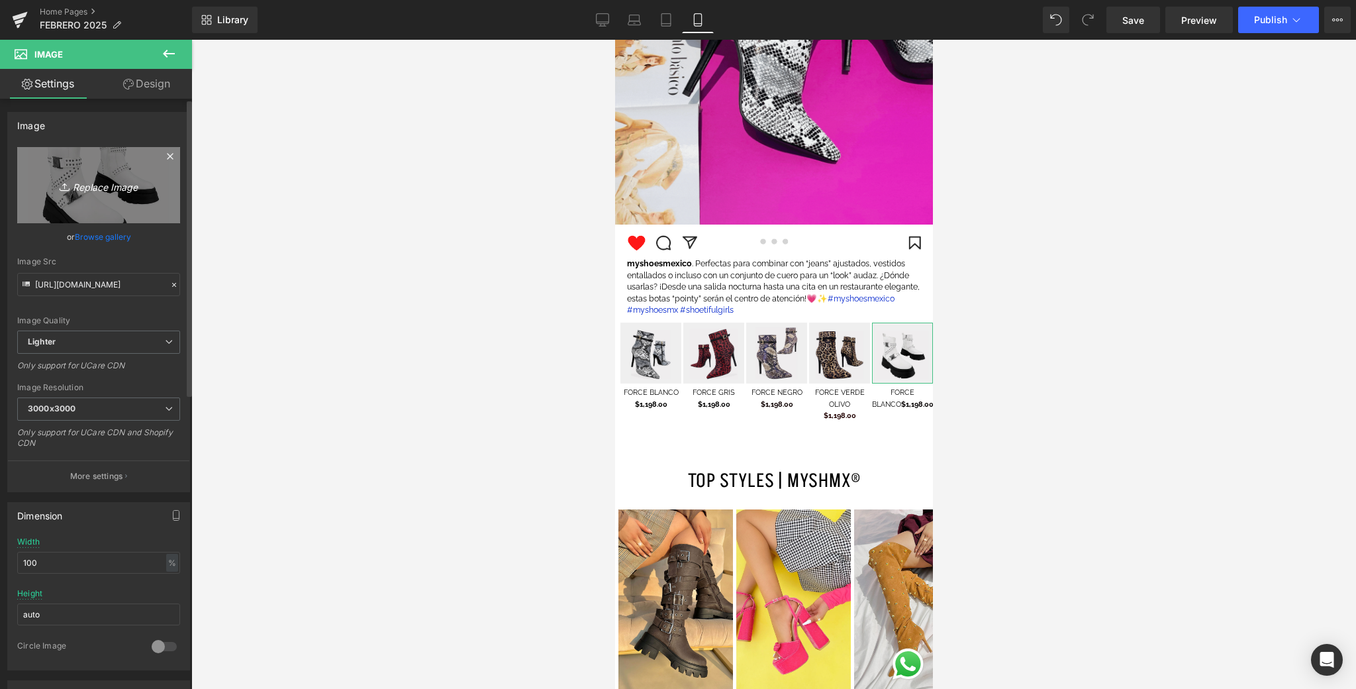
click at [34, 179] on link "Replace Image" at bounding box center [98, 185] width 163 height 76
type input "C:\fakepath\1.png"
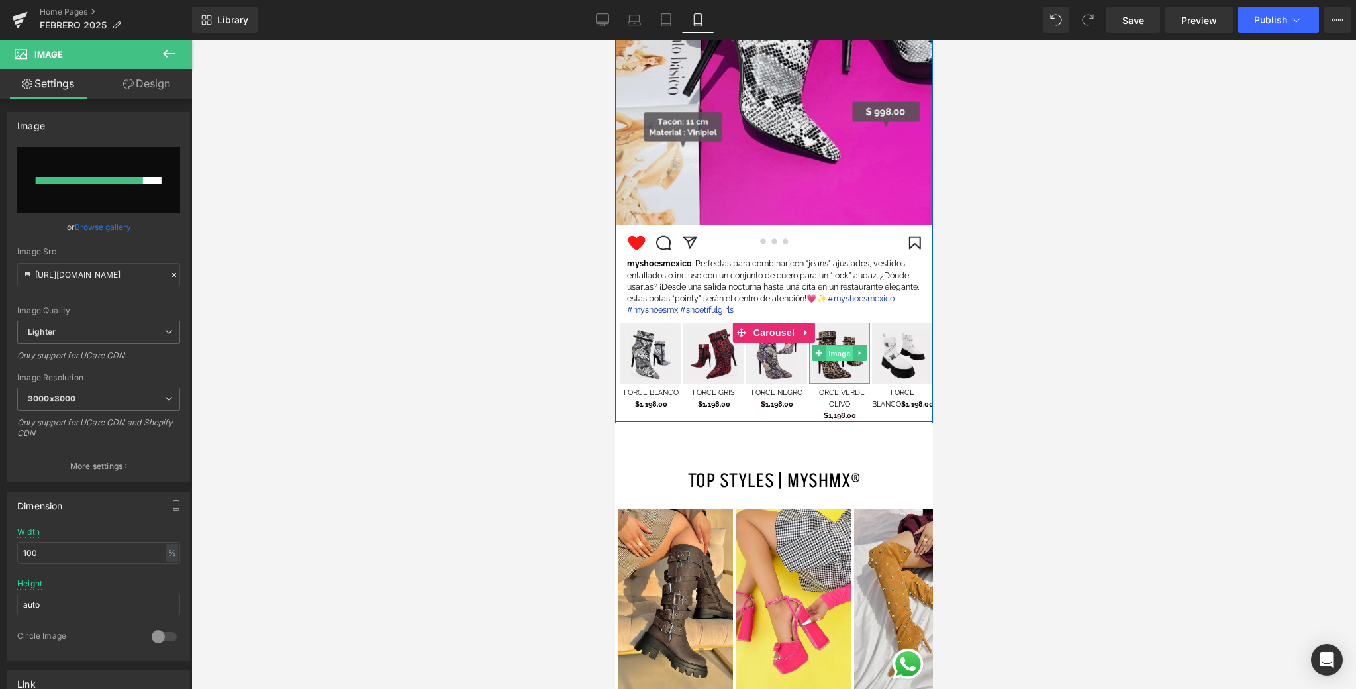
click at [842, 358] on span "Image" at bounding box center [839, 354] width 28 height 16
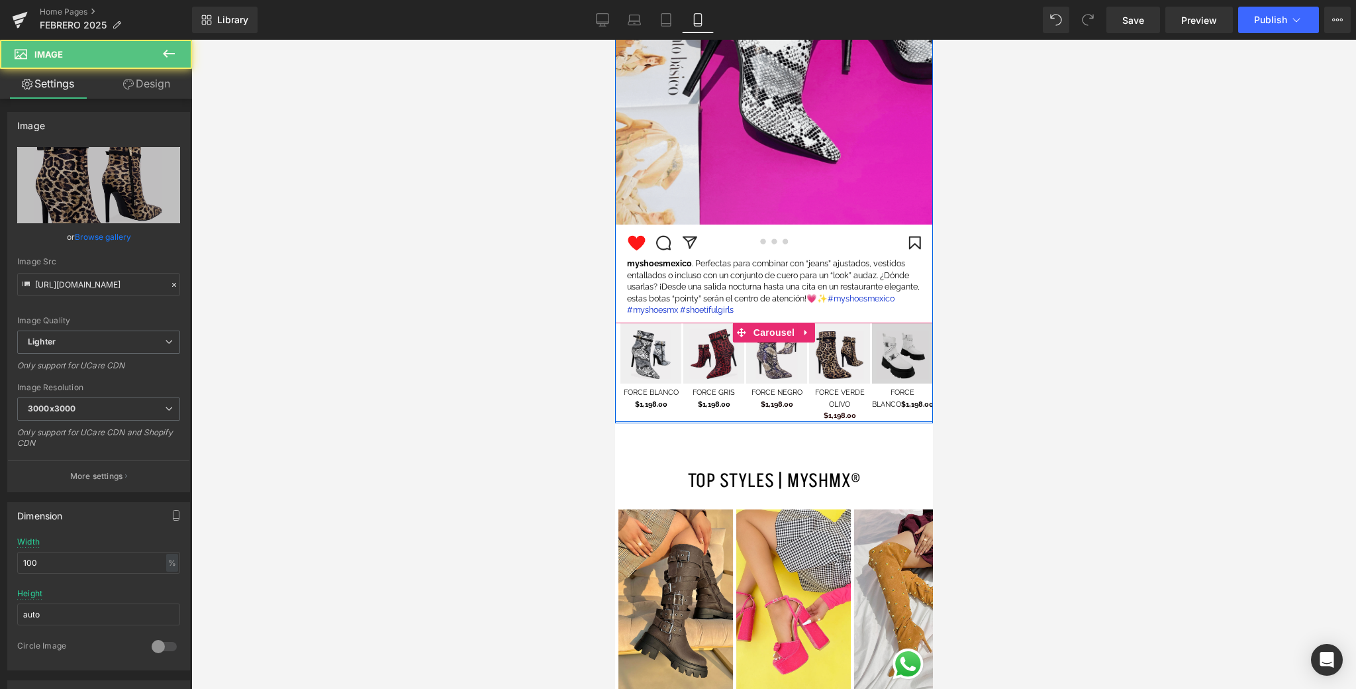
click at [894, 362] on img at bounding box center [902, 353] width 61 height 61
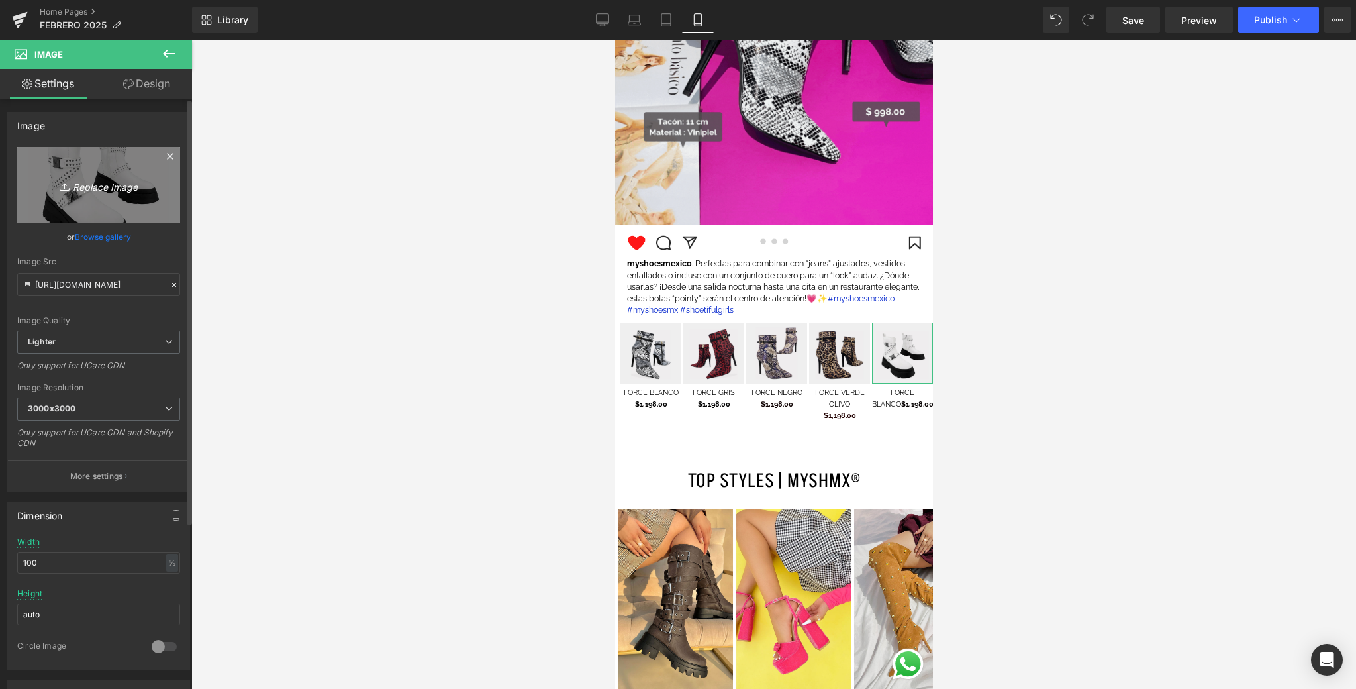
click at [168, 185] on link "Replace Image" at bounding box center [98, 185] width 163 height 76
type input "C:\fakepath\1.png"
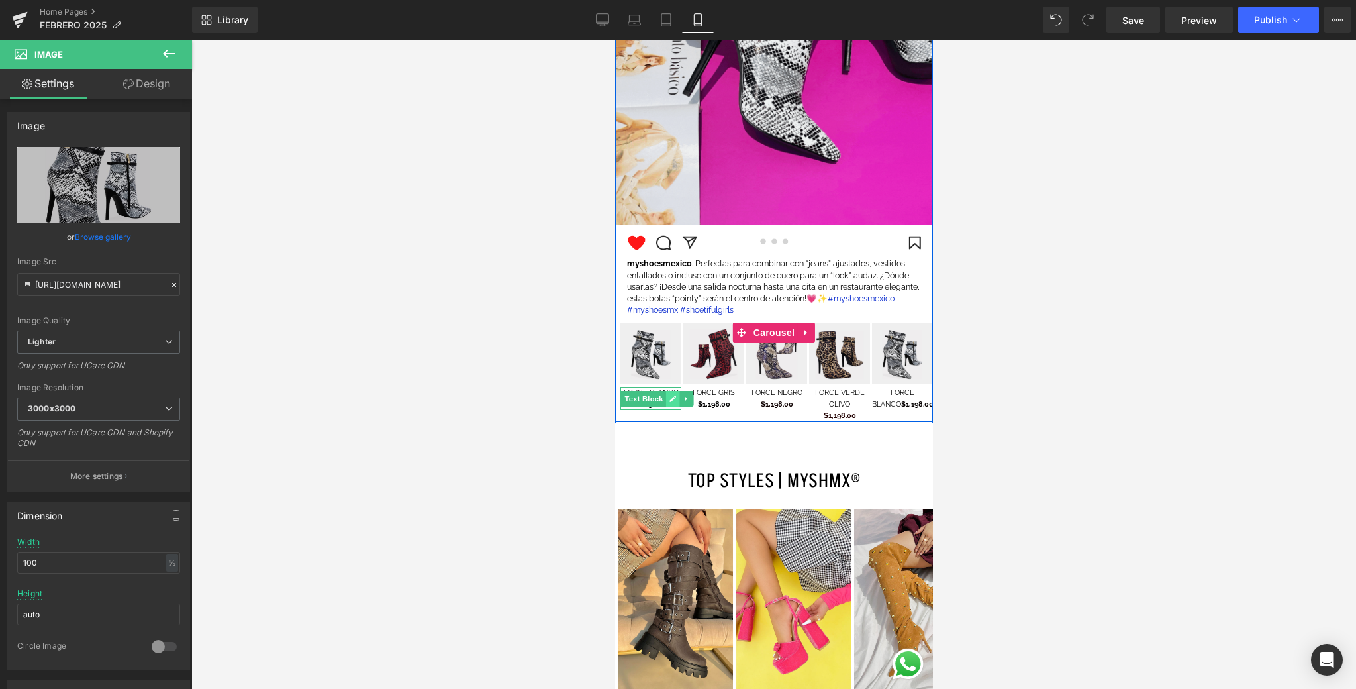
click at [669, 401] on icon at bounding box center [672, 398] width 7 height 7
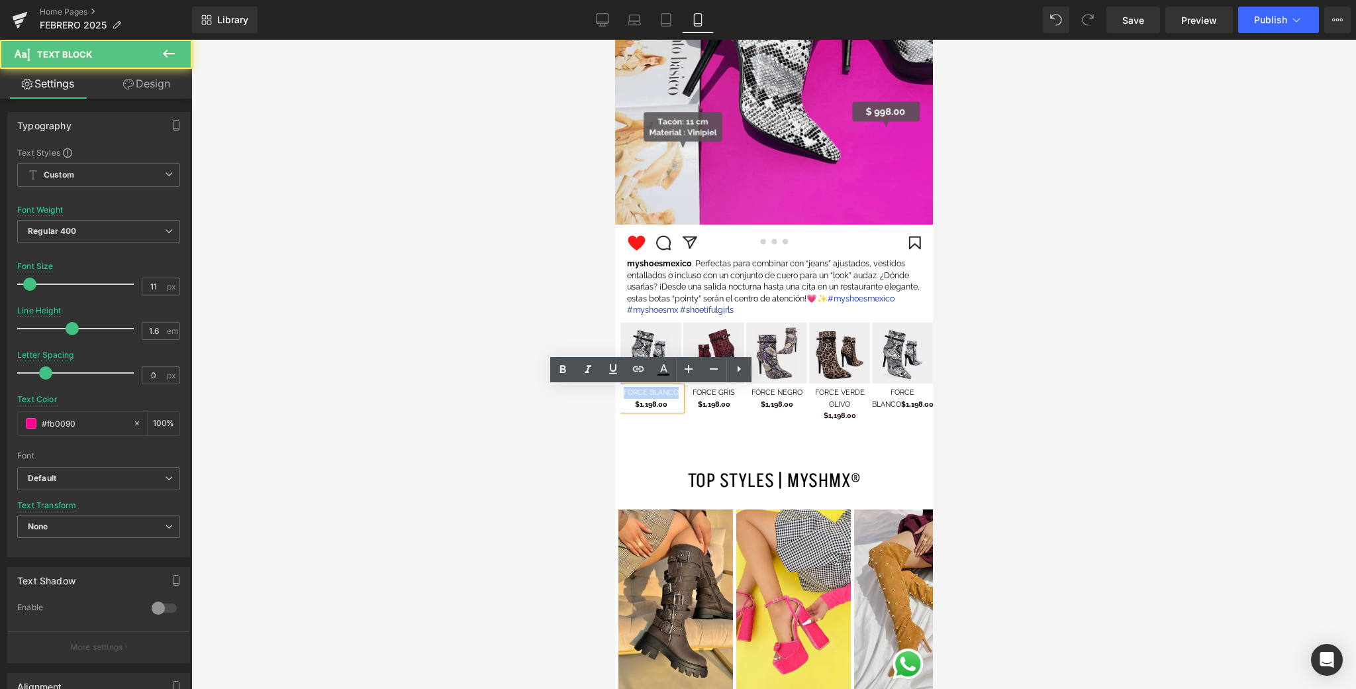
drag, startPoint x: 629, startPoint y: 397, endPoint x: 616, endPoint y: 397, distance: 13.2
click at [616, 397] on div "Image FORCE BLANCO $1,198.00 Text Block Image" at bounding box center [774, 372] width 318 height 99
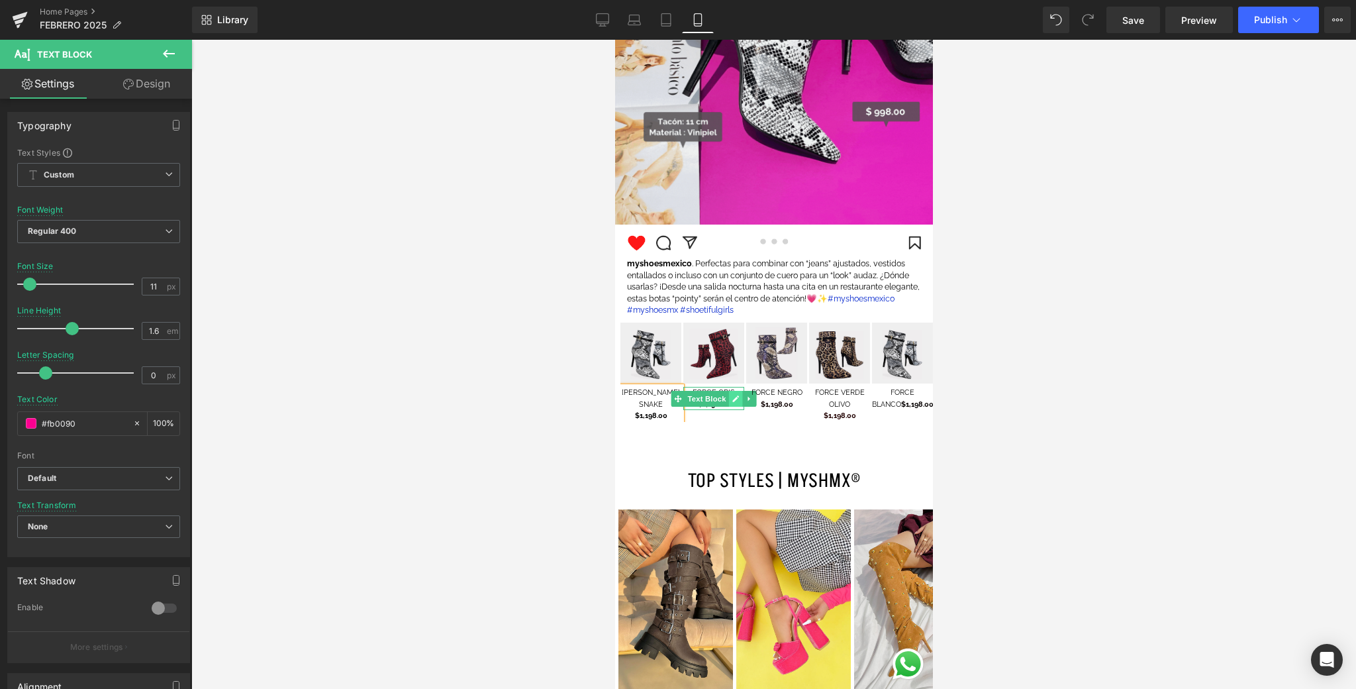
click at [738, 399] on link at bounding box center [735, 399] width 14 height 16
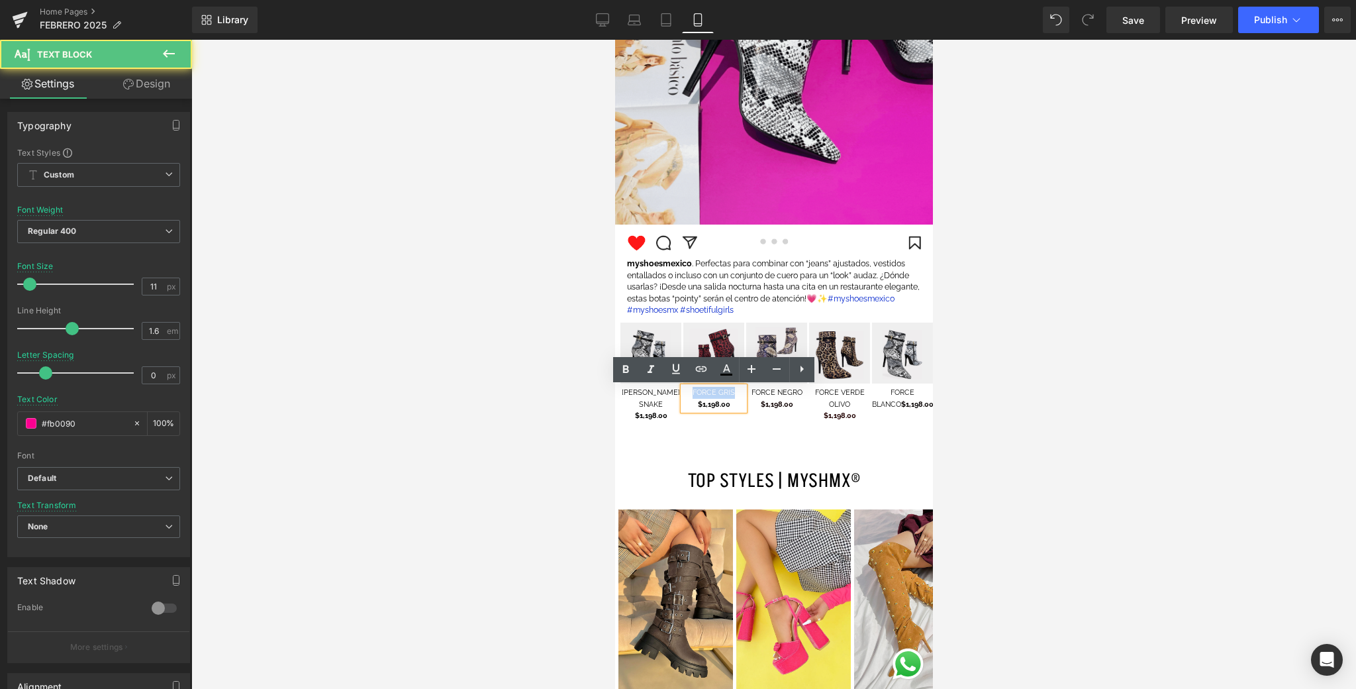
drag, startPoint x: 715, startPoint y: 394, endPoint x: 686, endPoint y: 393, distance: 28.5
click at [687, 393] on p "FORCE GRIS" at bounding box center [713, 393] width 61 height 12
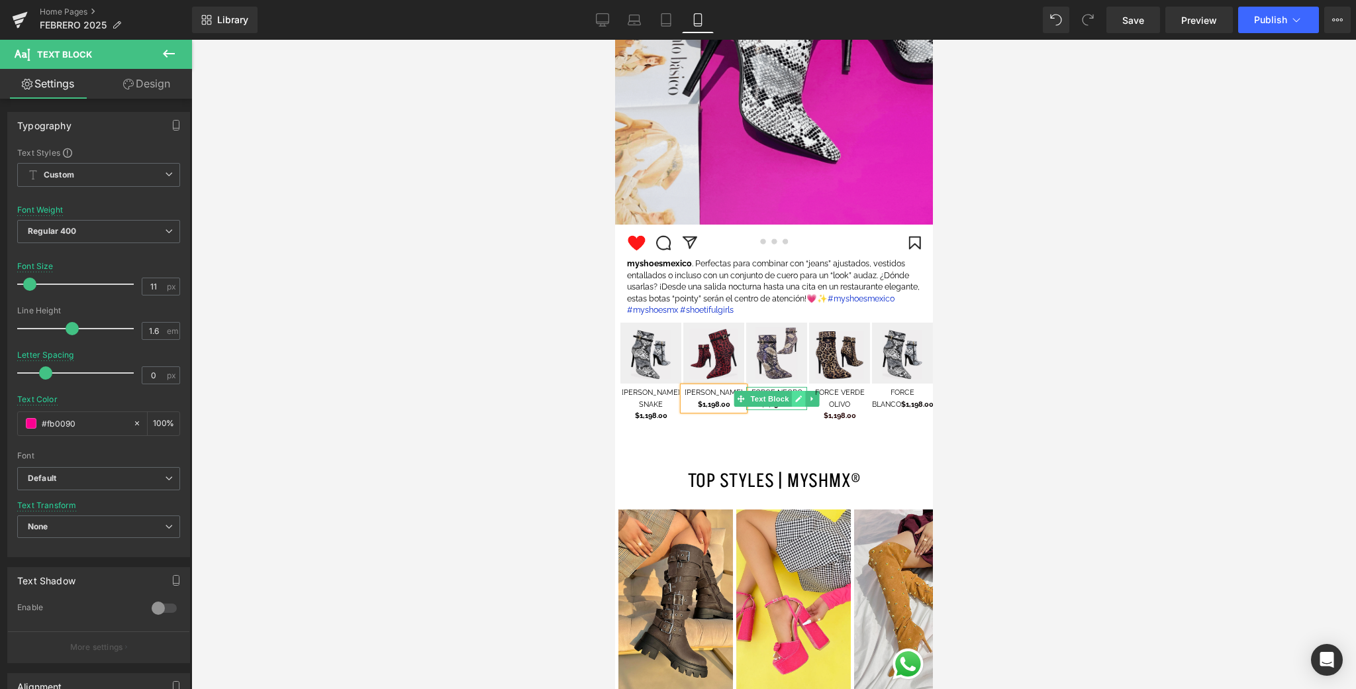
click at [797, 393] on link at bounding box center [798, 399] width 14 height 16
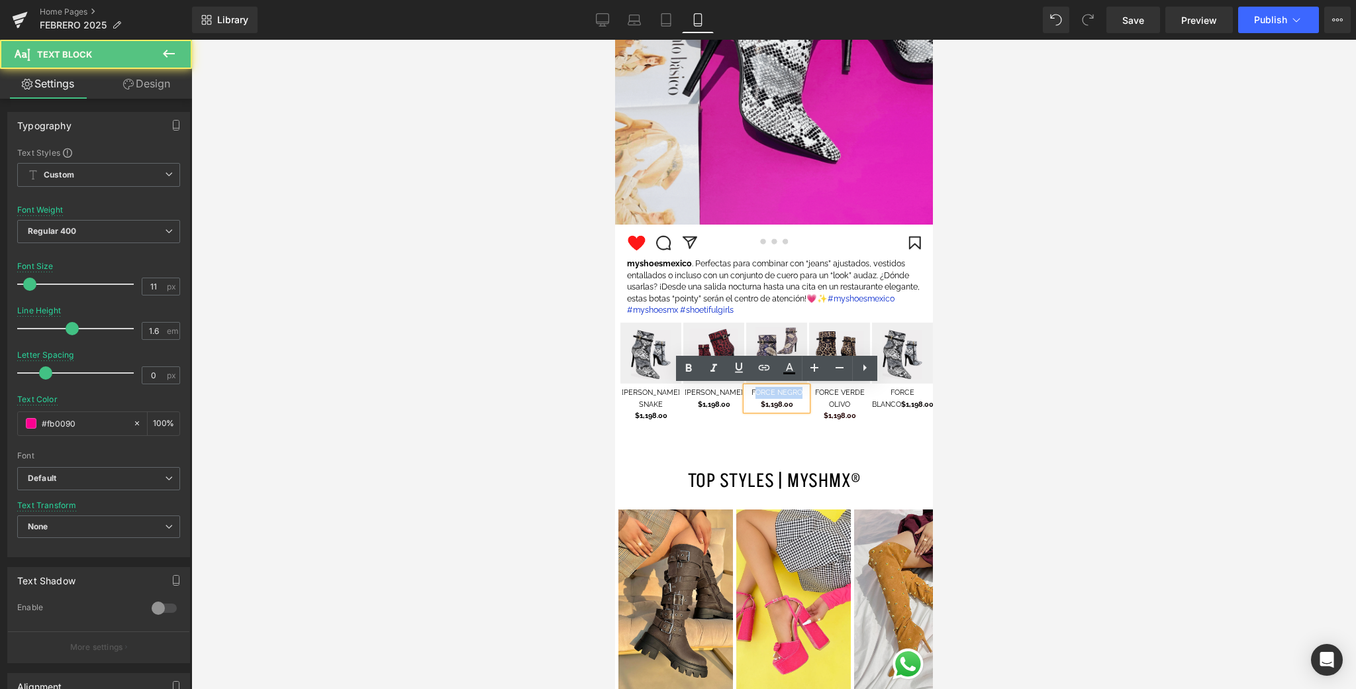
scroll to position [2094, 0]
drag, startPoint x: 789, startPoint y: 391, endPoint x: 747, endPoint y: 389, distance: 41.8
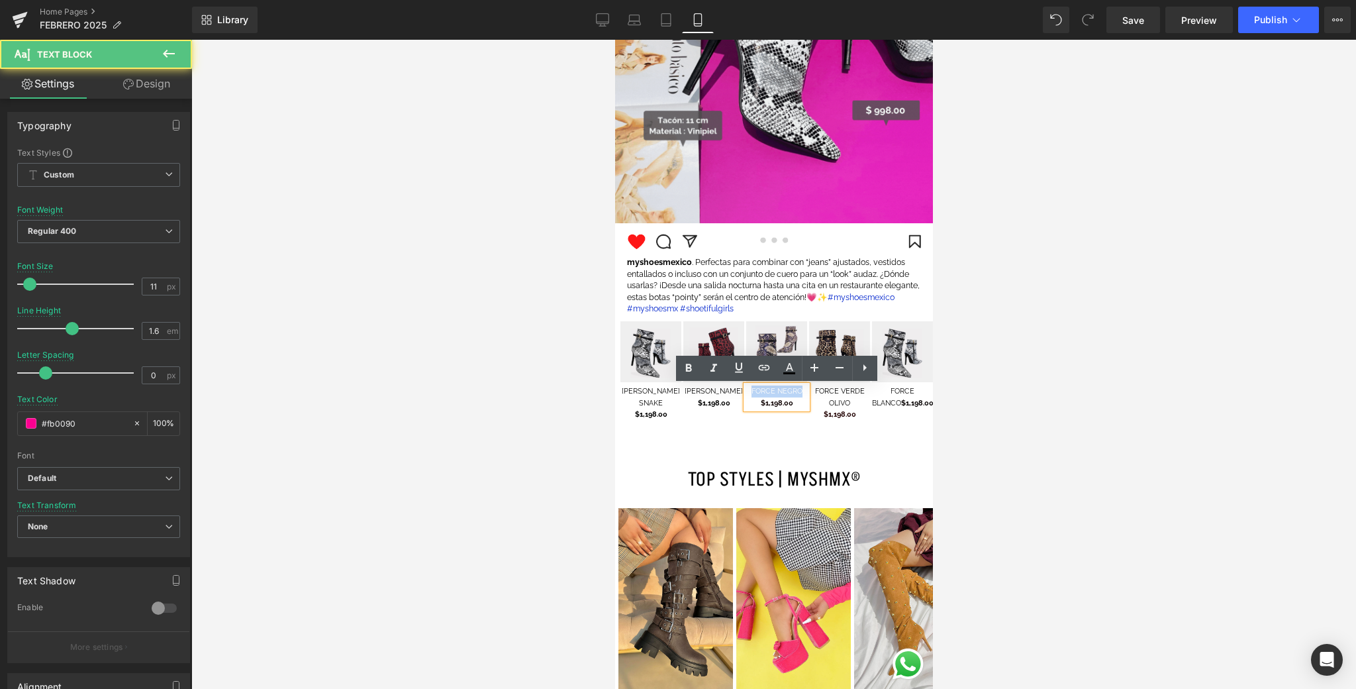
click at [747, 389] on p "FORCE NEGRO" at bounding box center [776, 391] width 61 height 12
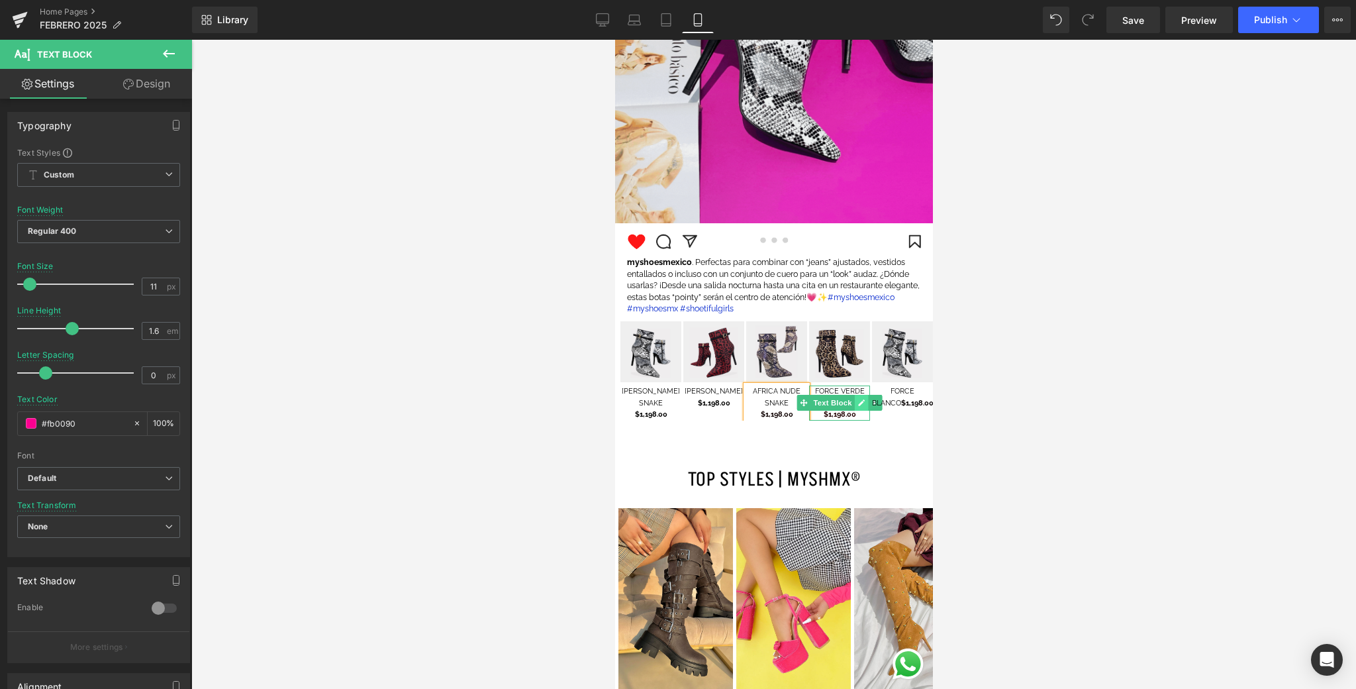
click at [858, 404] on icon at bounding box center [861, 403] width 7 height 8
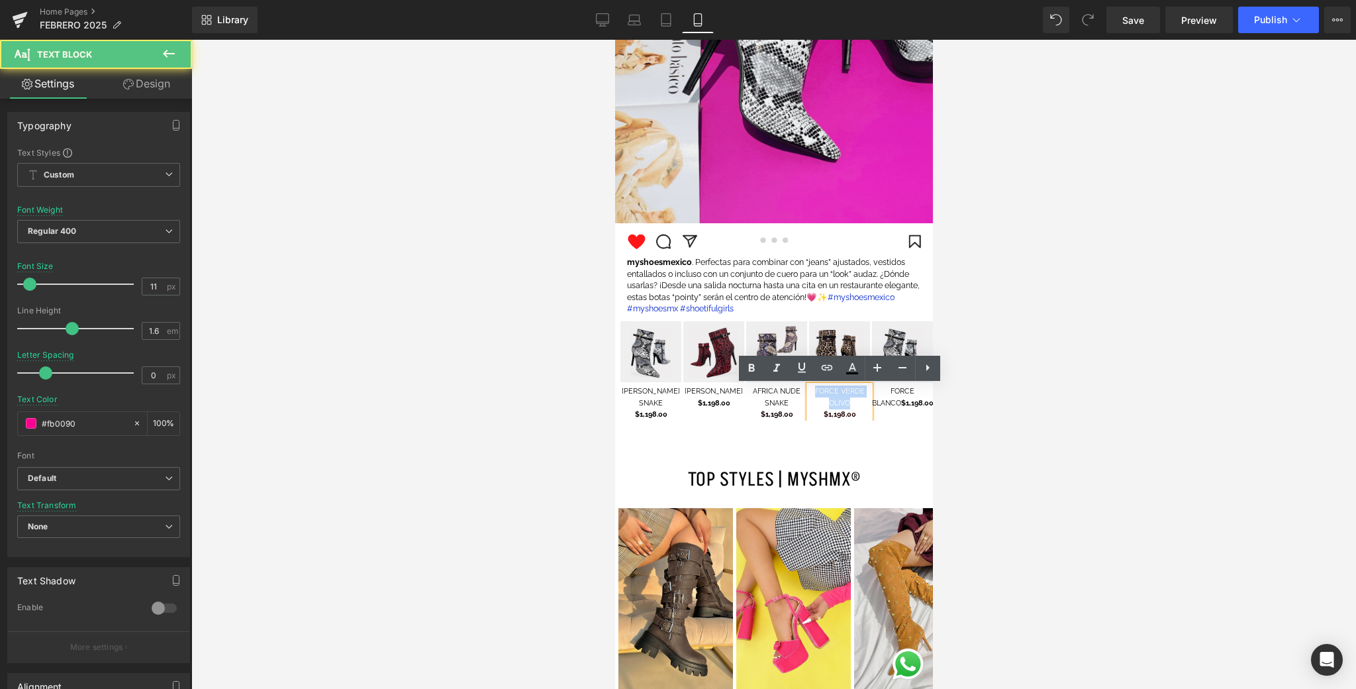
drag, startPoint x: 824, startPoint y: 403, endPoint x: 816, endPoint y: 389, distance: 16.0
click at [816, 389] on p "FORCE VERDE OLIVO" at bounding box center [839, 396] width 61 height 23
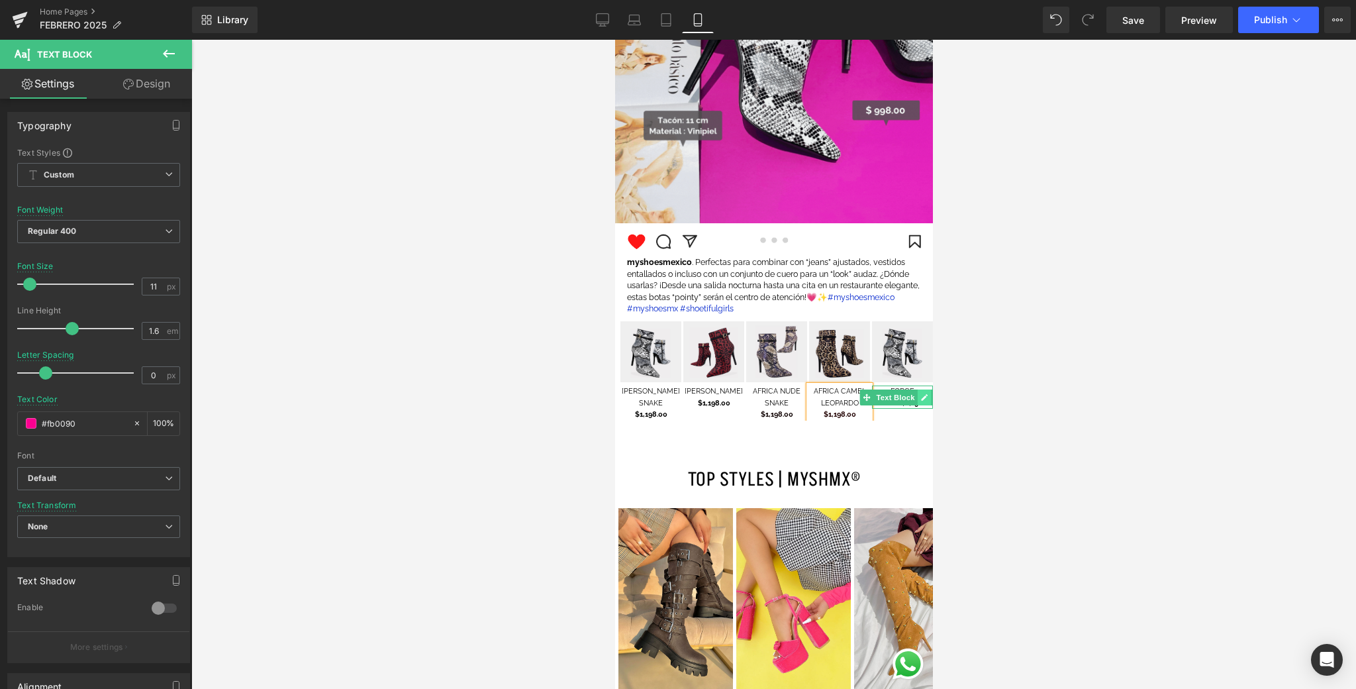
click at [918, 396] on link at bounding box center [924, 397] width 14 height 16
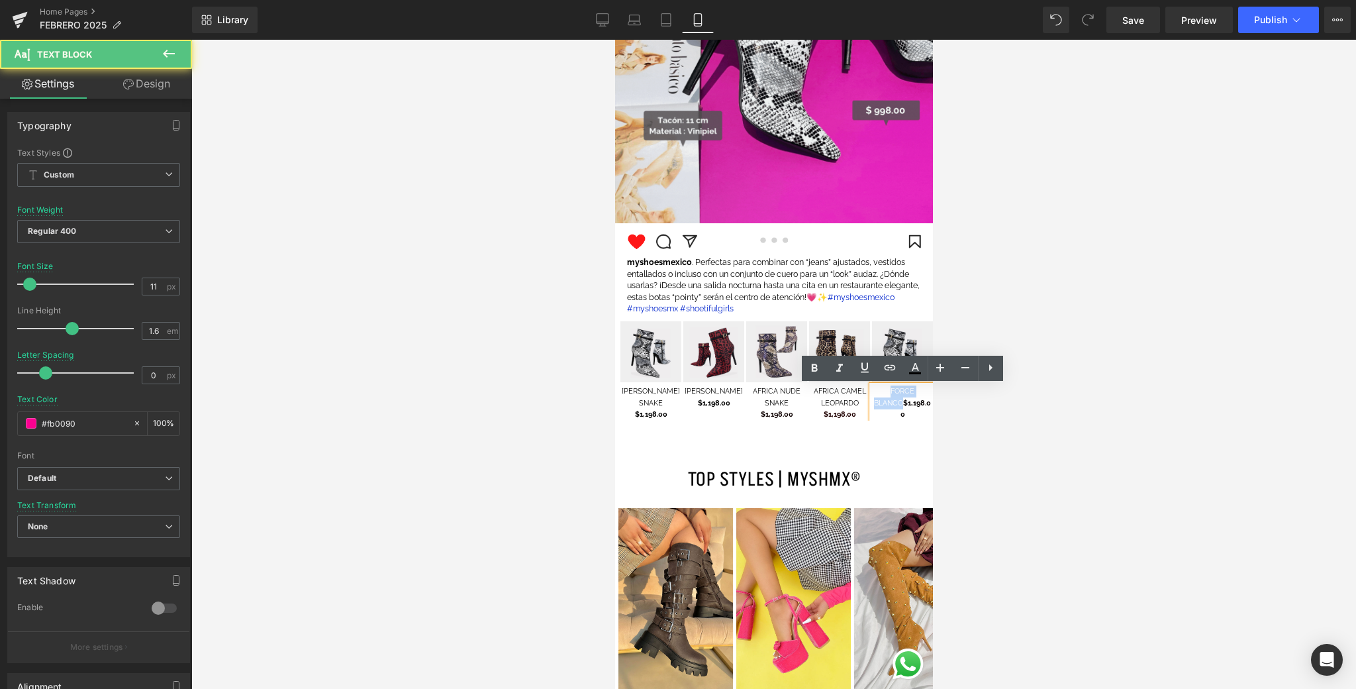
drag, startPoint x: 903, startPoint y: 403, endPoint x: 880, endPoint y: 390, distance: 26.1
click at [880, 390] on p "FORCE BLANCO $1,198.00" at bounding box center [902, 402] width 61 height 35
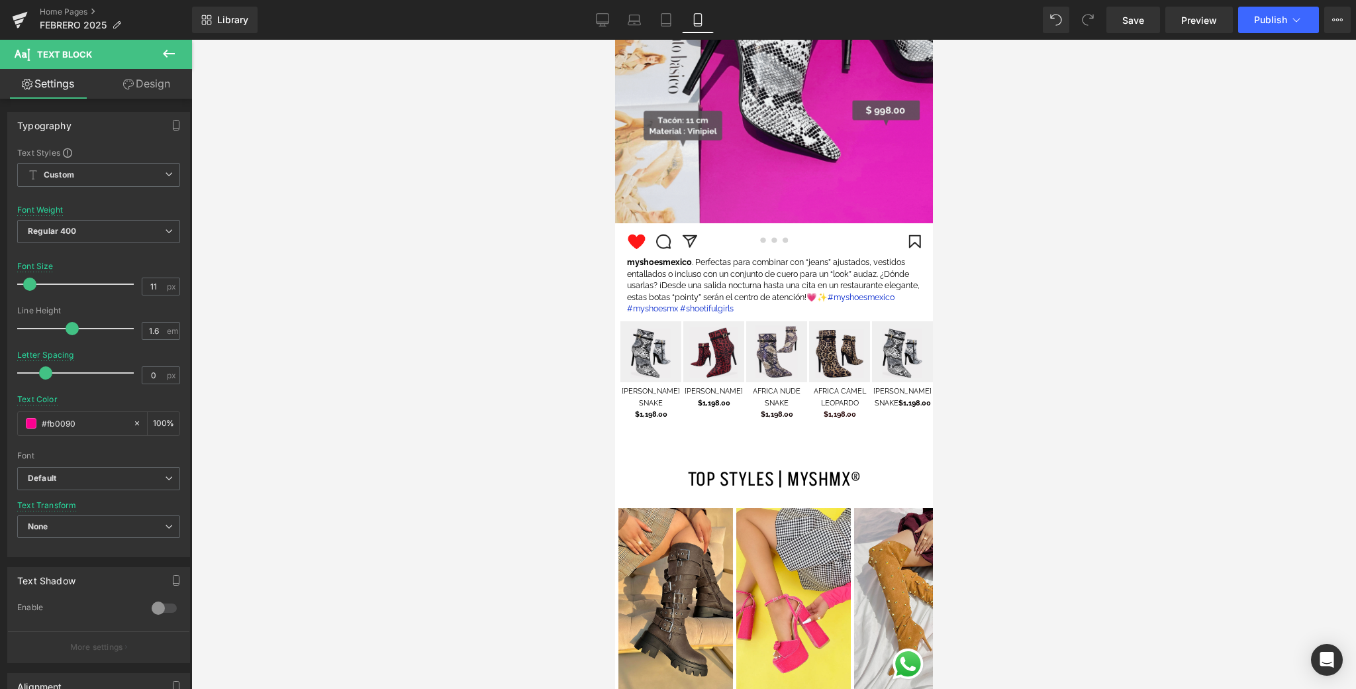
click at [1021, 364] on div at bounding box center [773, 364] width 1165 height 649
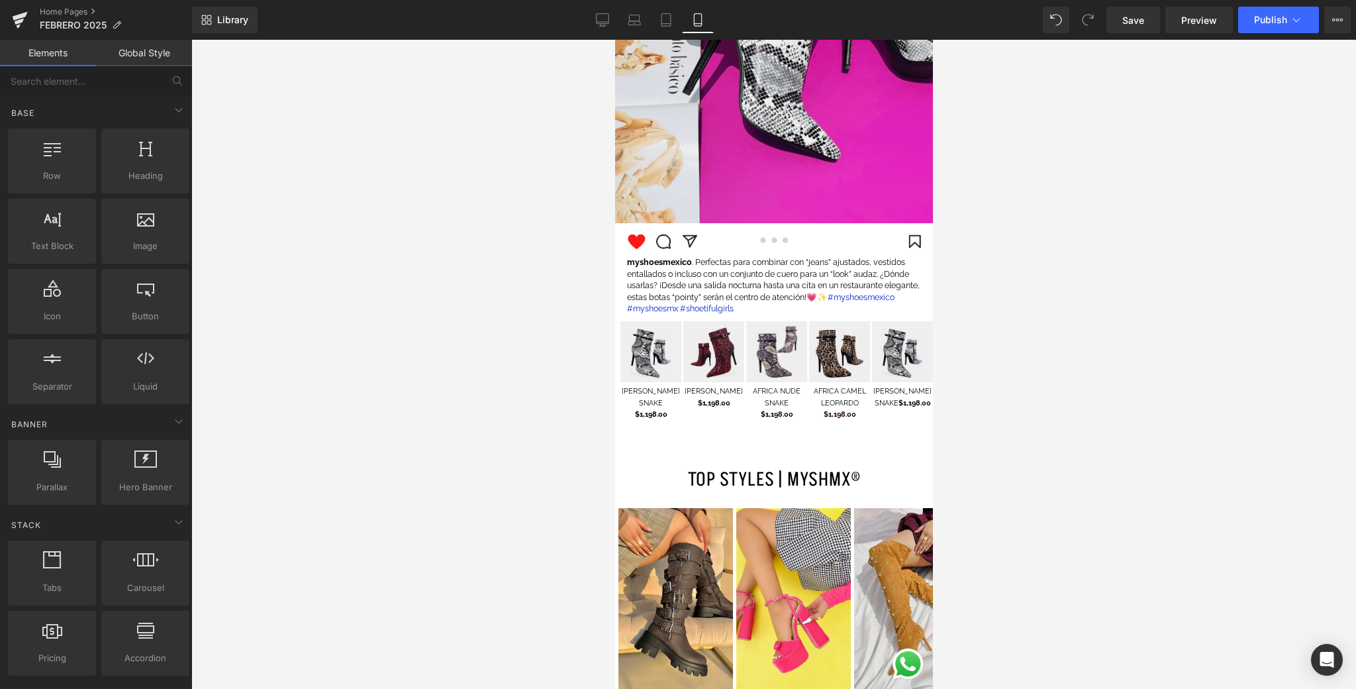
click at [1021, 364] on div at bounding box center [773, 364] width 1165 height 649
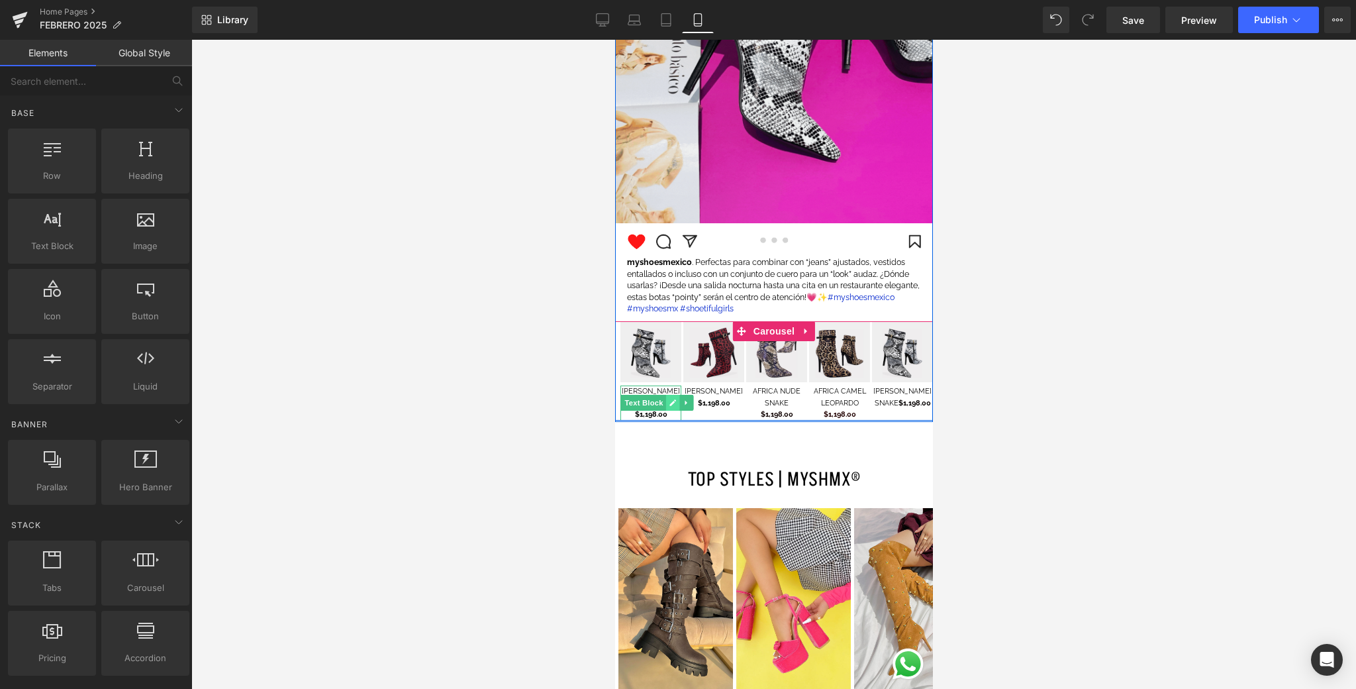
click at [672, 406] on icon at bounding box center [672, 403] width 7 height 8
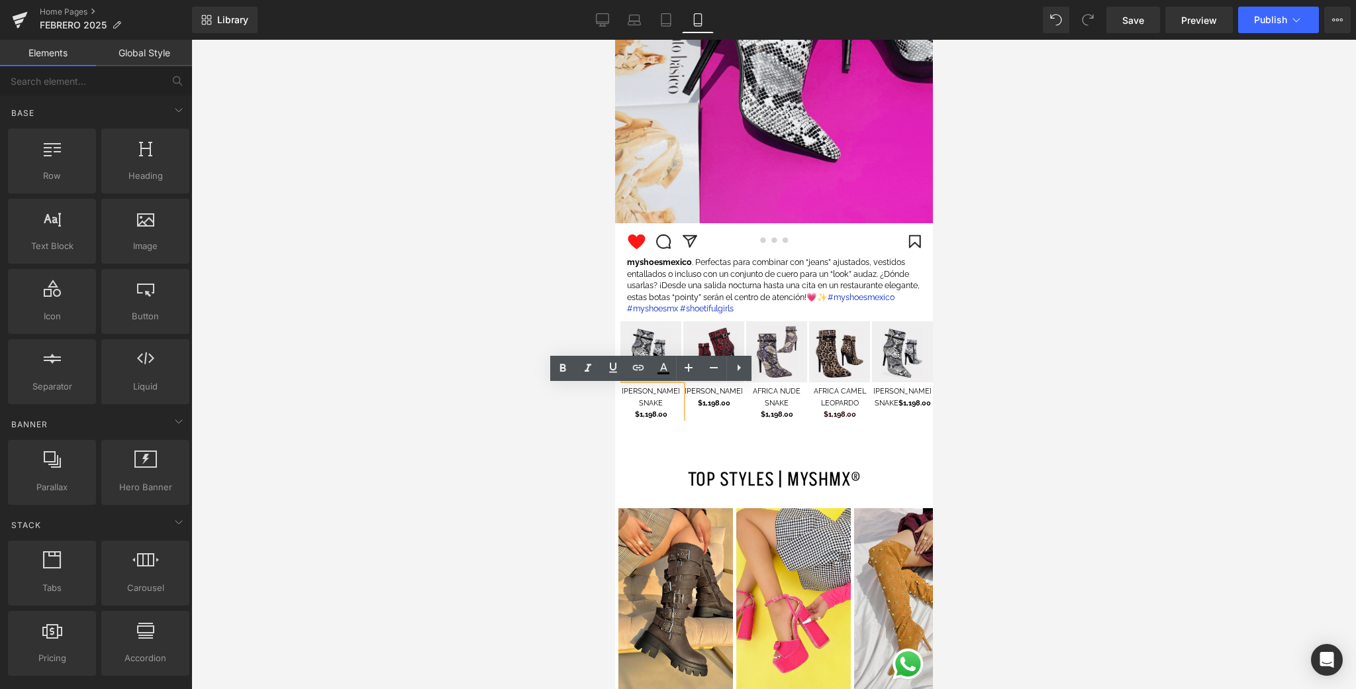
click at [669, 417] on p "$1,198.00" at bounding box center [650, 415] width 61 height 12
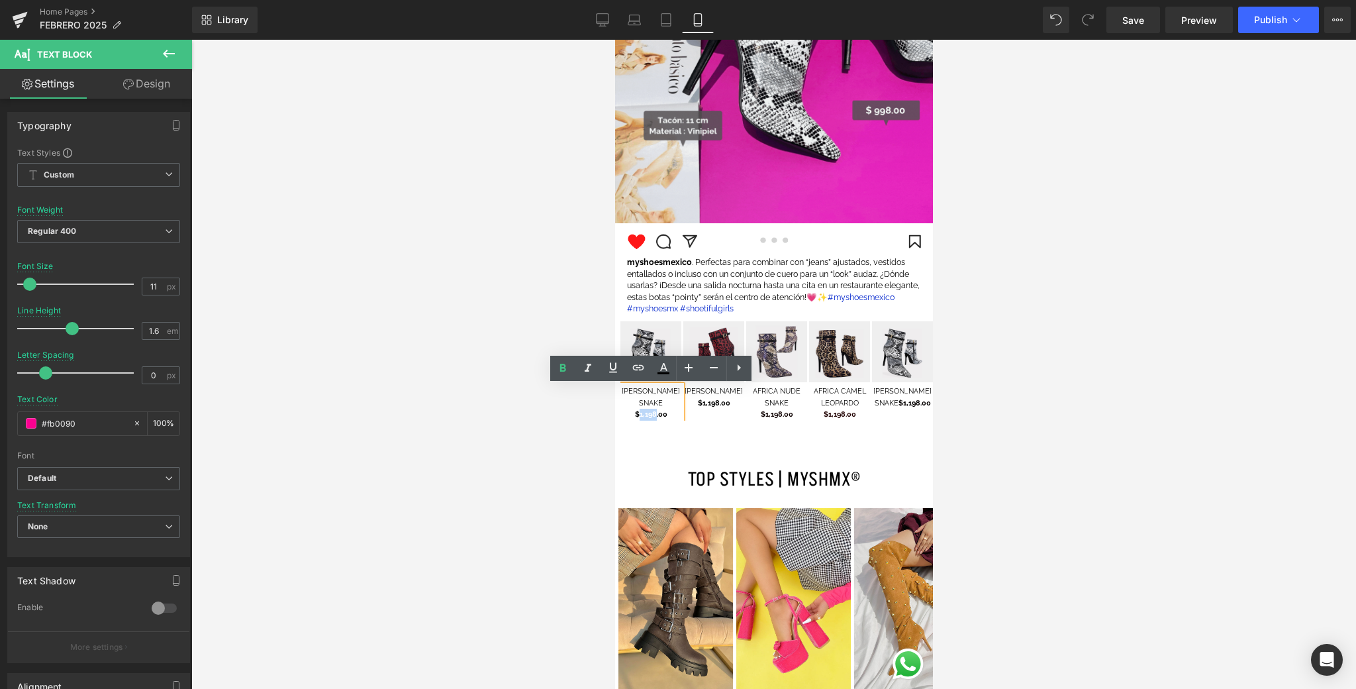
drag, startPoint x: 656, startPoint y: 417, endPoint x: 640, endPoint y: 419, distance: 16.7
click at [640, 419] on strong "$1,198.00" at bounding box center [650, 414] width 32 height 9
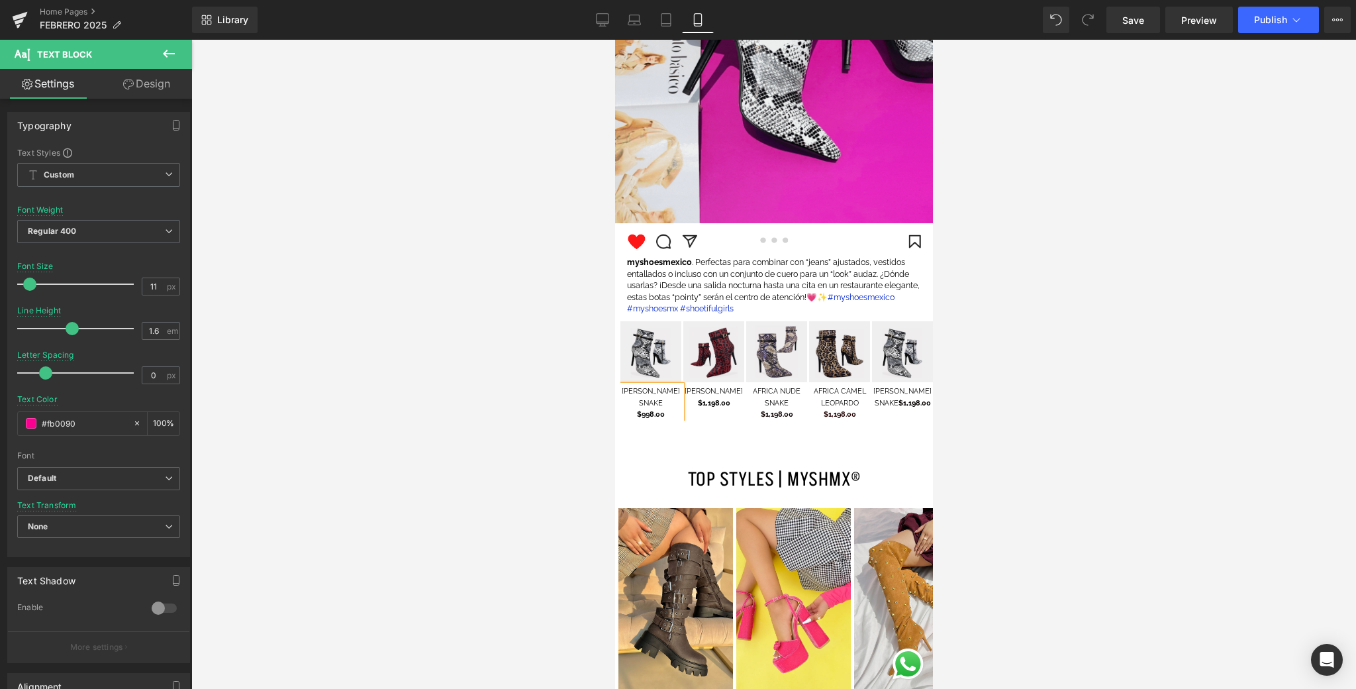
click at [644, 416] on strong "$998.00" at bounding box center [650, 414] width 28 height 9
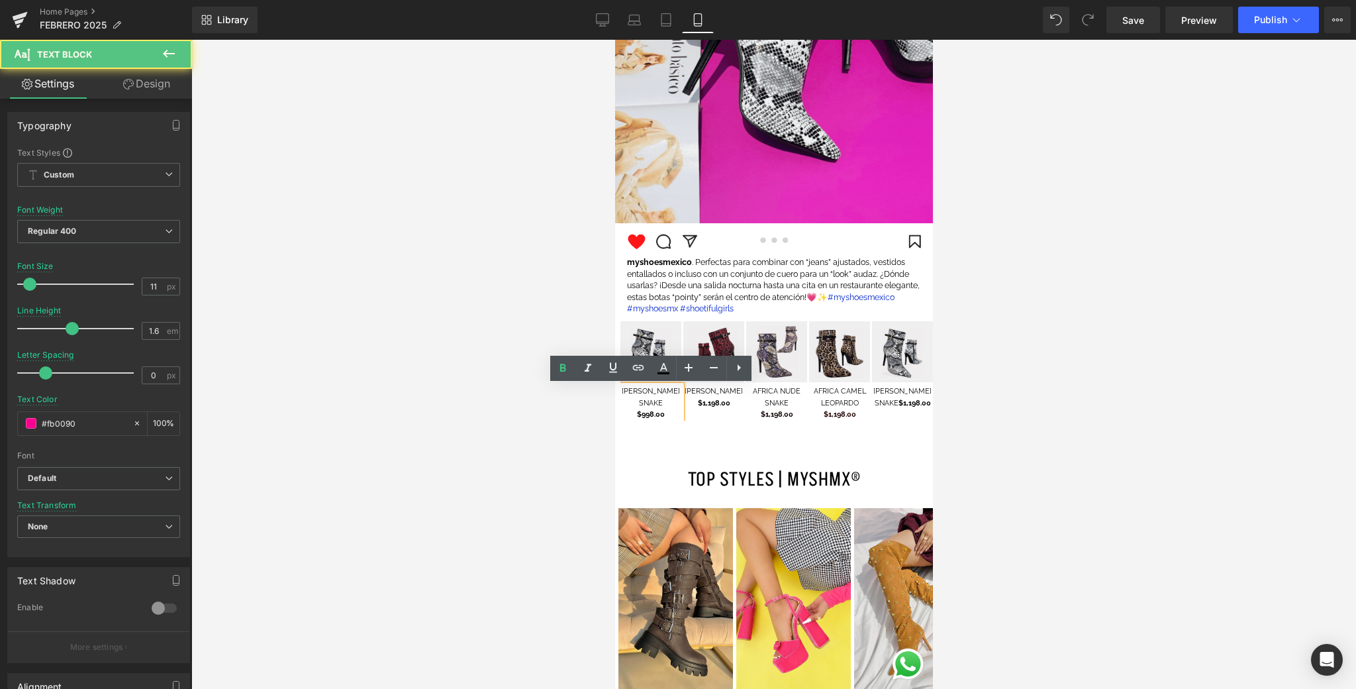
click at [642, 417] on strong "$998.00" at bounding box center [650, 414] width 28 height 9
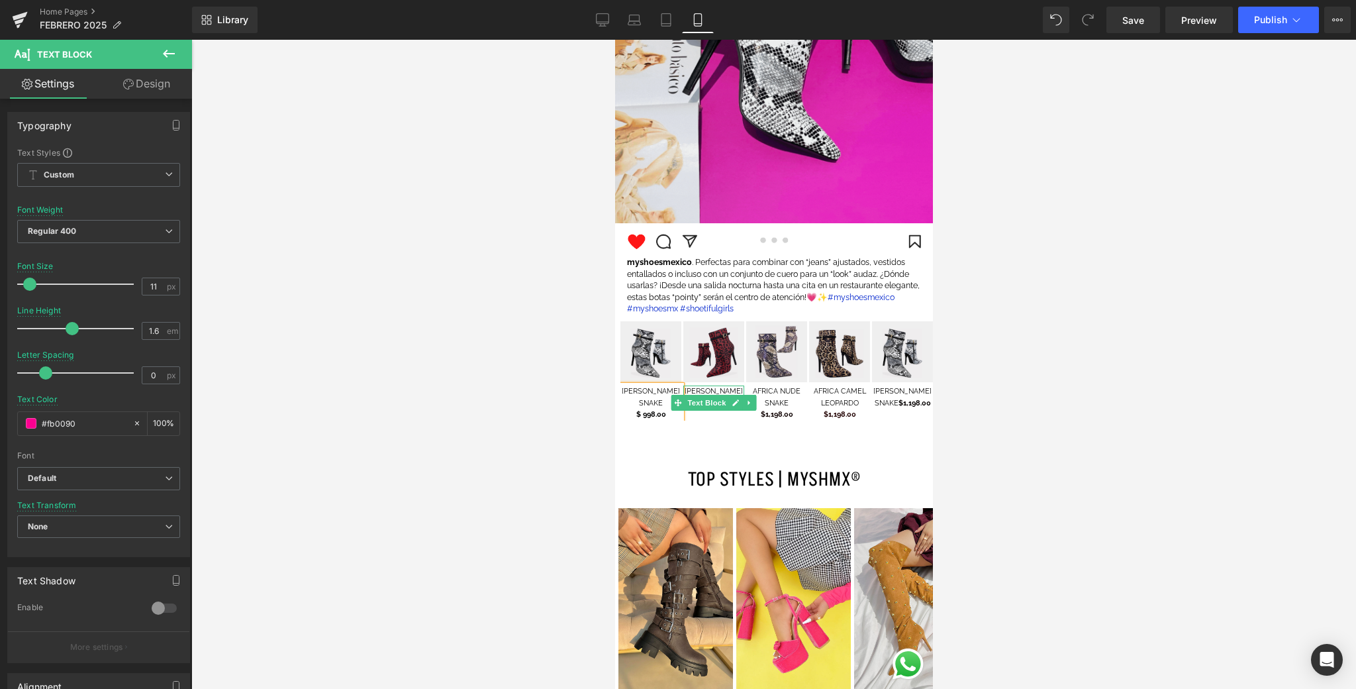
click at [714, 407] on span "$1,198.00" at bounding box center [713, 403] width 32 height 9
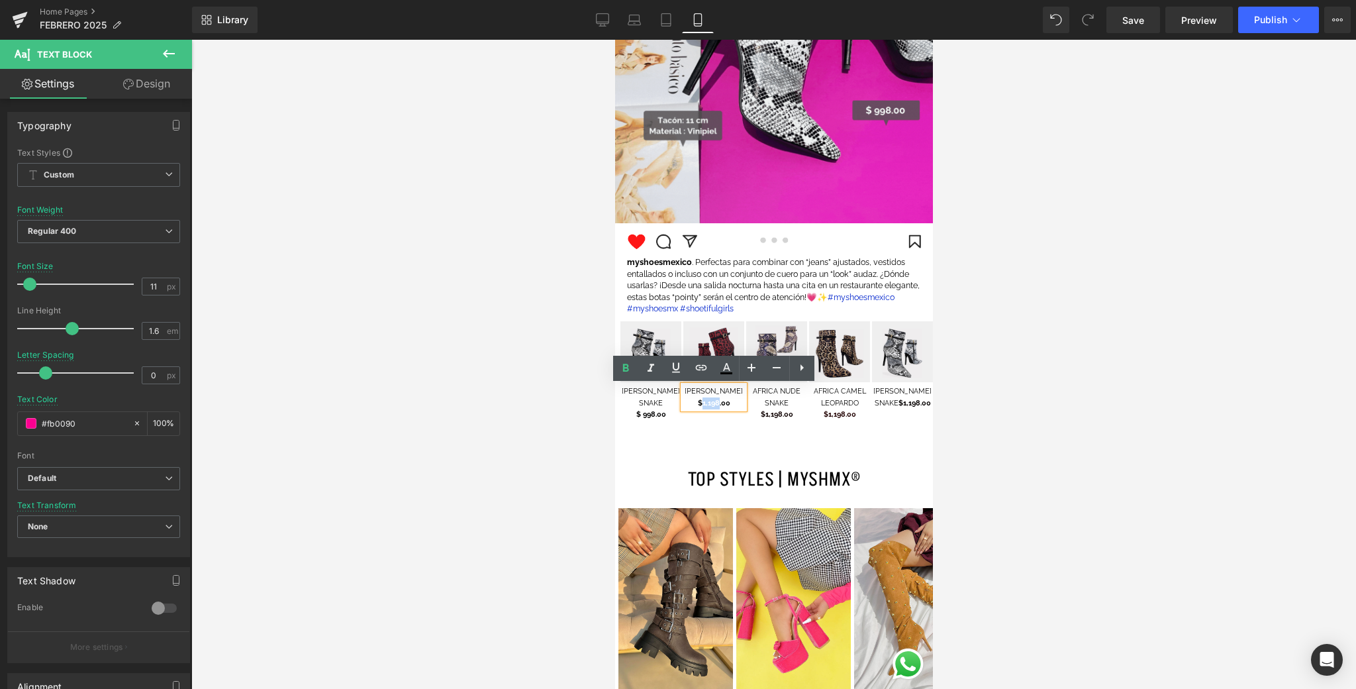
drag, startPoint x: 718, startPoint y: 415, endPoint x: 701, endPoint y: 418, distance: 16.8
click at [701, 407] on span "$1,198.00" at bounding box center [713, 403] width 32 height 9
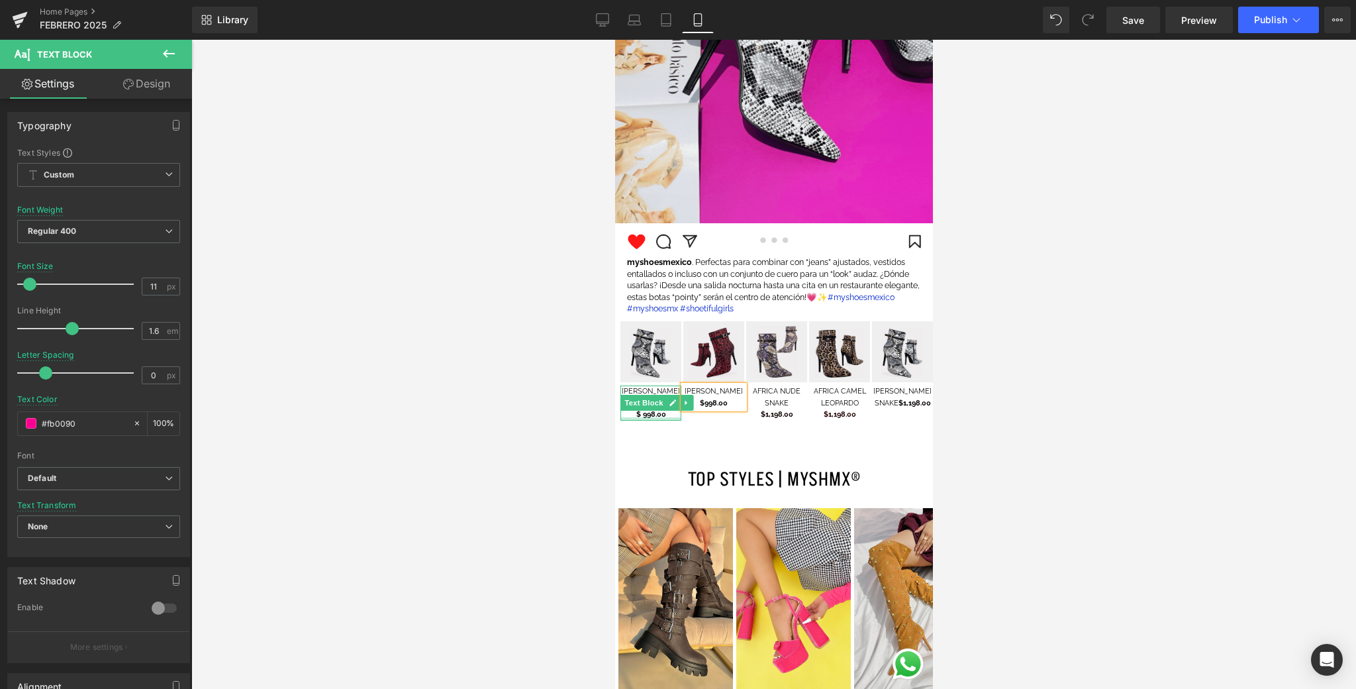
click at [644, 417] on div at bounding box center [650, 418] width 61 height 3
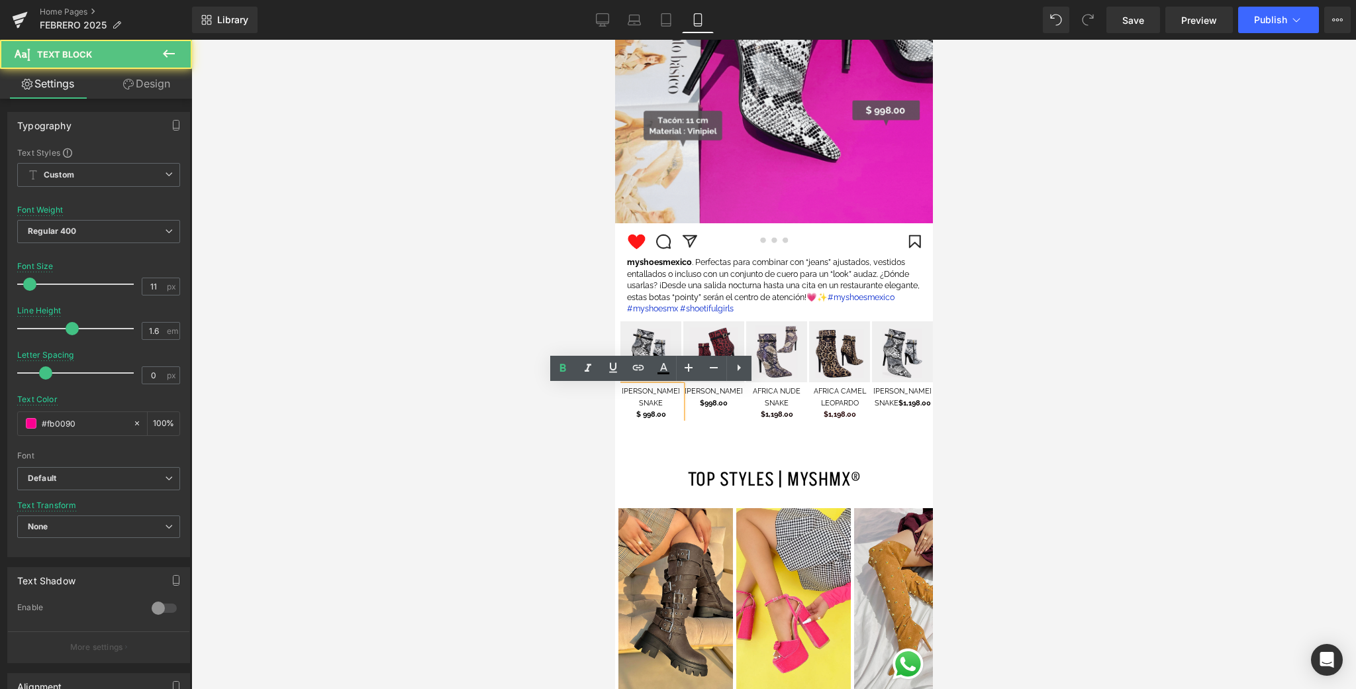
click at [642, 416] on strong "$ 998.00" at bounding box center [651, 414] width 30 height 9
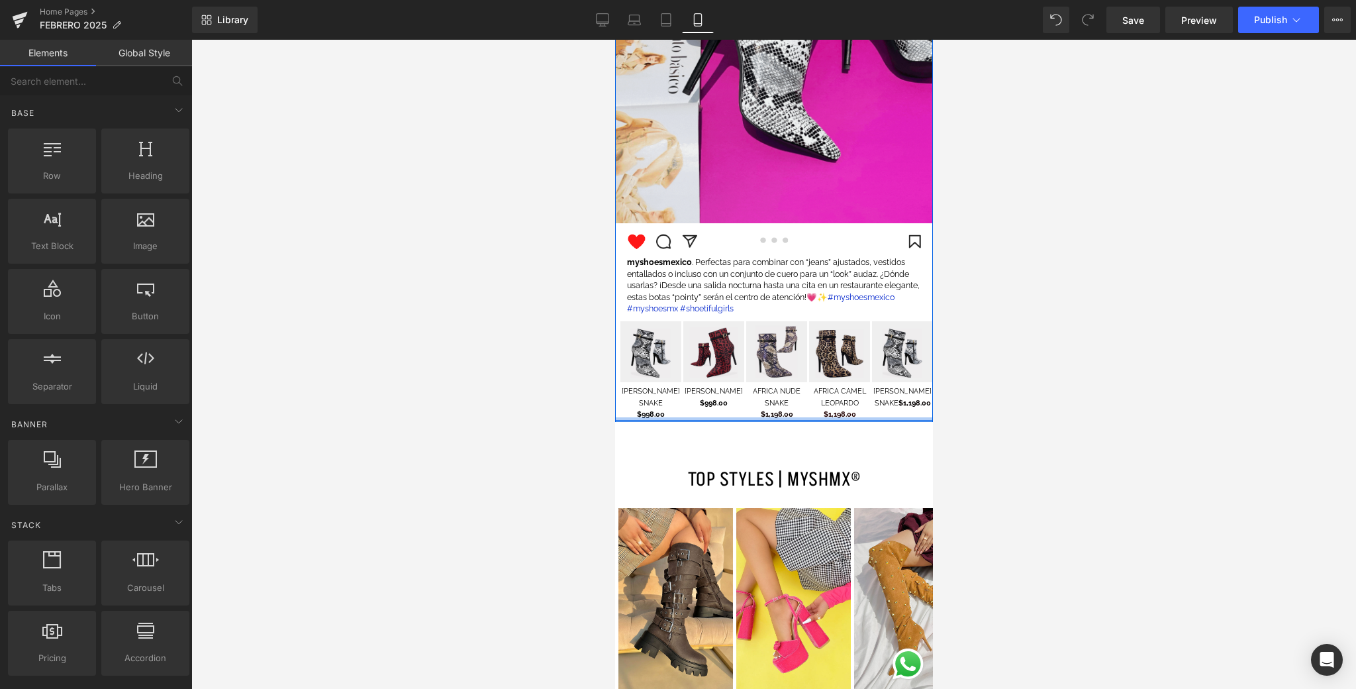
click at [781, 416] on span "$1,198.00" at bounding box center [776, 414] width 32 height 9
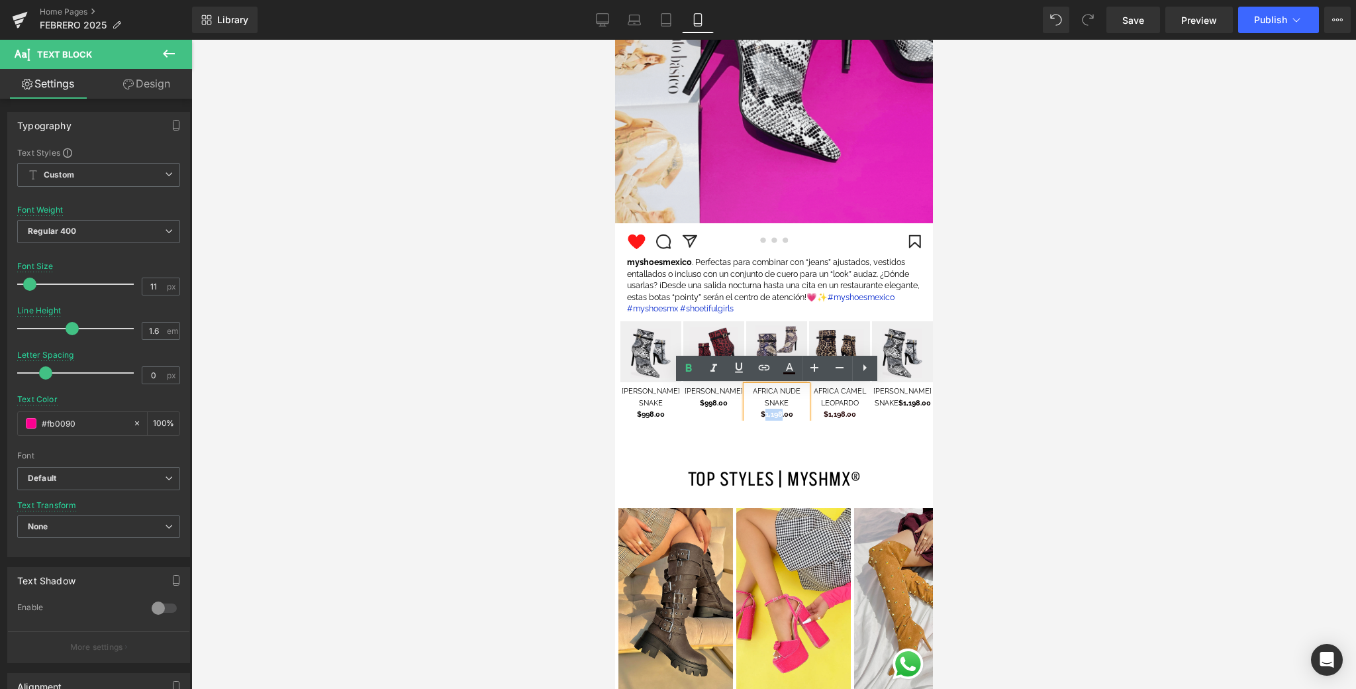
drag, startPoint x: 781, startPoint y: 415, endPoint x: 766, endPoint y: 417, distance: 16.1
click at [766, 417] on span "$1,198.00" at bounding box center [776, 414] width 32 height 9
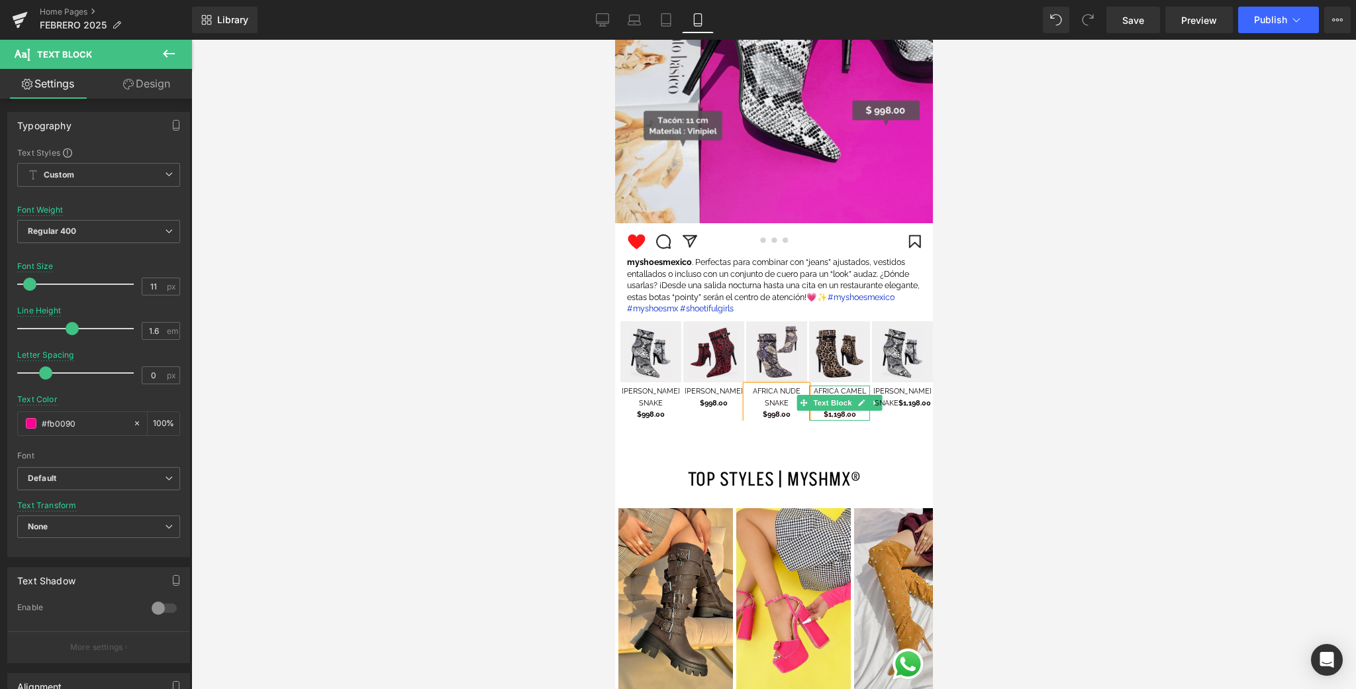
click at [846, 415] on span "$1,198.00" at bounding box center [839, 414] width 32 height 9
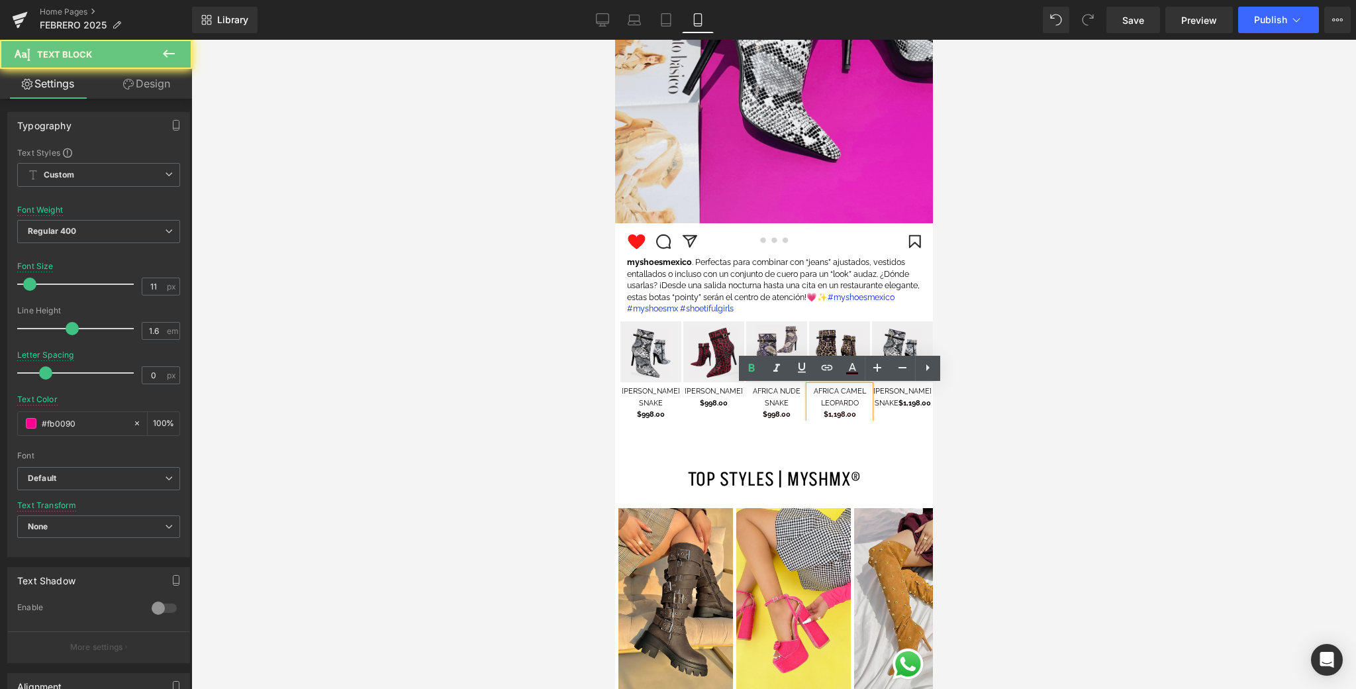
click at [844, 415] on span "$1,198.00" at bounding box center [839, 414] width 32 height 9
drag, startPoint x: 844, startPoint y: 415, endPoint x: 838, endPoint y: 416, distance: 6.8
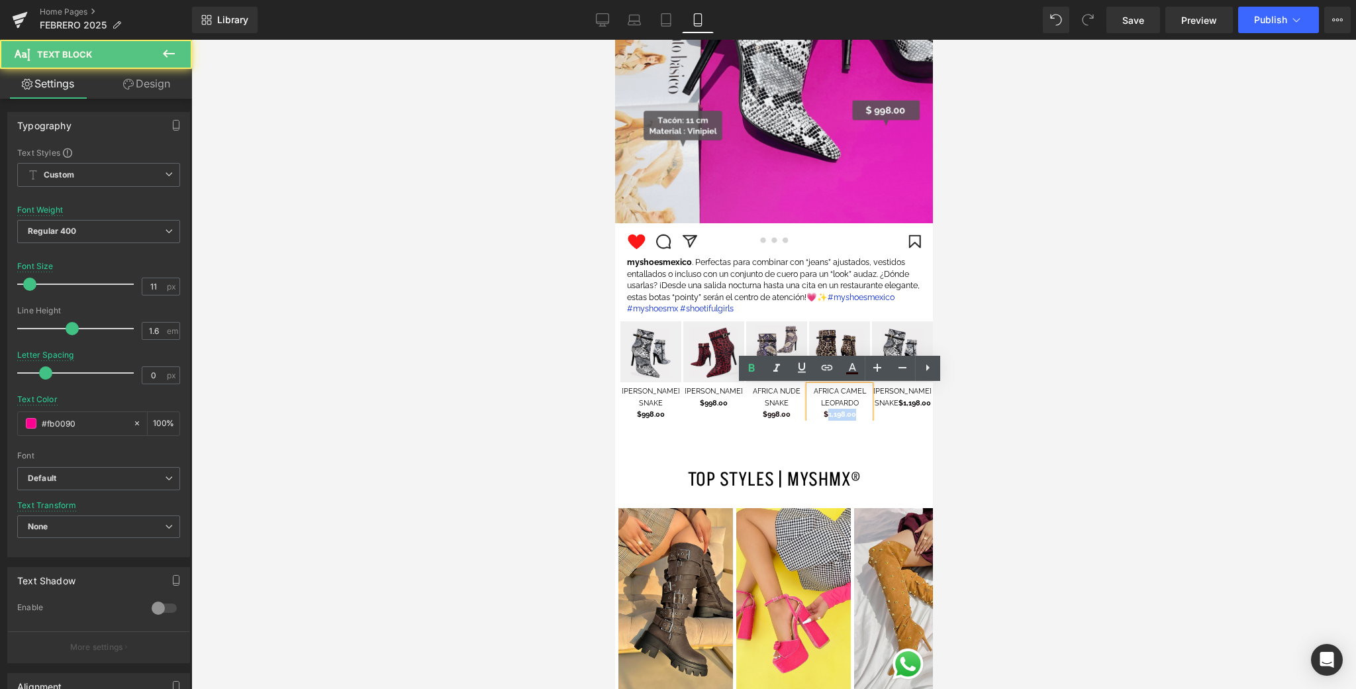
click at [833, 415] on span "$1,198.00" at bounding box center [839, 414] width 32 height 9
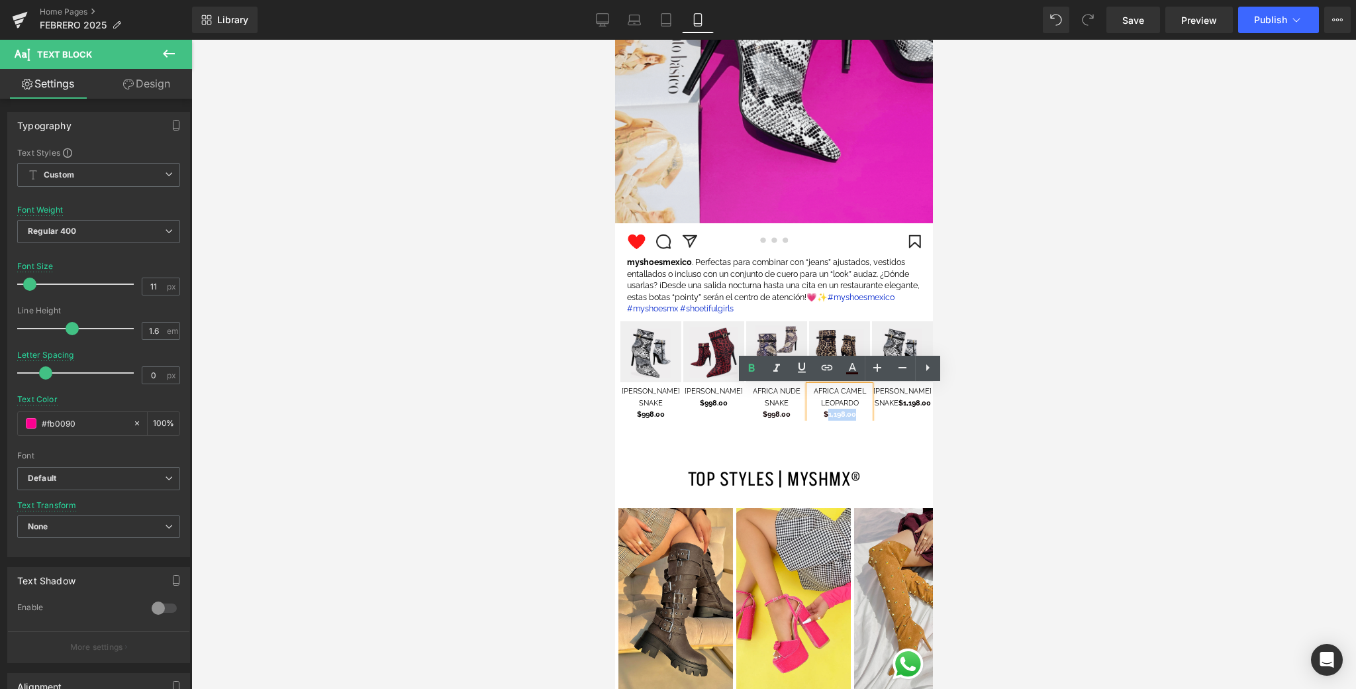
click at [838, 416] on span "$1,198.00" at bounding box center [839, 414] width 32 height 9
drag, startPoint x: 845, startPoint y: 415, endPoint x: 828, endPoint y: 417, distance: 16.6
click at [828, 417] on span "$1,198.00" at bounding box center [839, 414] width 32 height 9
click at [921, 400] on icon at bounding box center [924, 397] width 7 height 8
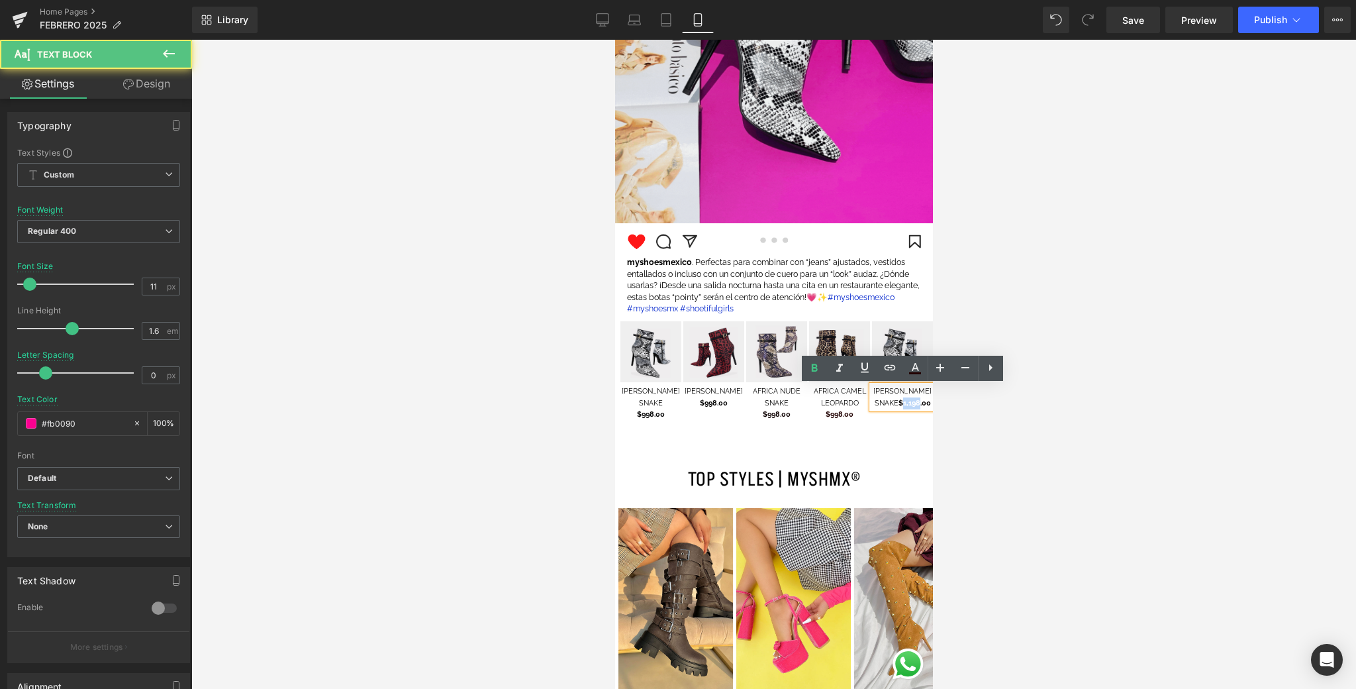
drag, startPoint x: 921, startPoint y: 403, endPoint x: 905, endPoint y: 405, distance: 16.1
click at [905, 405] on span "$1,198.00" at bounding box center [914, 403] width 32 height 9
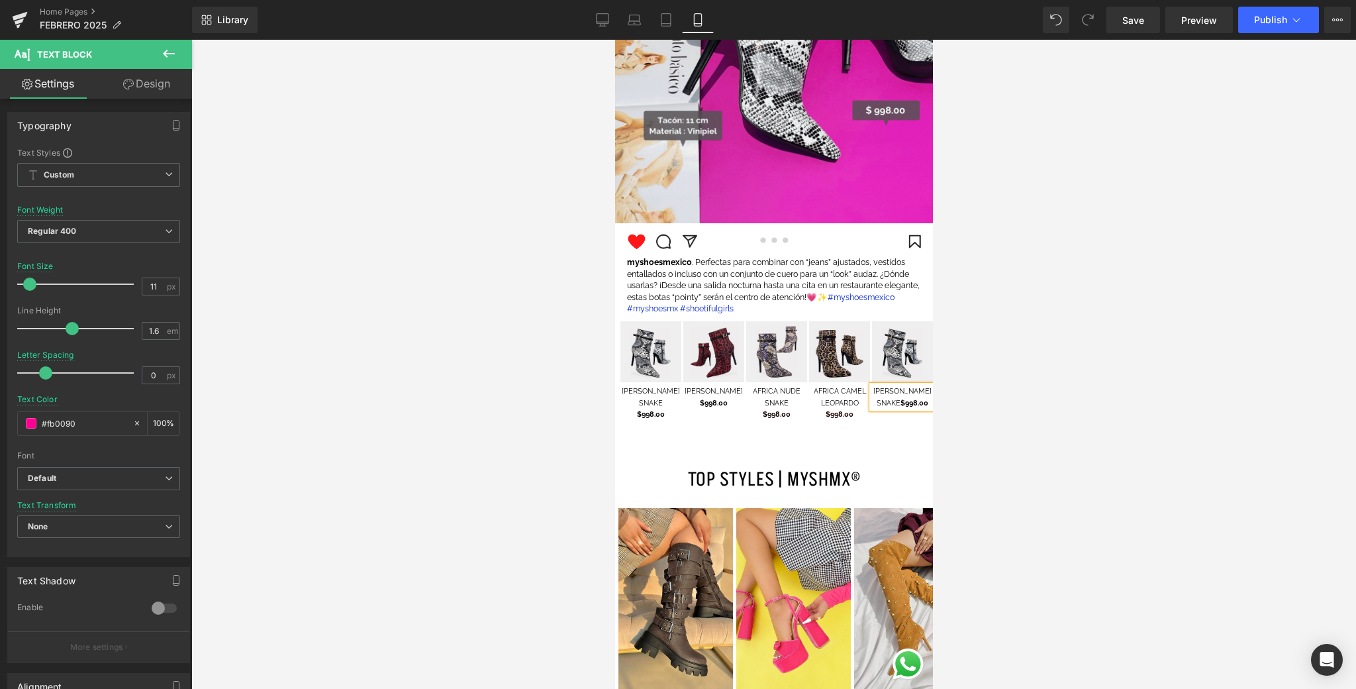
click at [1036, 330] on div at bounding box center [773, 364] width 1165 height 649
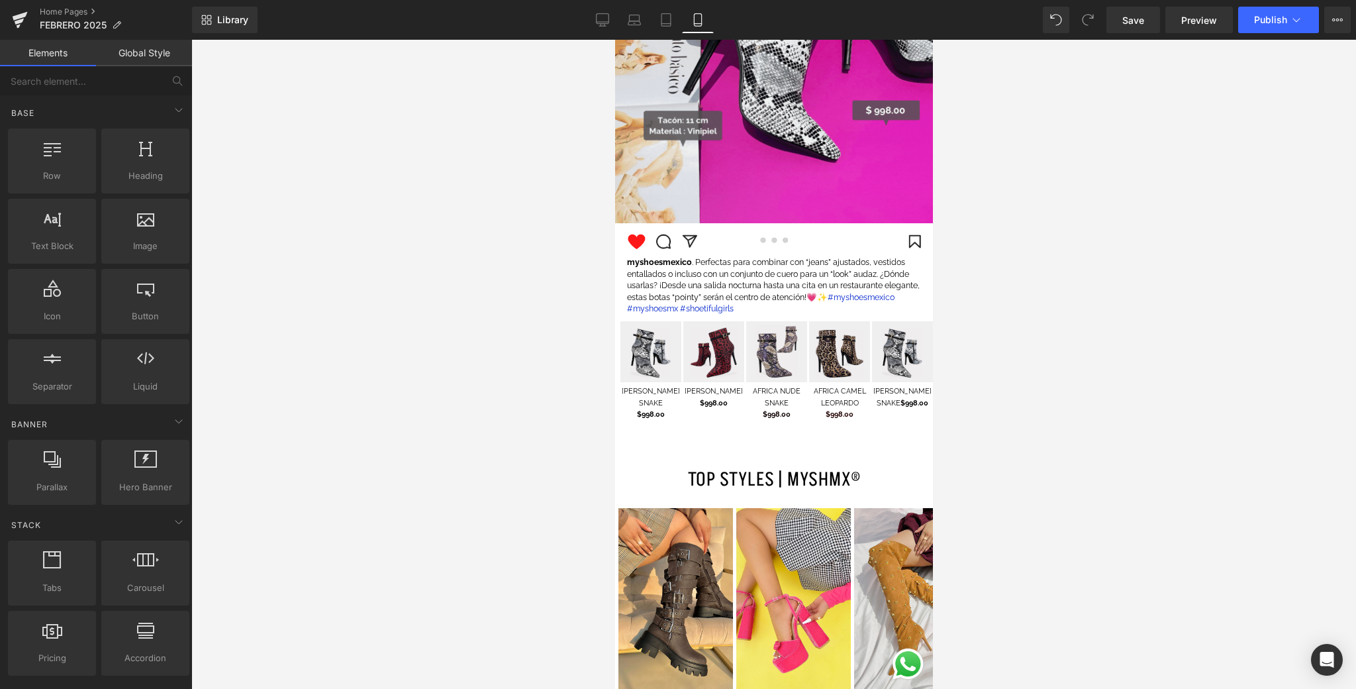
click at [1036, 330] on div at bounding box center [773, 364] width 1165 height 649
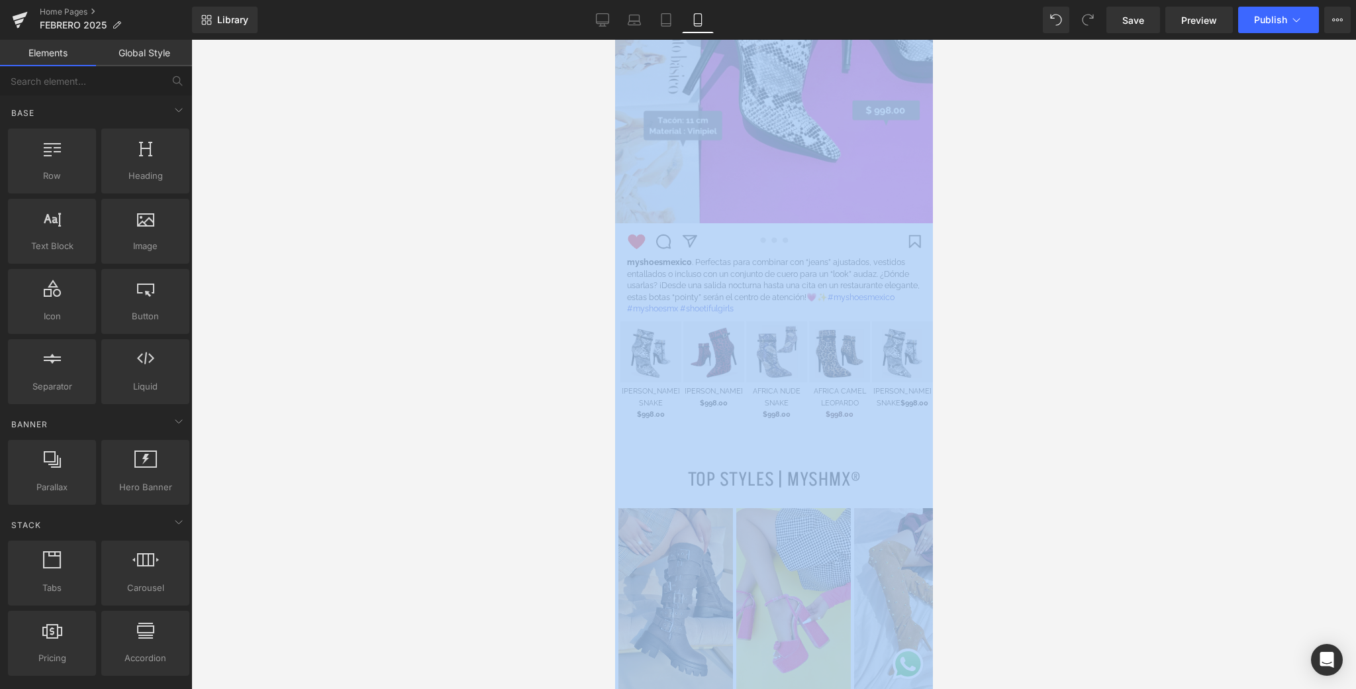
click at [1009, 345] on div at bounding box center [773, 364] width 1165 height 649
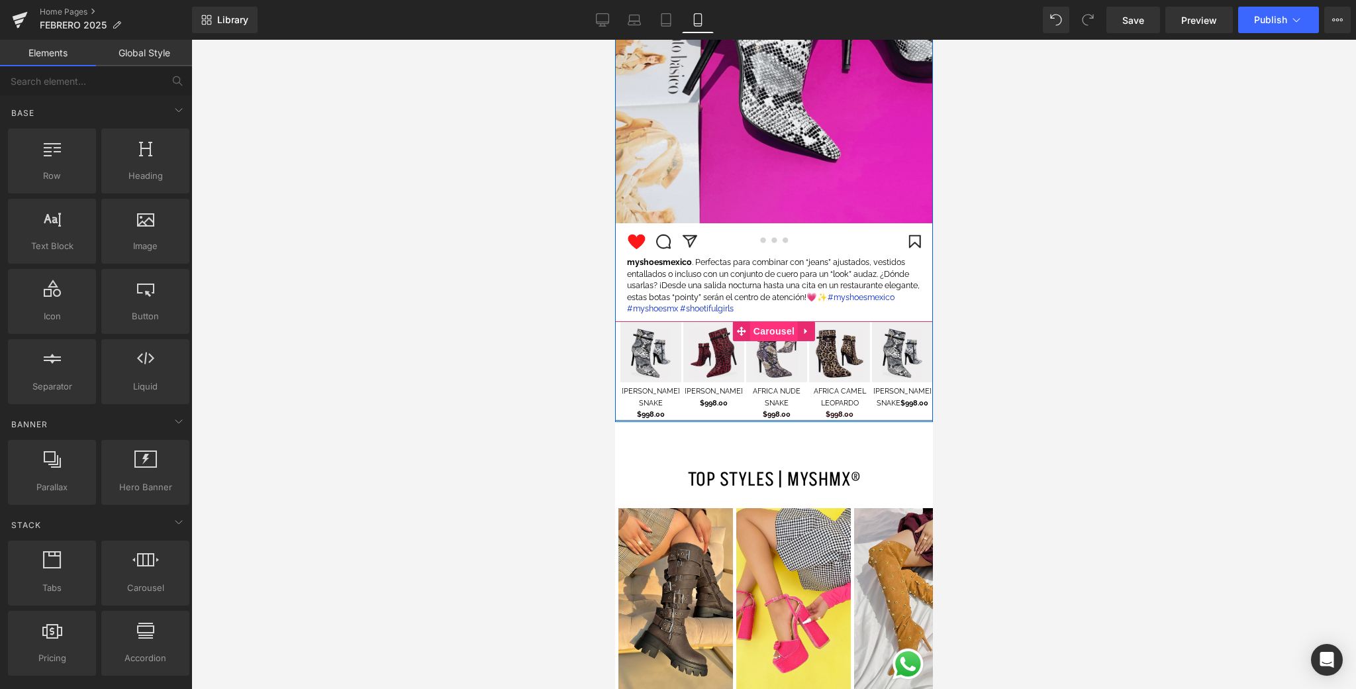
click at [777, 329] on span "Carousel" at bounding box center [774, 331] width 48 height 20
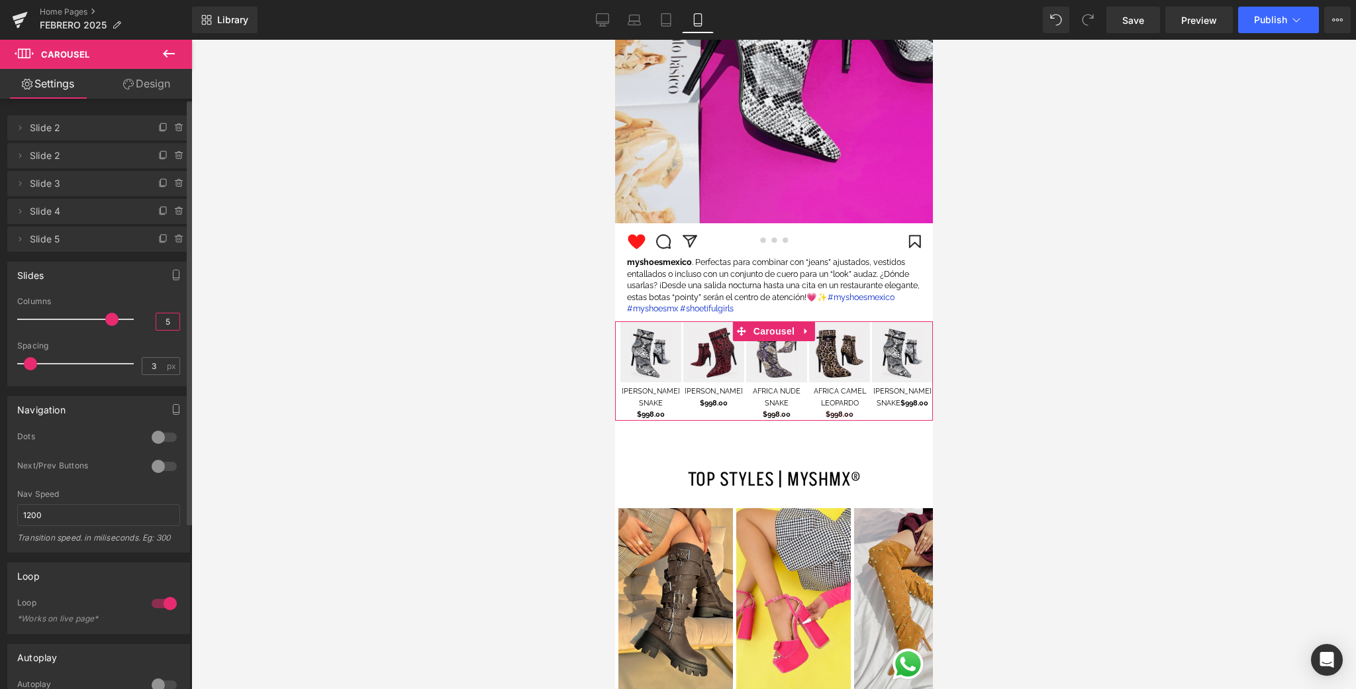
click at [168, 319] on input "5" at bounding box center [167, 321] width 23 height 17
type input "2.5"
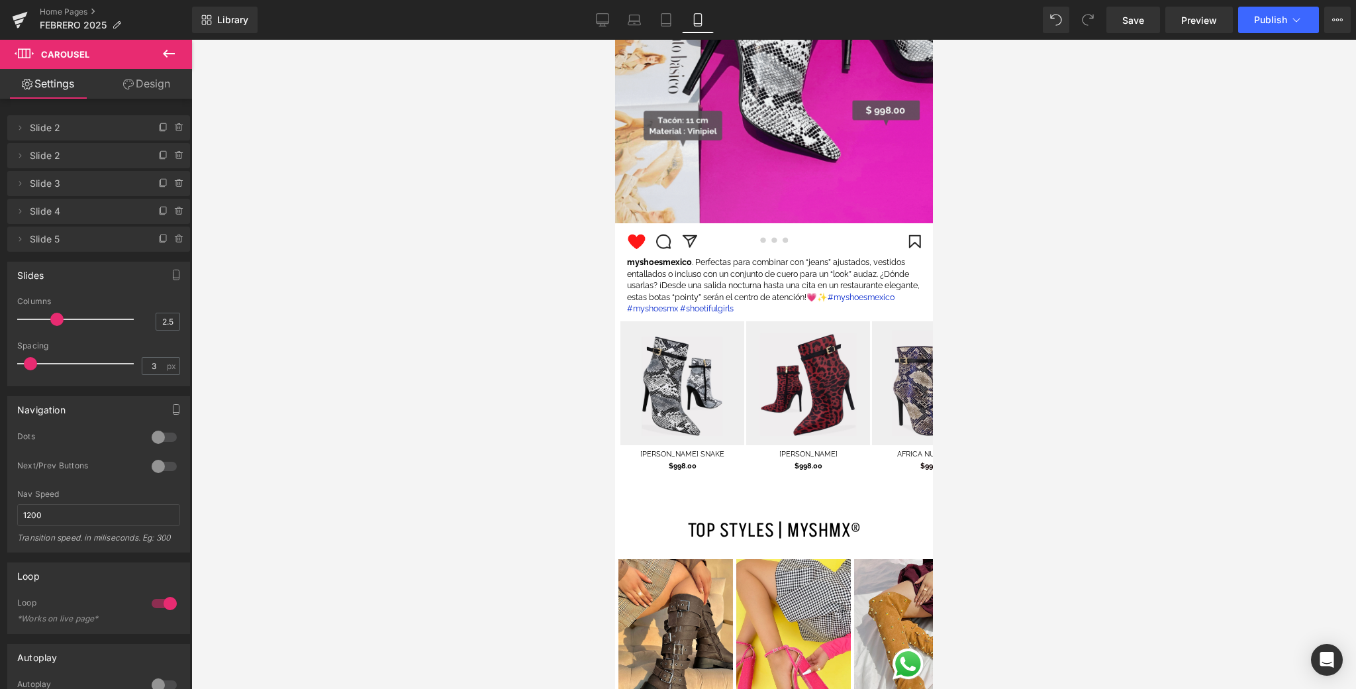
click at [387, 292] on div at bounding box center [773, 364] width 1165 height 649
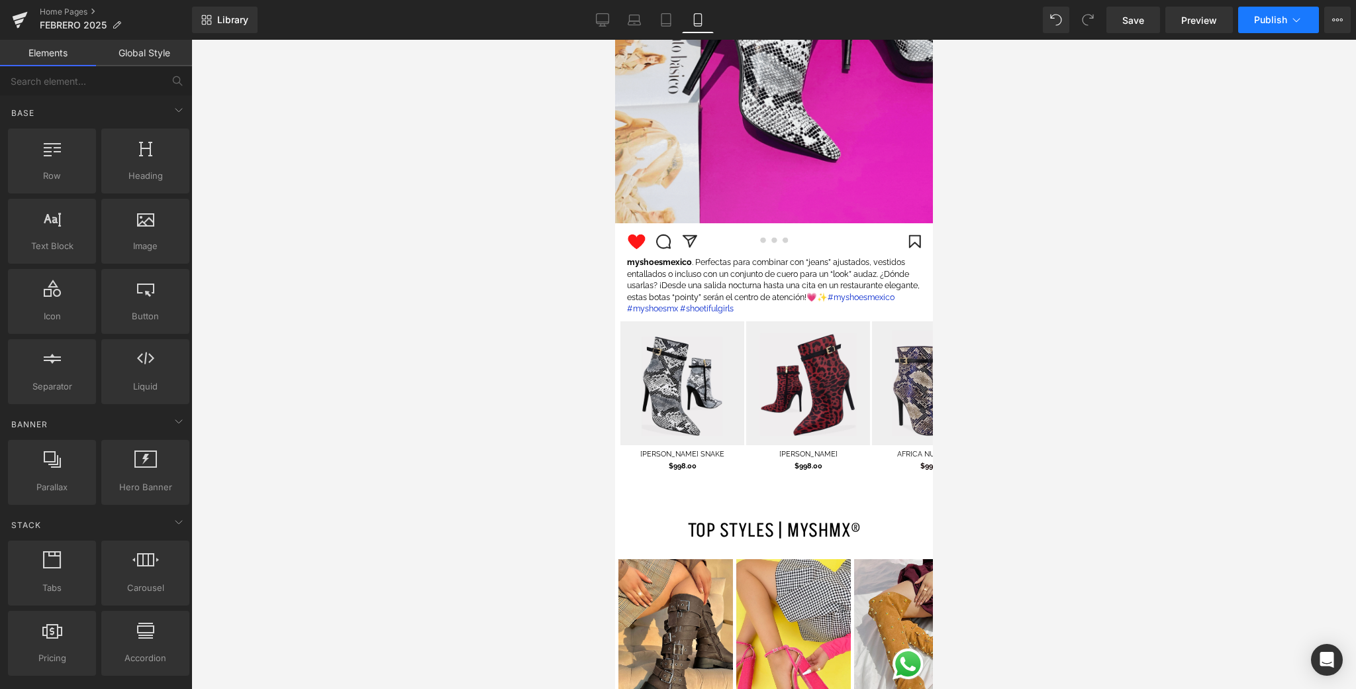
click at [1252, 15] on span "Publish" at bounding box center [1270, 20] width 33 height 11
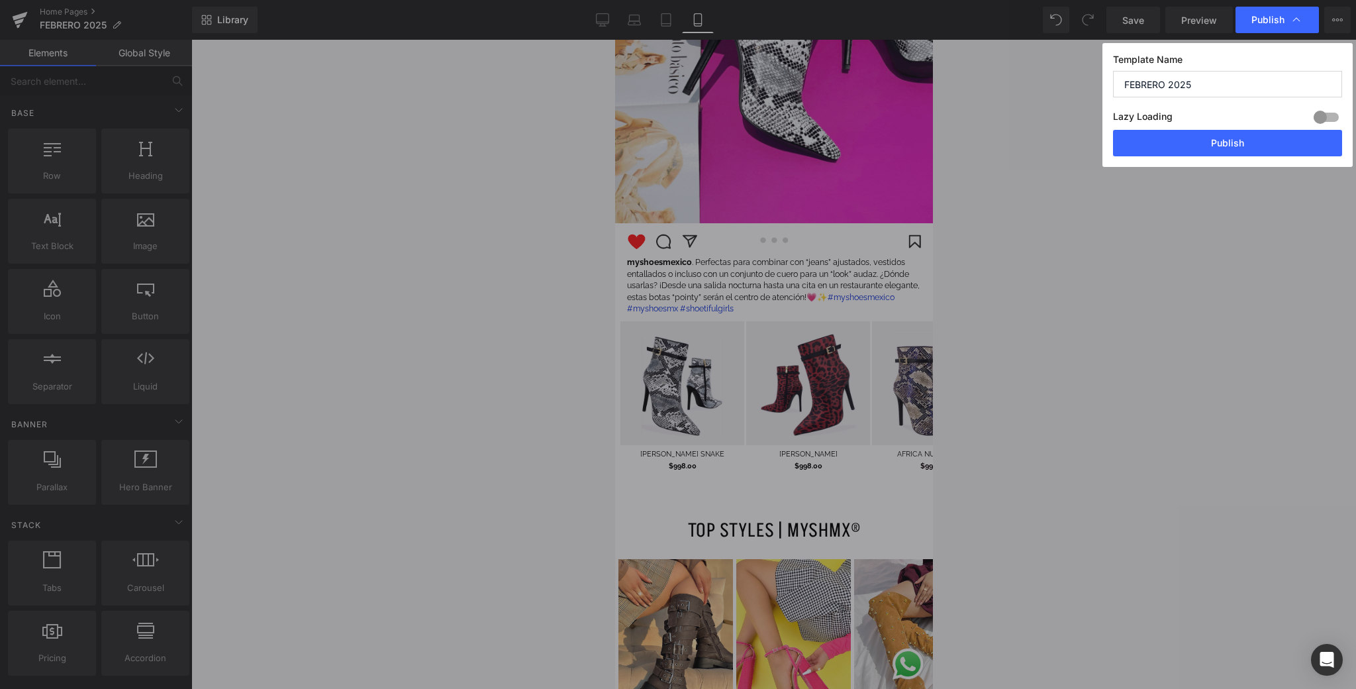
click at [1187, 146] on button "Publish" at bounding box center [1227, 143] width 229 height 26
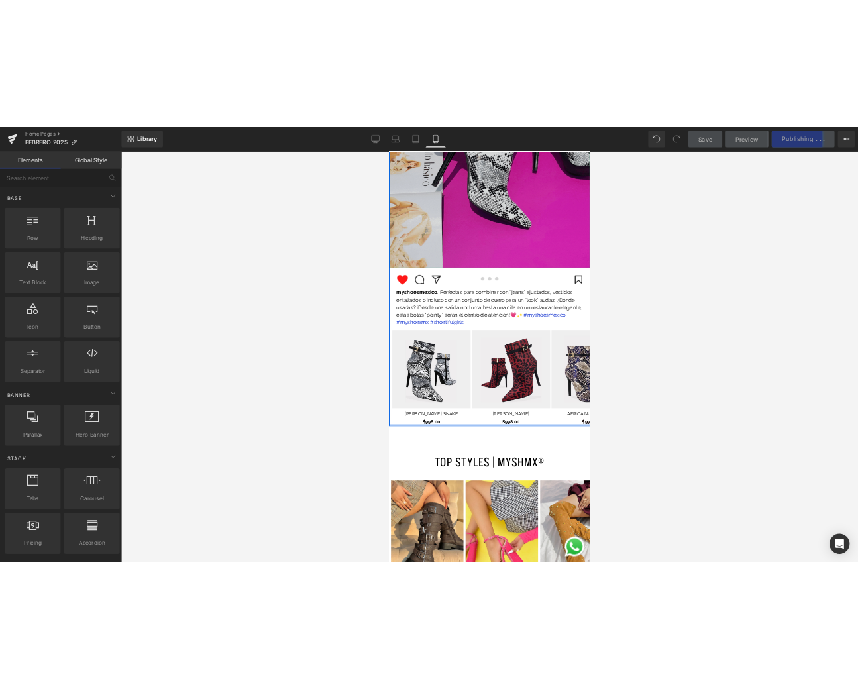
scroll to position [1793, 0]
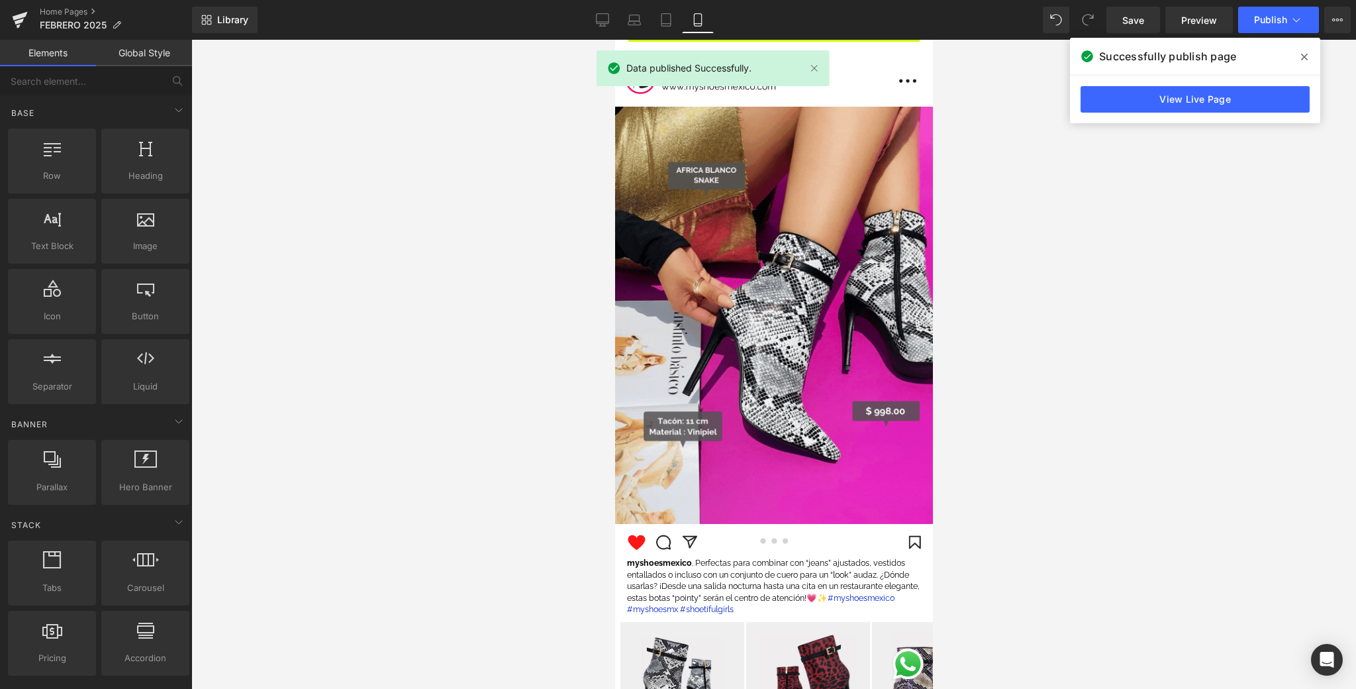
click at [1252, 52] on span at bounding box center [1304, 56] width 21 height 21
click at [1252, 53] on div at bounding box center [773, 364] width 1165 height 649
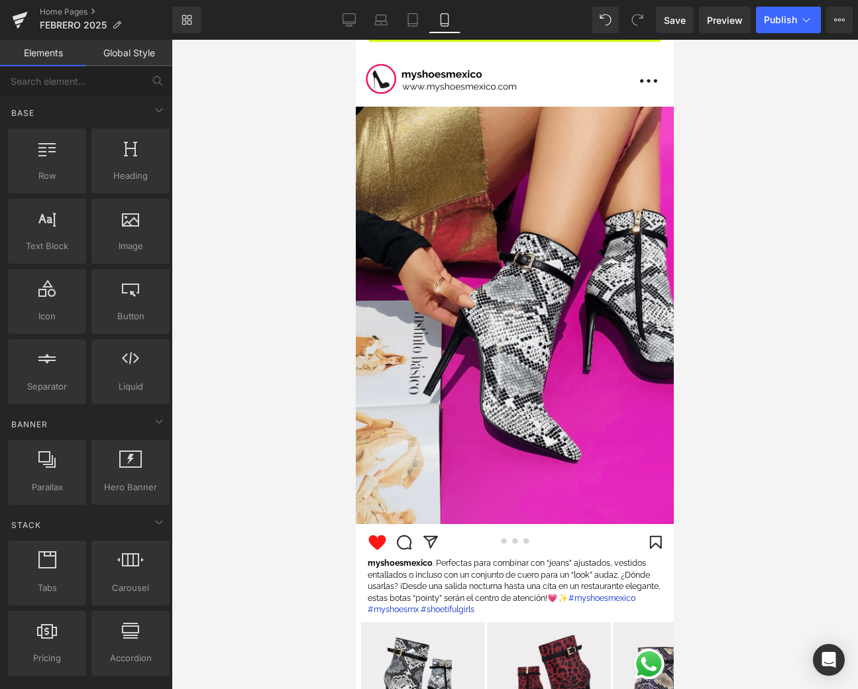
click at [758, 184] on div at bounding box center [515, 364] width 686 height 649
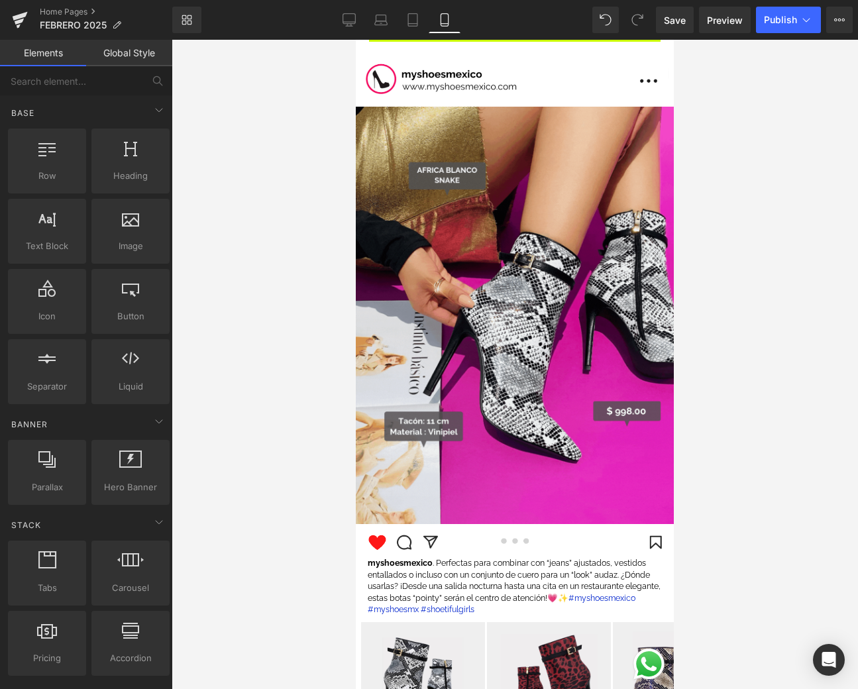
click at [751, 160] on div at bounding box center [515, 364] width 686 height 649
